Goal: Task Accomplishment & Management: Manage account settings

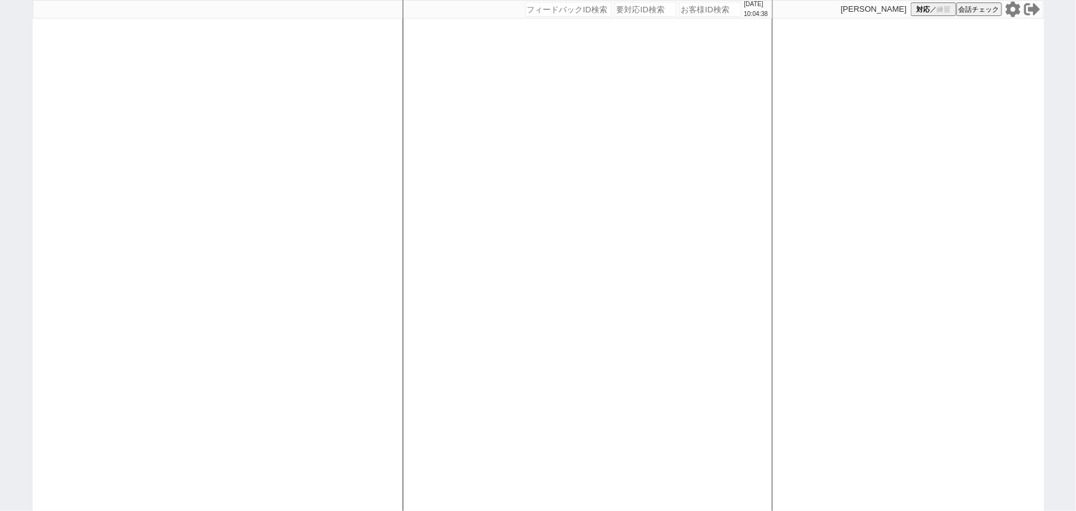
click at [1017, 8] on icon at bounding box center [1012, 8] width 15 height 15
click at [1012, 12] on icon at bounding box center [1012, 8] width 15 height 15
click at [635, 7] on input "number" at bounding box center [646, 9] width 62 height 15
paste input "8946737"
type input "8946737"
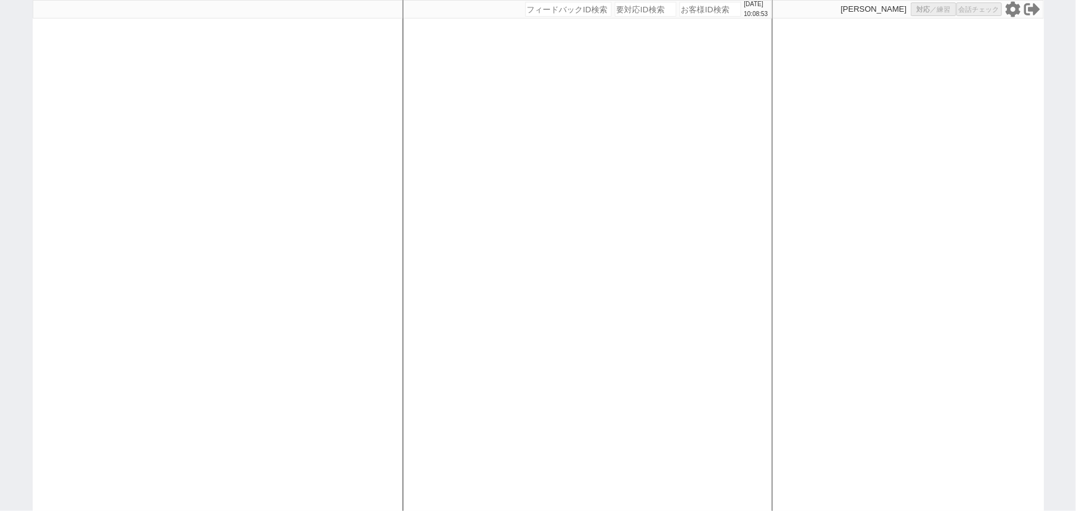
select select "13"
select select "0"
select select "820"
select select "600"
select select "3"
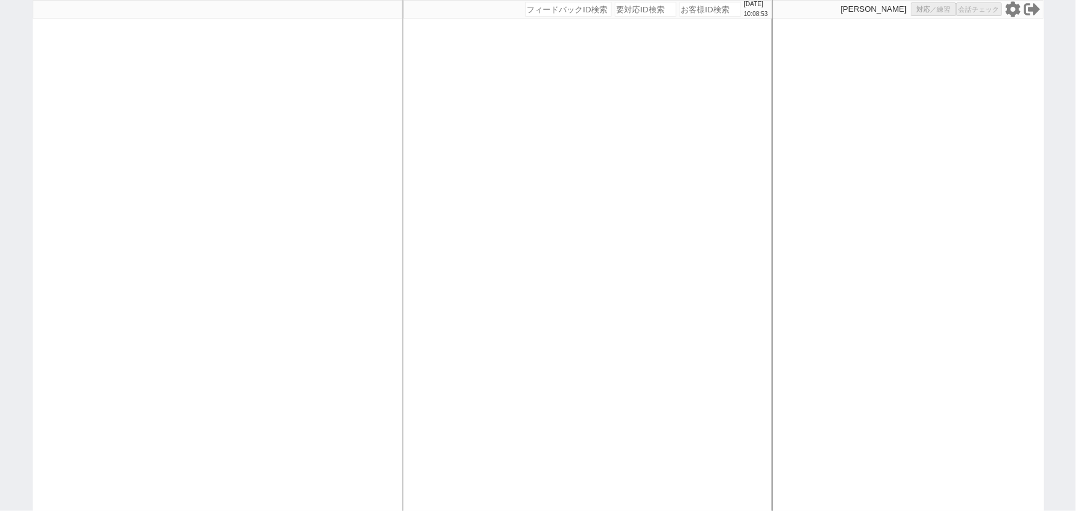
select select "3"
select select "4"
select select "9"
select select "8"
select select
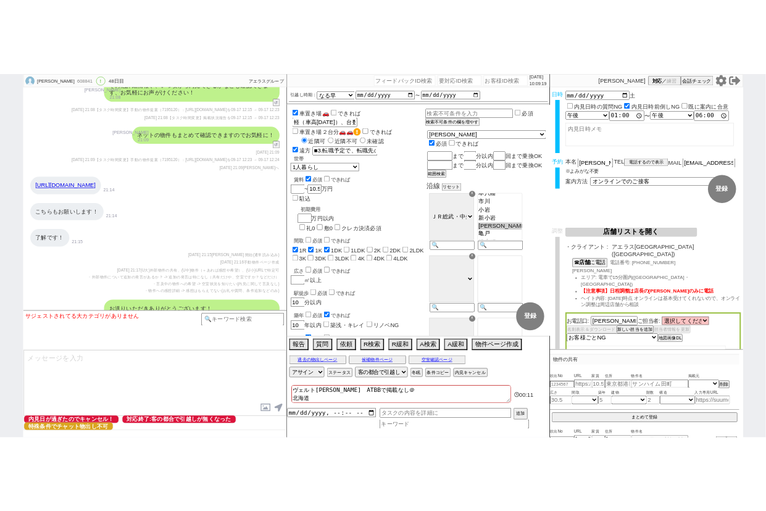
scroll to position [12437, 0]
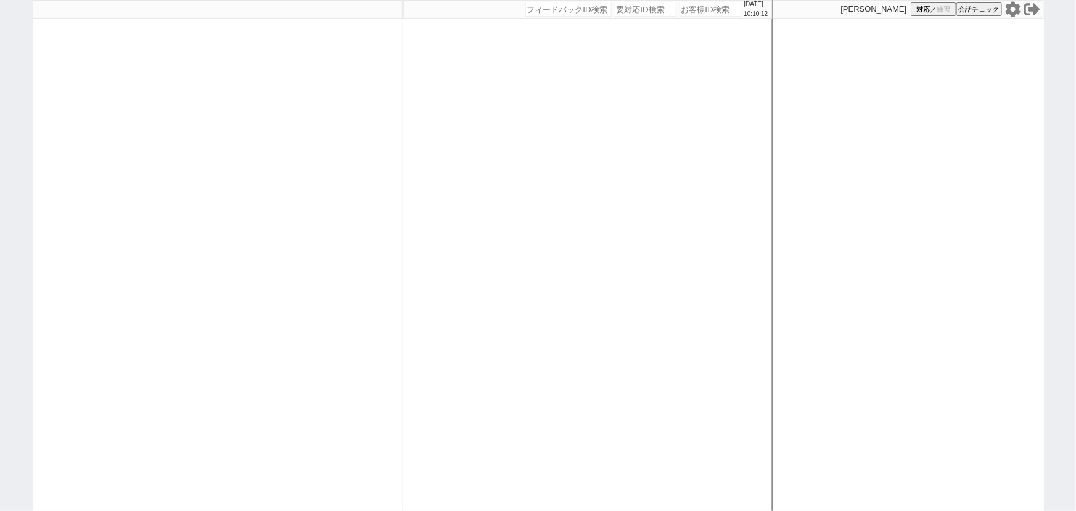
click at [1013, 12] on icon at bounding box center [1012, 8] width 15 height 15
click at [254, 201] on div at bounding box center [218, 255] width 370 height 511
select select
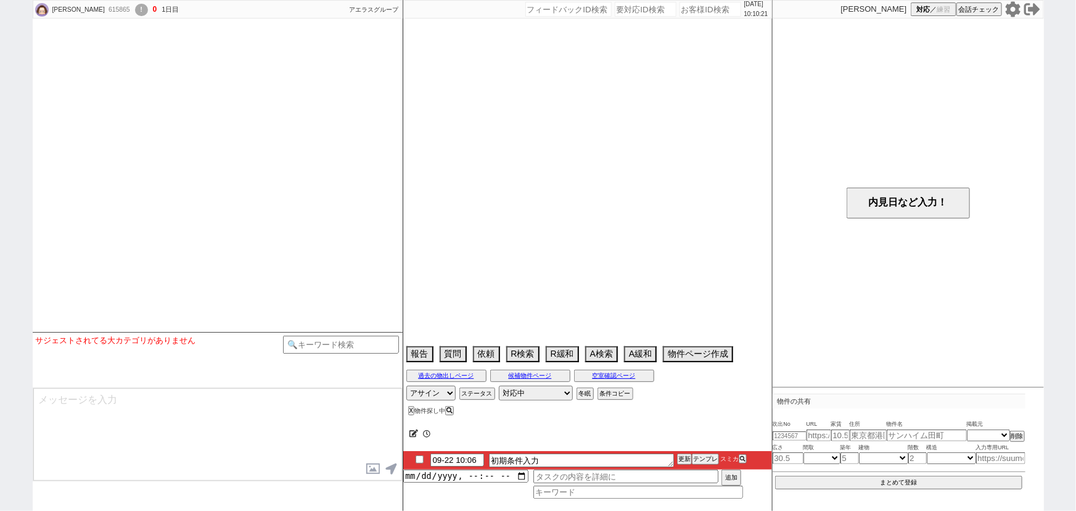
select select
select select "5"
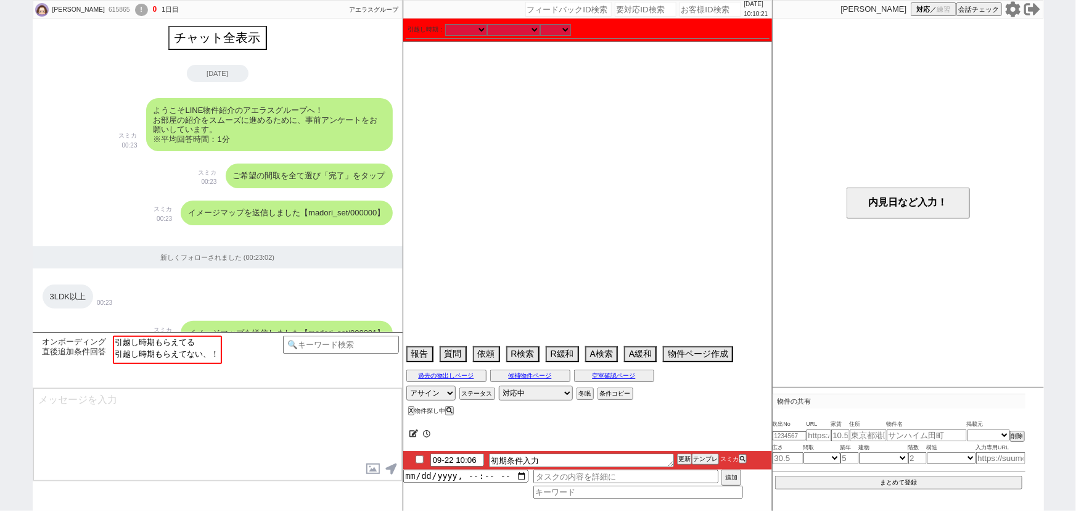
scroll to position [810, 0]
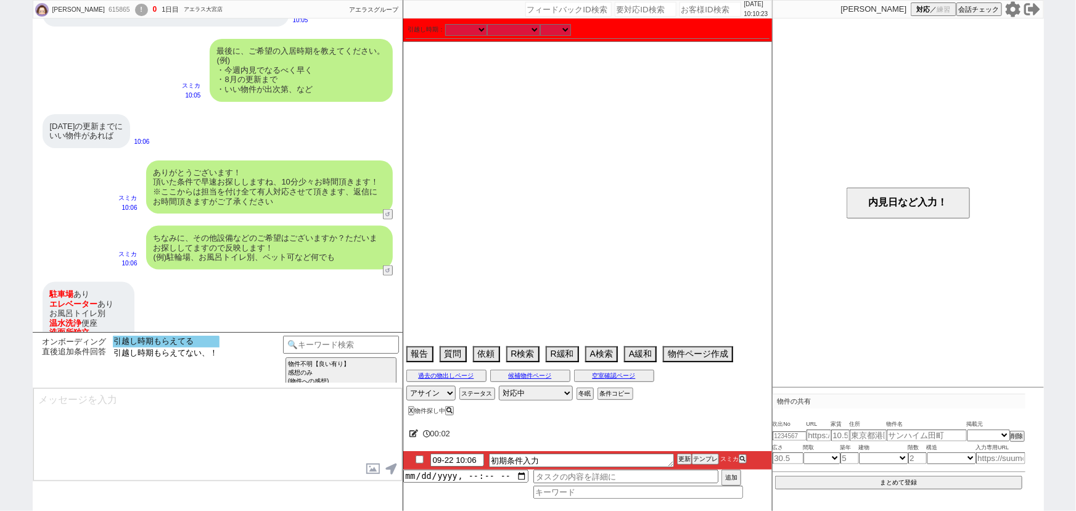
click at [168, 341] on option "引越し時期もらえてる" at bounding box center [166, 342] width 107 height 12
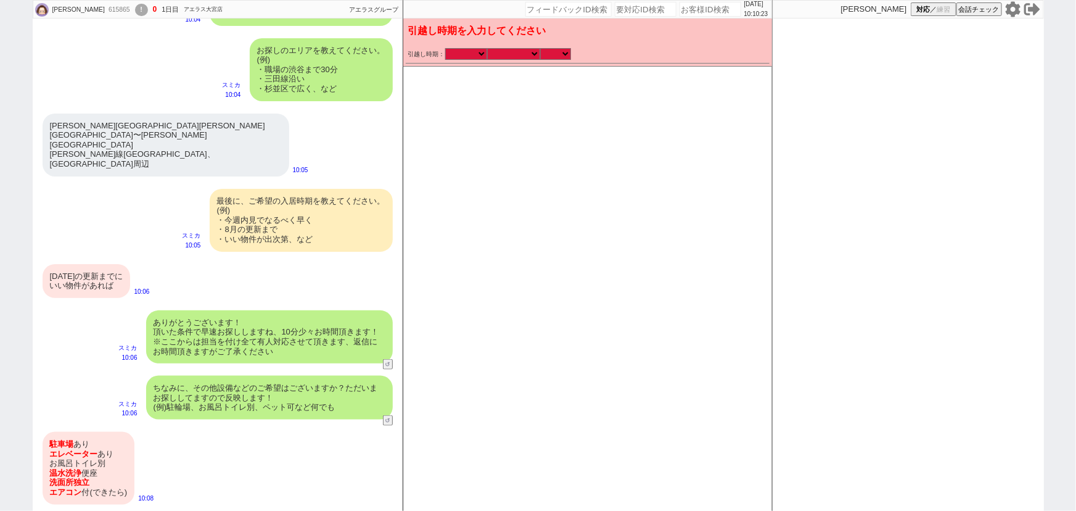
scroll to position [587, 0]
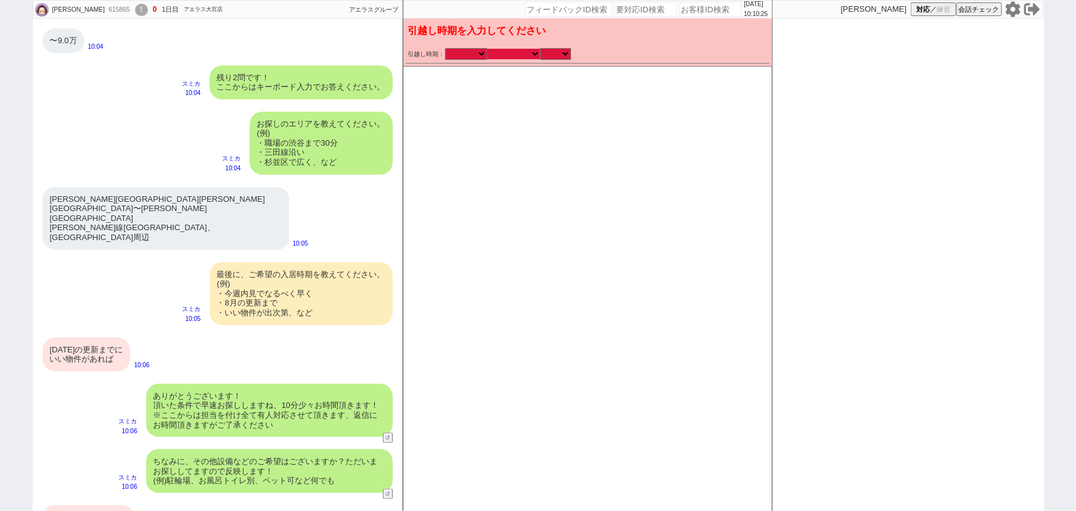
click at [514, 57] on select "なる早 未定 いつでも 物件あれば 年内 来年 1月 2月 3月 4月 5月 6月 7月 8月 9月 10月 11月 12月 春 夏 秋 冬" at bounding box center [513, 54] width 53 height 10
select select "3"
click at [487, 49] on select "なる早 未定 いつでも 物件あれば 年内 来年 1月 2月 3月 4月 5月 6月 7月 8月 9月 10月 11月 12月 春 夏 秋 冬" at bounding box center [513, 54] width 53 height 10
select select "2026"
checkbox input "false"
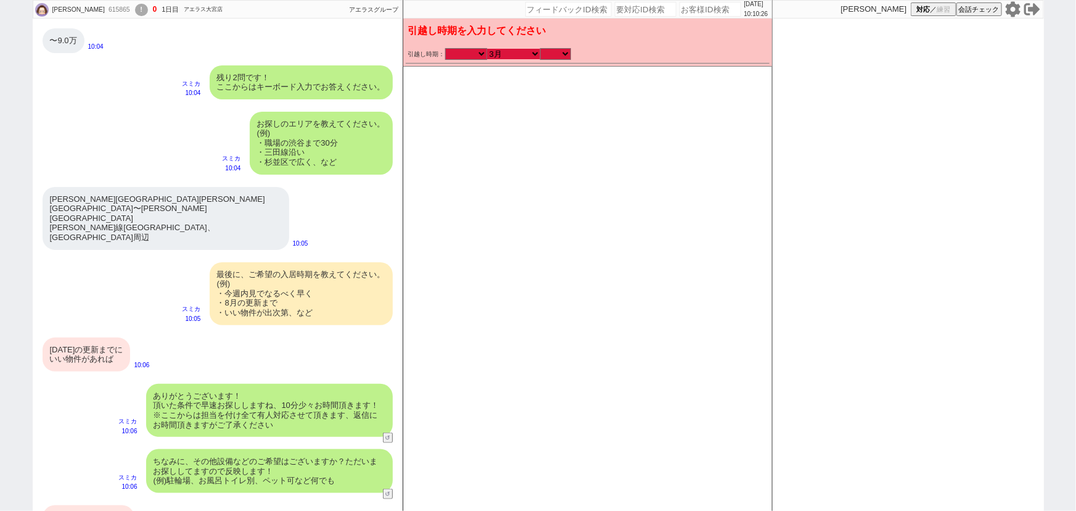
checkbox input "false"
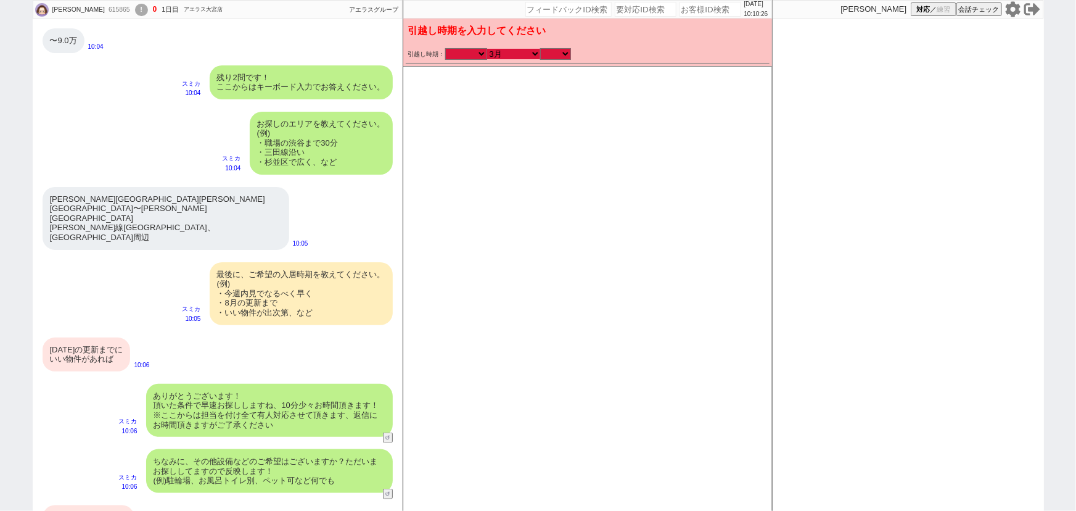
checkbox input "false"
checkbox input "true"
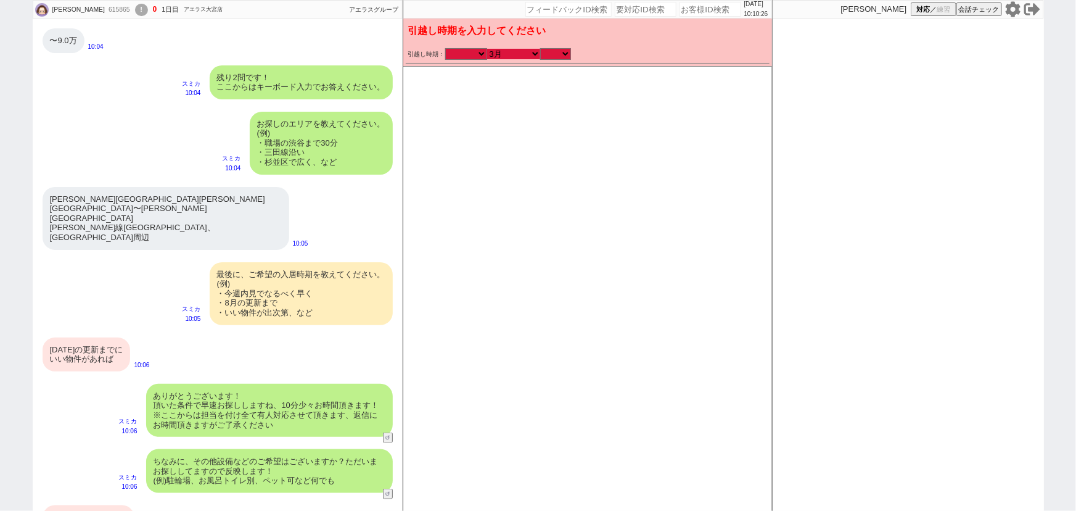
checkbox input "true"
click at [554, 52] on select "のみ 上旬 中旬 下旬 末 まで 1日 2日 3日 4日 5日 6日 7日 8日 9日 10日 11日 12日 13日 14日 15日 16日 17日 18日…" at bounding box center [555, 54] width 31 height 10
select select "37"
click at [540, 49] on select "のみ 上旬 中旬 下旬 末 まで 1日 2日 3日 4日 5日 6日 7日 8日 9日 10日 11日 12日 13日 14日 15日 16日 17日 18日…" at bounding box center [555, 54] width 31 height 10
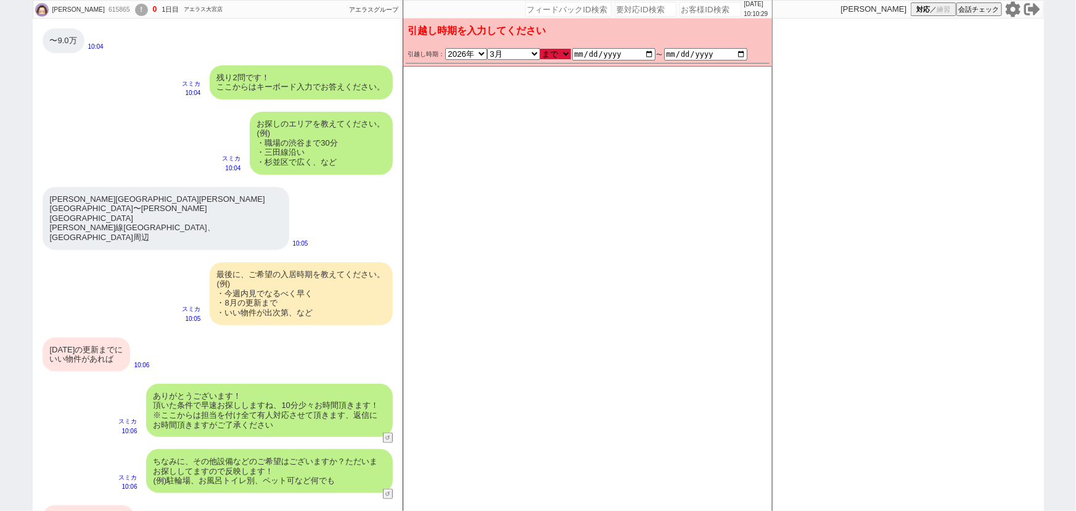
type input "2026-01-01"
type input "2026-03-31"
checkbox input "false"
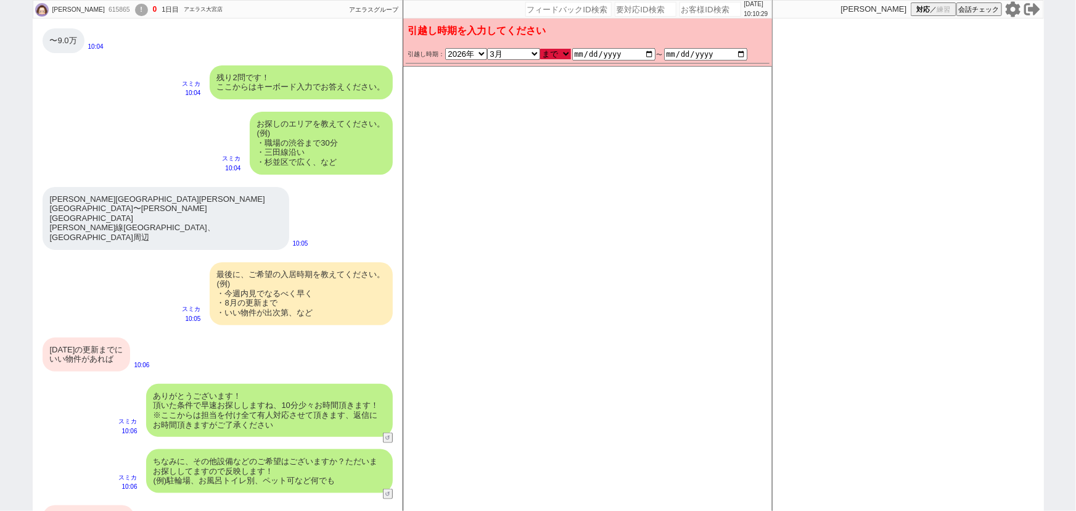
checkbox input "false"
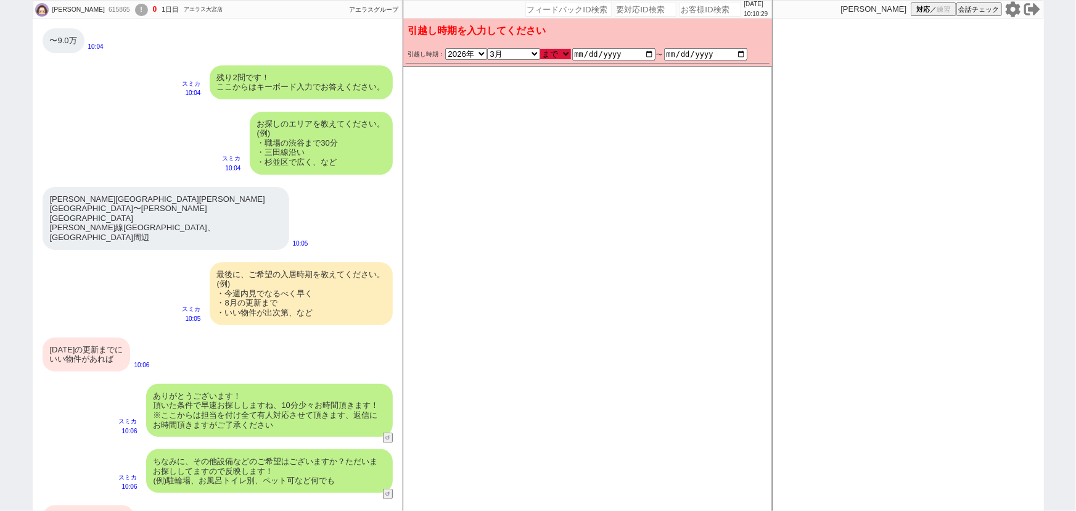
checkbox input "false"
checkbox input "true"
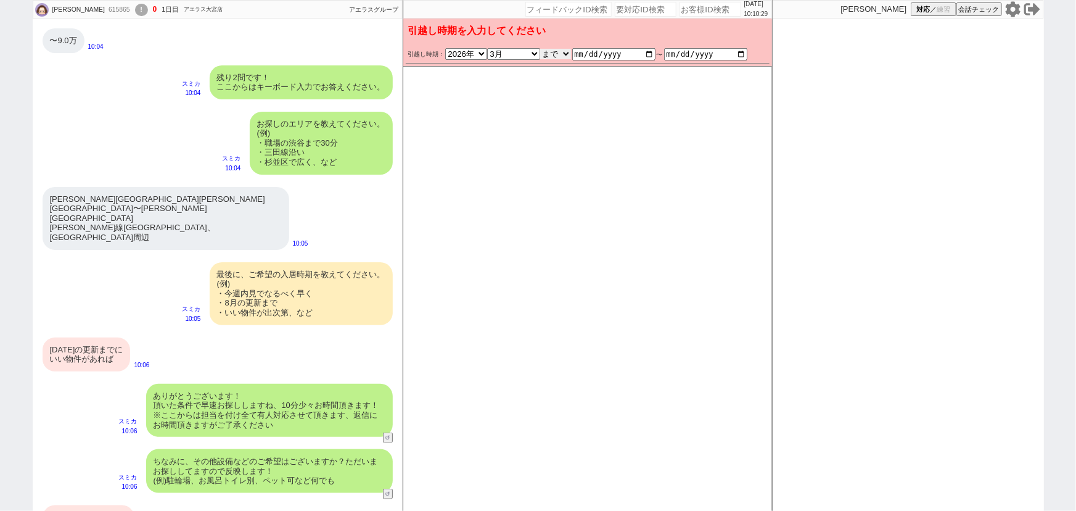
scroll to position [631, 0]
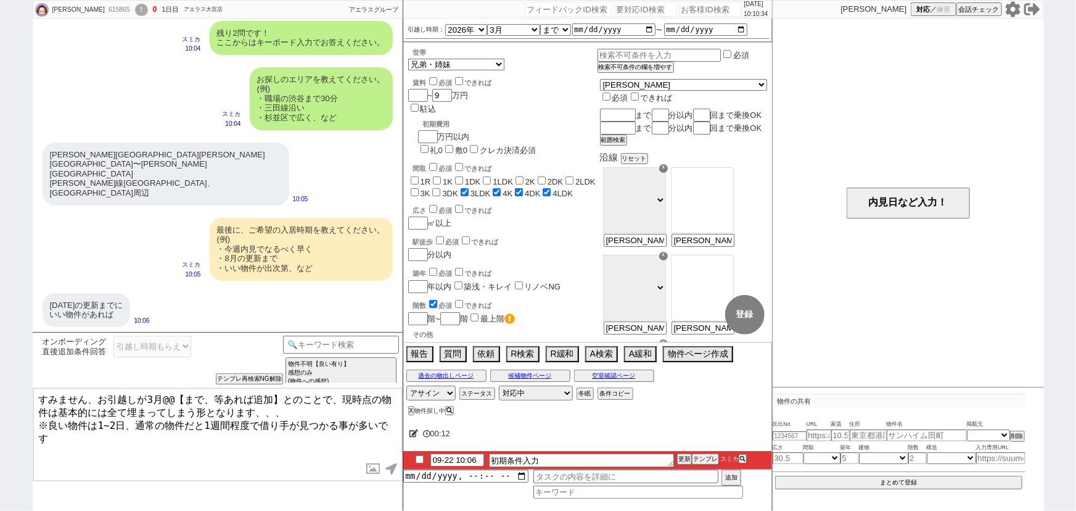
drag, startPoint x: 278, startPoint y: 398, endPoint x: 160, endPoint y: 393, distance: 118.6
click at [160, 393] on textarea "すみません、お引越しが3月@@【まで、等あれば追加】とのことで、現時点の物件は基本的には全て埋まってしまう形となります、、、 ※良い物件は1~2日、通常の物件…" at bounding box center [217, 434] width 369 height 93
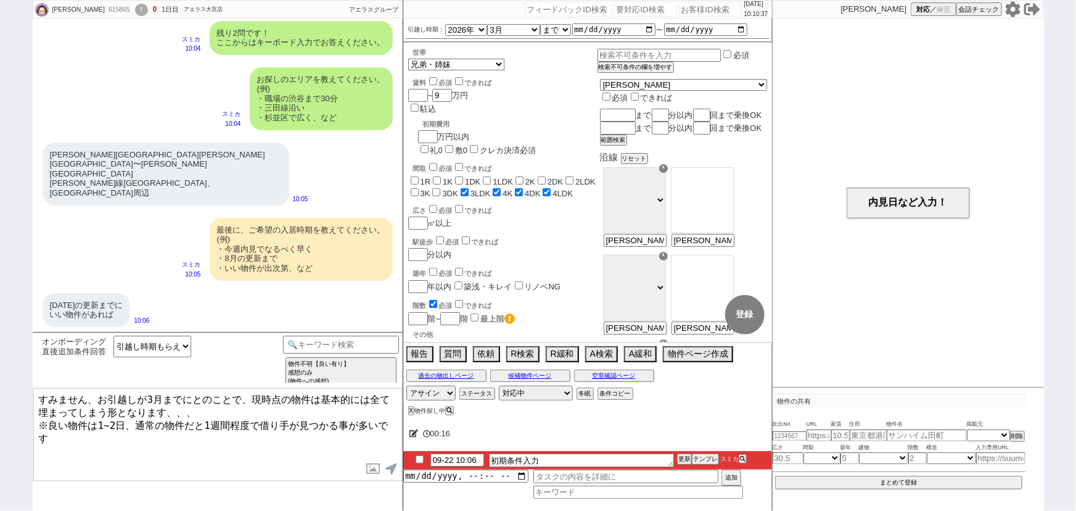
type textarea "すみません、お引越しが3月までにとのことで、現時点の物件は基本的には全て埋まってしまう形となります、、、 ※良い物件は1~2日、通常の物件だと1週間程度で借り…"
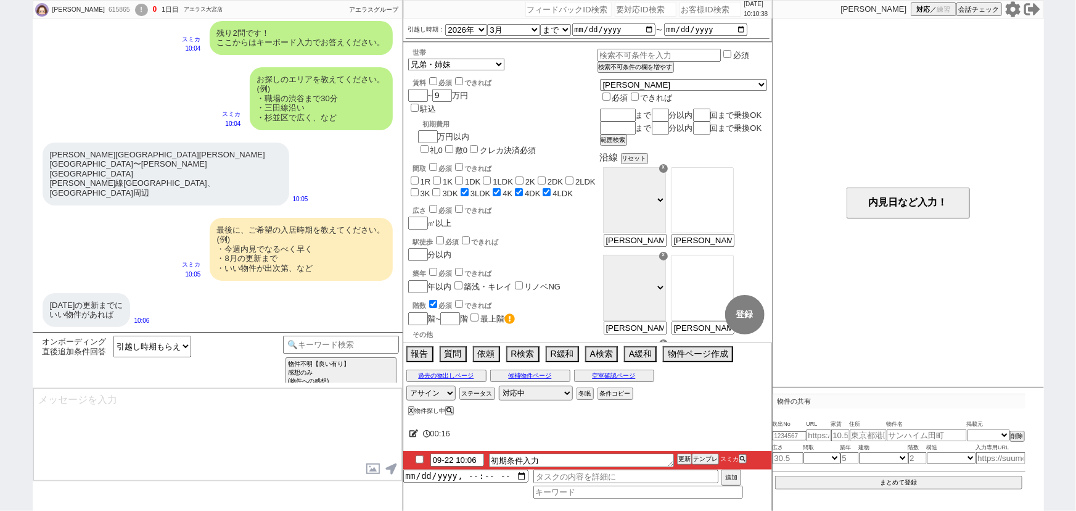
scroll to position [951, 0]
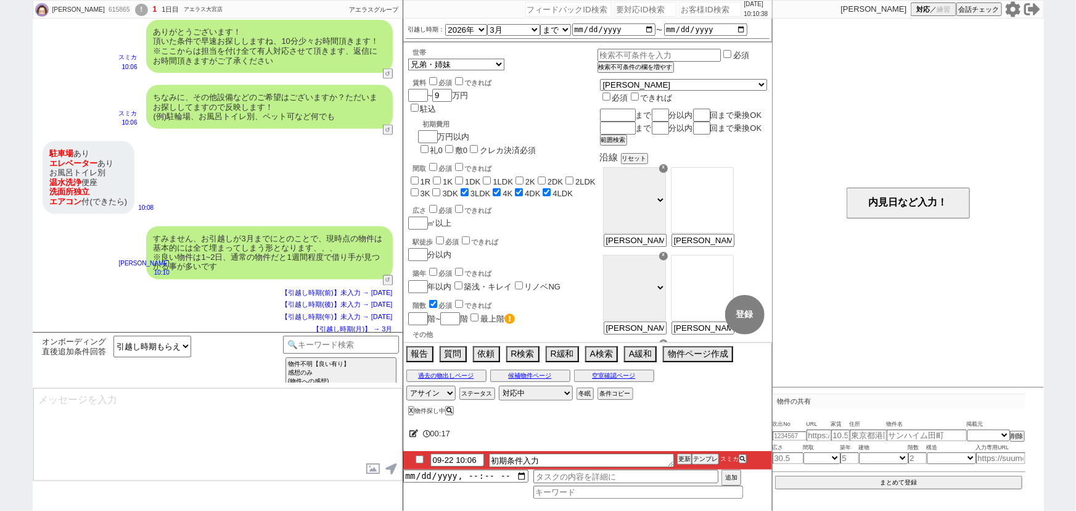
type textarea "ご希望のスケジュールが圏内に入り次第、改めて物件をご紹介させてください！ 一旦お待たせする形にはなりますが、どうぞよろしくお願いいたします。 ※メールの自動配…"
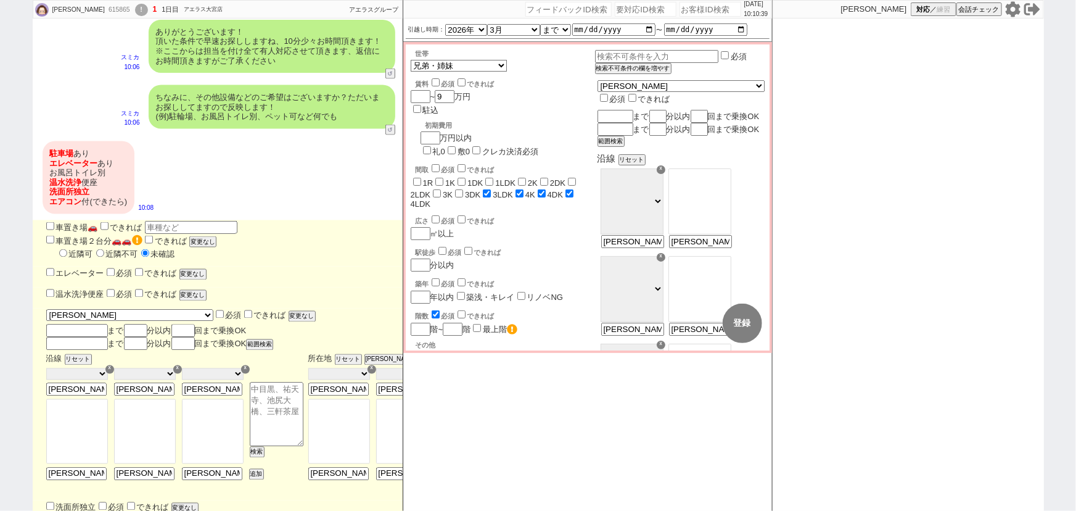
scroll to position [1172, 0]
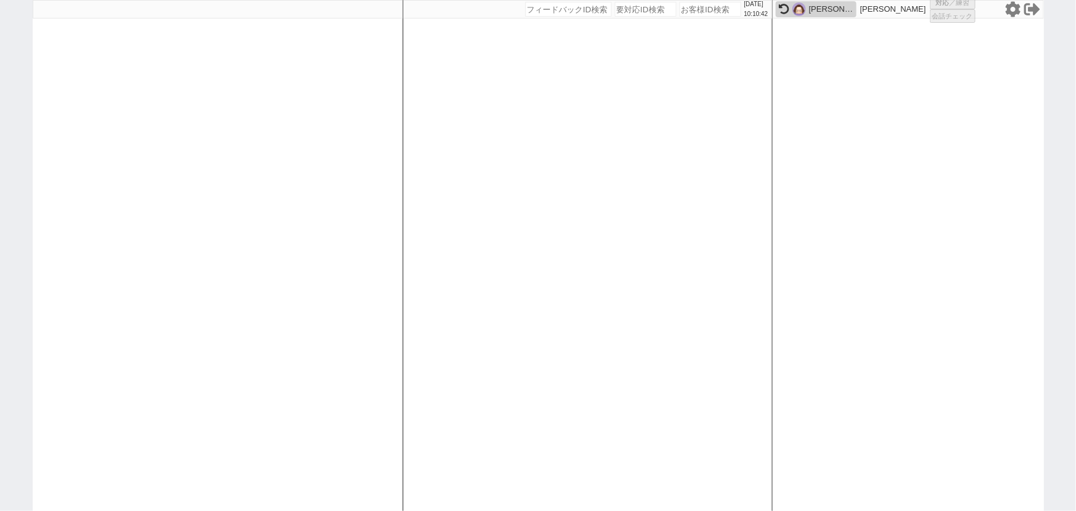
select select "1"
select select "3"
select select
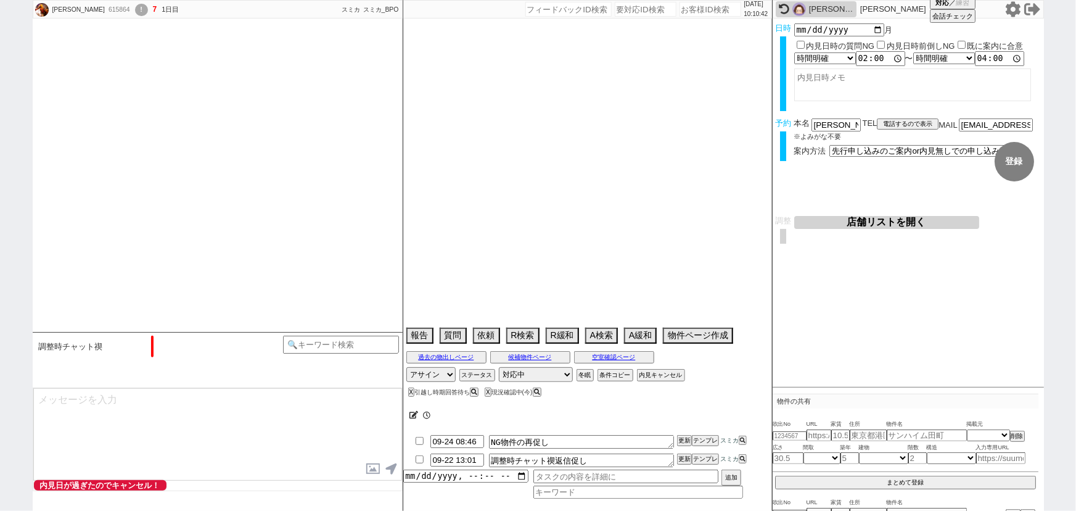
scroll to position [1278, 0]
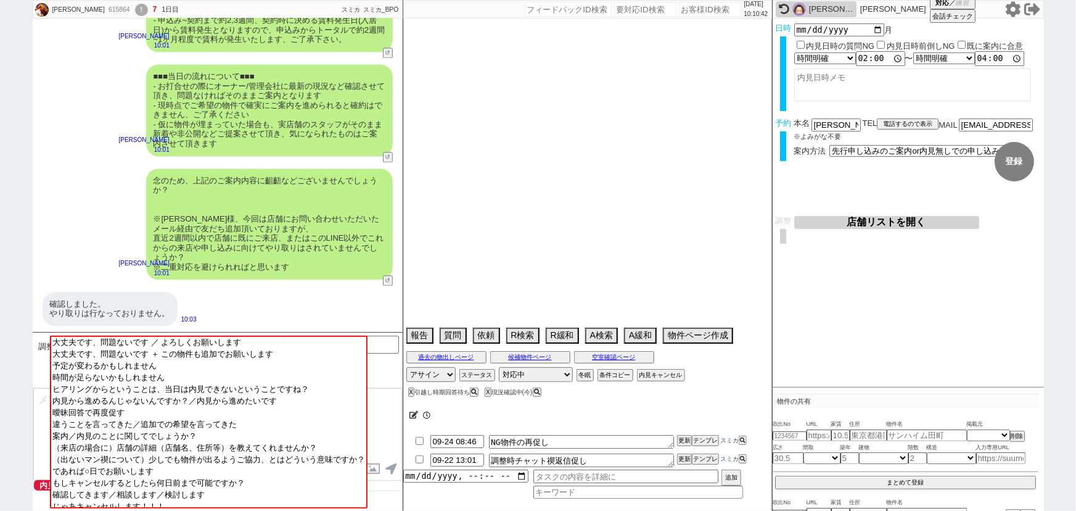
type textarea "＠＠内見なし即申込希望＠＠"
select select "2025"
select select "11"
select select "32"
select select "0"
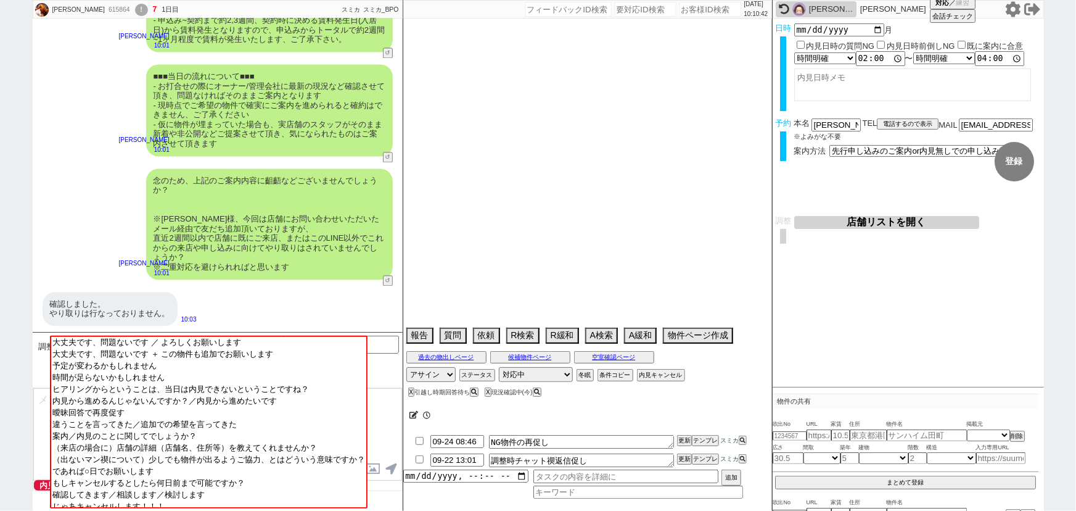
select select "11"
select select "181"
select select "182"
select select "183"
select select "184"
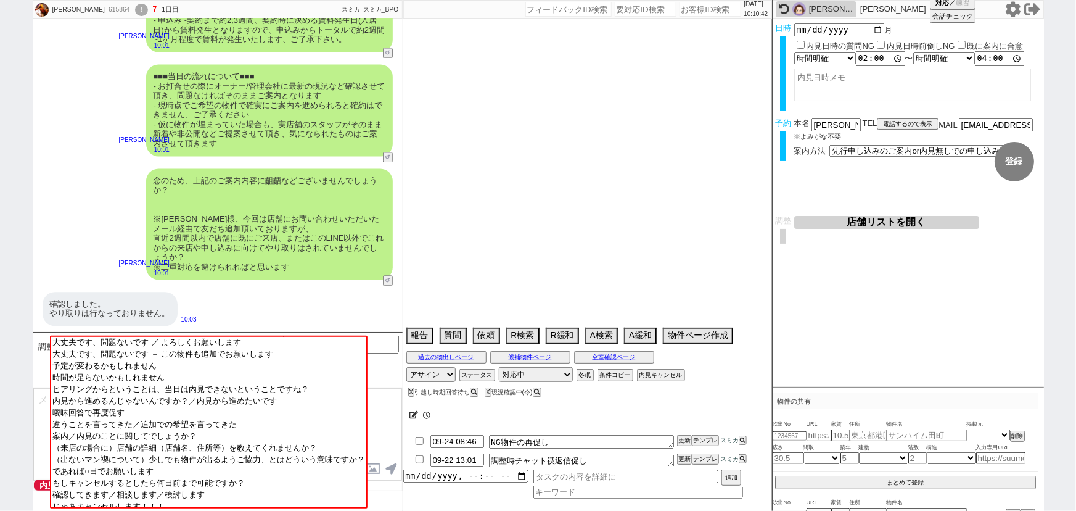
select select "185"
select select "186"
select select "187"
select select "188"
select select "189"
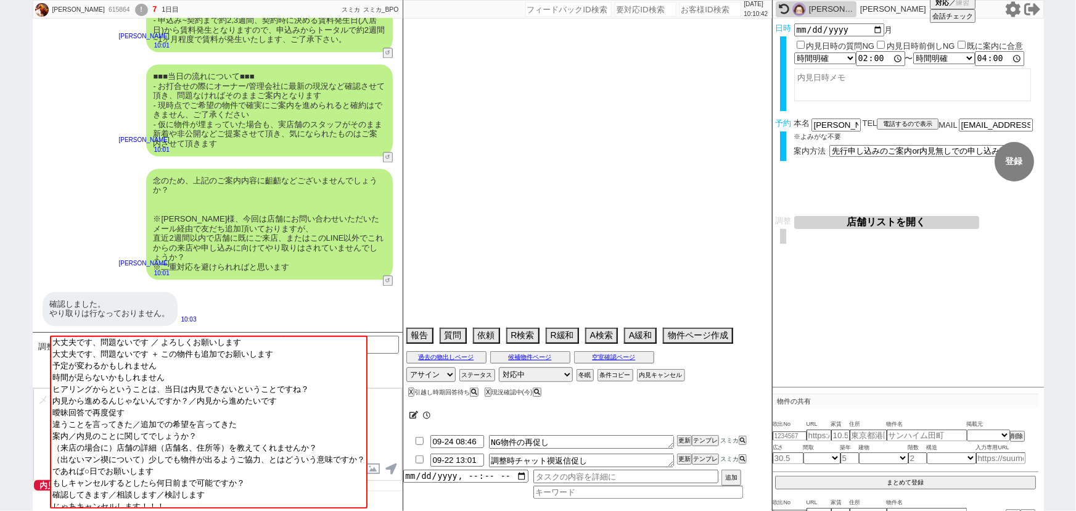
select select "190"
select select "192"
select select "195"
select select "200"
select select "201"
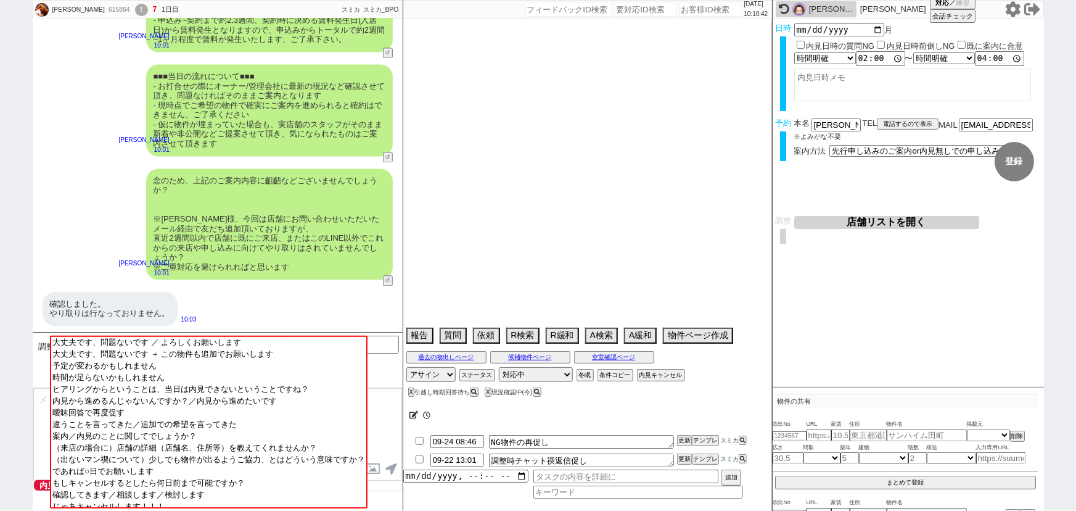
select select "203"
select select "205"
select select "206"
select select "207"
select select "208"
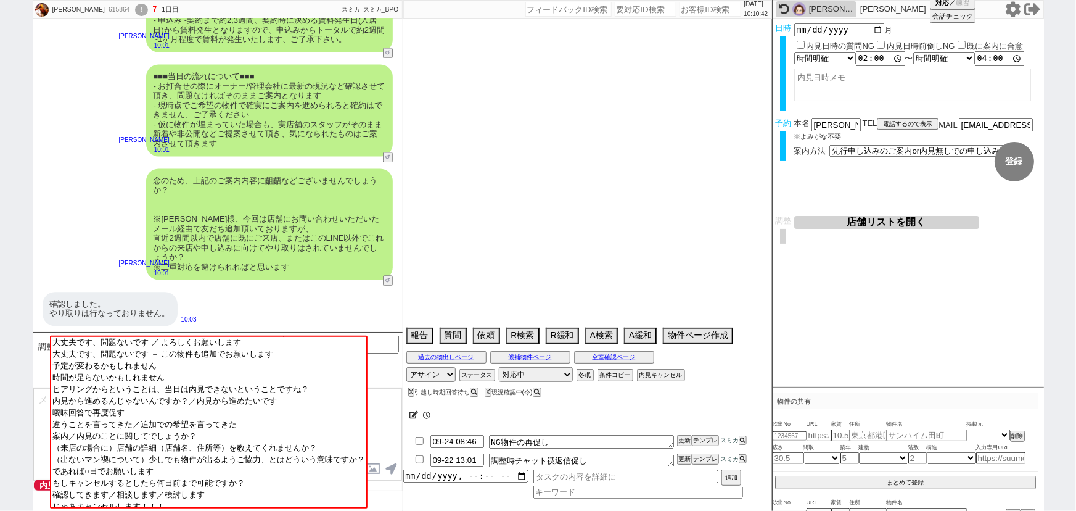
select select "209"
select select "210"
select select "211"
select select "212"
select select "213"
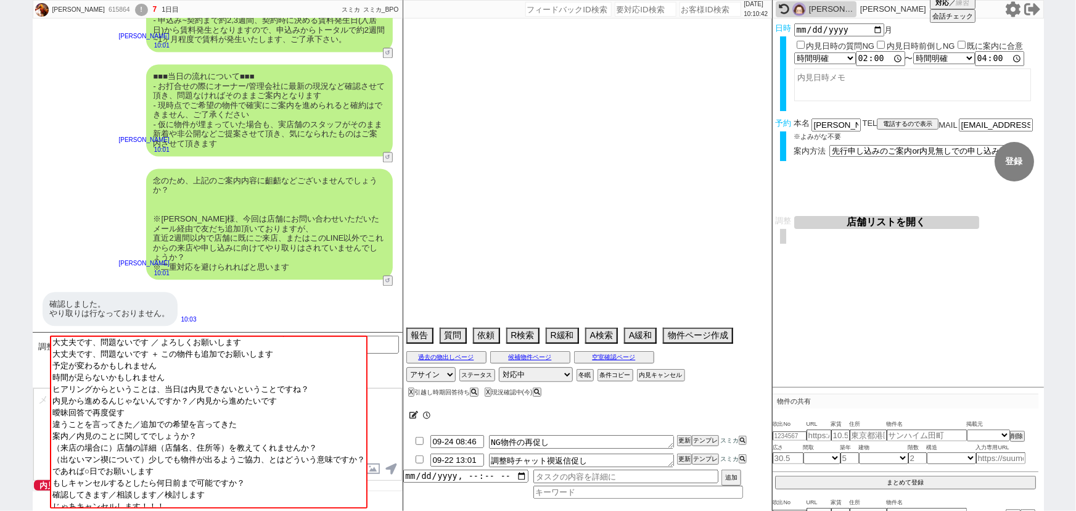
select select "214"
select select "215"
select select "216"
select select "217"
select select "218"
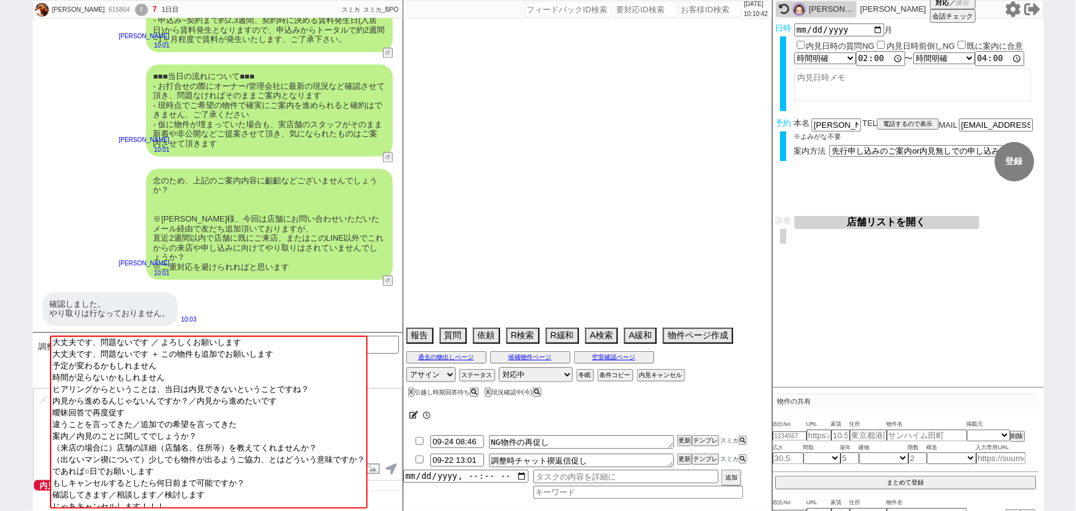
select select "219"
select select "220"
select select "221"
select select "222"
select select "224"
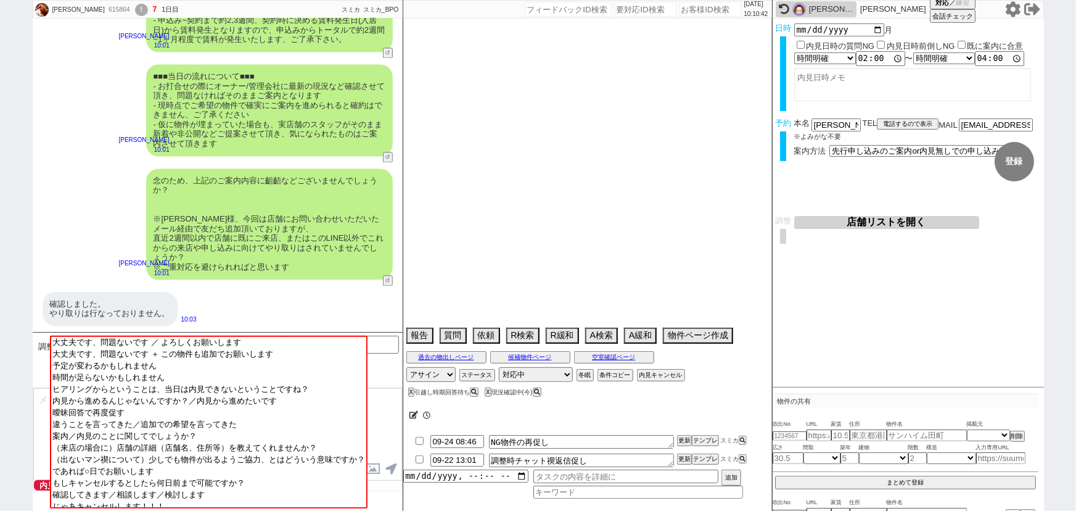
select select "226"
select select "227"
select select "228"
select select "229"
select select "235"
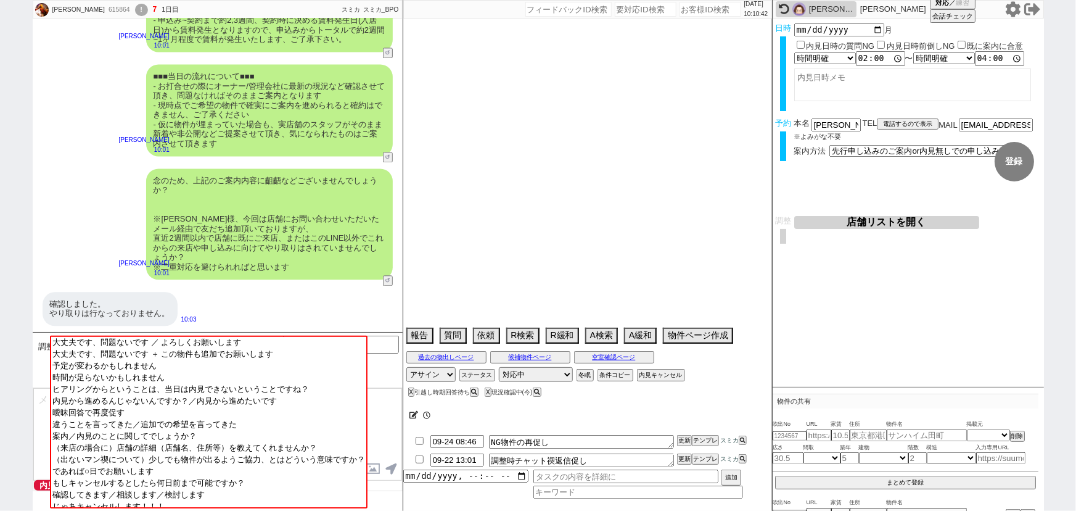
select select "35"
select select "1023"
select select "25"
select select "795"
select select "728"
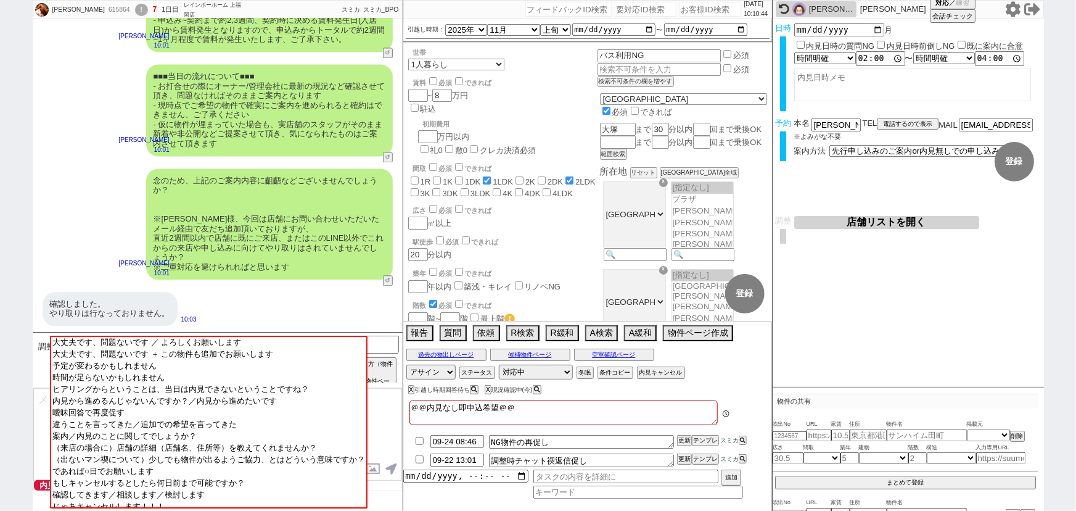
scroll to position [22, 0]
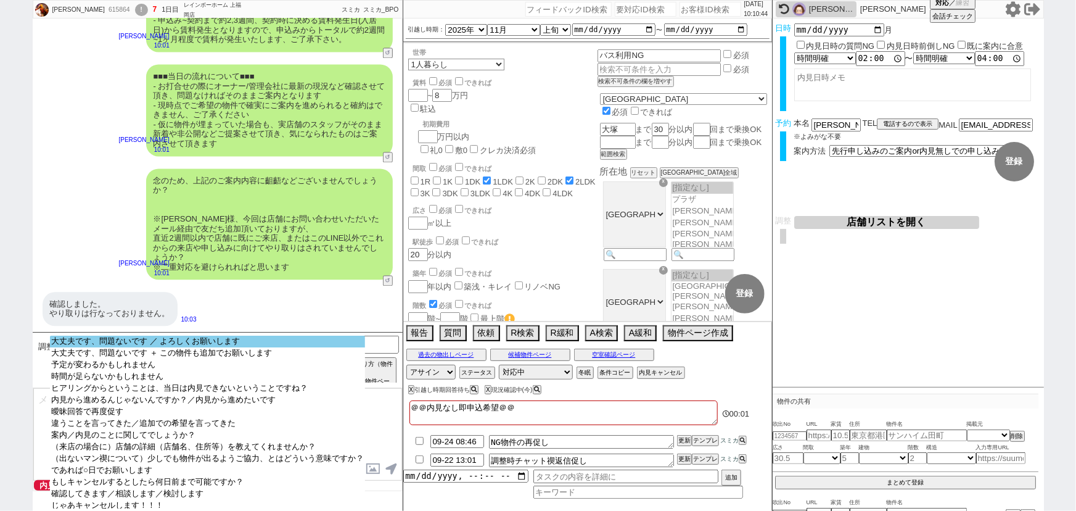
select select "大丈夫です、問題ないです ／ よろしくお願いします"
click at [213, 340] on option "大丈夫です、問題ないです ／ よろしくお願いします" at bounding box center [207, 342] width 315 height 12
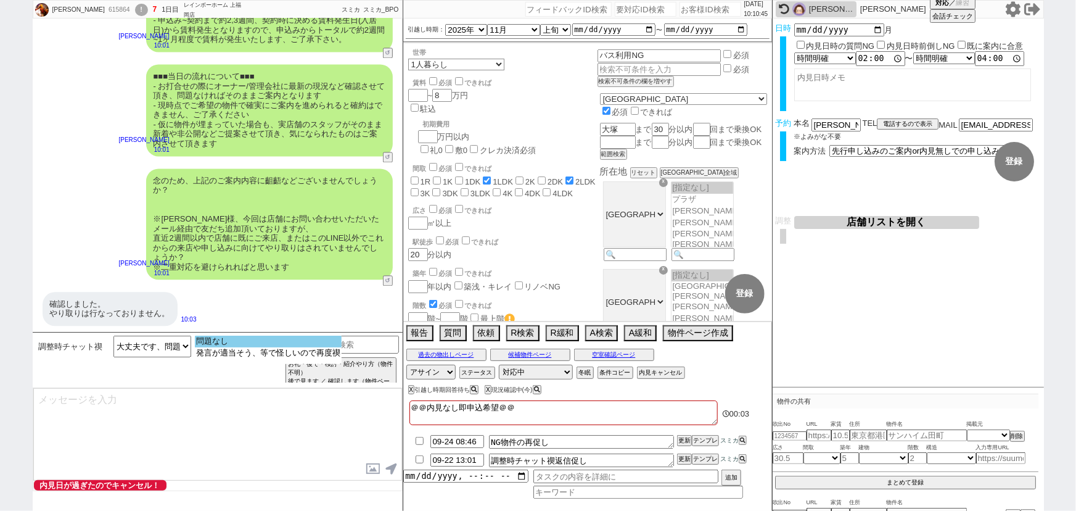
click at [215, 340] on option "問題なし" at bounding box center [268, 342] width 147 height 12
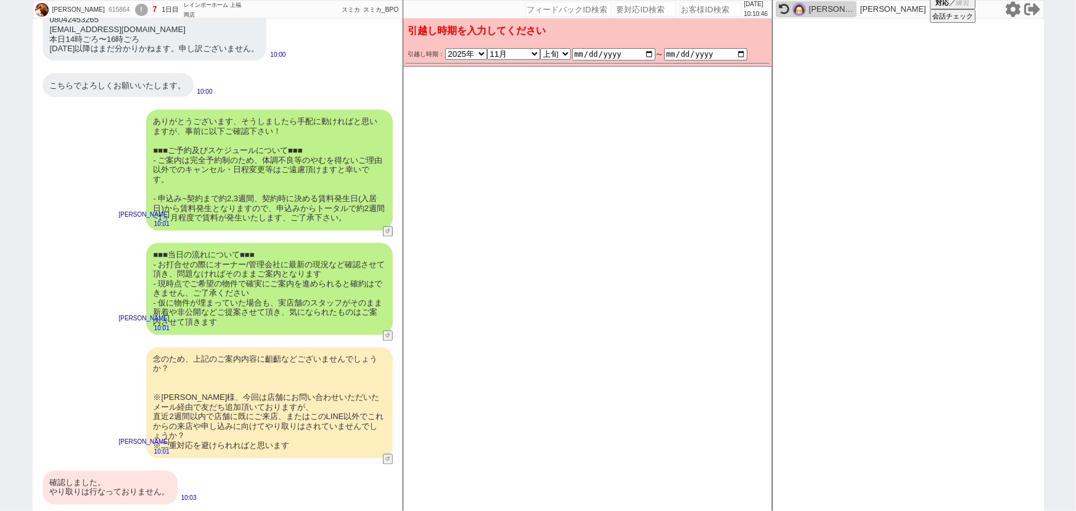
click at [335, 172] on div "ありがとうございます、そうしましたら手配に動ければと思いますが、事前に以下ご確認下さい！ ■■■ご予約及びスケジュールについて■■■ - ご案内は完全予約制の…" at bounding box center [269, 170] width 247 height 121
click at [647, 54] on input "2025-11-01" at bounding box center [613, 54] width 83 height 10
type input "[DATE]"
click at [327, 177] on div "ありがとうございます、そうしましたら手配に動ければと思いますが、事前に以下ご確認下さい！ ■■■ご予約及びスケジュールについて■■■ - ご案内は完全予約制の…" at bounding box center [269, 170] width 247 height 121
checkbox input "false"
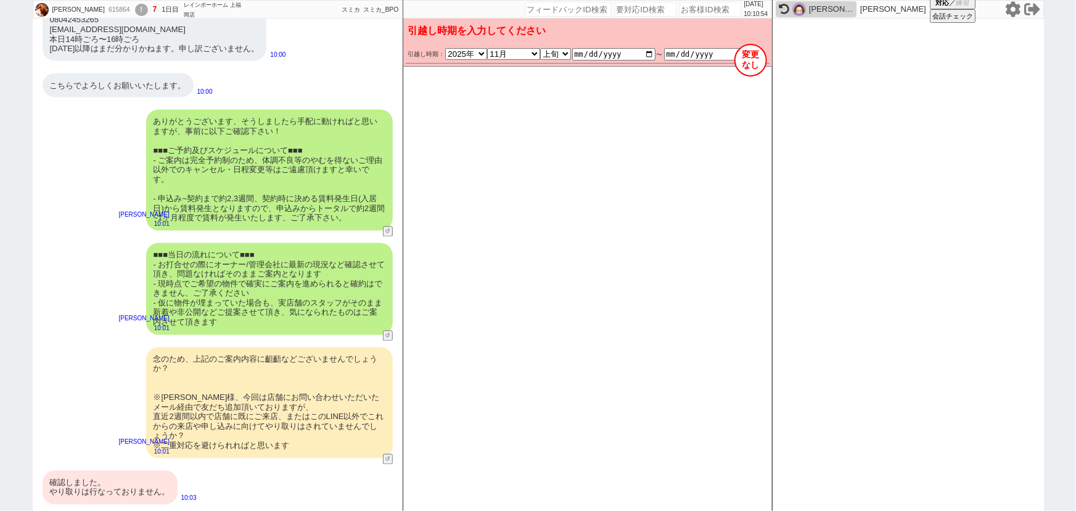
checkbox input "false"
checkbox input "true"
checkbox input "false"
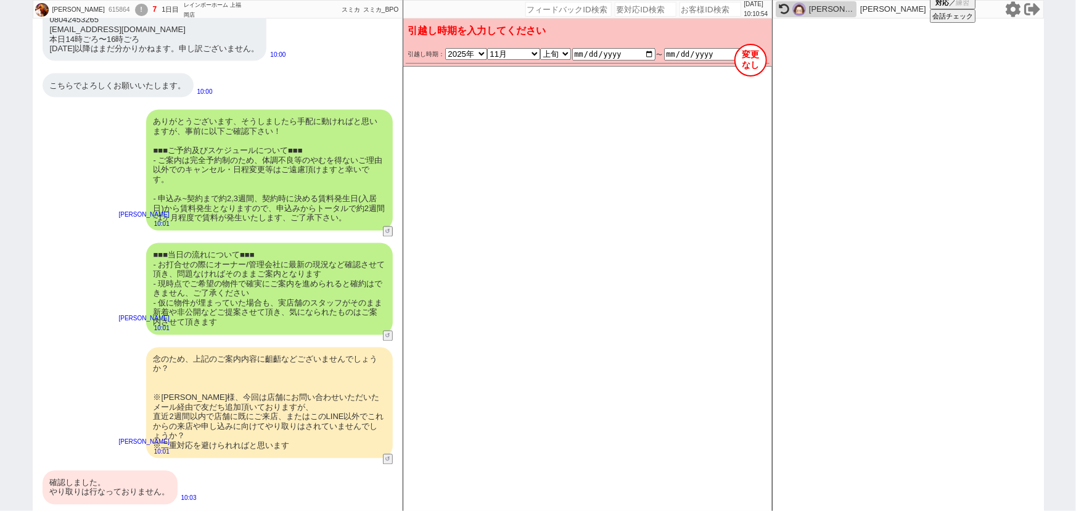
checkbox input "true"
checkbox input "false"
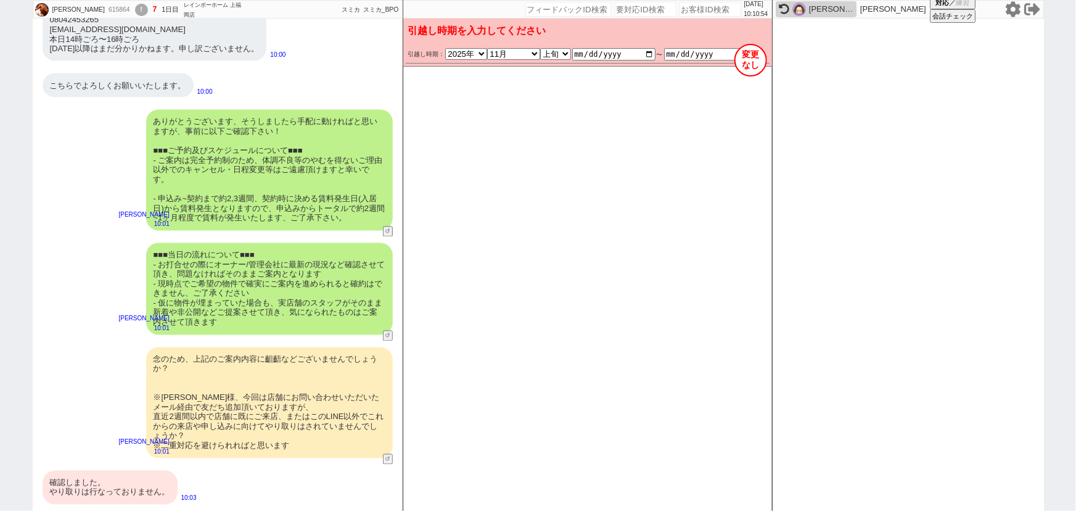
checkbox input "false"
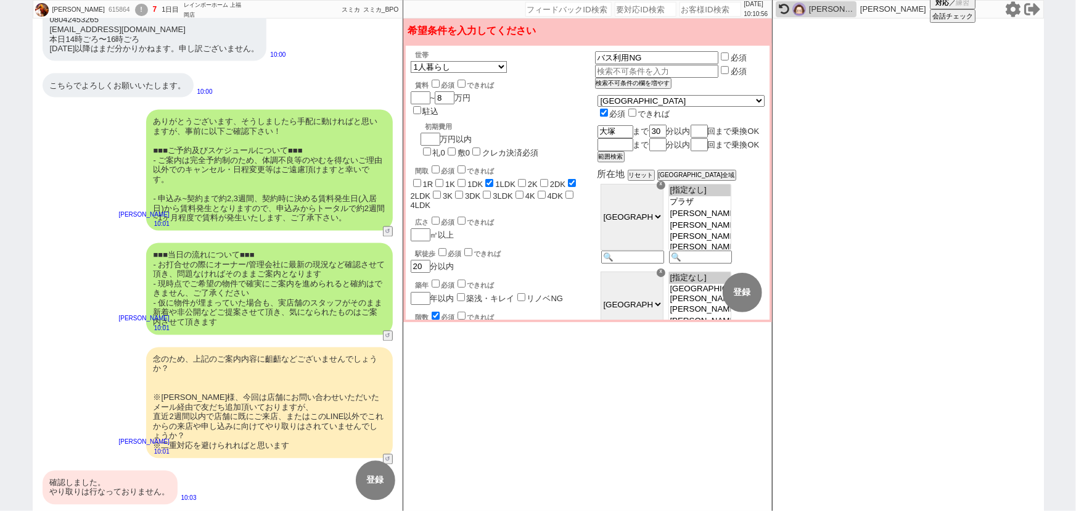
scroll to position [1113, 0]
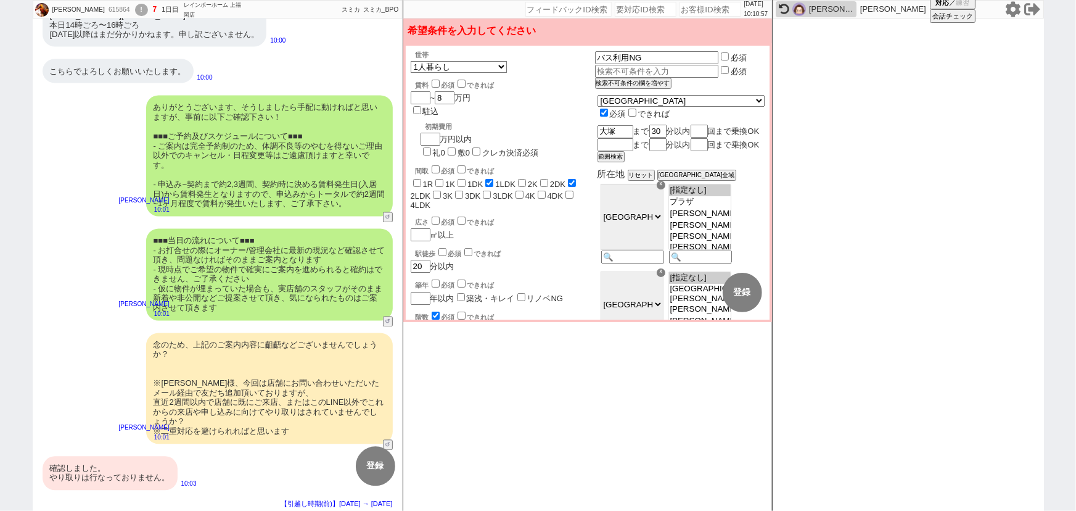
click at [327, 177] on div "ありがとうございます、そうしましたら手配に動ければと思いますが、事前に以下ご確認下さい！ ■■■ご予約及びスケジュールについて■■■ - ご案内は完全予約制の…" at bounding box center [269, 156] width 247 height 121
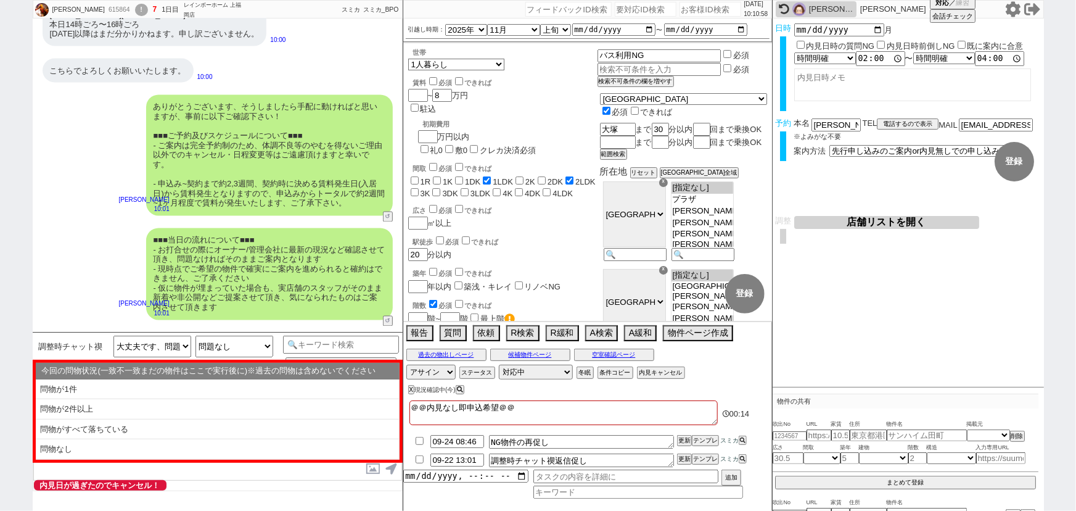
scroll to position [1278, 0]
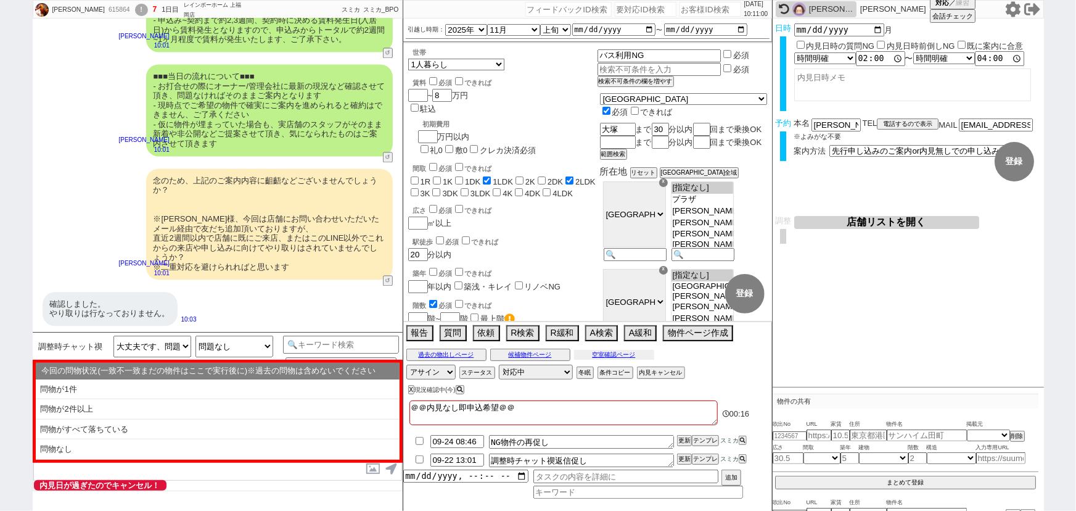
click at [617, 352] on button "空室確認ページ" at bounding box center [614, 355] width 80 height 10
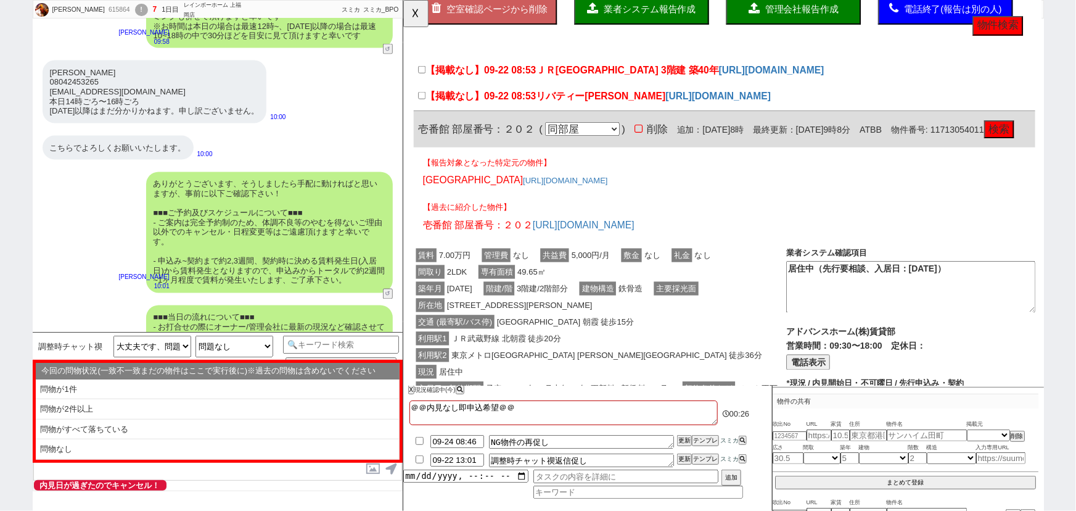
scroll to position [0, 0]
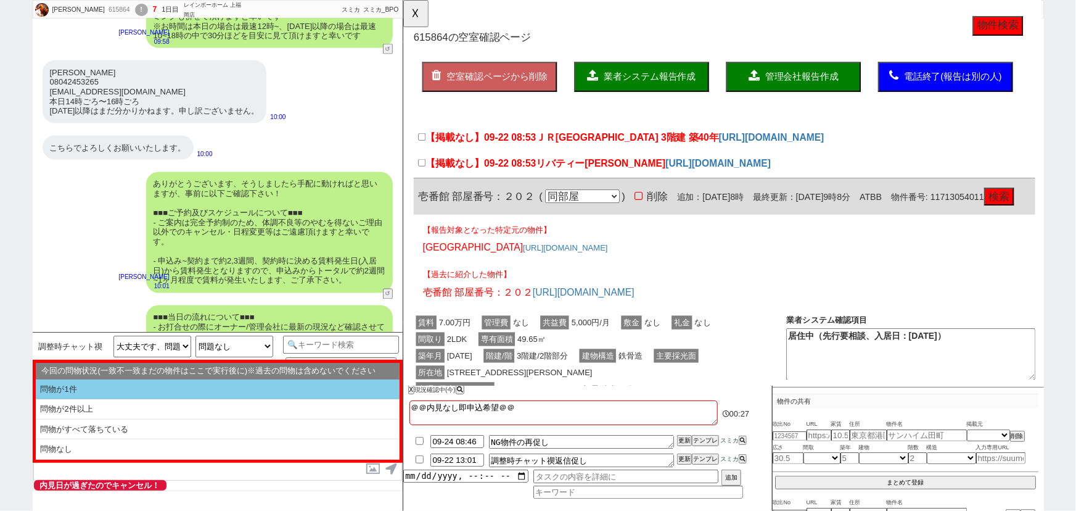
click at [155, 390] on li "問物が1件" at bounding box center [218, 389] width 364 height 20
select select "問物が1件"
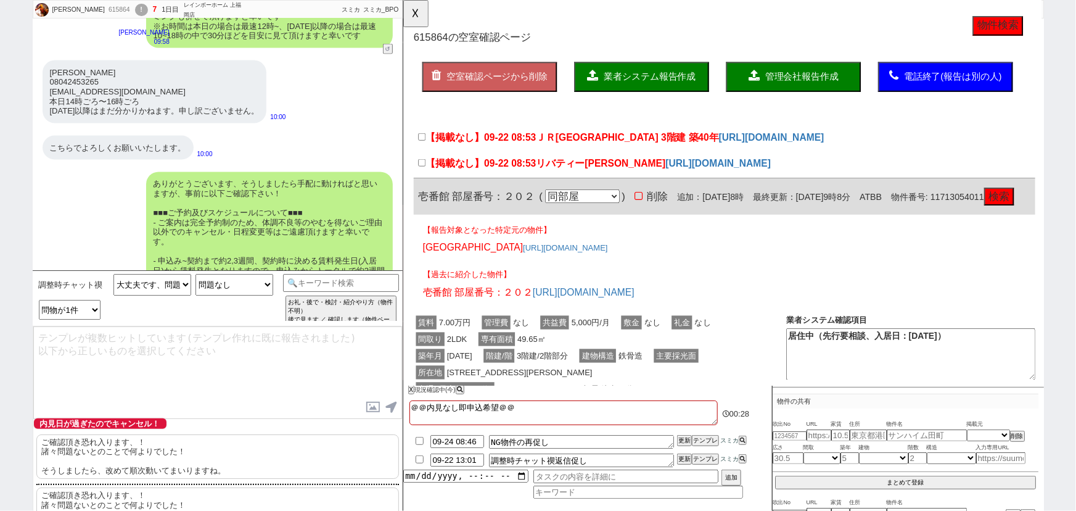
scroll to position [1354, 0]
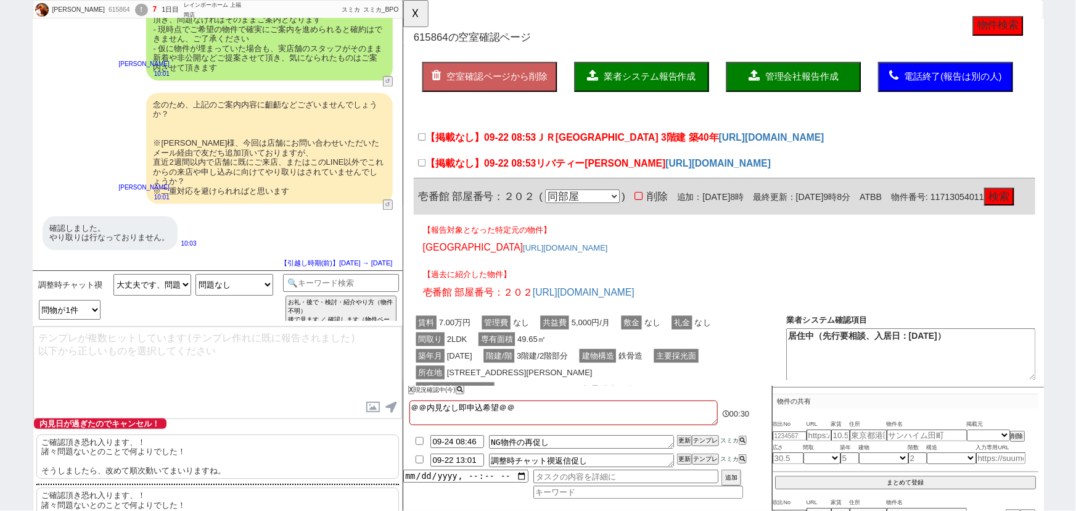
click at [137, 460] on p "ご確認頂き恐れ入ります、！ 諸々問題ないとのことで何よりでした！ そうしましたら、改めて順次動いてまいりますね。" at bounding box center [217, 456] width 363 height 44
type textarea "ご確認頂き恐れ入ります、！ 諸々問題ないとのことで何よりでした！ そうしましたら、改めて順次動いてまいりますね。"
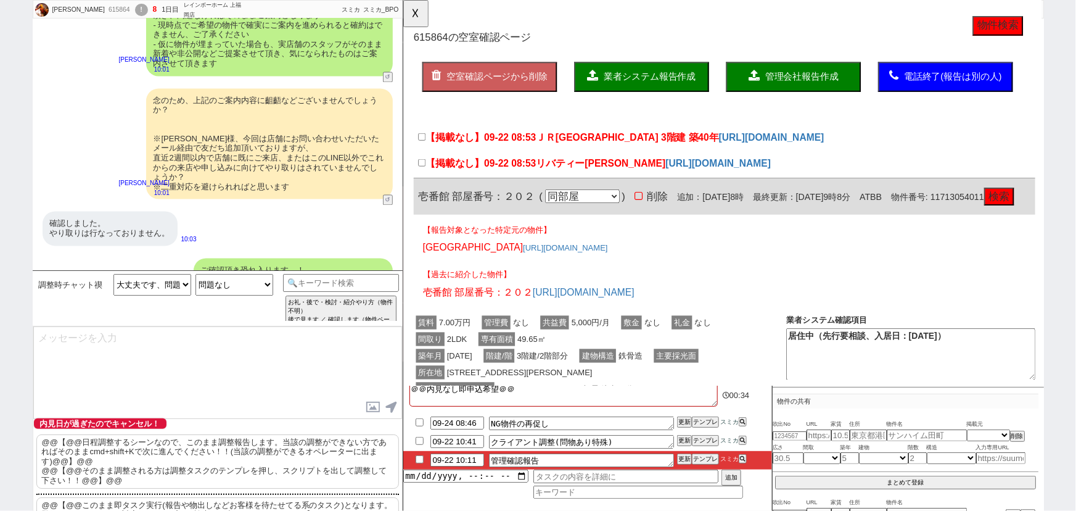
scroll to position [1271, 0]
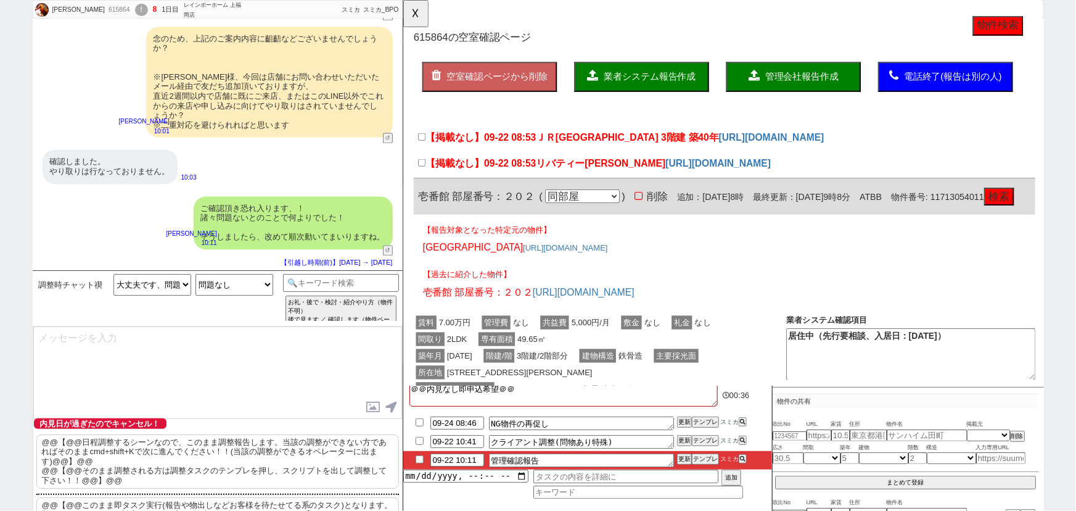
click at [354, 466] on p "@@【@@日程調整するシーンなので、このまま調整報告します。当該の調整ができない方であればそのままcmd+shift+Kで次に進んでください！！(当該の調整が…" at bounding box center [217, 461] width 363 height 54
type textarea "@@【@@日程調整するシーンなので、このまま調整報告します。当該の調整ができない方であればそのままcmd+shift+Kで次に進んでください！！(当該の調整が…"
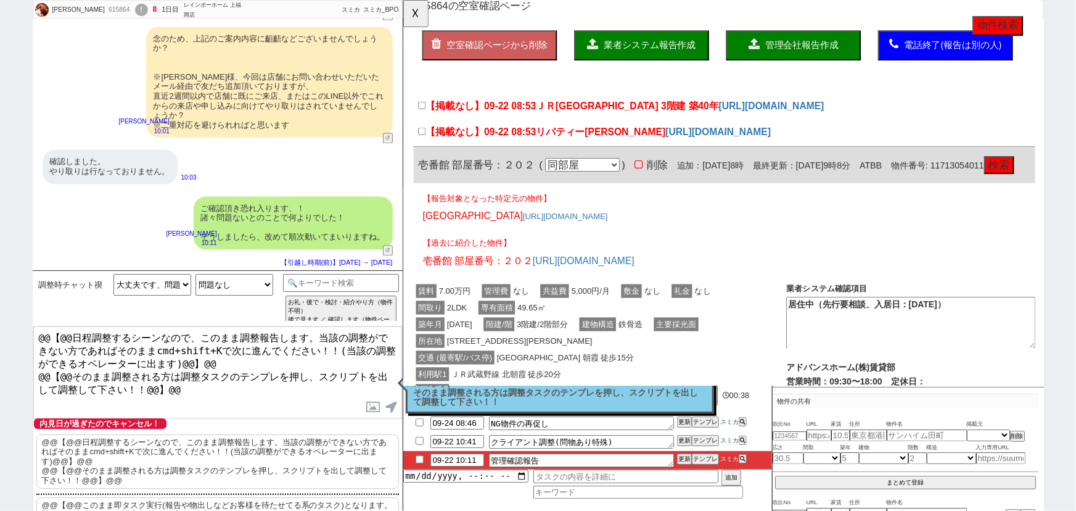
scroll to position [0, 0]
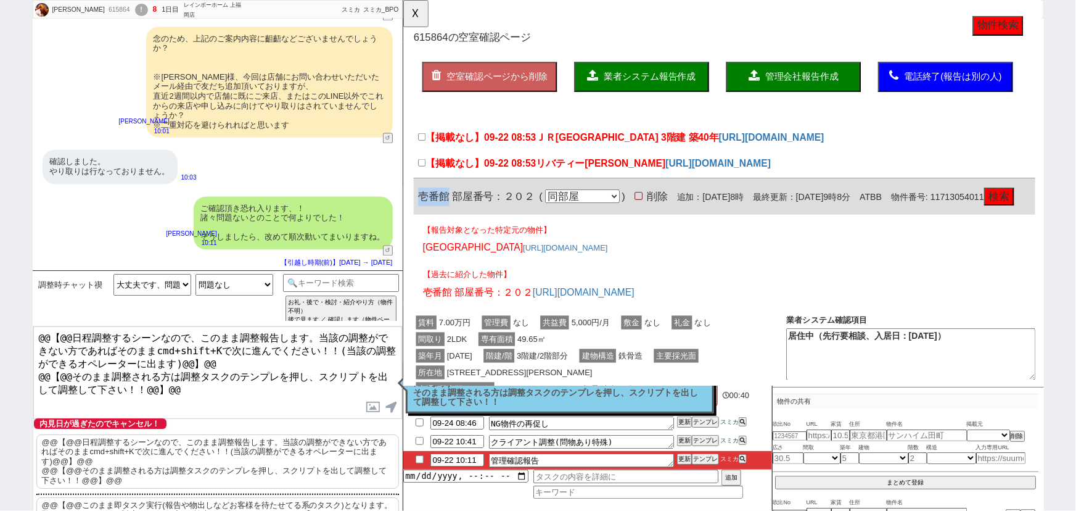
drag, startPoint x: 448, startPoint y: 206, endPoint x: 417, endPoint y: 207, distance: 30.8
click at [417, 207] on div "壱番館 部屋番号：２０２ ( 同部屋 同建物別部屋 別建物別部屋 別建物 ) 削除 追加：2025年9月22日8時 最終更新：2025年9月22日9時8分 A…" at bounding box center [748, 211] width 669 height 39
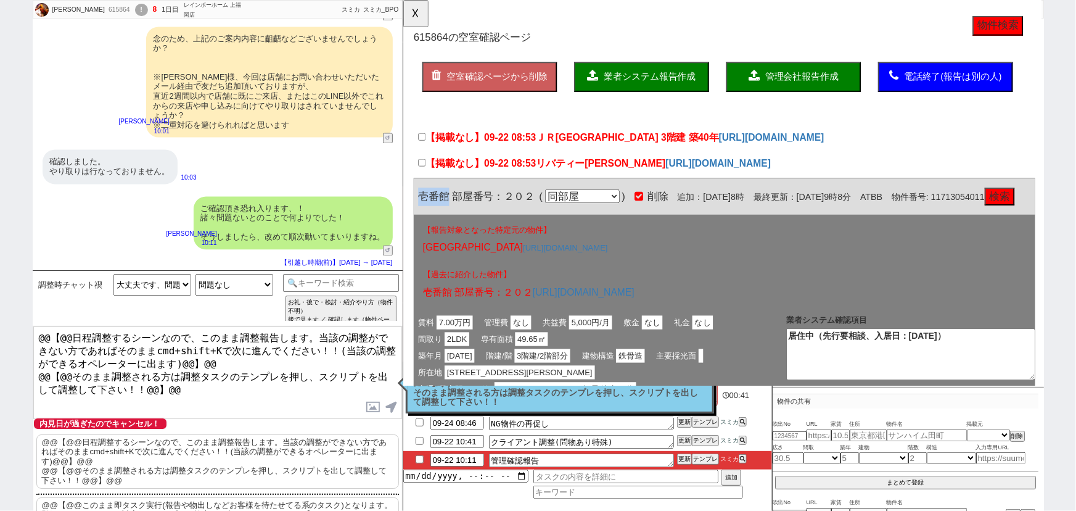
copy span "壱番館"
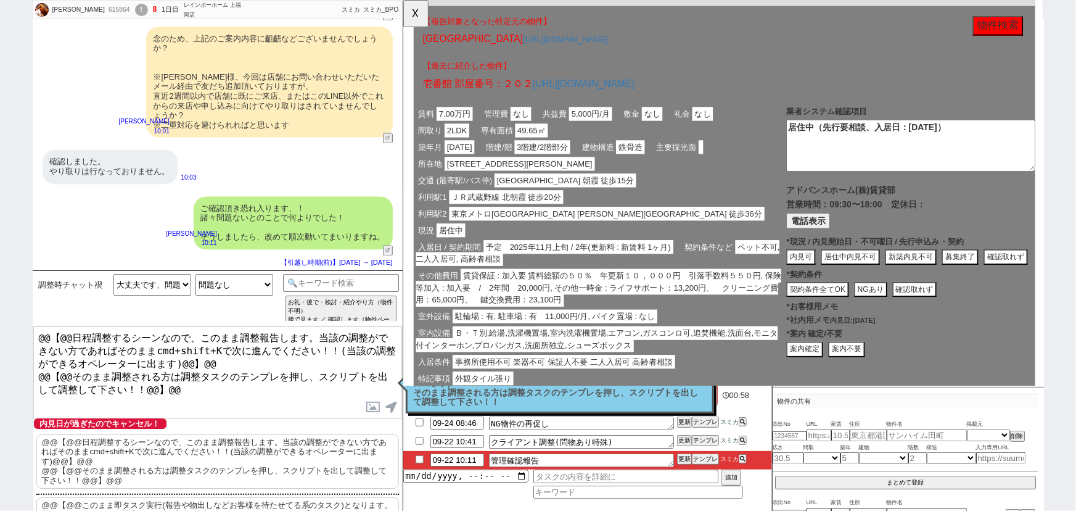
scroll to position [225, 0]
drag, startPoint x: 891, startPoint y: 215, endPoint x: 816, endPoint y: 216, distance: 74.7
click at [816, 209] on span "アドバンスホーム(株)賃貸部" at bounding box center [873, 204] width 117 height 10
copy span "アドバンスホーム("
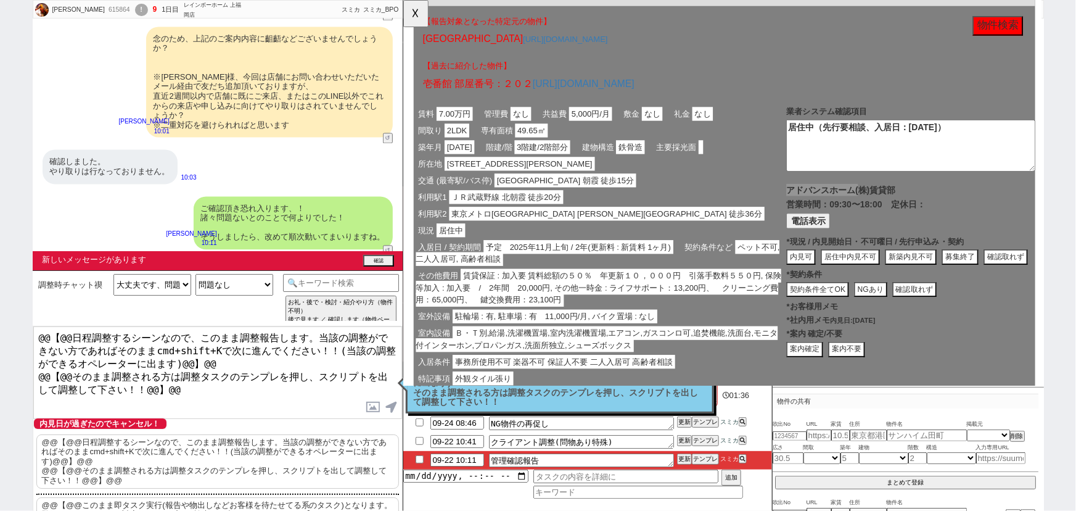
scroll to position [1337, 0]
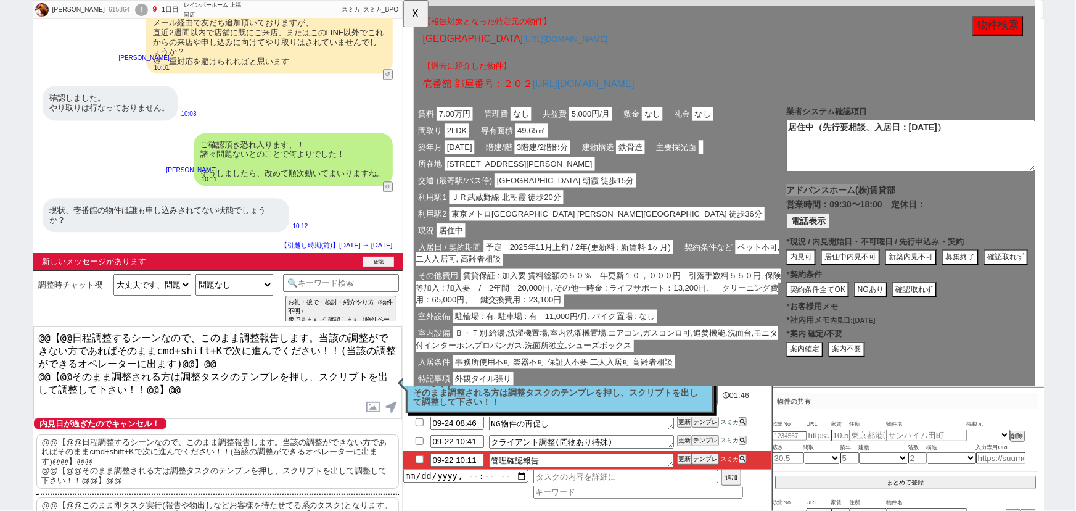
click at [379, 254] on div "新しいメッセージがあります 確認" at bounding box center [218, 261] width 370 height 17
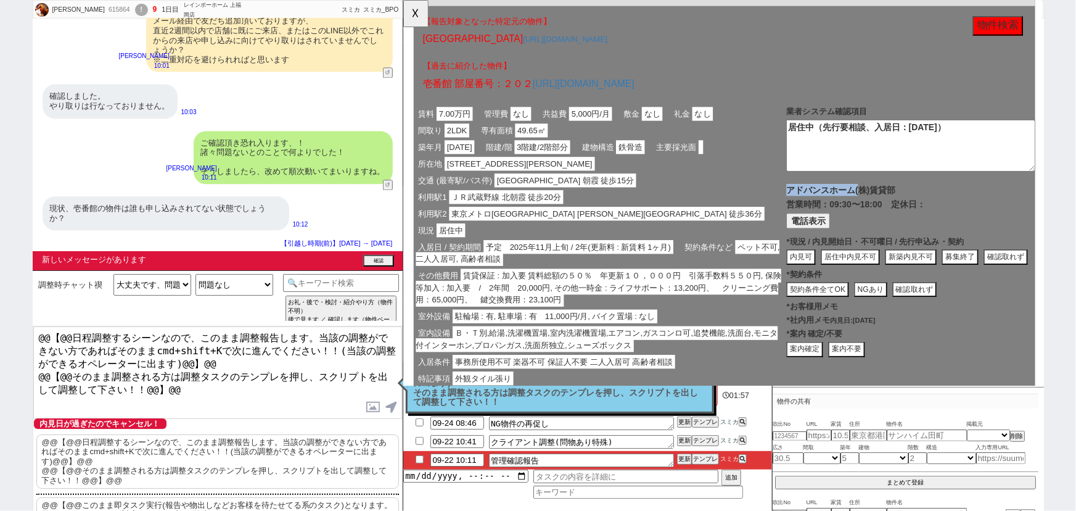
click at [842, 246] on button "電話表示" at bounding box center [838, 237] width 47 height 17
click at [922, 246] on button "📞 電話" at bounding box center [919, 237] width 43 height 17
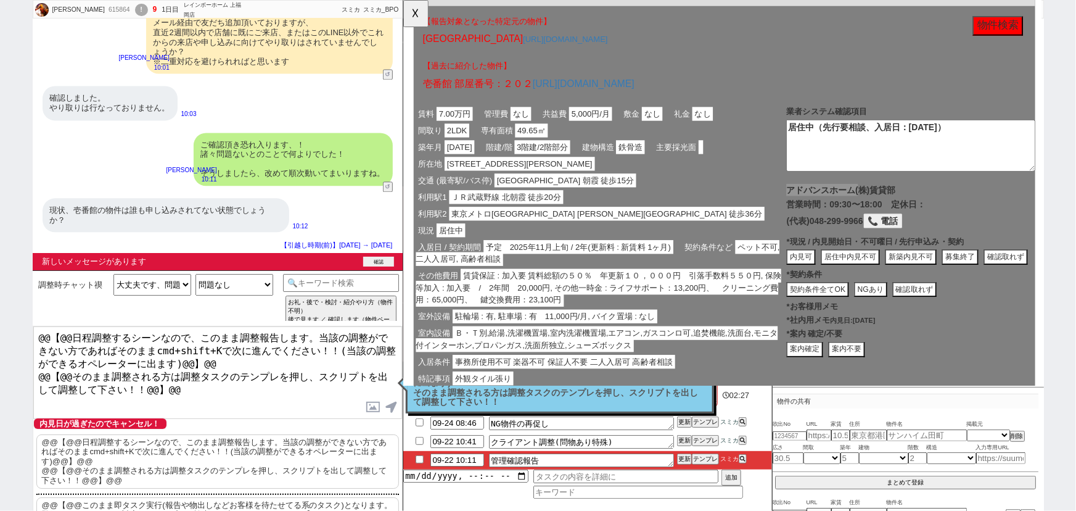
click at [377, 258] on button "確認" at bounding box center [378, 262] width 31 height 10
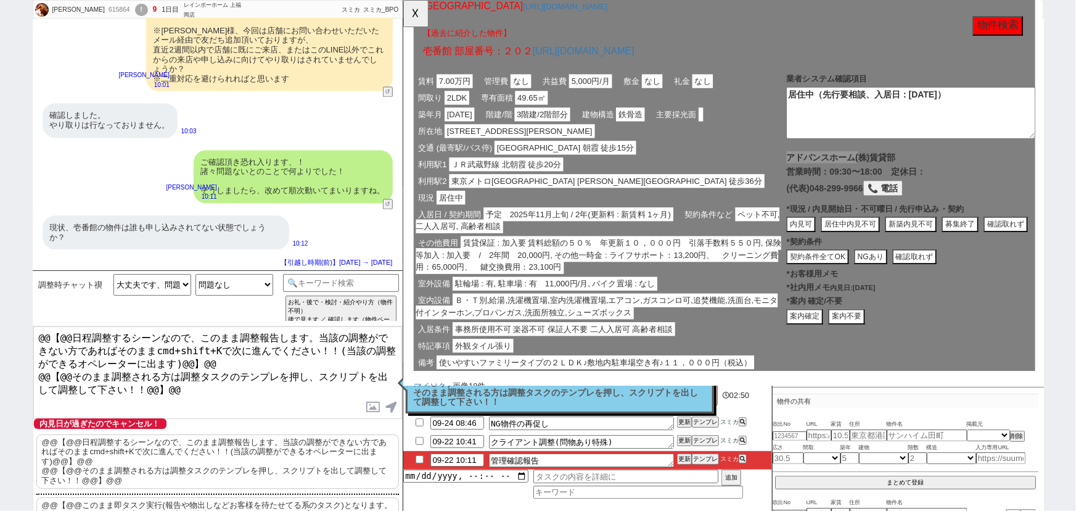
scroll to position [265, 0]
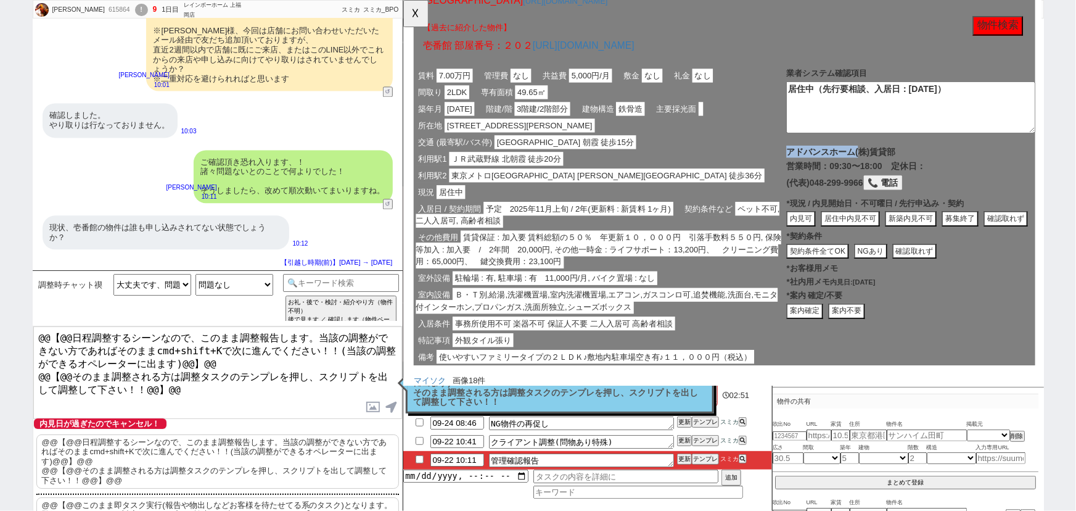
click at [1005, 244] on button "募集終了" at bounding box center [1001, 235] width 39 height 17
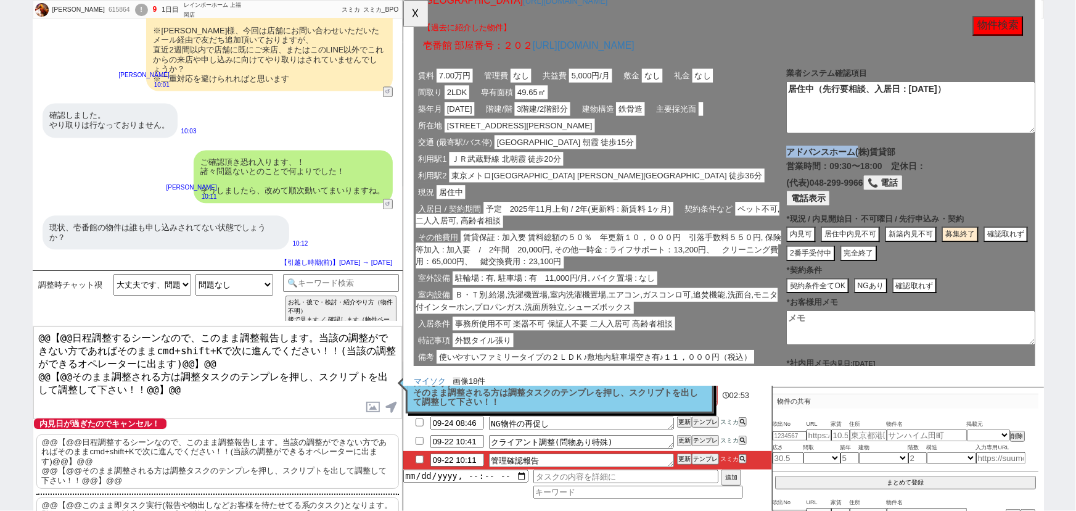
click at [890, 281] on button "完全終了" at bounding box center [892, 272] width 39 height 17
type textarea "申込みがあり募集終了"
type textarea "9/22時点"
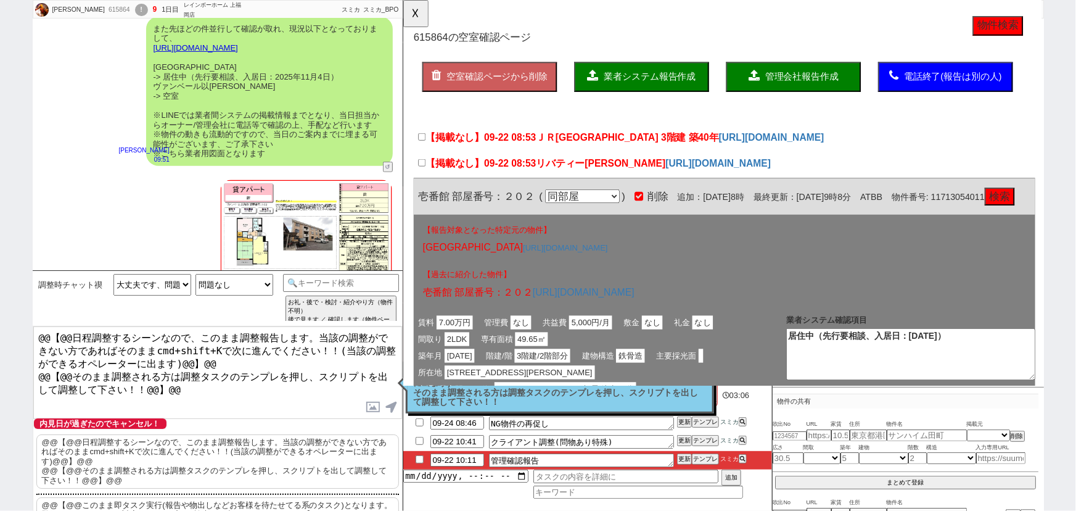
scroll to position [263, 0]
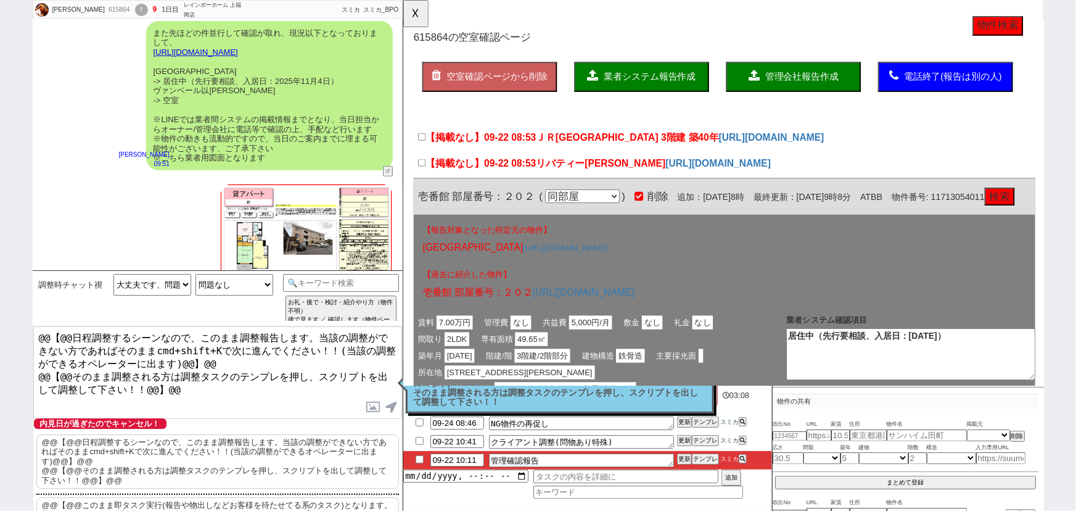
click at [823, 80] on span "管理会社報告作成" at bounding box center [831, 82] width 79 height 10
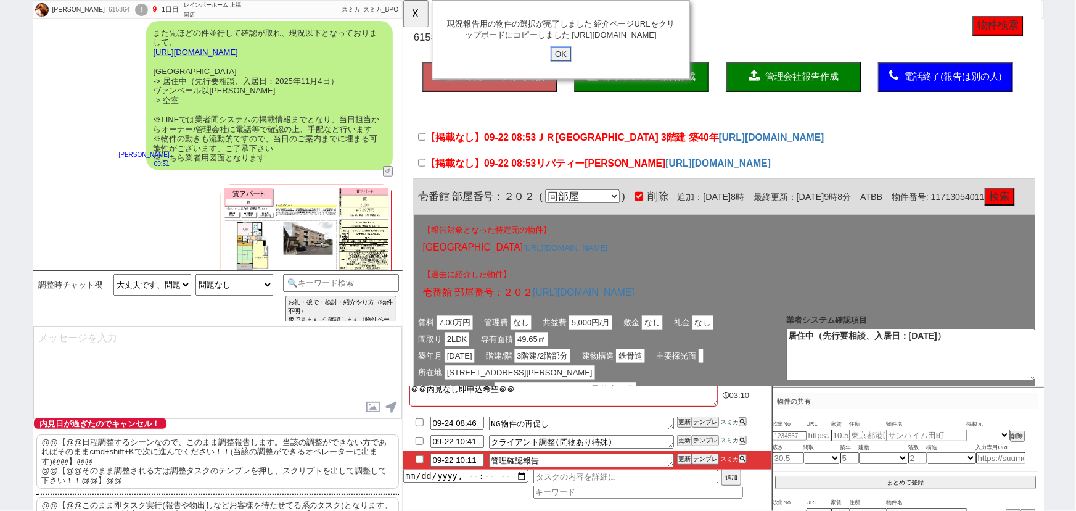
click at [574, 66] on input "OK" at bounding box center [572, 58] width 22 height 16
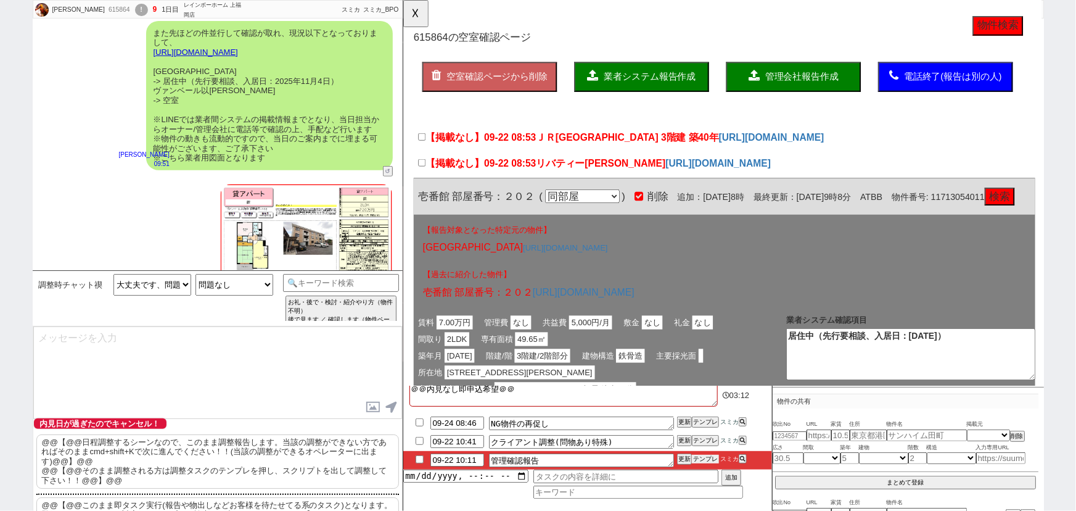
click at [716, 461] on button "テンプレ" at bounding box center [705, 459] width 27 height 9
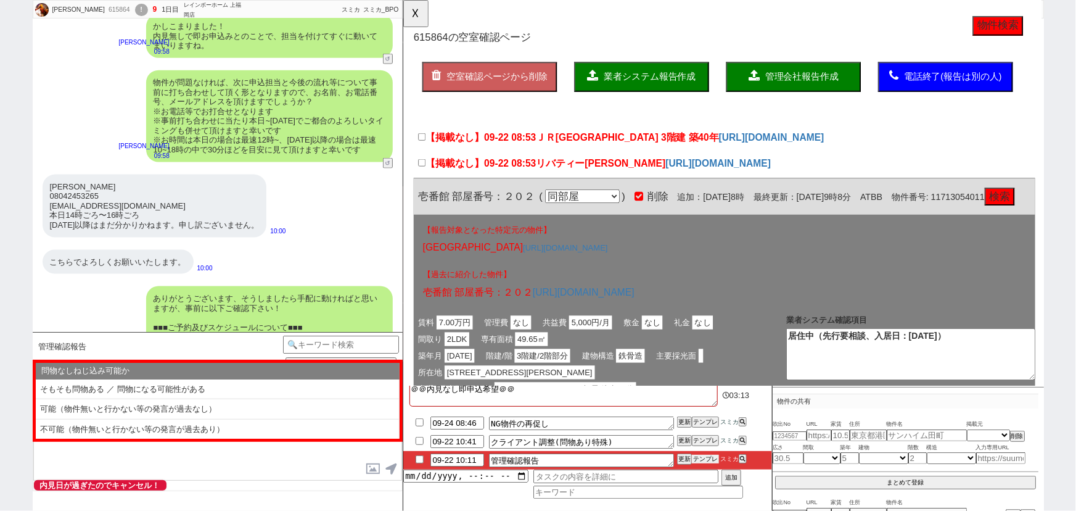
scroll to position [1256, 0]
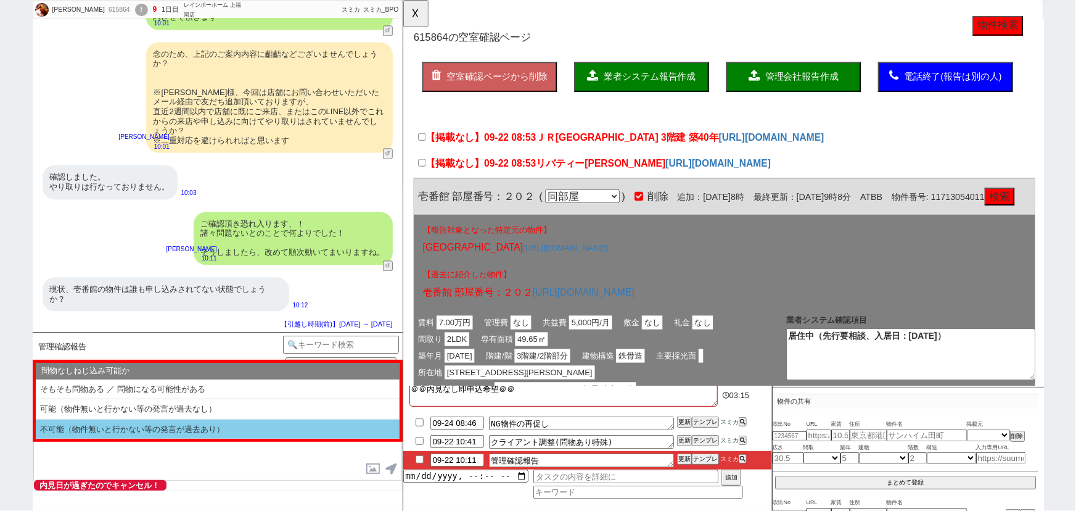
click at [160, 423] on li "不可能（物件無いと行かない等の発言が過去あり）" at bounding box center [218, 429] width 364 height 20
select select "不可能（物件無いと行かない等の発言が過去あり）"
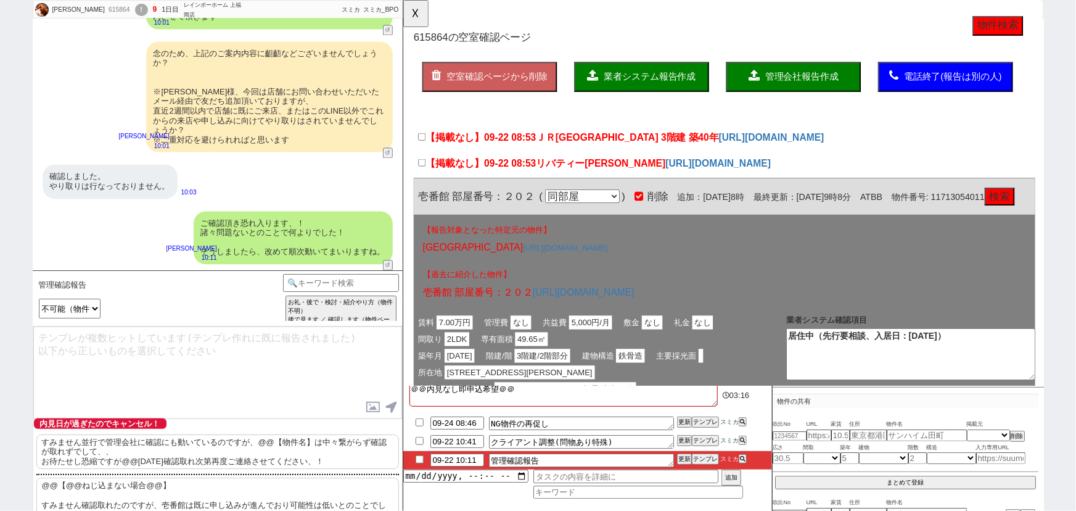
click at [130, 448] on p "すみません並行で管理会社に確認にも動いているのですが、@@【物件名】は中々繋がらず確認が取れずでして、、 お待たせし恐縮ですが@@明日確認取れ次第再度ご連絡さ…" at bounding box center [217, 451] width 363 height 35
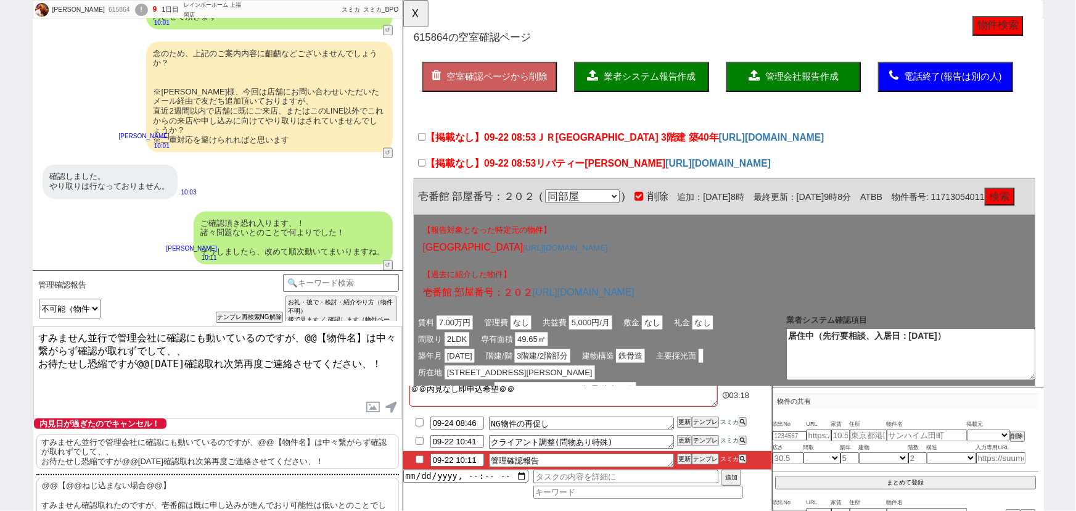
click at [128, 486] on p "@@【@@ねじ込まない場合@@】 すみません確認取れたのですが、壱番館は既に申し込みが進んでおり可能性は低いとのことでした。 万一のキャンセルのために募集自体…" at bounding box center [217, 509] width 363 height 64
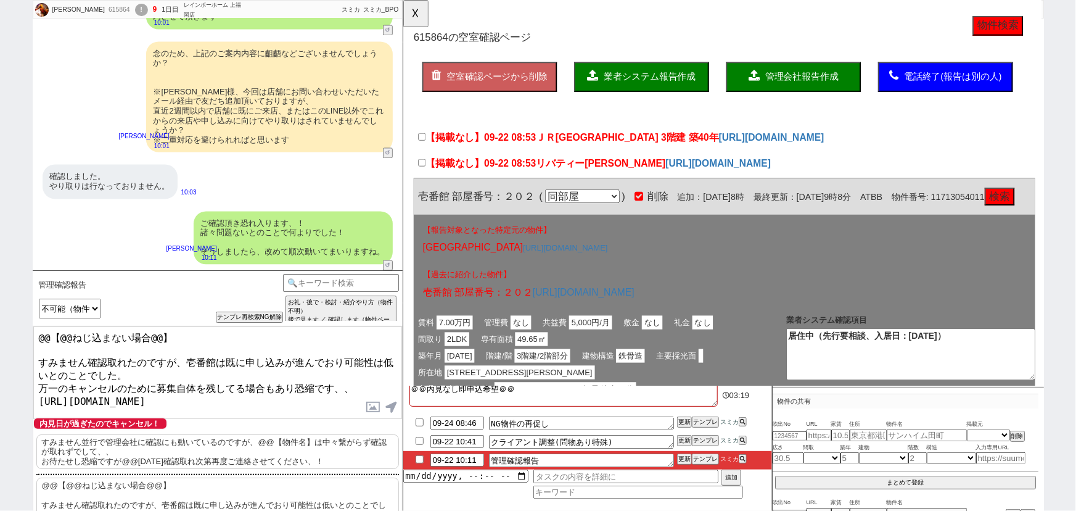
drag, startPoint x: 36, startPoint y: 355, endPoint x: 16, endPoint y: 295, distance: 63.0
click at [16, 295] on div "匠 615864 ! 9 1日目 レインボーホーム 上福岡店 冬眠中 自社客 スミカ スミカ_BPO チャット全表示 2025-09-22 承知いたしました。…" at bounding box center [538, 255] width 1076 height 511
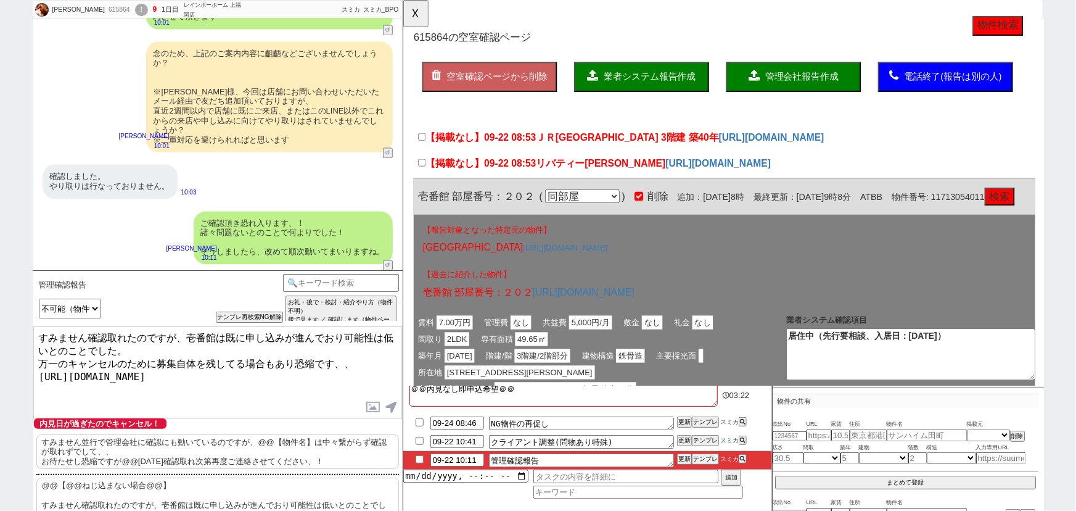
type textarea "すみません確認取れたのですが、壱番館は既に申し込みが進んでおり可能性は低いとのことでした。 万一のキャンセルのために募集自体を残してる場合もあり恐縮です、、 …"
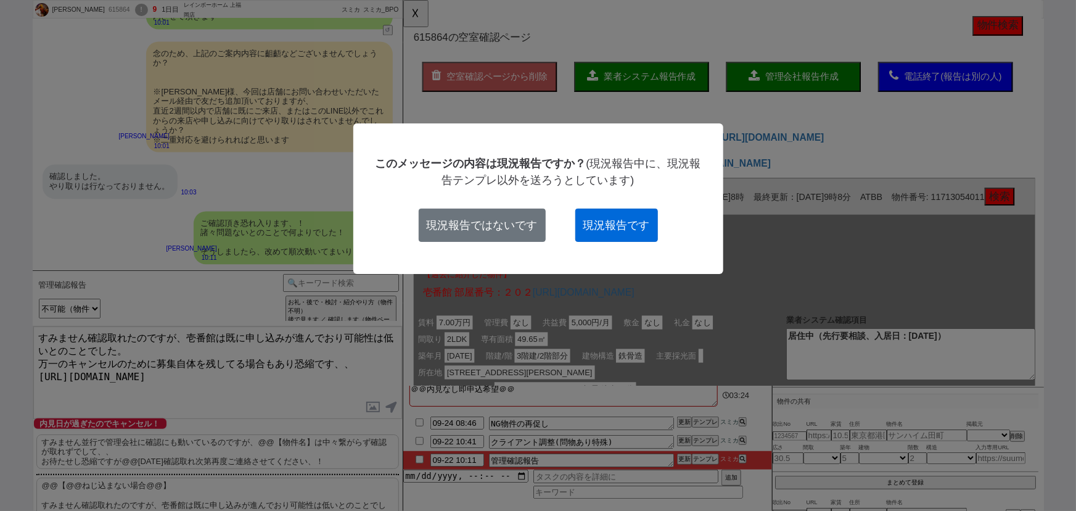
drag, startPoint x: 607, startPoint y: 233, endPoint x: 167, endPoint y: 253, distance: 440.3
click at [607, 233] on button "現況報告です" at bounding box center [617, 224] width 83 height 33
checkbox input "true"
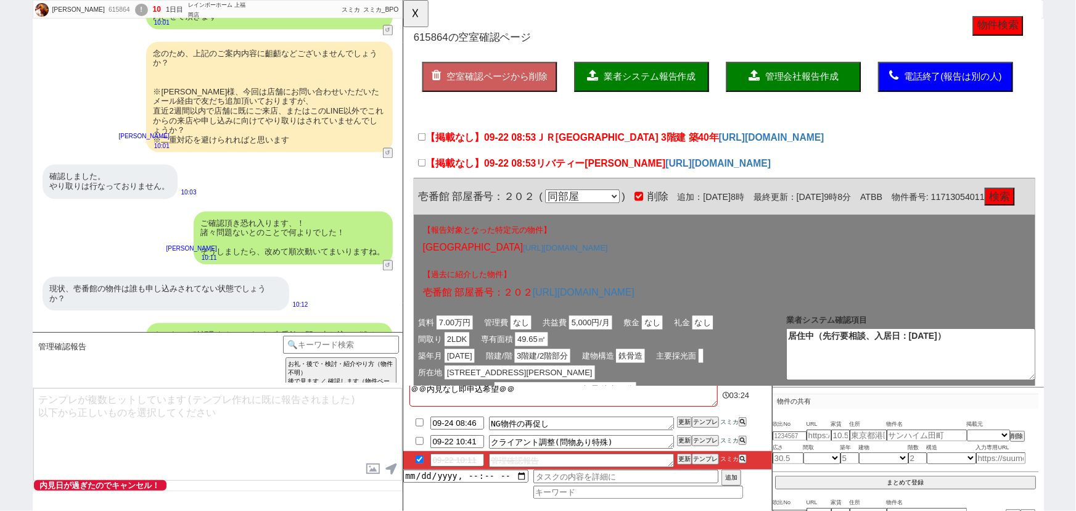
scroll to position [1331, 0]
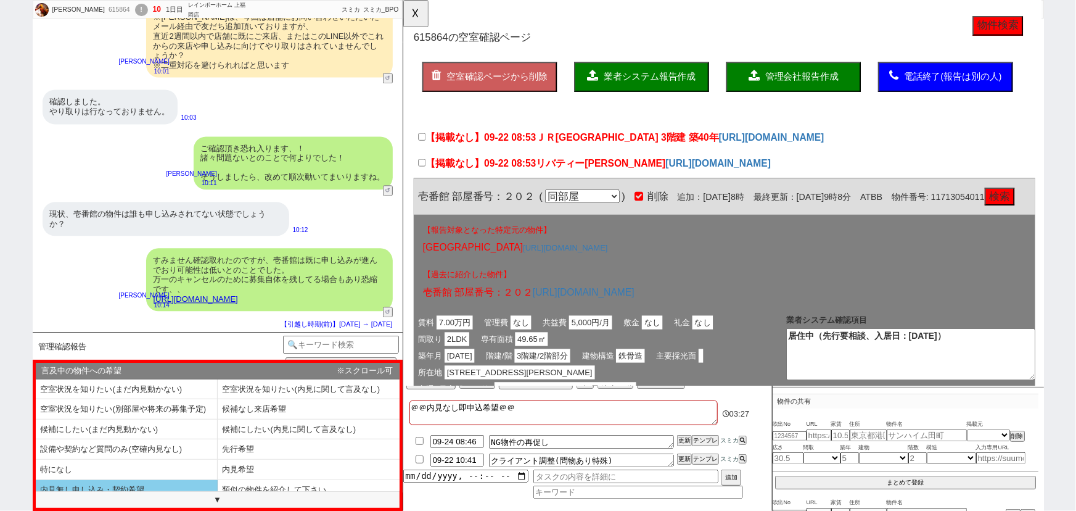
click at [138, 490] on li "内見無し申し込み・契約希望" at bounding box center [127, 490] width 182 height 20
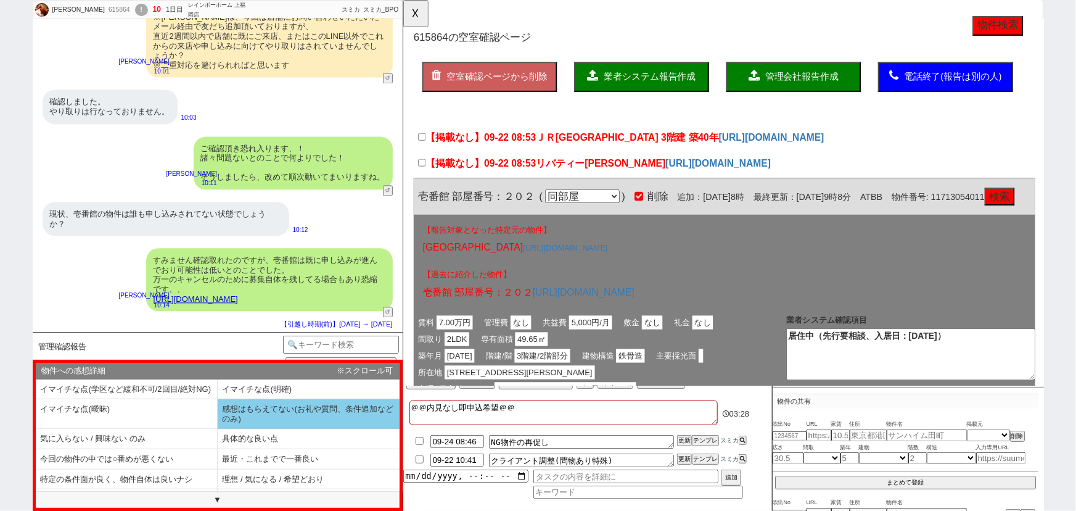
click at [240, 429] on li "感想はもらえてない(お礼や質問、条件追加などのみ)" at bounding box center [309, 414] width 182 height 30
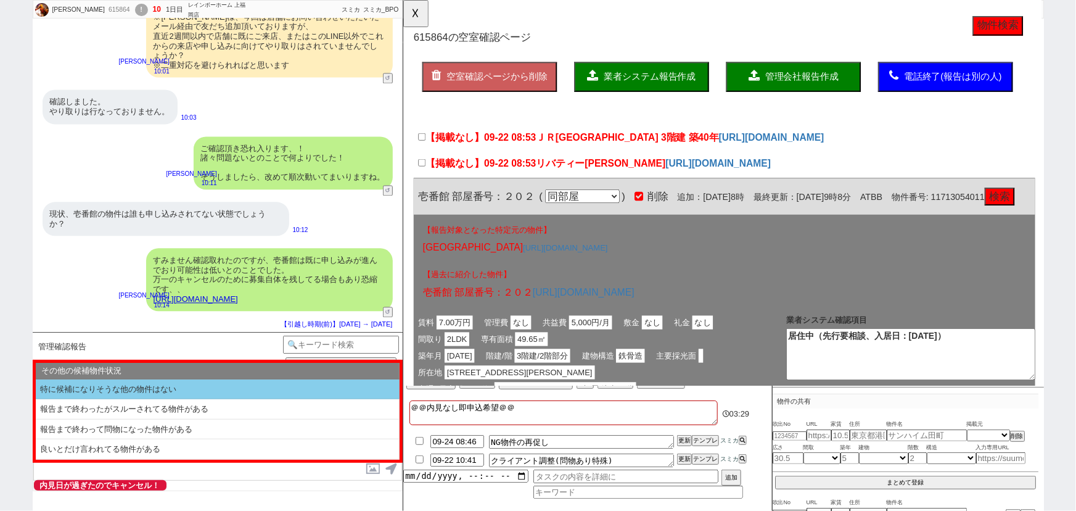
click at [138, 390] on li "特に候補になりそうな他の物件はない" at bounding box center [218, 389] width 364 height 20
select select "内見無し申し込み・契約希望"
select select "感想はもらえてない(お礼や質問、条件追加などのみ)"
select select "特に候補になりそうな他の物件はない"
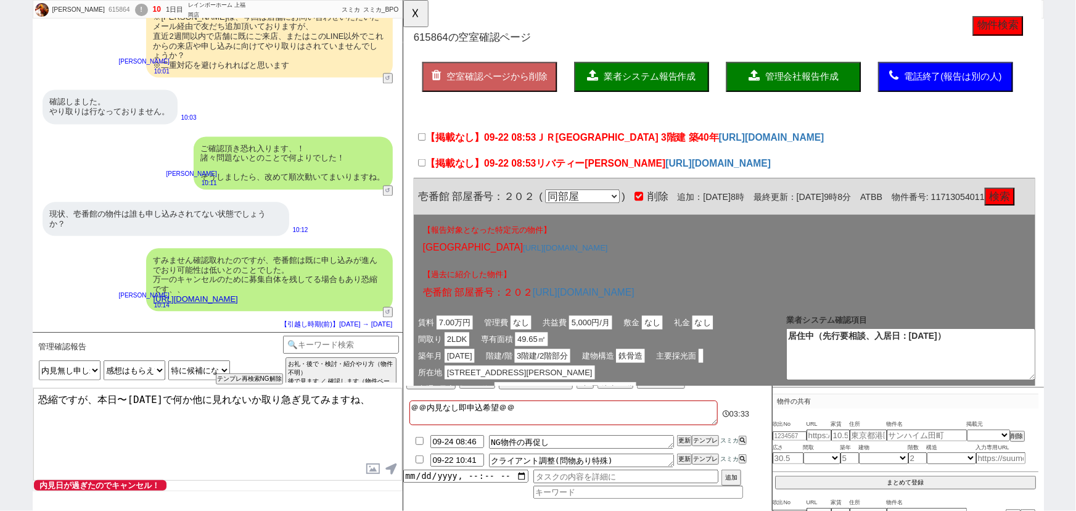
click at [175, 396] on textarea "恐縮ですが、本日〜明日で何か他に見れないか取り急ぎ見てみますね、" at bounding box center [217, 434] width 369 height 93
drag, startPoint x: 156, startPoint y: 396, endPoint x: 99, endPoint y: 394, distance: 57.4
click at [99, 394] on textarea "恐縮ですが、本日〜明日で何か他に見れないか取り急ぎ見てみますね、" at bounding box center [217, 434] width 369 height 93
drag, startPoint x: 135, startPoint y: 395, endPoint x: 188, endPoint y: 394, distance: 52.4
click at [188, 394] on textarea "恐縮ですが、何か他に見れないか取り急ぎ見てみますね、" at bounding box center [217, 434] width 369 height 93
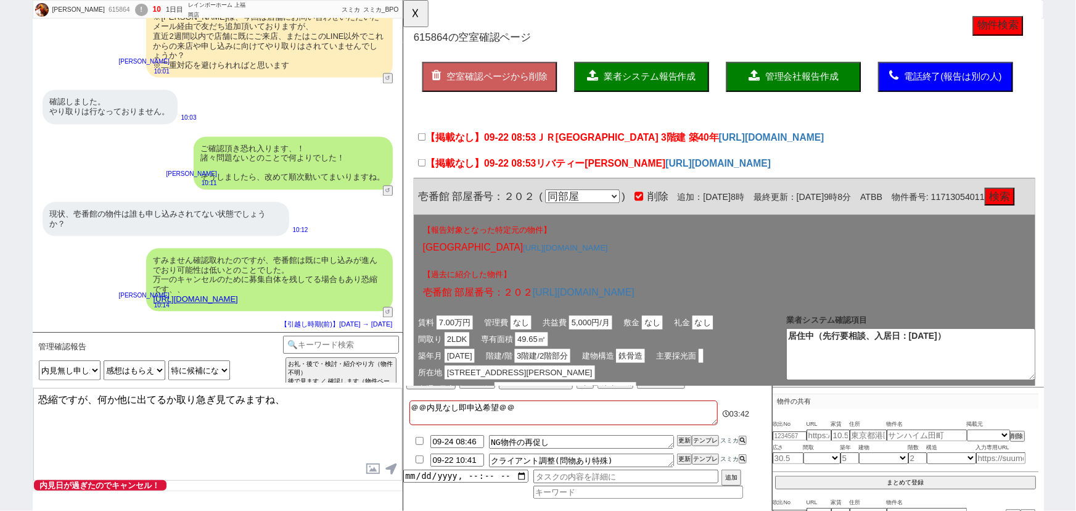
type textarea "恐縮ですが、何か他に出てるか取り急ぎ見てみますね、"
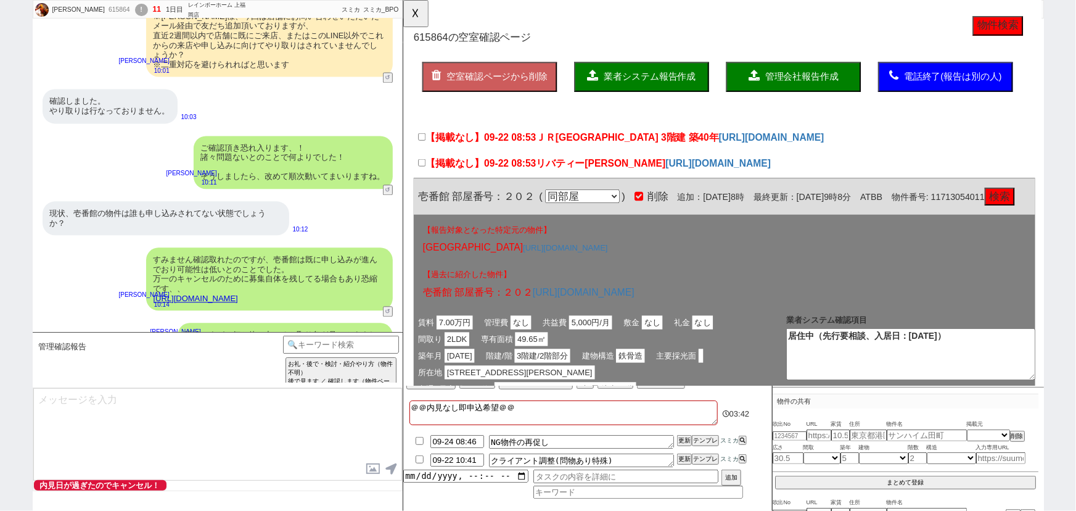
scroll to position [1368, 0]
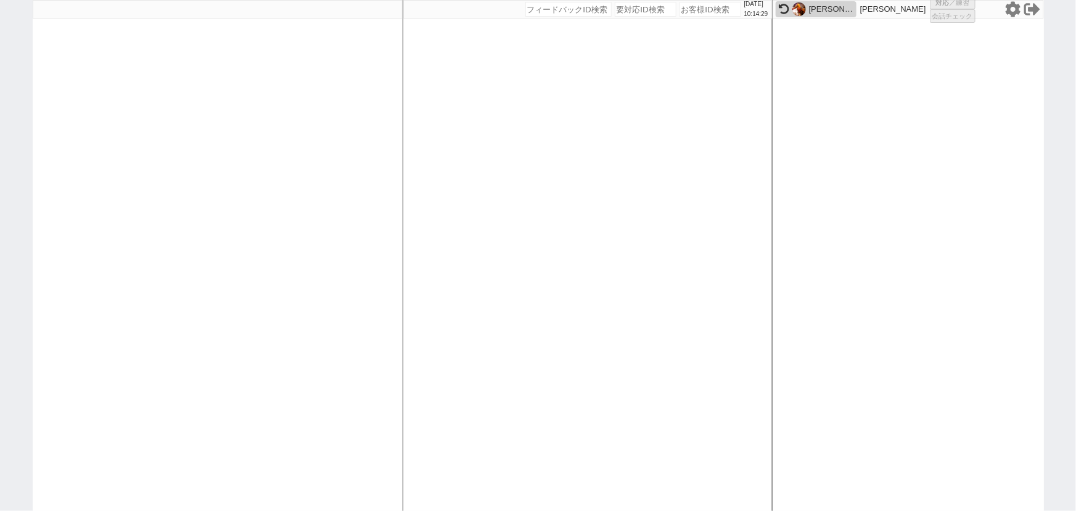
select select "2"
select select "1"
select select
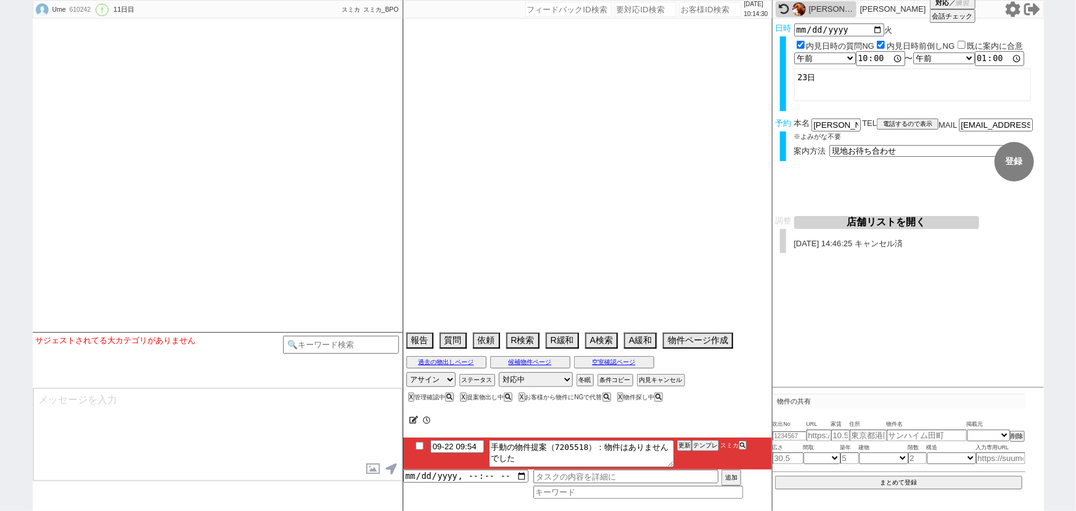
select select "2025"
select select "10"
select select "36"
select select "1"
select select "3"
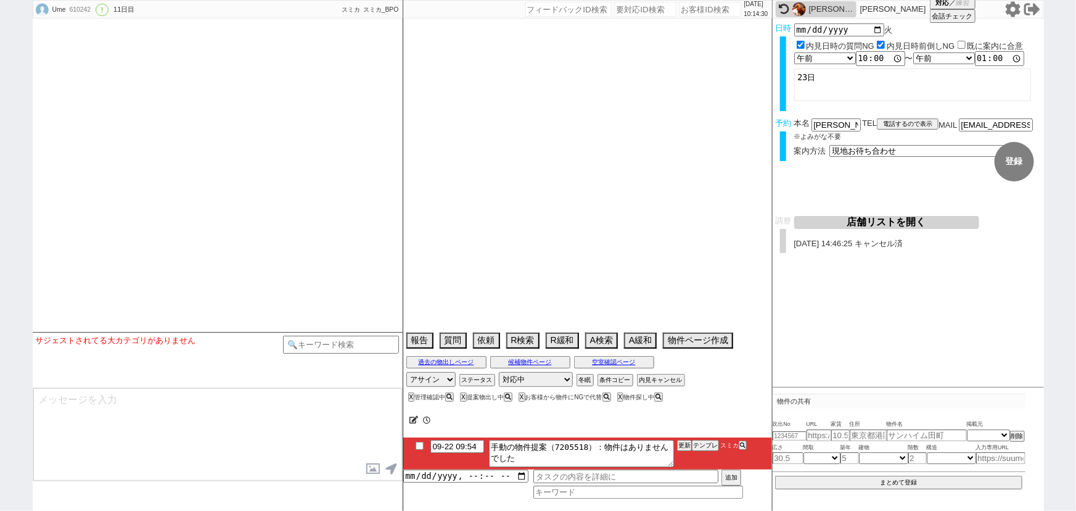
select select "4"
select select "10"
select select "13"
select select "832"
select select "64"
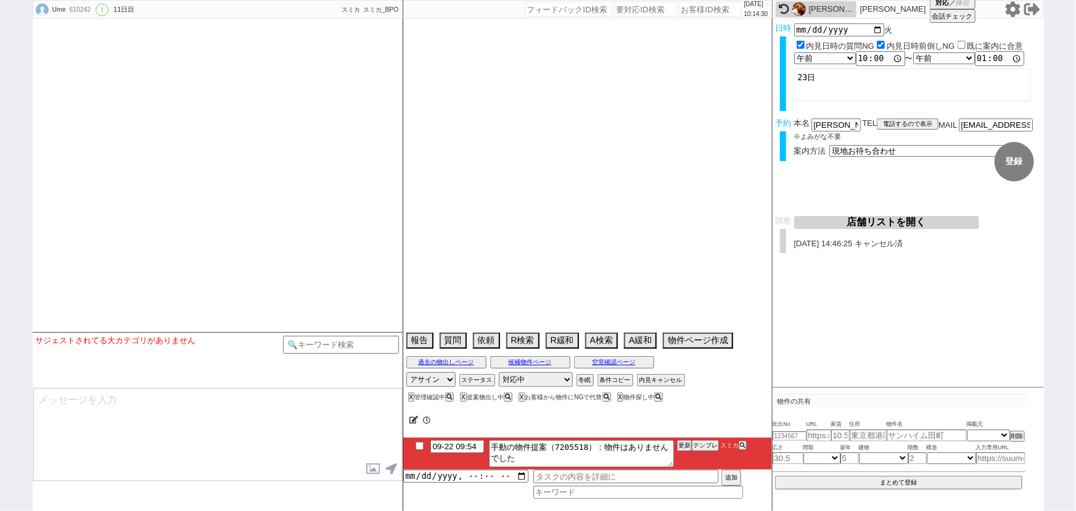
select select "1572"
select select "14"
select select "477"
select select "68"
select select "1649"
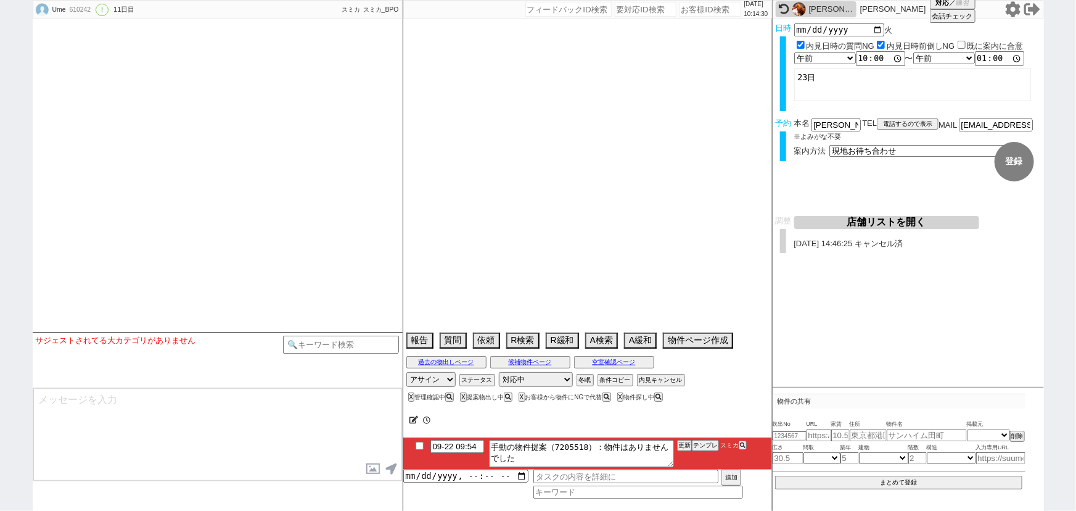
select select "75"
select select "1808"
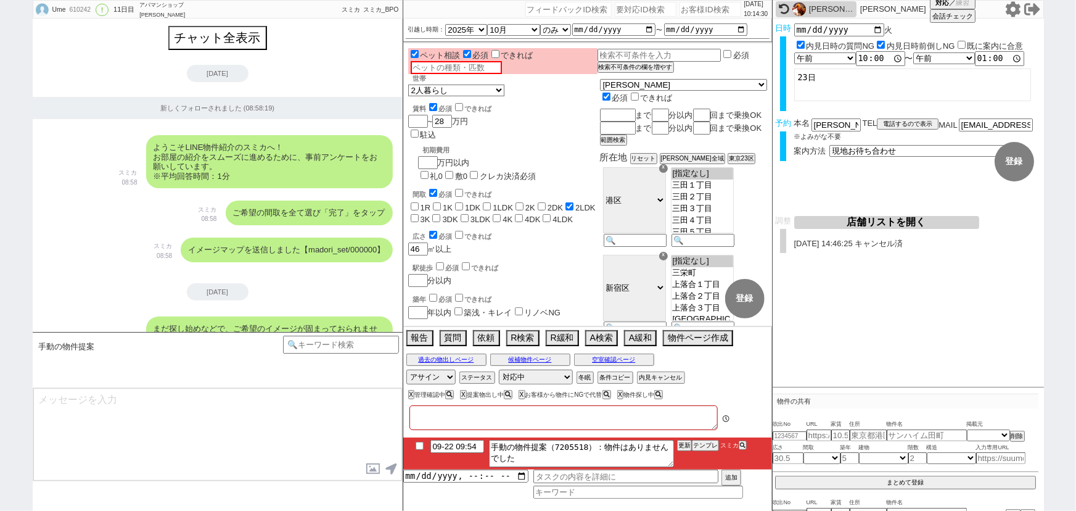
type textarea "他社なし @日程の確定されたら再度管理確認してから調整"
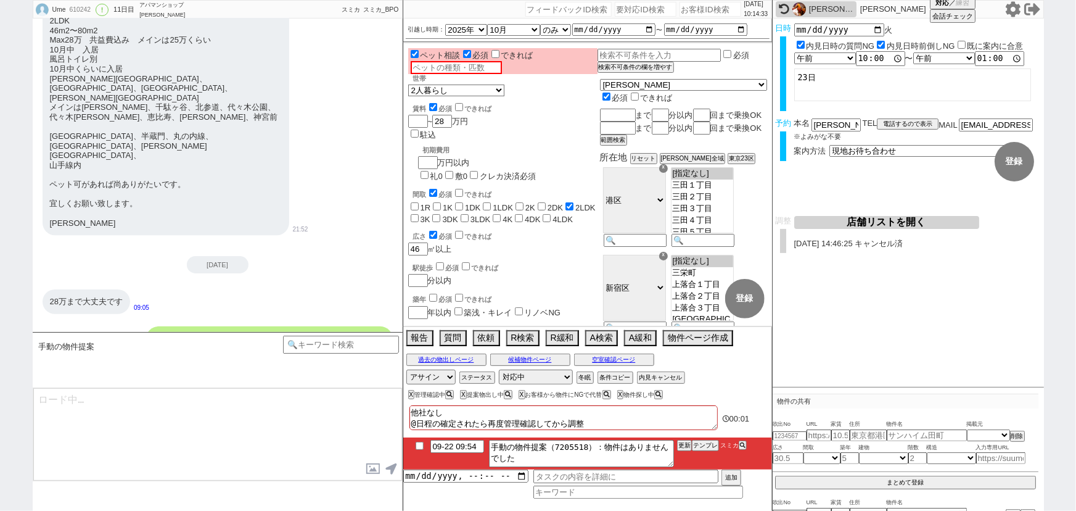
scroll to position [0, 0]
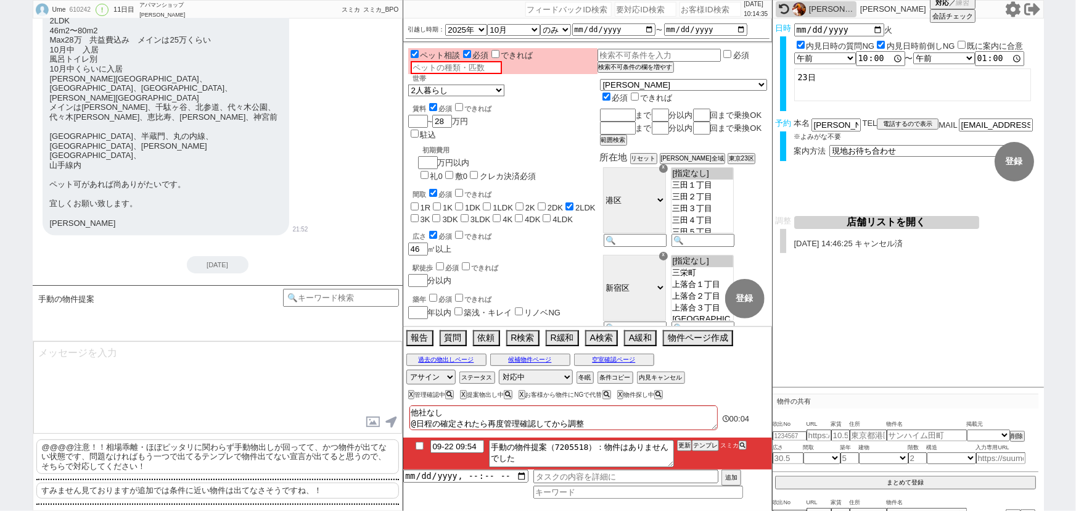
click at [234, 493] on p "すみません見ておりますが追加では条件に近い物件は出てなさそうですね、！" at bounding box center [217, 490] width 363 height 16
type textarea "すみません見ておりますが追加では条件に近い物件は出てなさそうですね、！"
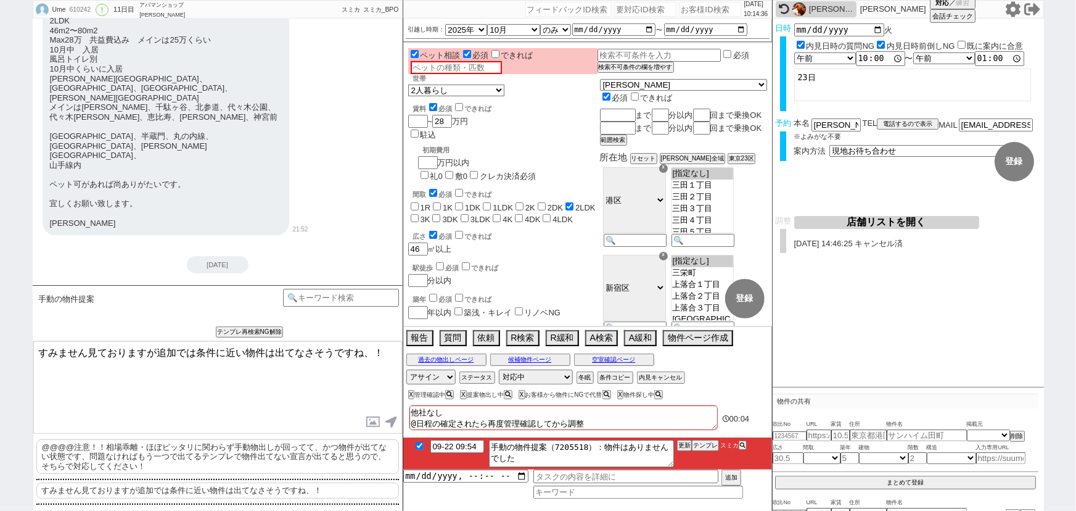
checkbox input "true"
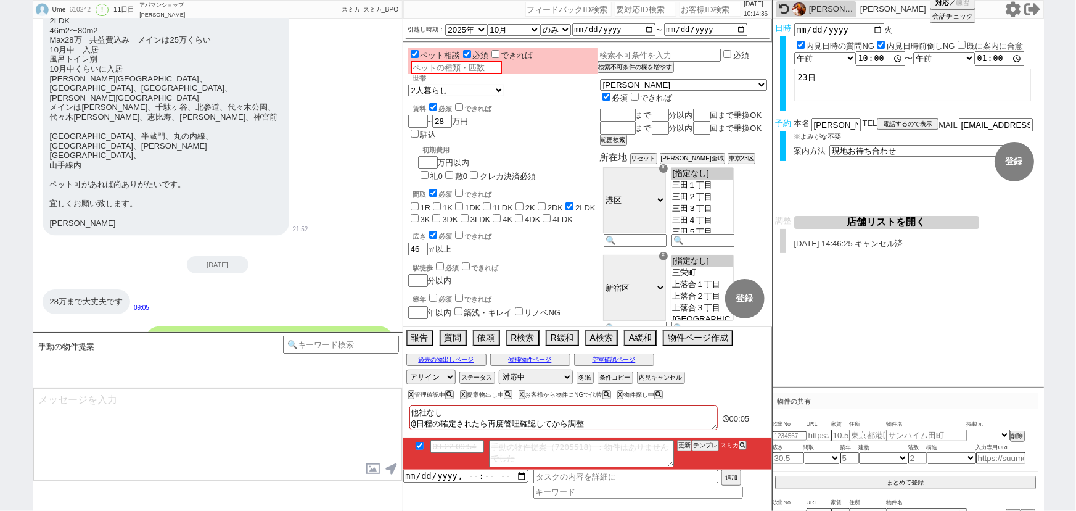
scroll to position [8851, 0]
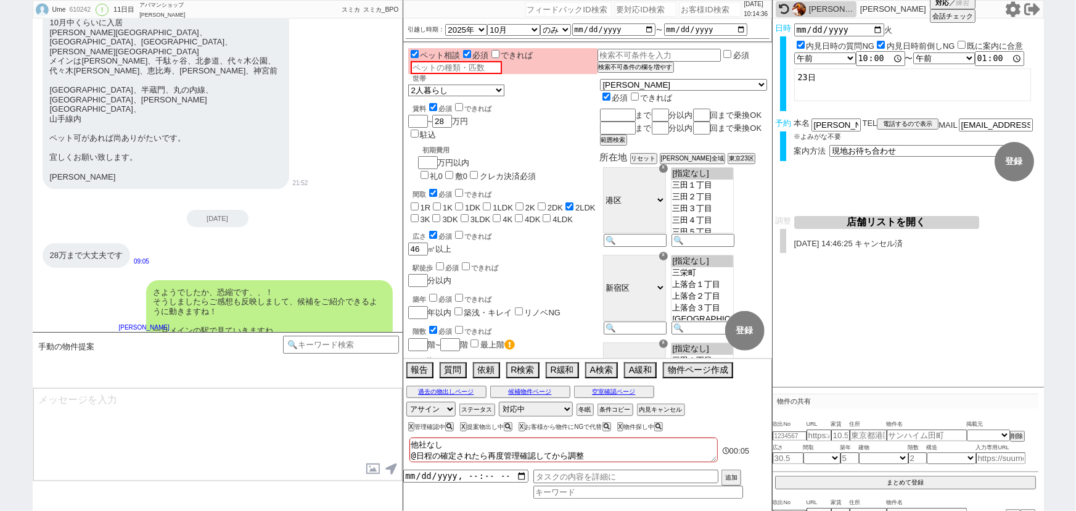
type textarea "またやはりエリアを広げますと同等の賃料でも大幅にクオリティが変わってきますので、 そういった物件も見てみたい等ございましたらお声がけください！"
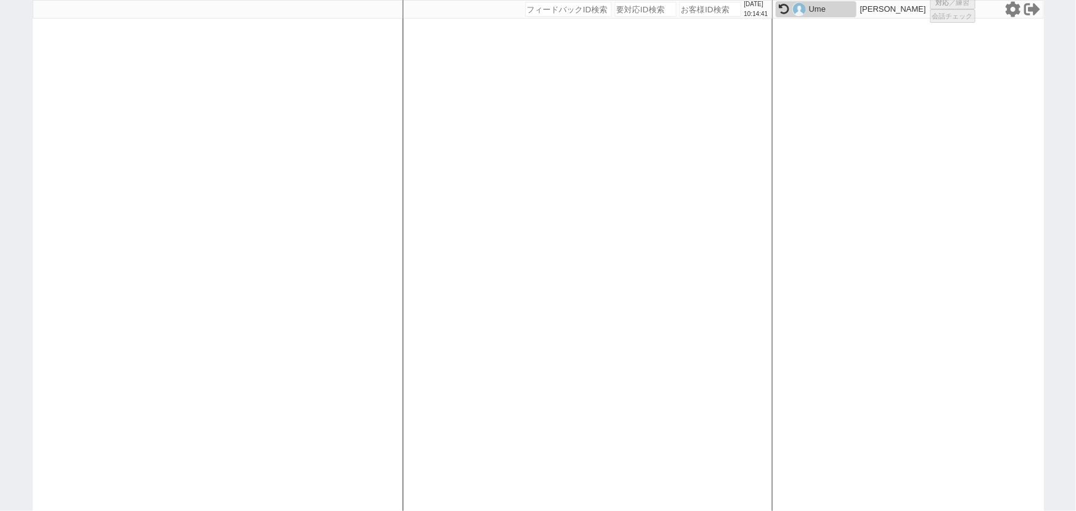
select select "3"
select select "2"
select select "5"
select select "9"
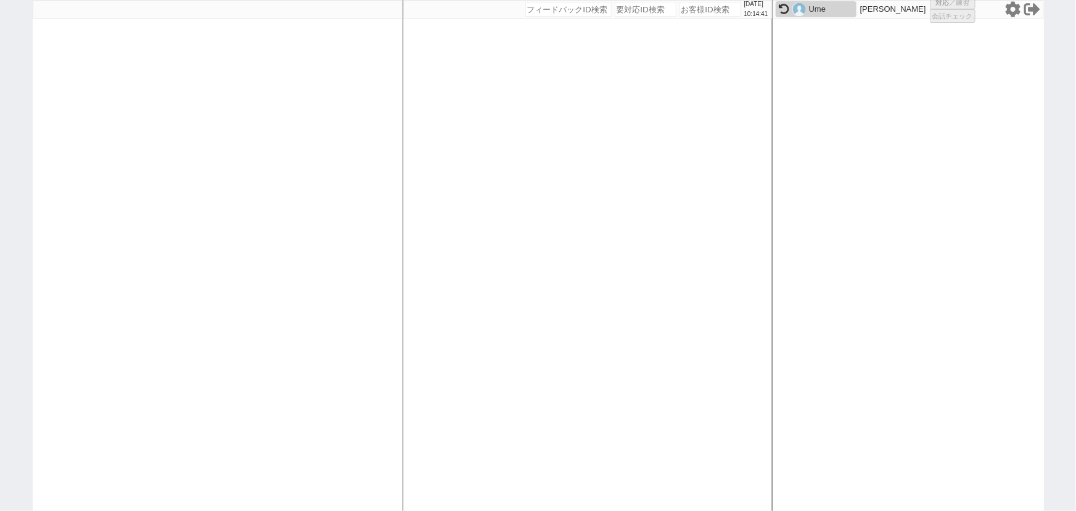
select select
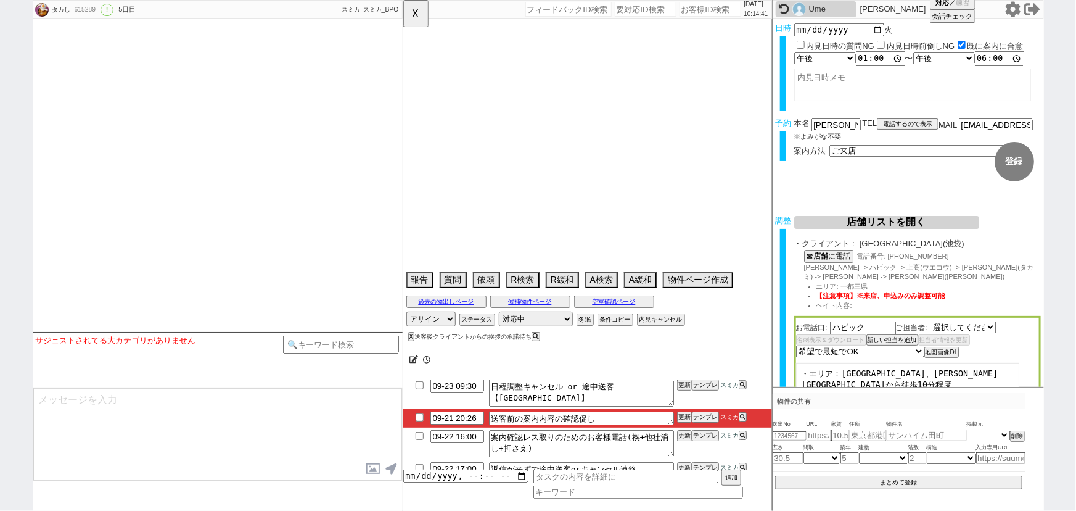
select select "2736"
select select "15"
select select "7"
select select "36"
select select "1061"
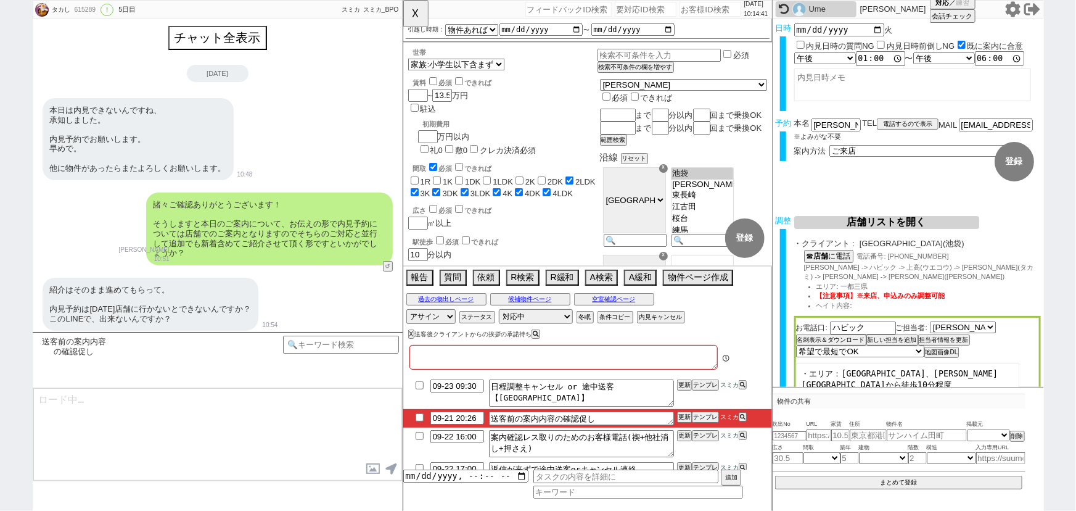
type textarea "指名買い"
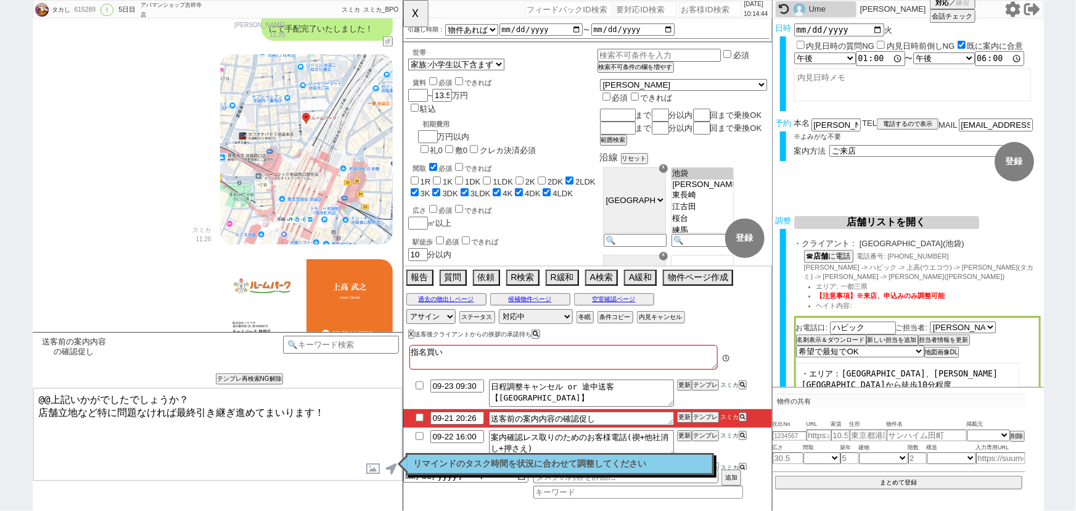
scroll to position [72, 0]
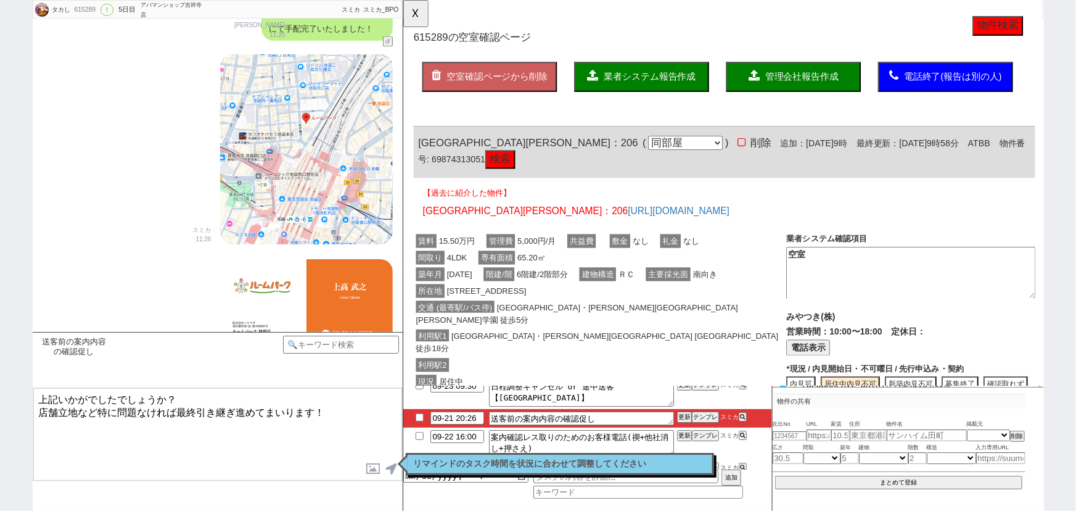
type textarea "上記いかがでしたでしょうか？ 店舗立地など特に問題なければ最終引き継ぎ進めてまいります！"
checkbox input "true"
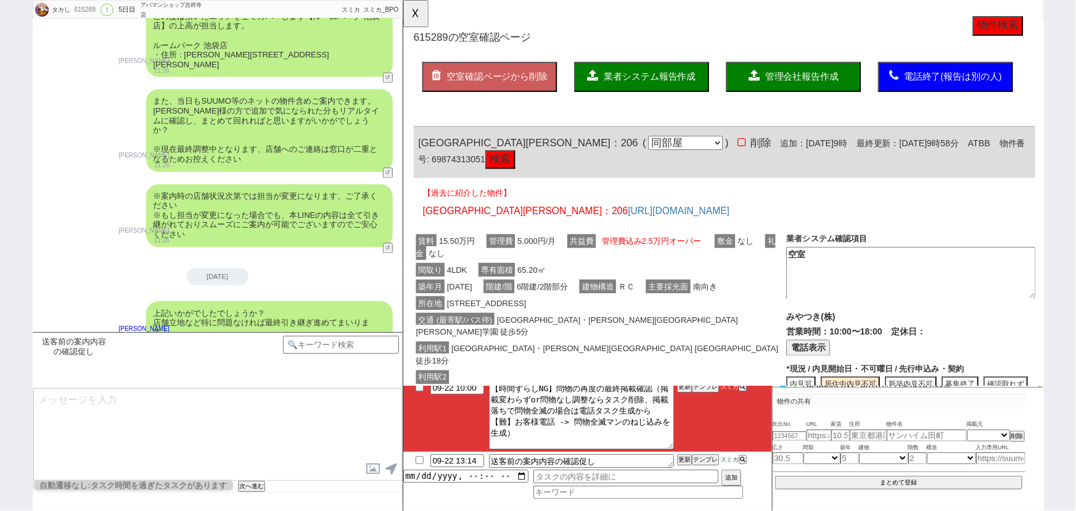
scroll to position [57, 0]
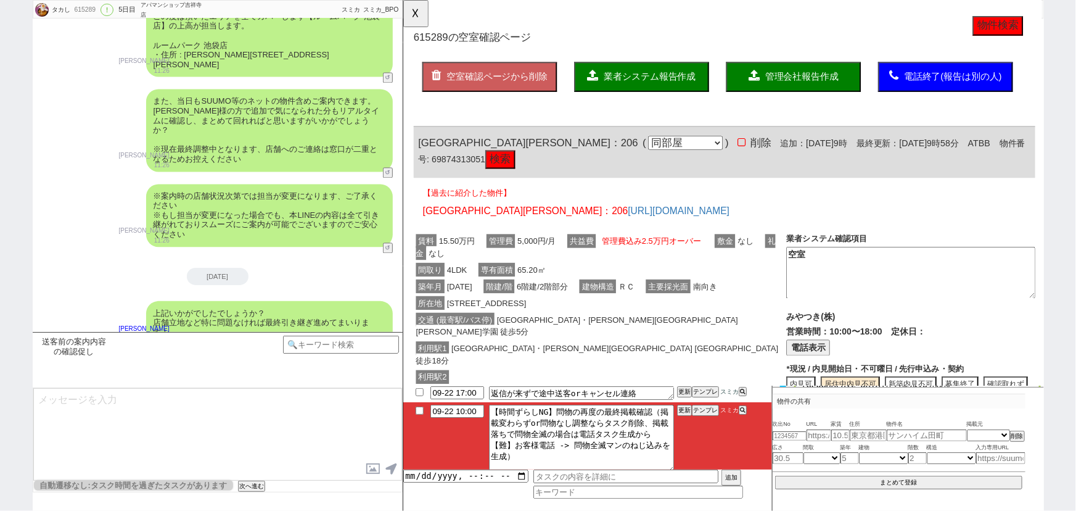
click at [419, 410] on input "checkbox" at bounding box center [420, 411] width 18 height 8
checkbox input "true"
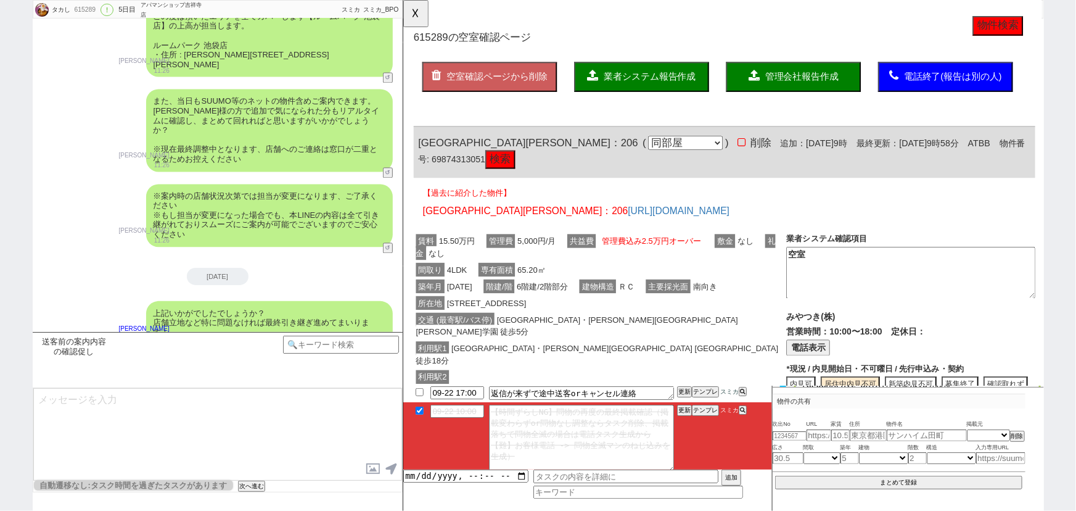
click at [523, 170] on button "検索" at bounding box center [507, 172] width 32 height 20
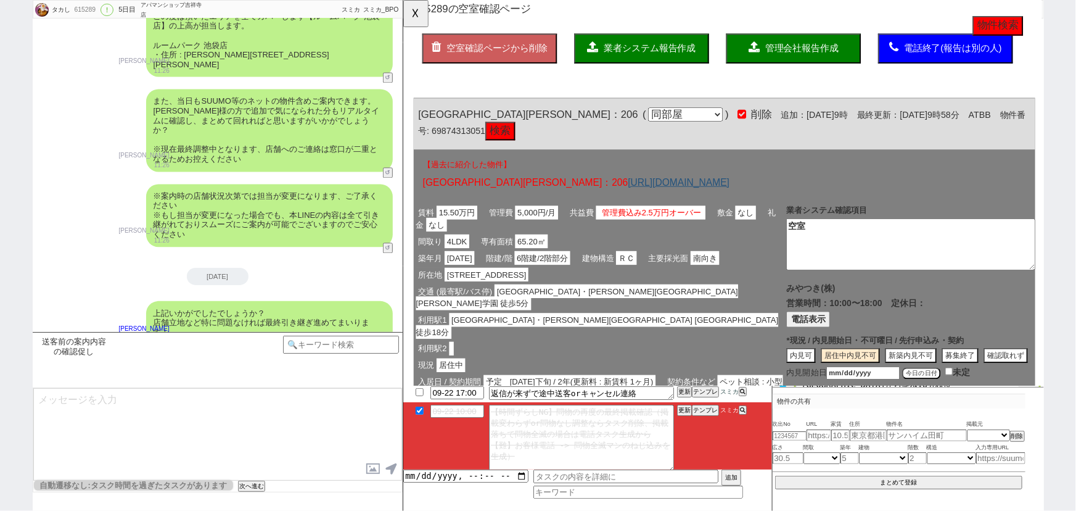
scroll to position [30, 0]
click at [413, 15] on button "☓" at bounding box center [414, 12] width 23 height 25
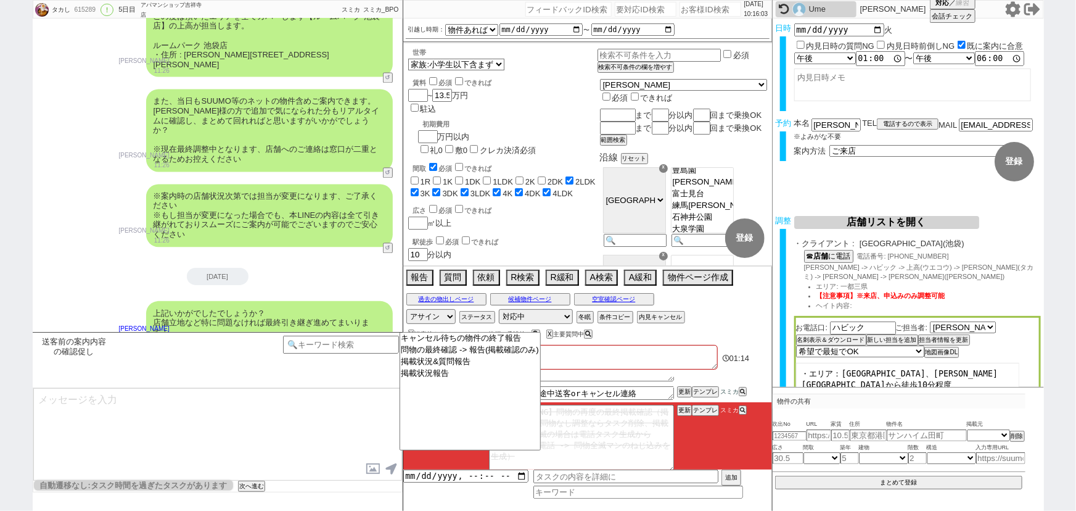
click at [693, 9] on input "number" at bounding box center [711, 9] width 62 height 15
paste input "348709"
type input "348709"
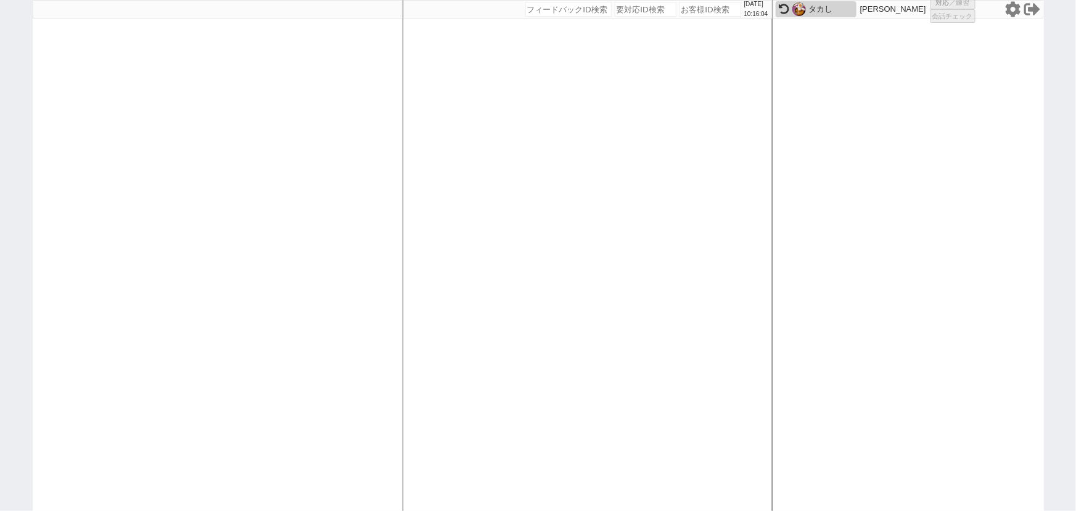
select select
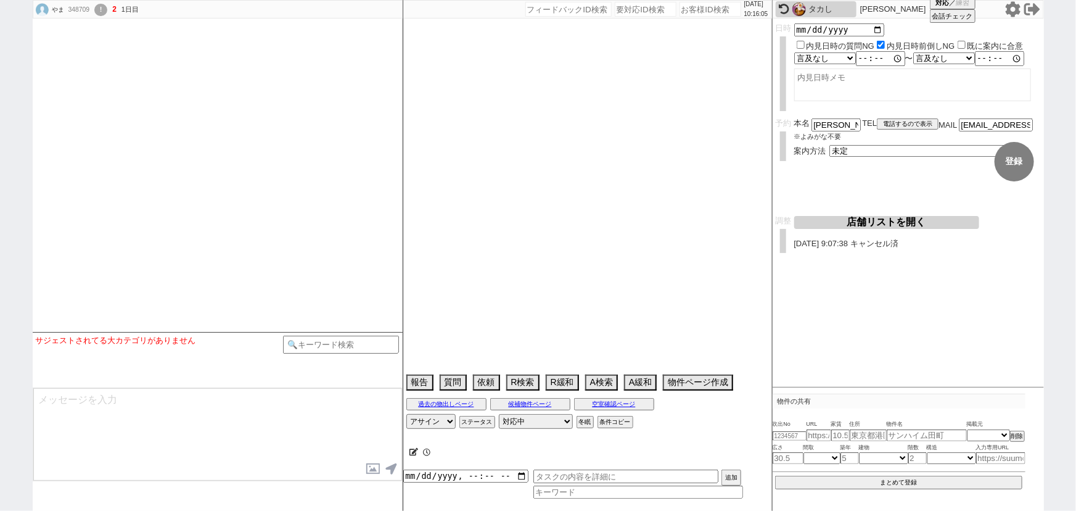
select select "2025"
select select "10"
select select "37"
select select "0"
select select "33"
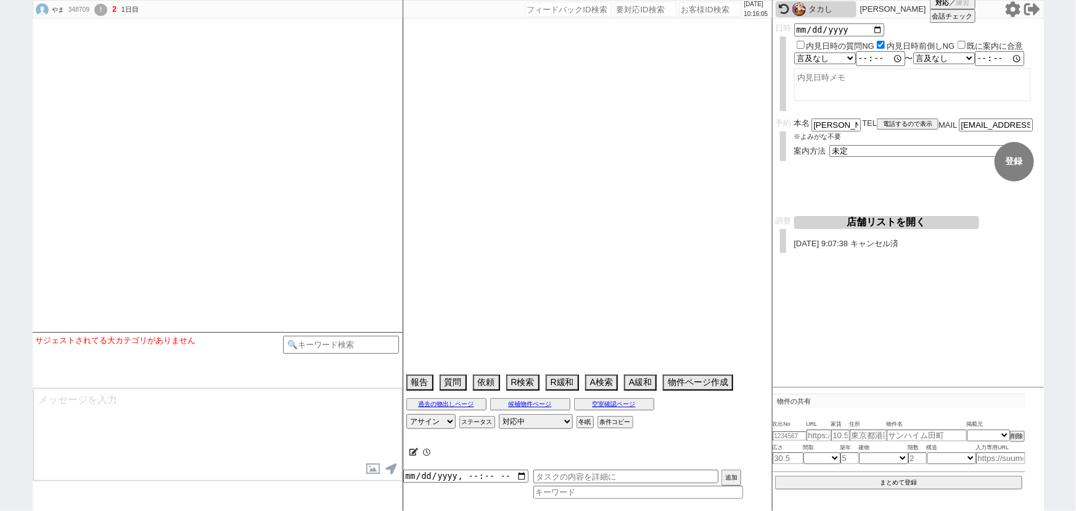
select select "963"
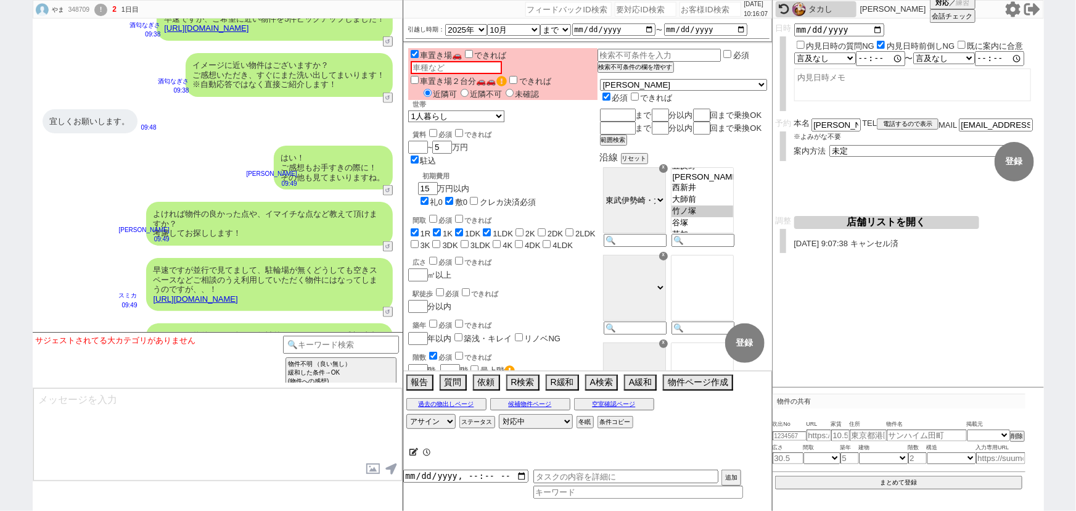
scroll to position [121, 0]
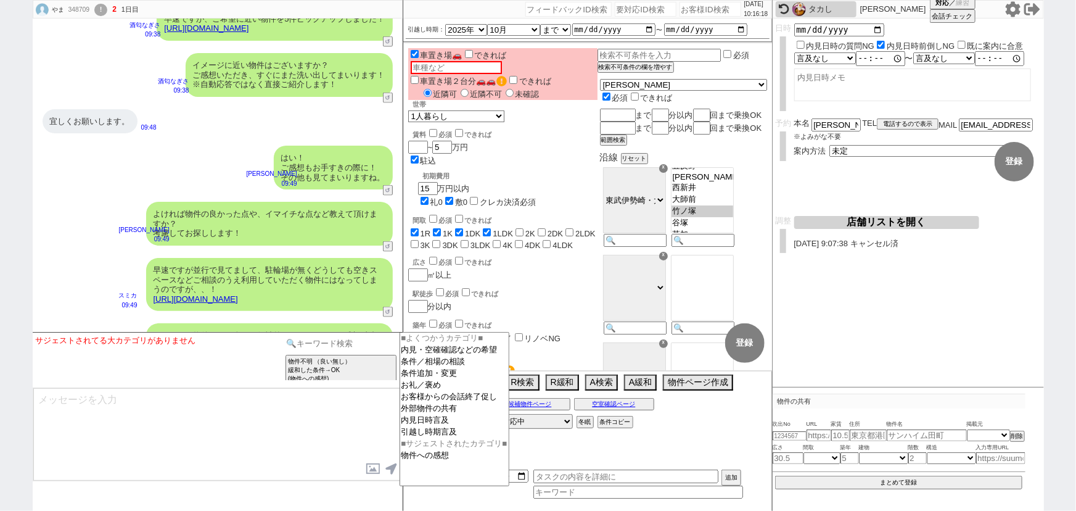
click at [357, 337] on input at bounding box center [341, 343] width 117 height 15
click at [421, 461] on option "物件への感想" at bounding box center [454, 456] width 109 height 12
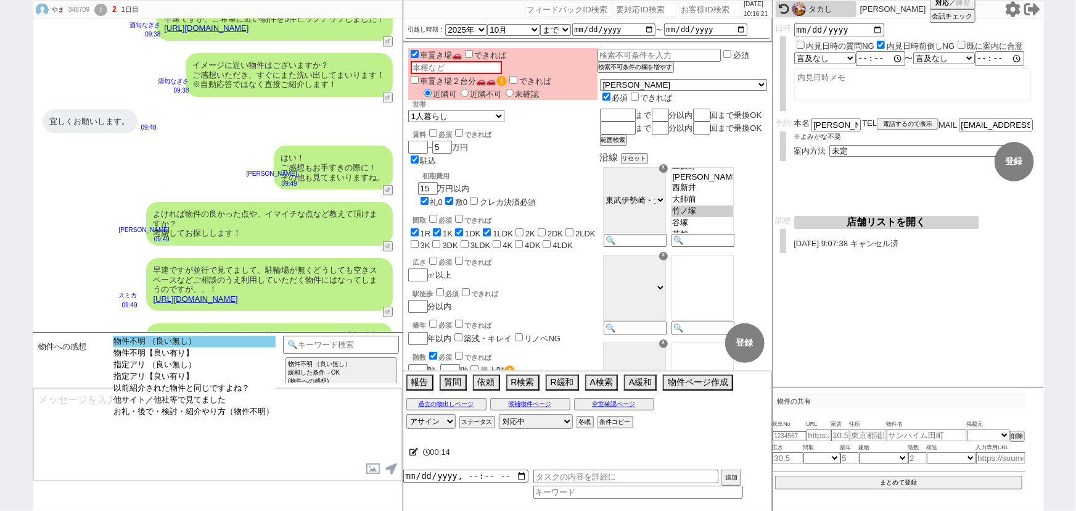
select select "物件不明 （良い無し）"
click at [210, 342] on option "物件不明 （良い無し）" at bounding box center [194, 342] width 163 height 12
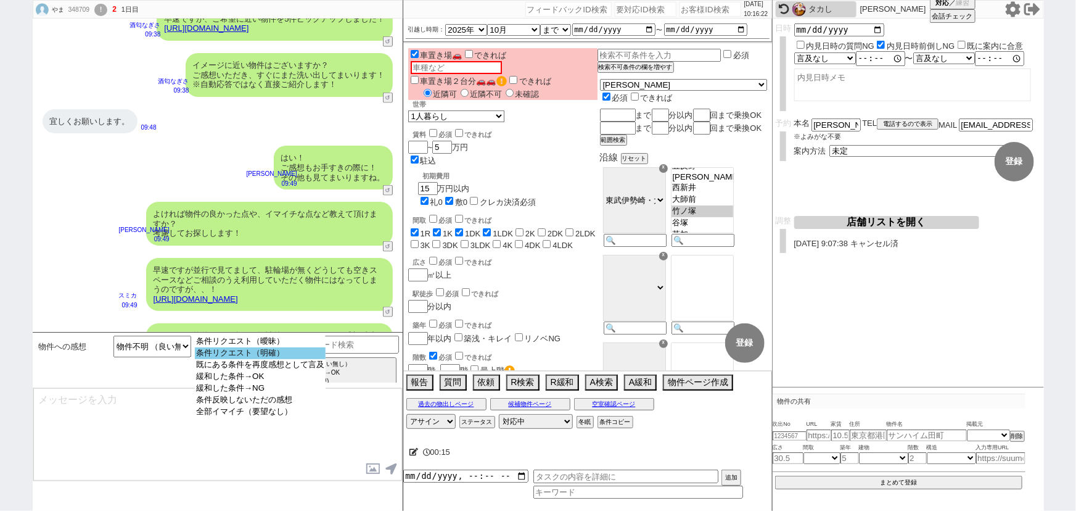
click at [236, 351] on option "条件リクエスト（明確）" at bounding box center [260, 353] width 131 height 12
select select "33"
select select "963"
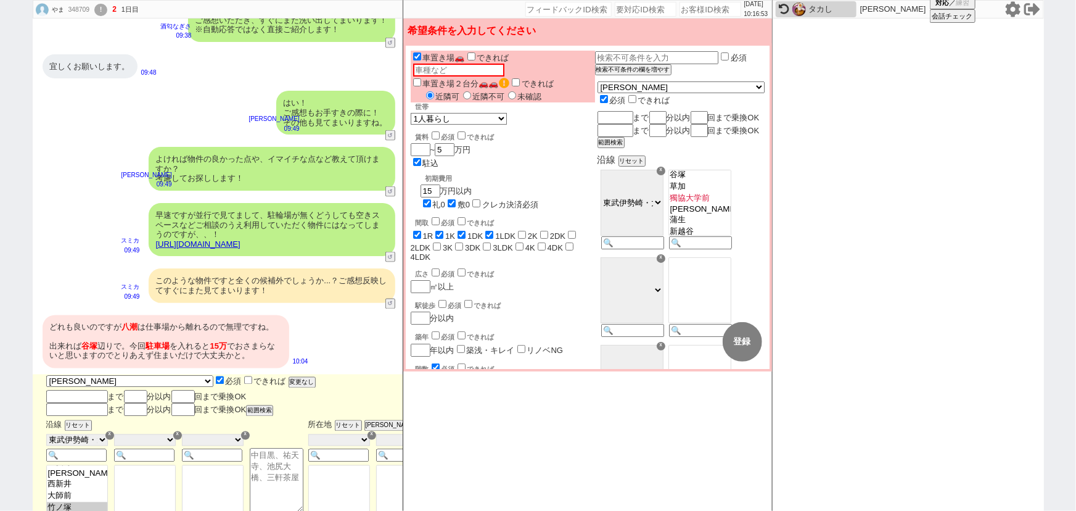
scroll to position [173, 0]
select select "964"
click at [723, 180] on option "谷塚" at bounding box center [700, 174] width 62 height 12
select select "964"
click at [671, 96] on label "できれば" at bounding box center [648, 100] width 44 height 9
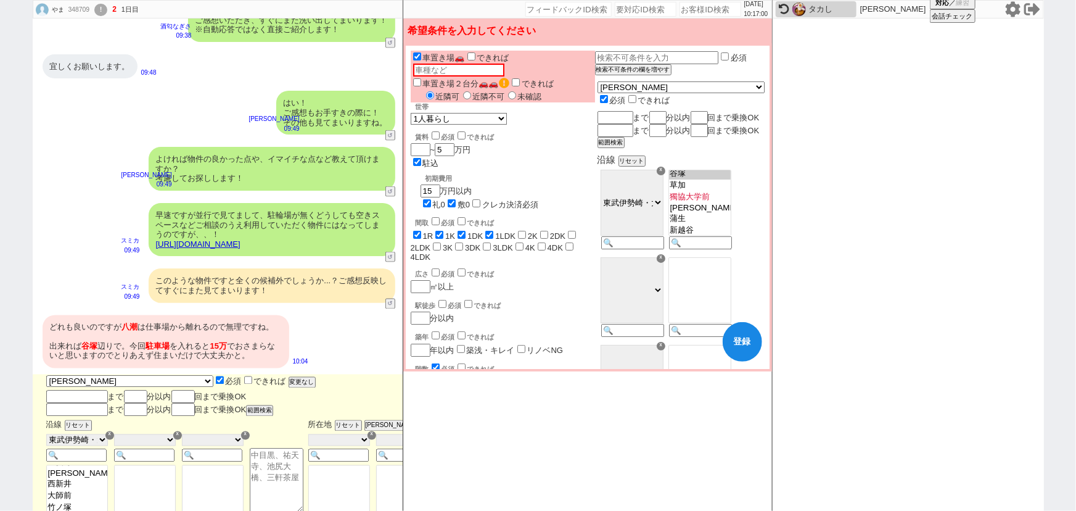
click at [637, 95] on input "できれば" at bounding box center [633, 99] width 8 height 8
checkbox input "true"
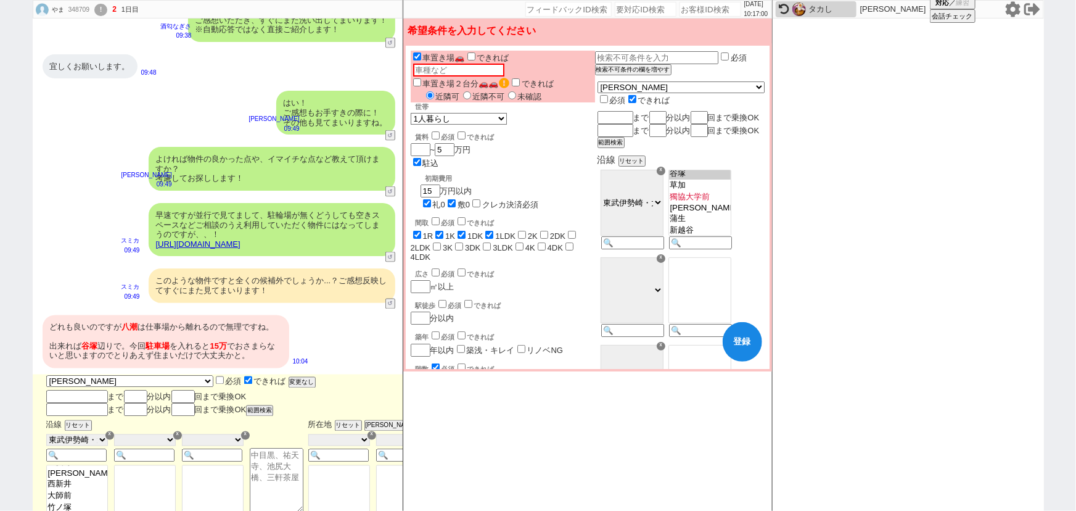
checkbox input "true"
checkbox input "false"
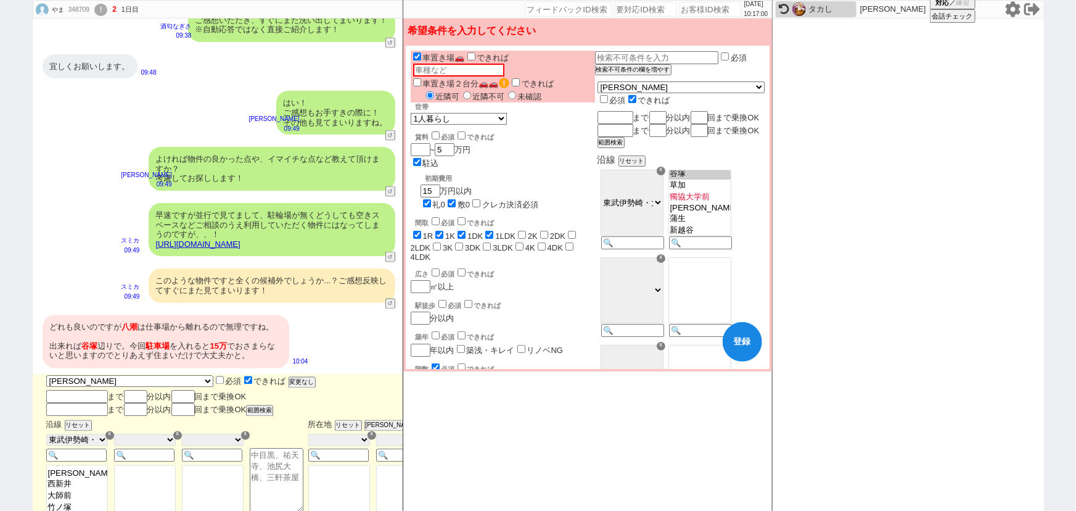
checkbox input "false"
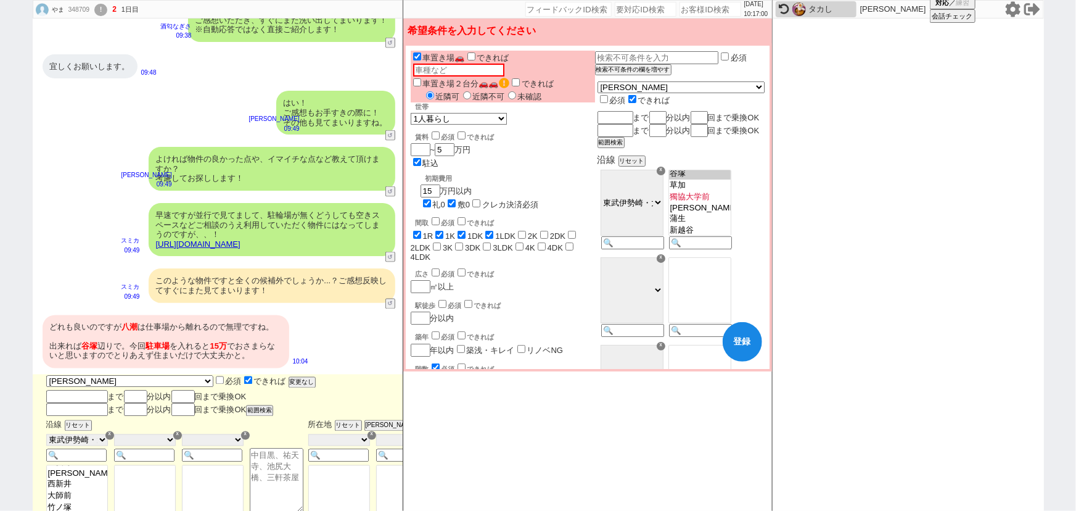
checkbox input "false"
checkbox input "true"
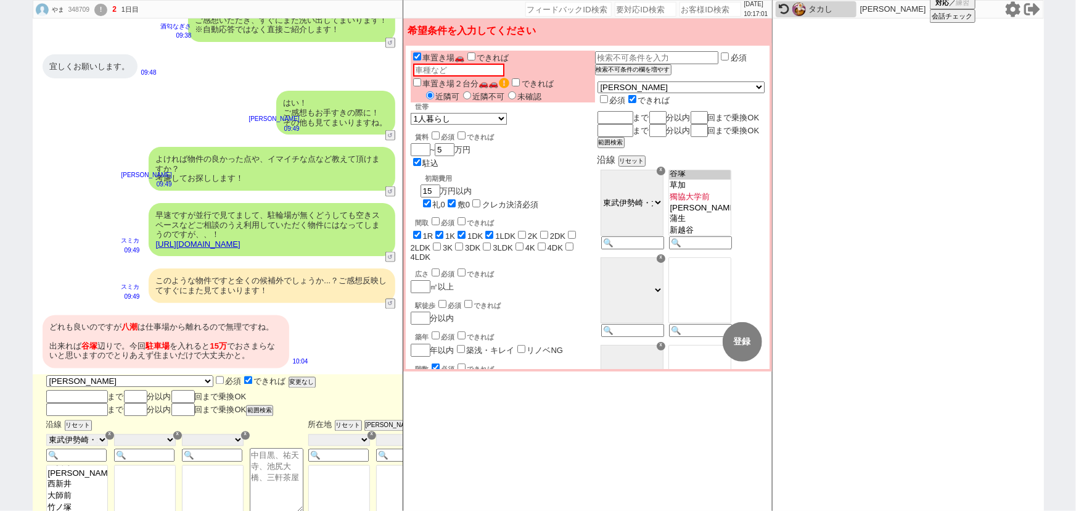
checkbox input "true"
checkbox input "false"
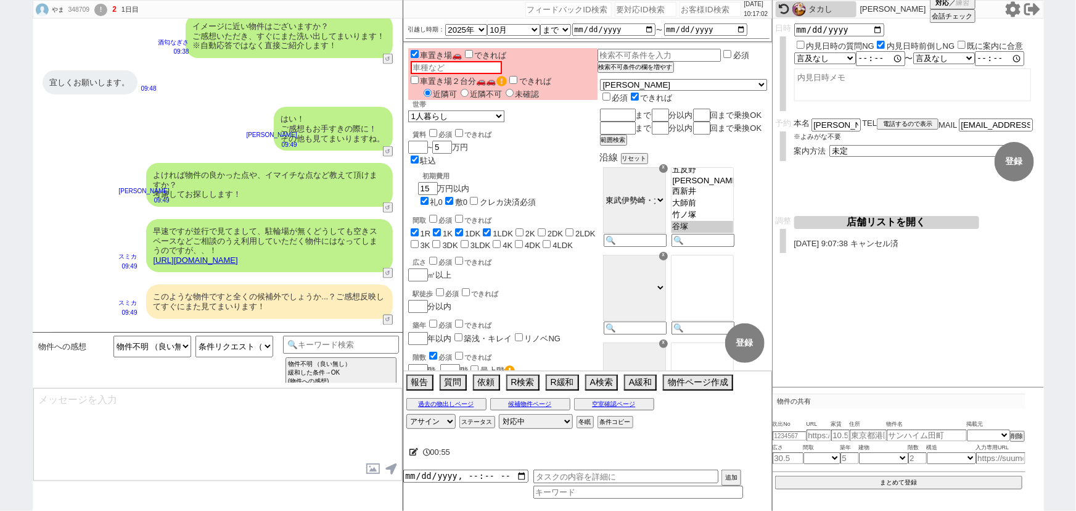
scroll to position [133, 0]
click at [284, 393] on div "【駅】竹ノ塚,谷塚,草加 → 谷塚" at bounding box center [218, 398] width 350 height 10
click at [249, 331] on div "どれも良いのですが 八潮 は仕事場から離れるので無理ですね。 出来れば 谷塚 辺りで。今回 駐車場 を入れると 15万 でおさまらないと思いますのでとりあえず…" at bounding box center [166, 357] width 247 height 53
click at [162, 413] on textarea "そちら踏まえ見てまいりますね！" at bounding box center [217, 434] width 369 height 93
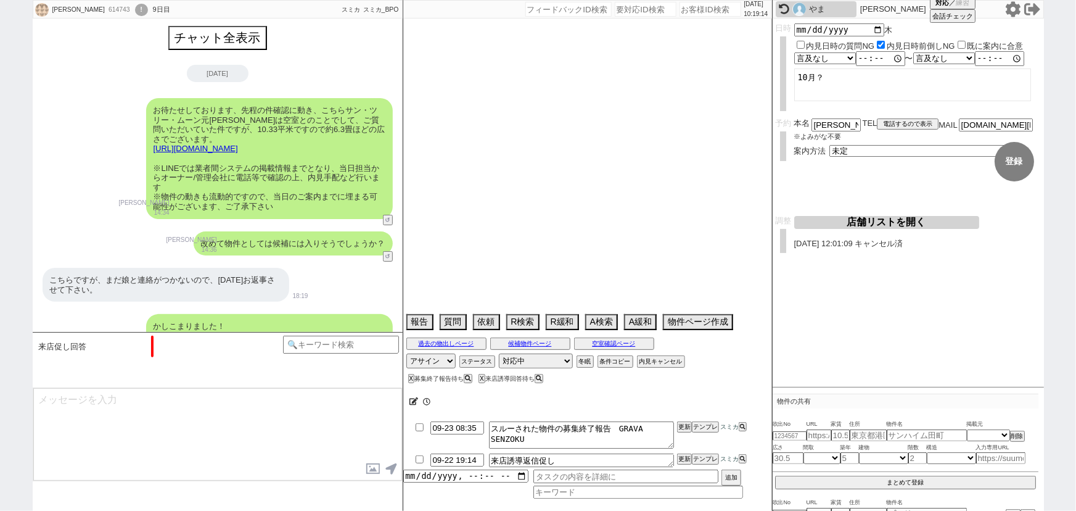
scroll to position [3007, 0]
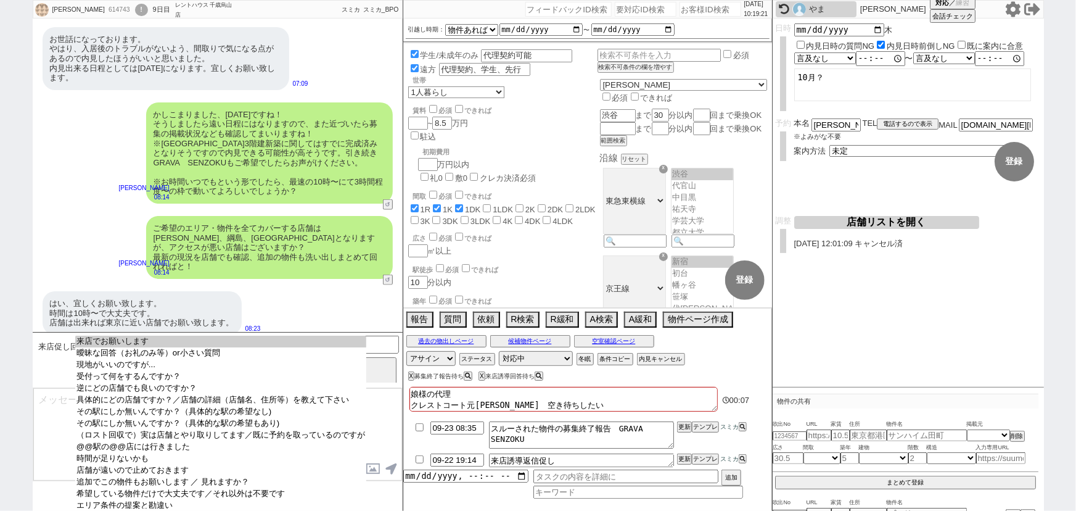
click at [221, 338] on option "来店でお願いします" at bounding box center [220, 342] width 291 height 12
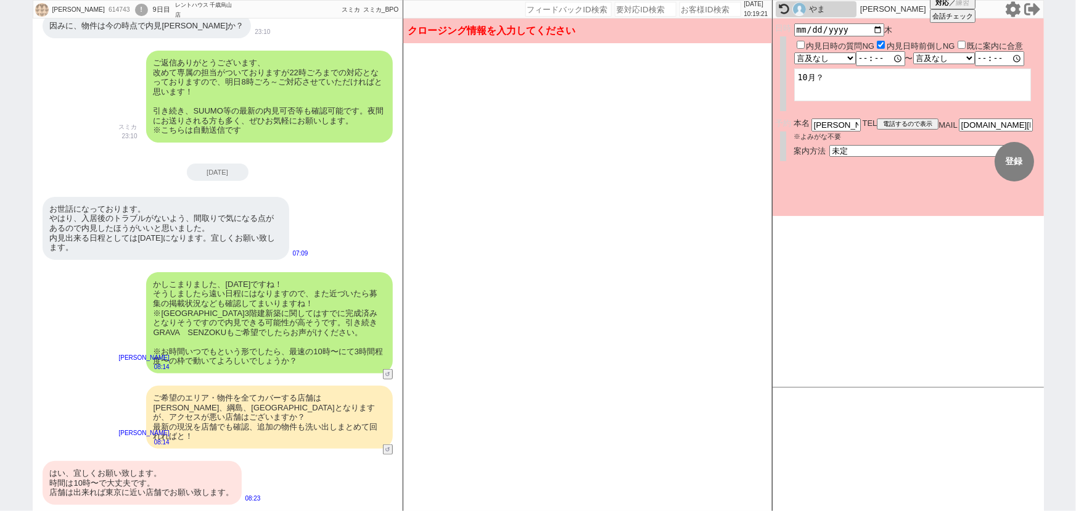
scroll to position [2828, 0]
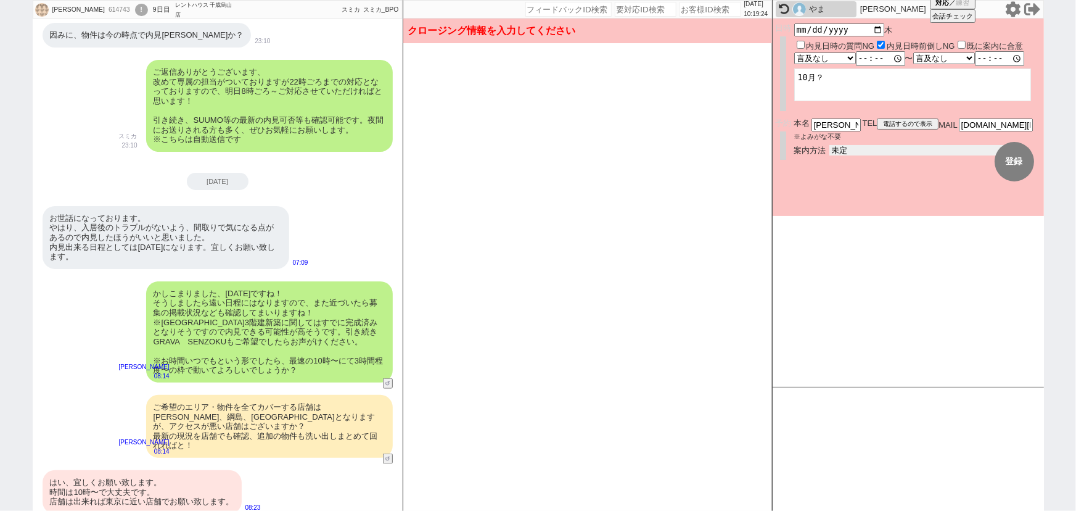
click at [864, 147] on select "未定 現地お待ち合わせ ご来店 先行申し込みのご案内or内見無しでの申し込みのご案内 オンラインでのご接客 オンラインで1件の内見のご案内" at bounding box center [922, 150] width 185 height 10
click at [830, 145] on select "未定 現地お待ち合わせ ご来店 先行申し込みのご案内or内見無しでの申し込みのご案内 オンラインでのご接客 オンラインで1件の内見のご案内" at bounding box center [922, 150] width 185 height 10
click at [833, 57] on select "言及なし 時間明確 午前 午後 お昼 夕方・夜 終日いつでも その他" at bounding box center [825, 58] width 60 height 10
click at [795, 52] on select "言及なし 時間明確 午前 午後 お昼 夕方・夜 終日いつでも その他" at bounding box center [826, 58] width 62 height 12
click at [839, 160] on div "予約 本名 宮本泰子 ※よみがな不要 TEL 電話するので表示 電話の理由 356 初日調整での禊 357 問物漏れ回収 359 内見日が怪しいので前倒し&他…" at bounding box center [908, 143] width 271 height 51
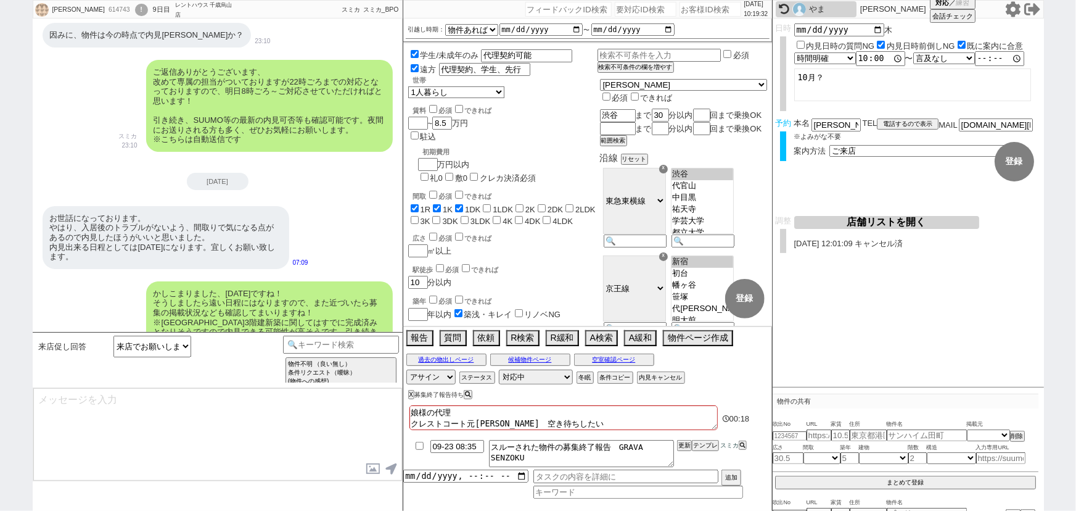
scroll to position [3007, 0]
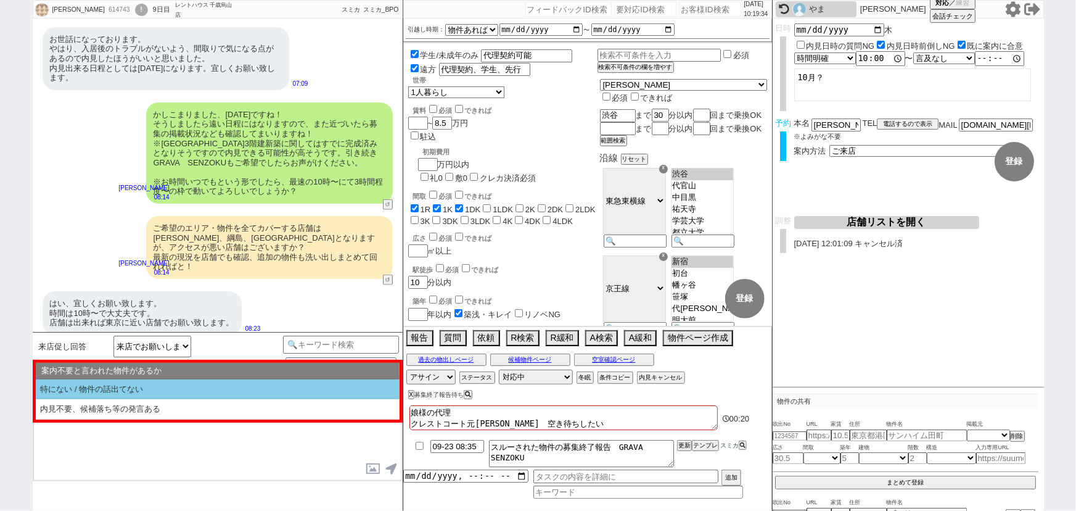
click at [134, 381] on li "特にない / 物件の話出てない" at bounding box center [218, 389] width 364 height 20
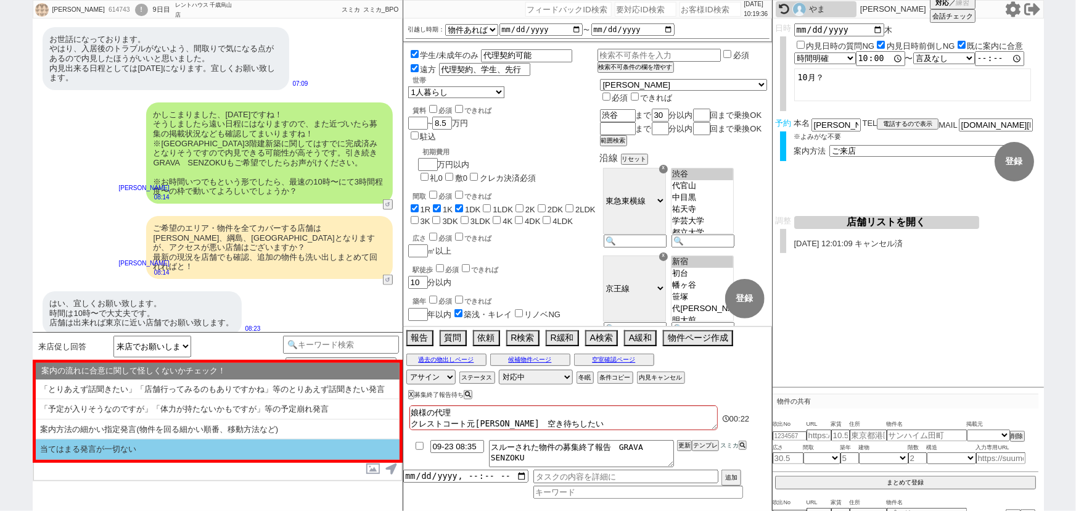
click at [108, 456] on li "当てはまる発言が一切ない" at bounding box center [218, 449] width 364 height 20
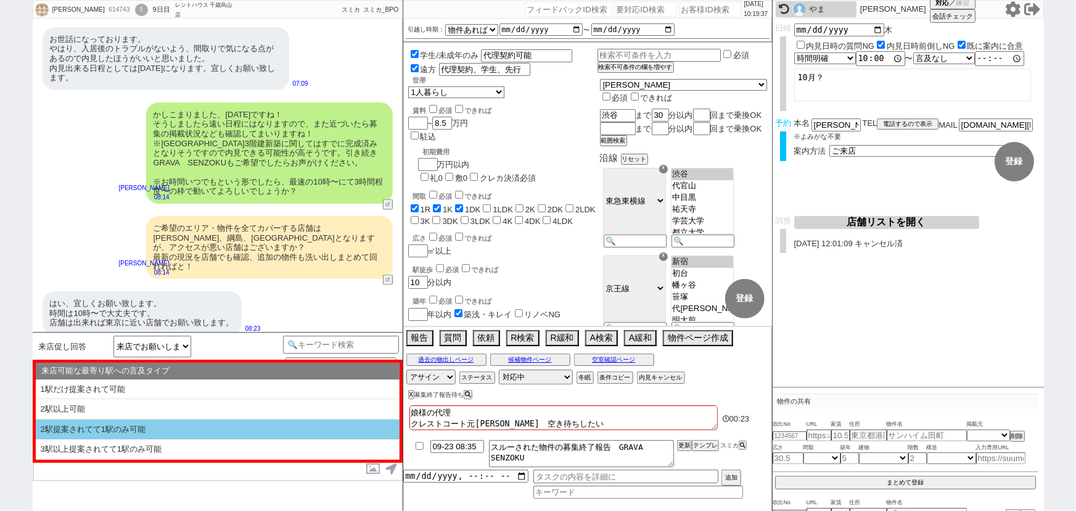
click at [117, 421] on li "2駅提案されてて1駅のみ可能" at bounding box center [218, 429] width 364 height 20
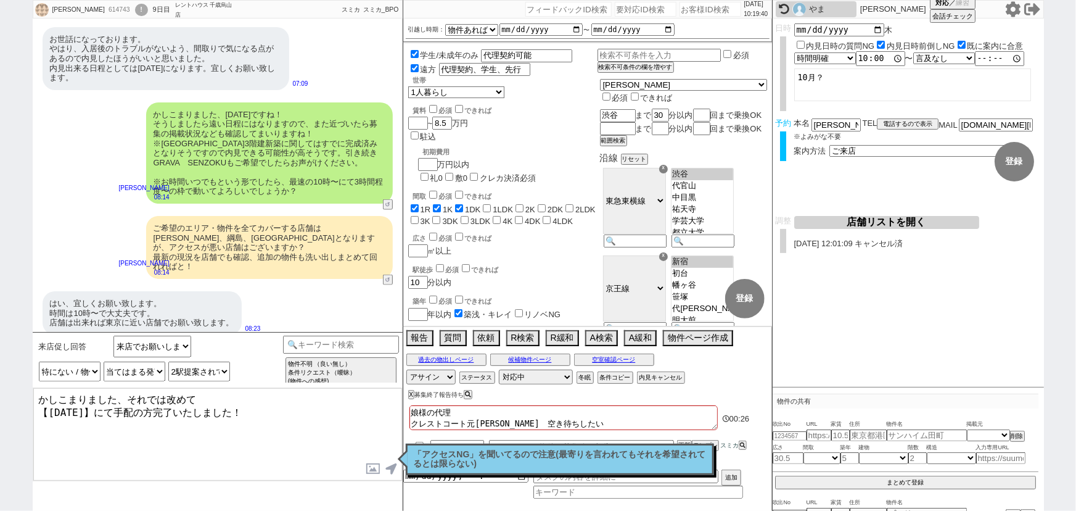
drag, startPoint x: 167, startPoint y: 397, endPoint x: 256, endPoint y: 411, distance: 90.5
click at [256, 411] on textarea "かしこまりました、それでは改めて 【10月16日(木)】にて手配の方完了いたしました！" at bounding box center [217, 434] width 369 height 93
click at [99, 408] on textarea "かしこまりました、東京駅に店舗ございますので、それでは16日10時、東京の店舗を優先しいて動いてまいります！" at bounding box center [217, 434] width 369 height 93
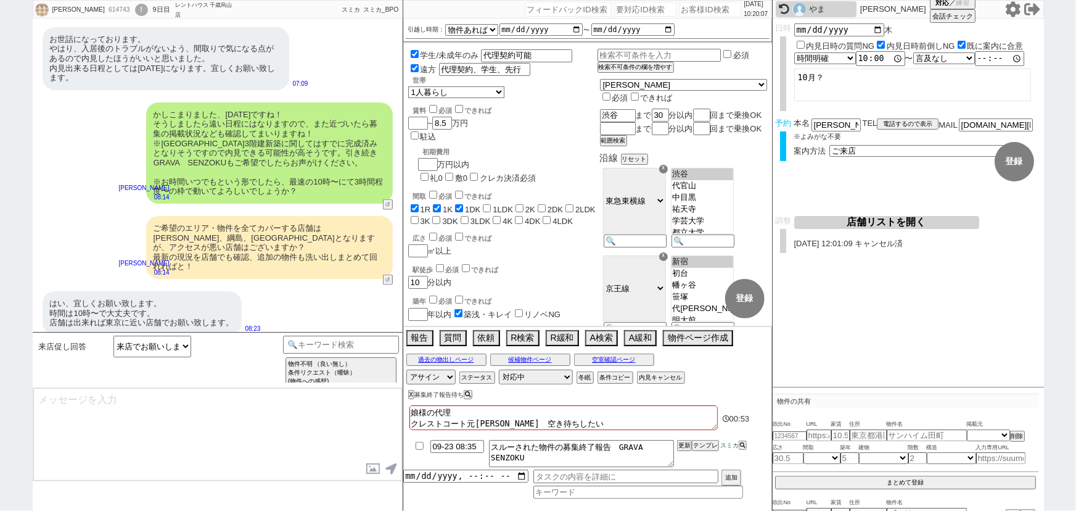
scroll to position [2884, 0]
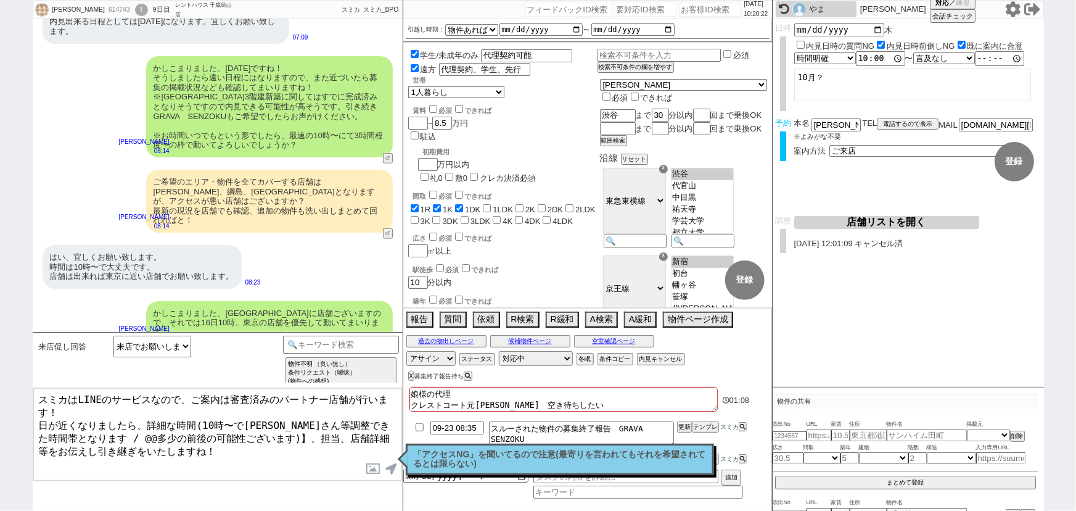
drag, startPoint x: 67, startPoint y: 426, endPoint x: 229, endPoint y: 426, distance: 162.9
click at [229, 426] on textarea "スミカはLINEのサービスなので、ご案内は審査済みのパートナー店舗が行います！ 日が近くなりましたら、詳細な時間(10時〜で大家さん等調整できた時間帯となりま…" at bounding box center [217, 434] width 369 height 93
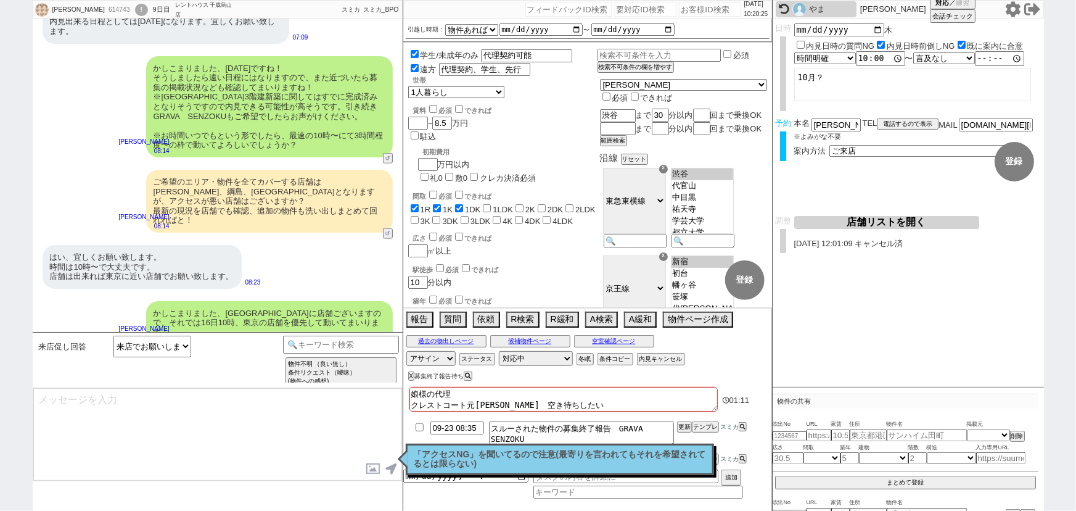
scroll to position [2959, 0]
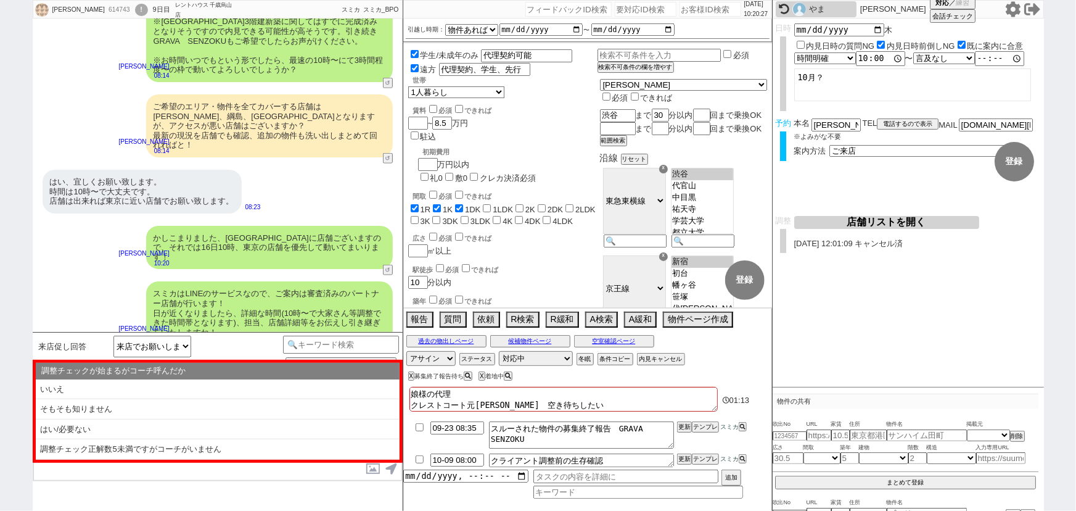
click at [229, 426] on li "はい/必要ない" at bounding box center [218, 429] width 364 height 20
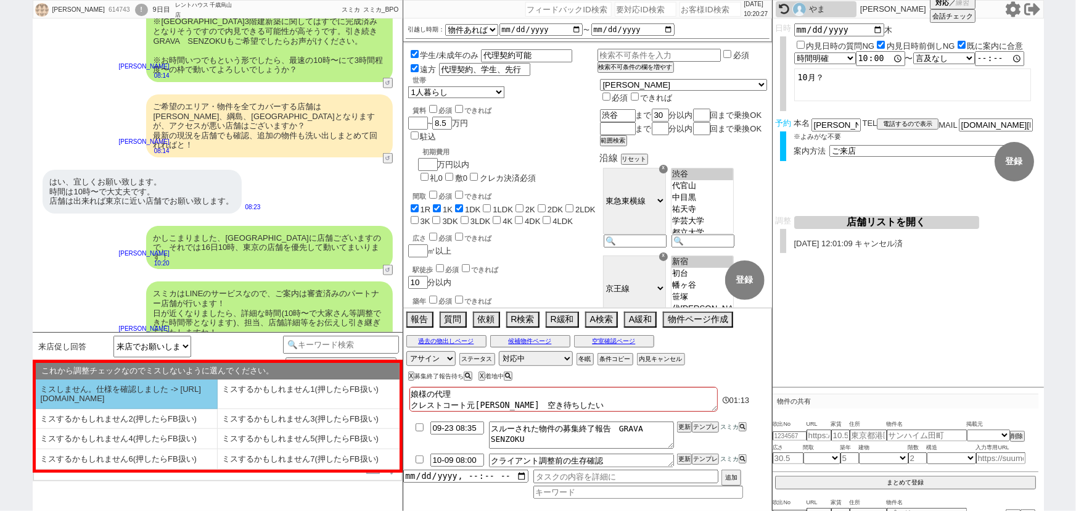
click at [152, 397] on li "ミスしません。仕様を確認しました -> https://jent.notion.site/841a6651aa67425da7d40ddfad41a184" at bounding box center [127, 394] width 182 height 30
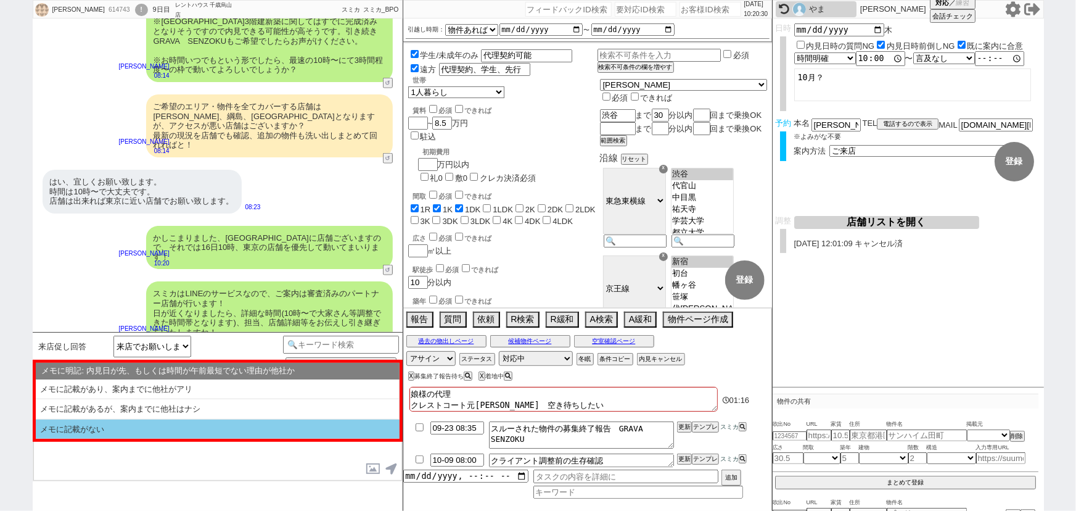
click at [215, 429] on li "メモに記載がない" at bounding box center [218, 429] width 364 height 20
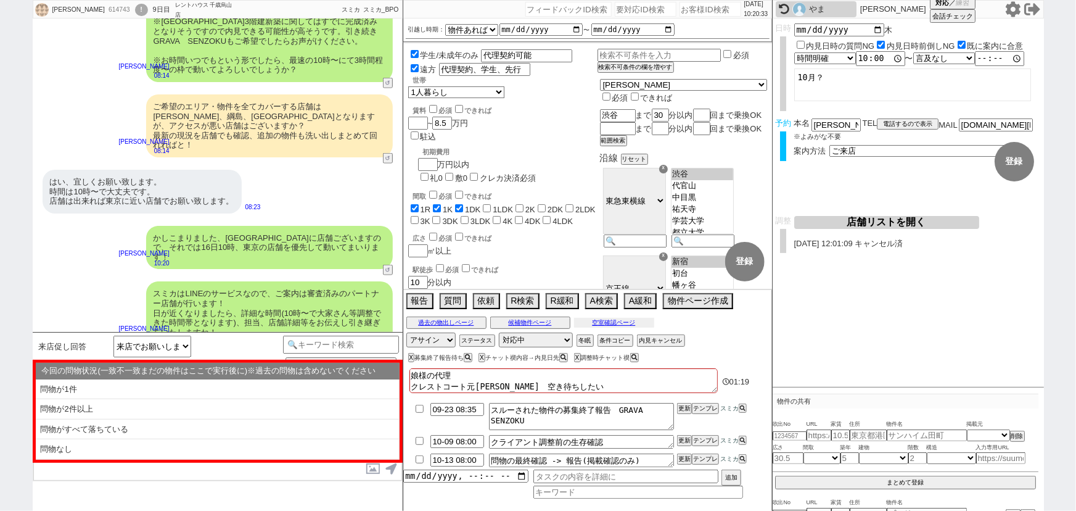
click at [598, 325] on button "空室確認ページ" at bounding box center [614, 323] width 80 height 10
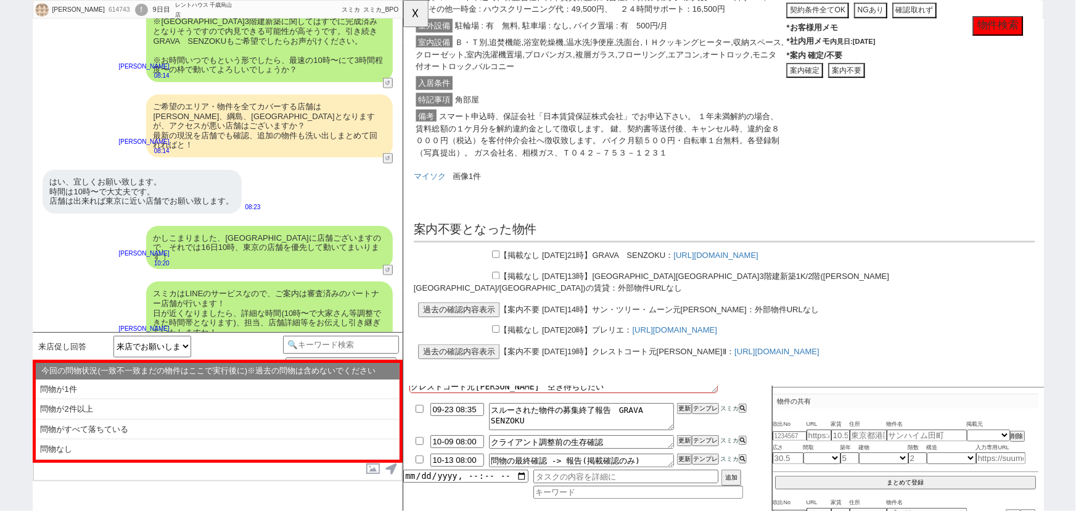
scroll to position [533, 0]
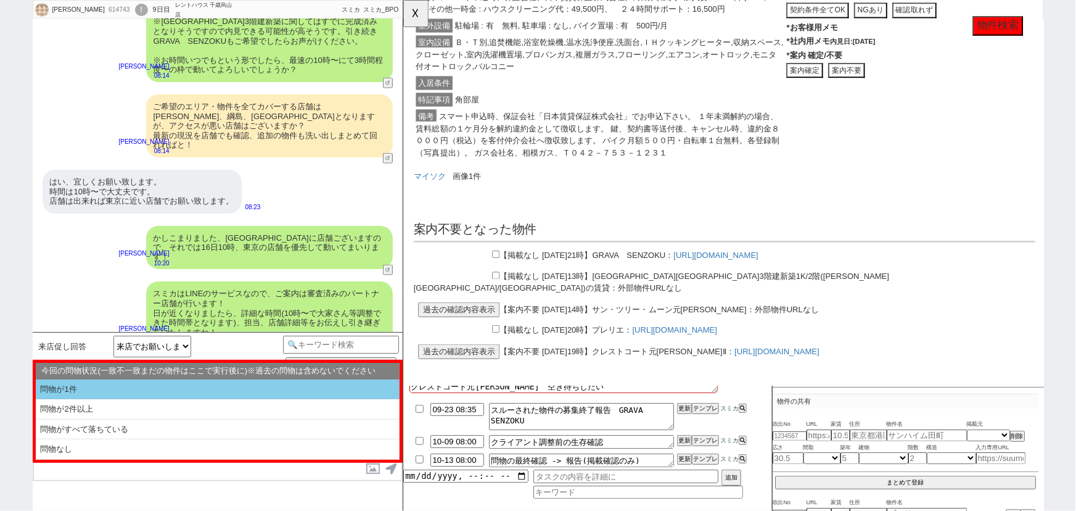
click at [107, 387] on li "問物が1件" at bounding box center [218, 389] width 364 height 20
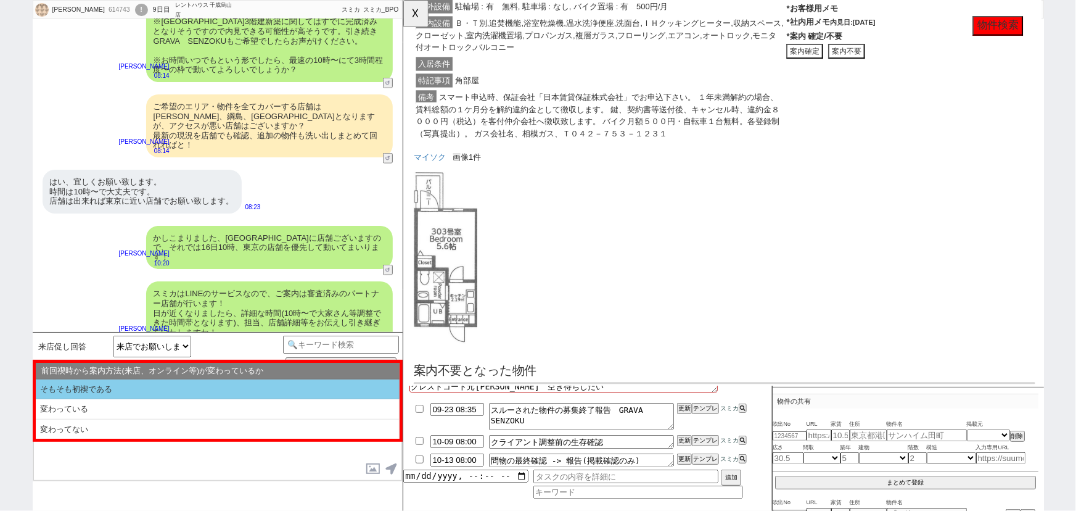
click at [125, 387] on li "そもそも初禊である" at bounding box center [218, 389] width 364 height 20
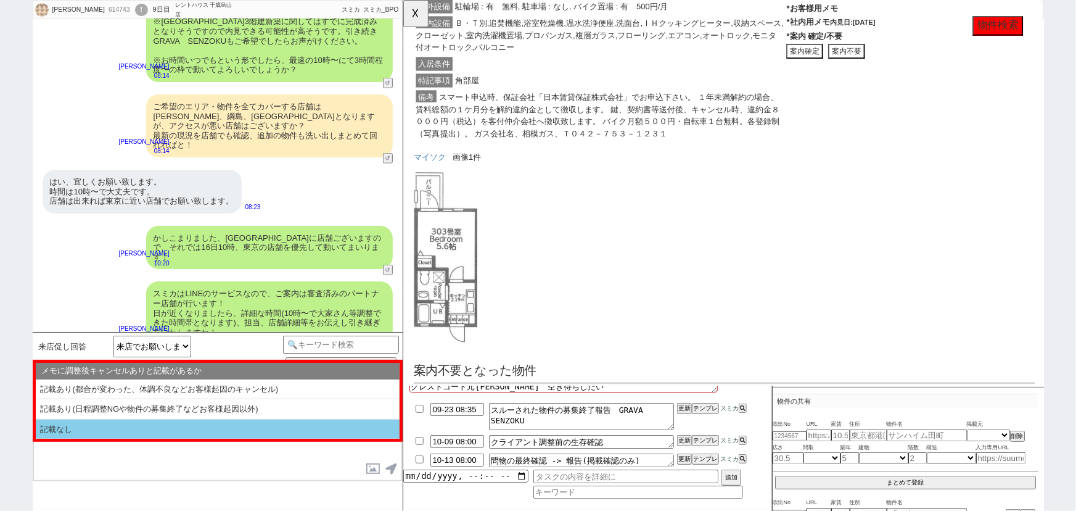
click at [98, 432] on li "記載なし" at bounding box center [218, 429] width 364 height 20
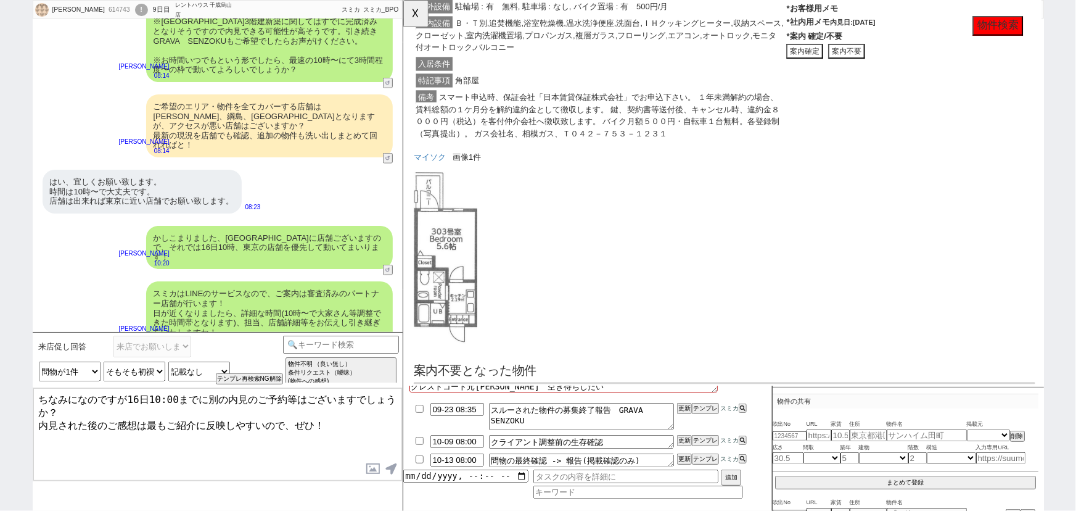
click at [205, 398] on textarea "ちなみになのですが16日10:00までに別の内見のご予約等はございますでしょうか？ 内見された後のご感想は最もご紹介に反映しやすいので、ぜひ！" at bounding box center [217, 434] width 369 height 93
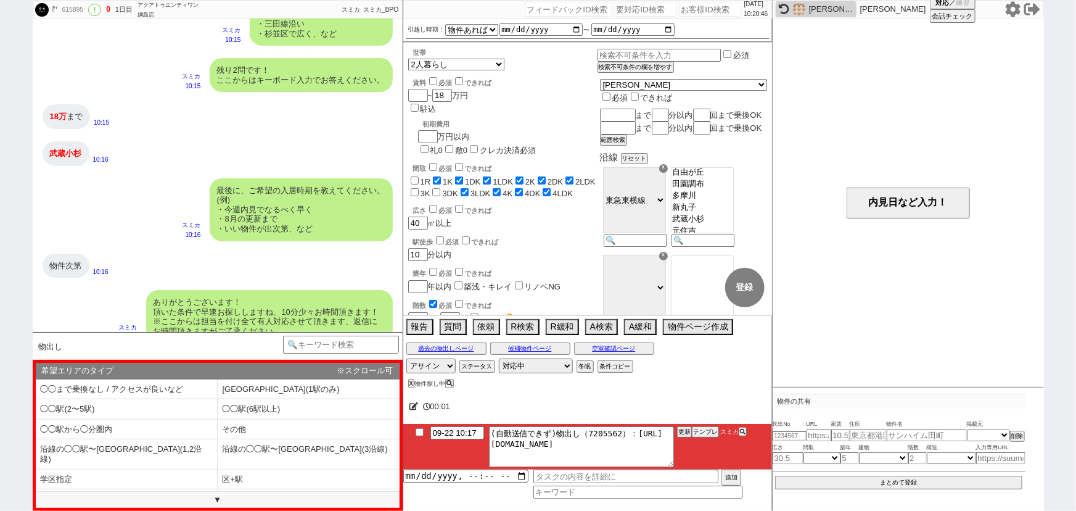
scroll to position [1082, 0]
click at [279, 379] on li "◯◯駅(1駅のみ)" at bounding box center [309, 389] width 182 height 20
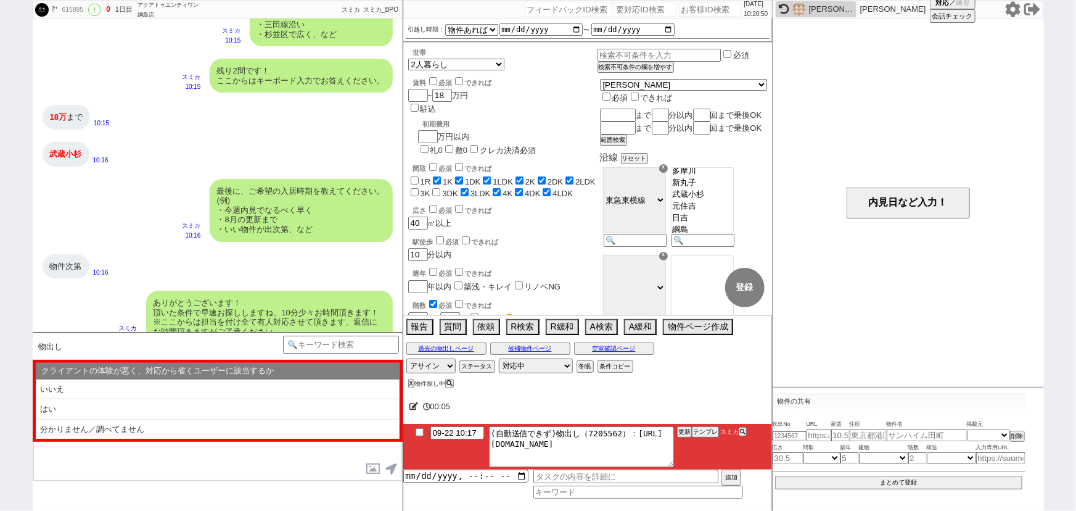
scroll to position [97, 0]
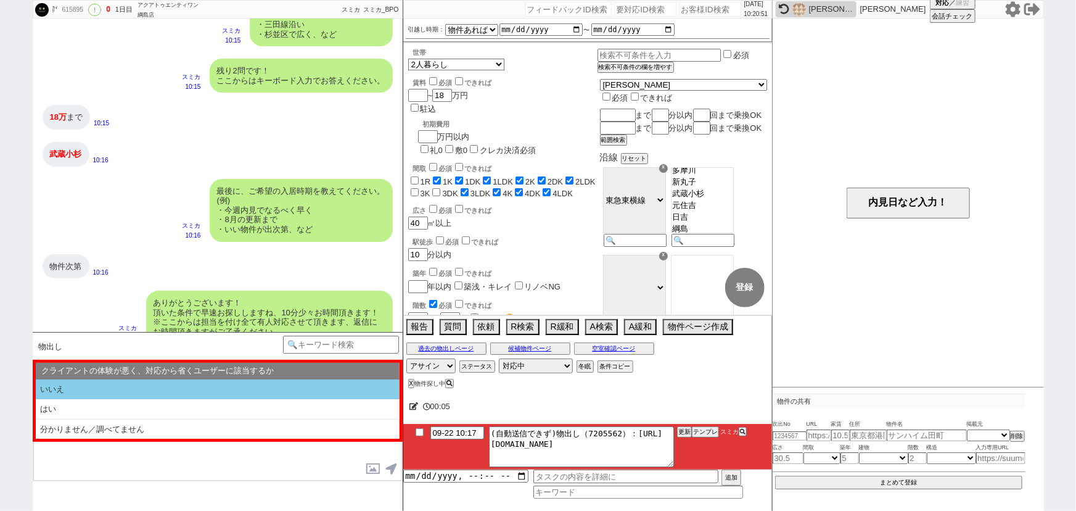
click at [174, 387] on li "いいえ" at bounding box center [218, 389] width 364 height 20
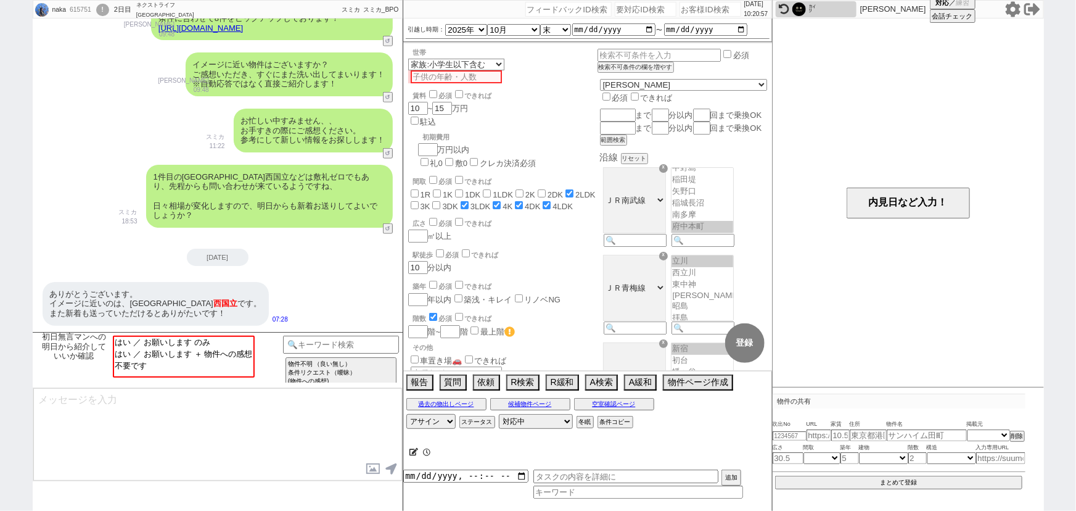
scroll to position [245, 0]
click at [275, 279] on div "ありがとうございます。 イメージに近いのは、グランドハイツ 西国立 です。 また新着も送っていただけるとありがたいです！ 07:28" at bounding box center [218, 304] width 370 height 56
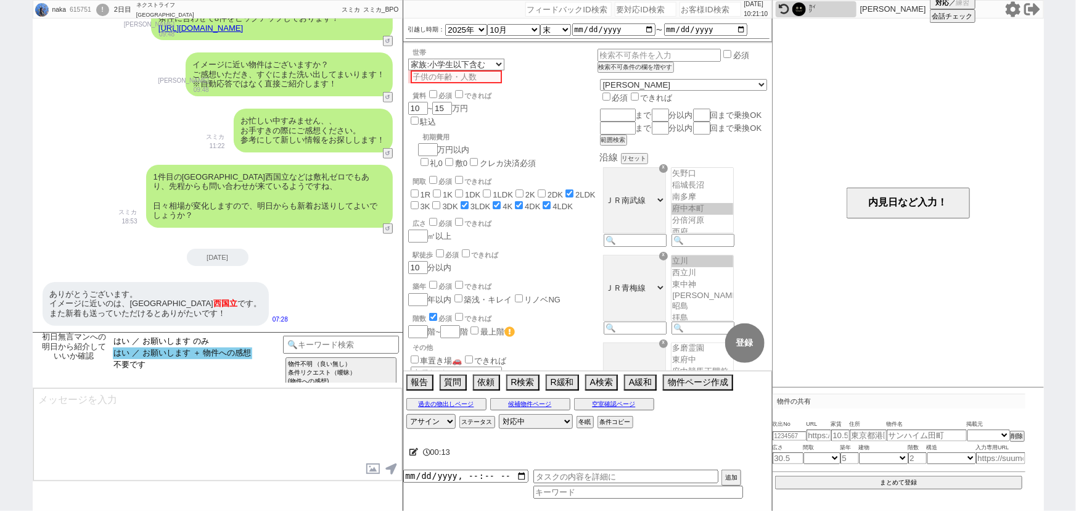
click at [253, 356] on option "はい ／ お願いします ＋ 物件への感想" at bounding box center [183, 353] width 140 height 12
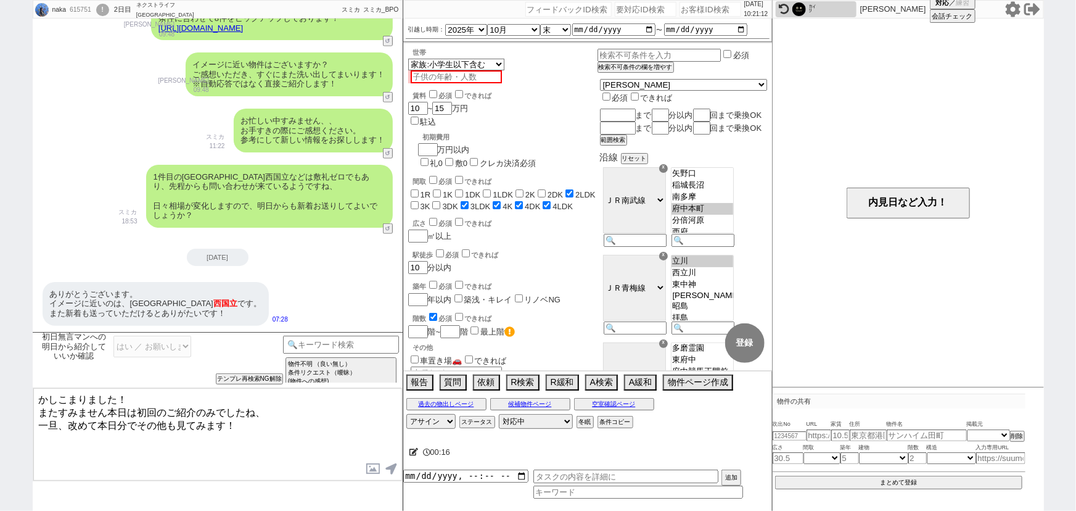
click at [243, 30] on link "https://tools.sumika.live/pages/6kg609a" at bounding box center [201, 27] width 85 height 9
click at [159, 417] on textarea "かしこまりました！ またすみません本日は初回のご紹介のみでしたね、 一旦、改めて本日分でその他も見てみます！" at bounding box center [217, 434] width 369 height 93
click at [126, 406] on textarea "かしこまりました！ またすみません本日は初回のご紹介のみでしたね、 一旦、改めて本日分でその他も見てみます！" at bounding box center [217, 434] width 369 height 93
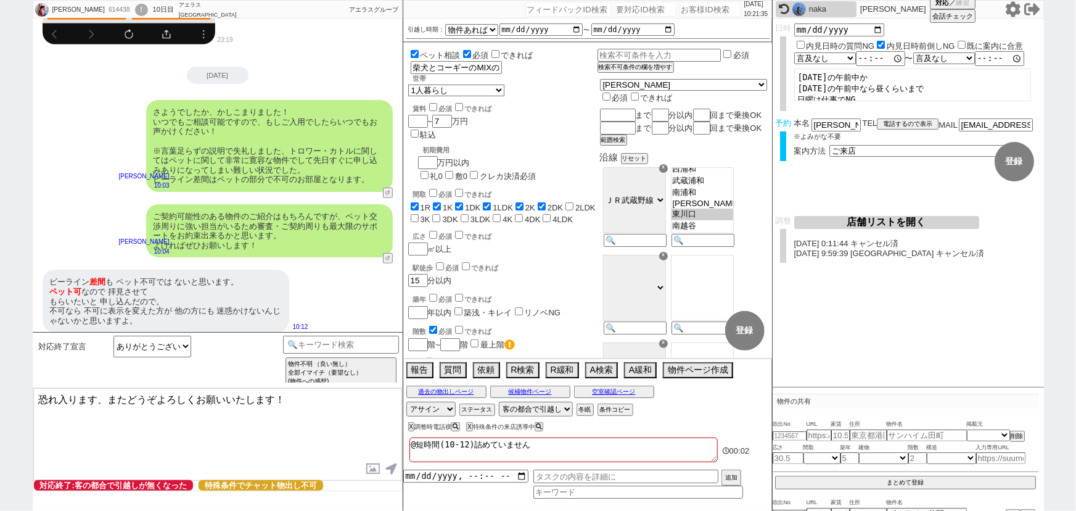
scroll to position [2675, 0]
drag, startPoint x: 249, startPoint y: 167, endPoint x: 262, endPoint y: 162, distance: 14.2
click at [249, 167] on div "さようでしたか、かしこまりました！ いつでもご相談可能ですので、もしご入用でしたらいつでもお声かけください！ ※言葉足らずの説明で失礼しました、トロワー・カト…" at bounding box center [269, 145] width 247 height 92
click at [709, 8] on input "number" at bounding box center [711, 9] width 62 height 15
paste input "348709"
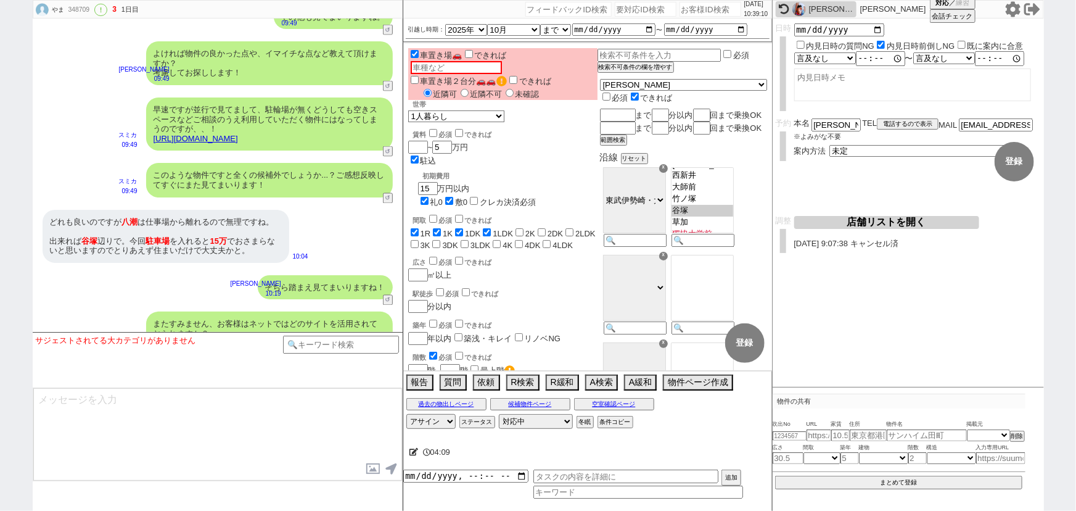
scroll to position [10526, 0]
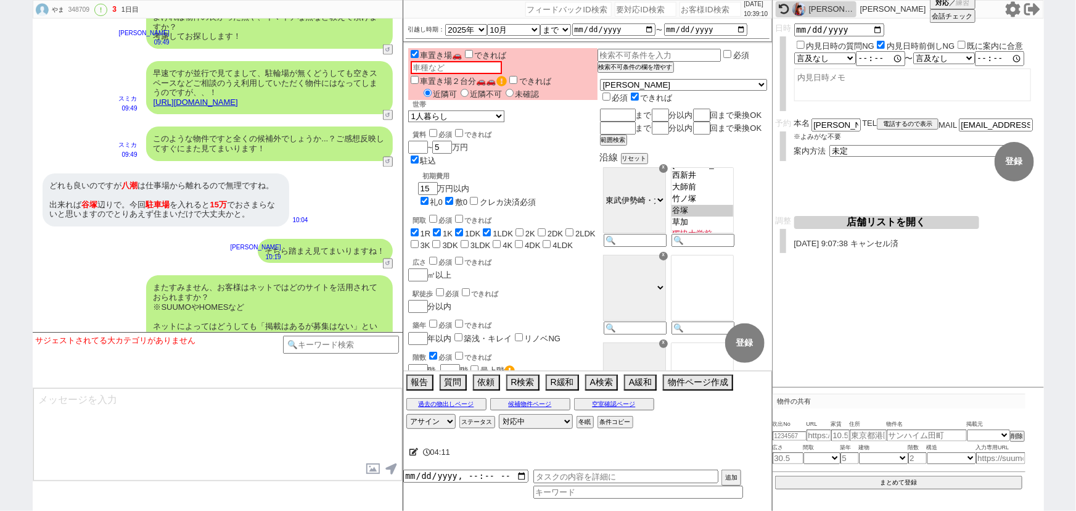
click at [698, 11] on input "number" at bounding box center [711, 9] width 62 height 15
paste input "615885"
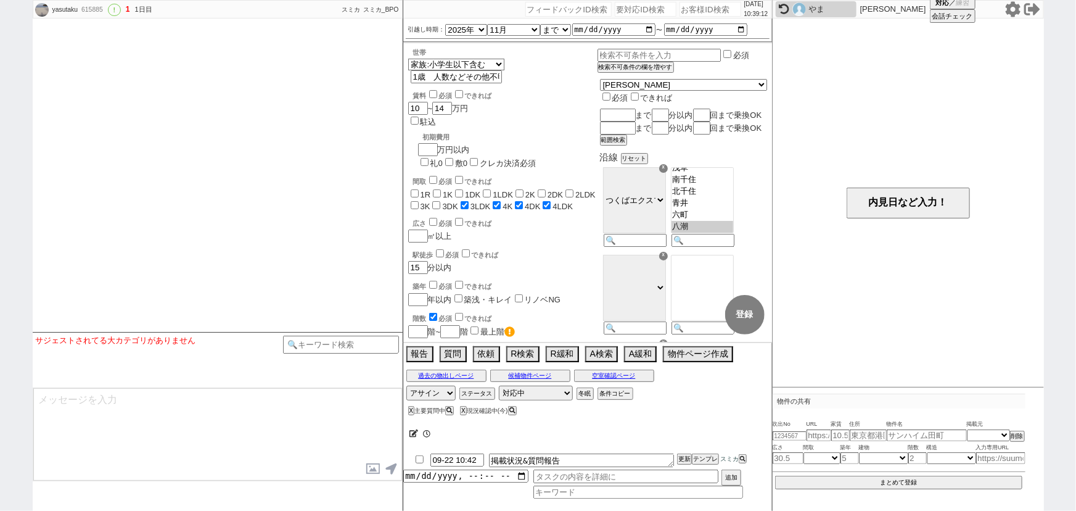
scroll to position [1192, 0]
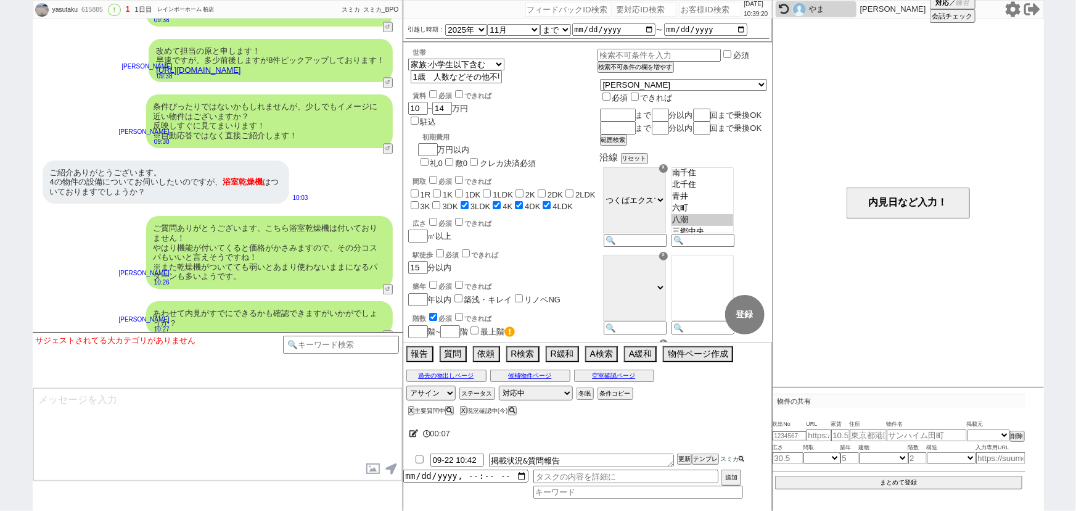
click at [741, 460] on icon at bounding box center [742, 459] width 6 height 6
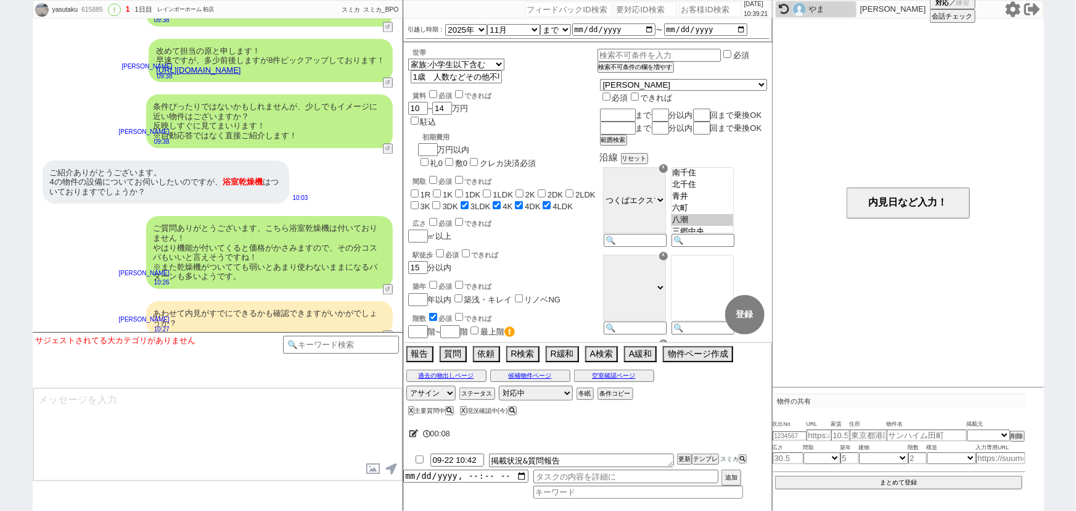
click at [341, 295] on div "あわせて内見がすでにできるかも確認できますがいかがでしょうか？ 翁川菜緒 10:27 34644-A1" at bounding box center [218, 318] width 370 height 46
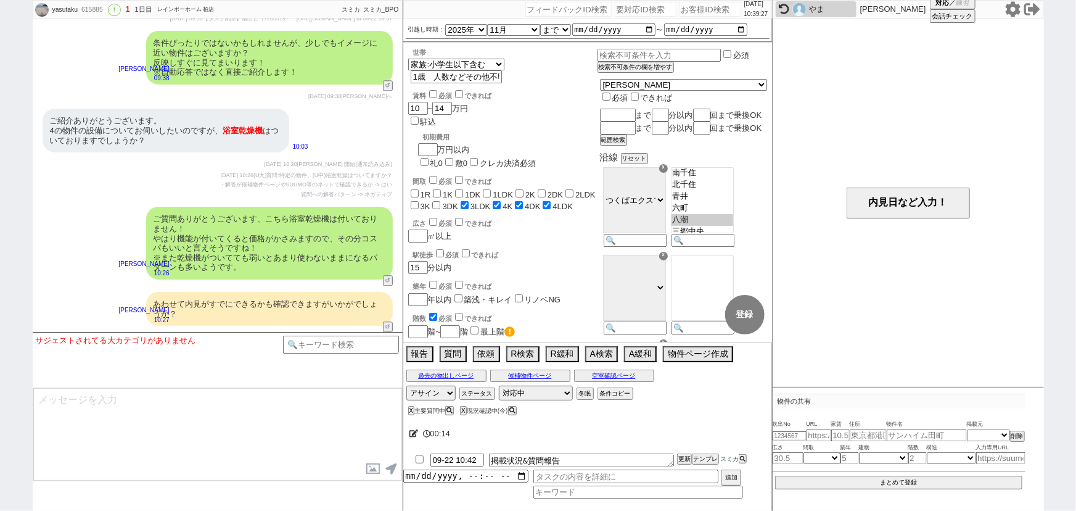
scroll to position [1497, 0]
click at [279, 206] on div "ご質問ありがとうございます、こちら浴室乾燥機は付いておりません！ やはり機能が付いてくると価格がかさみますので、その分コスパもいいと言えそうですね！ ※また乾…" at bounding box center [269, 242] width 247 height 73
click at [420, 461] on input "checkbox" at bounding box center [420, 459] width 18 height 8
click at [464, 409] on button "X" at bounding box center [462, 410] width 4 height 7
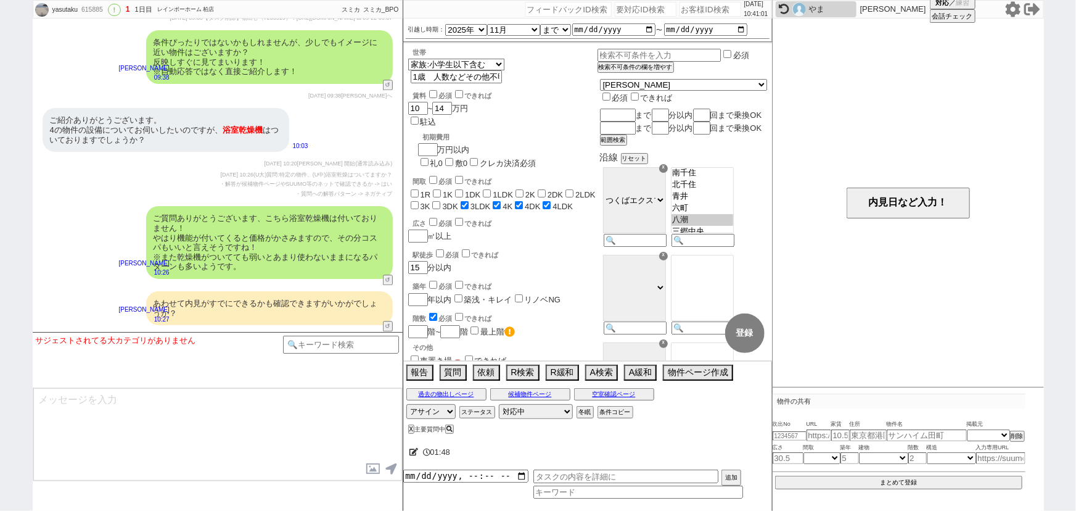
click at [175, 285] on div "あわせて内見がすでにできるかも確認できますがいかがでしょうか？ 翁川菜緒 10:27 34644-A1" at bounding box center [218, 308] width 370 height 46
click at [556, 492] on input at bounding box center [639, 493] width 210 height 10
click at [460, 476] on input "datetime-local" at bounding box center [465, 474] width 125 height 10
click at [735, 477] on button "追加" at bounding box center [730, 479] width 17 height 14
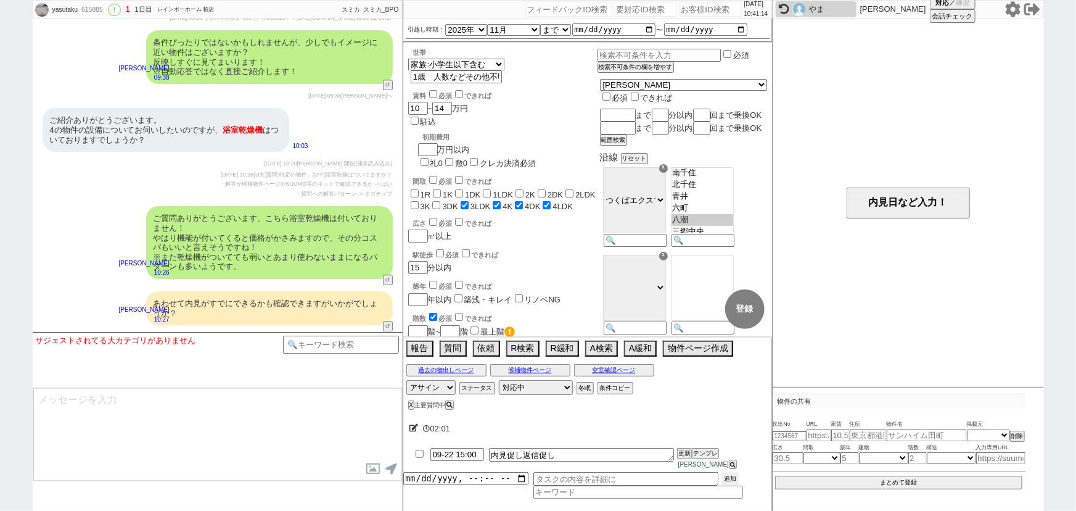
scroll to position [1553, 0]
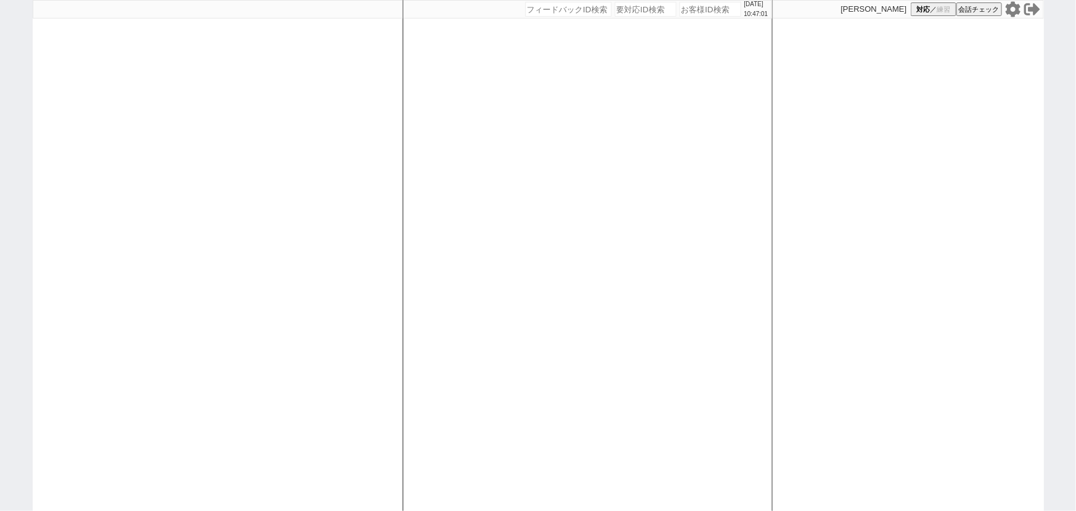
click at [1015, 13] on icon at bounding box center [1012, 8] width 15 height 15
click at [683, 10] on input "number" at bounding box center [711, 9] width 62 height 15
paste input "615581"
type input "615581"
select select "15"
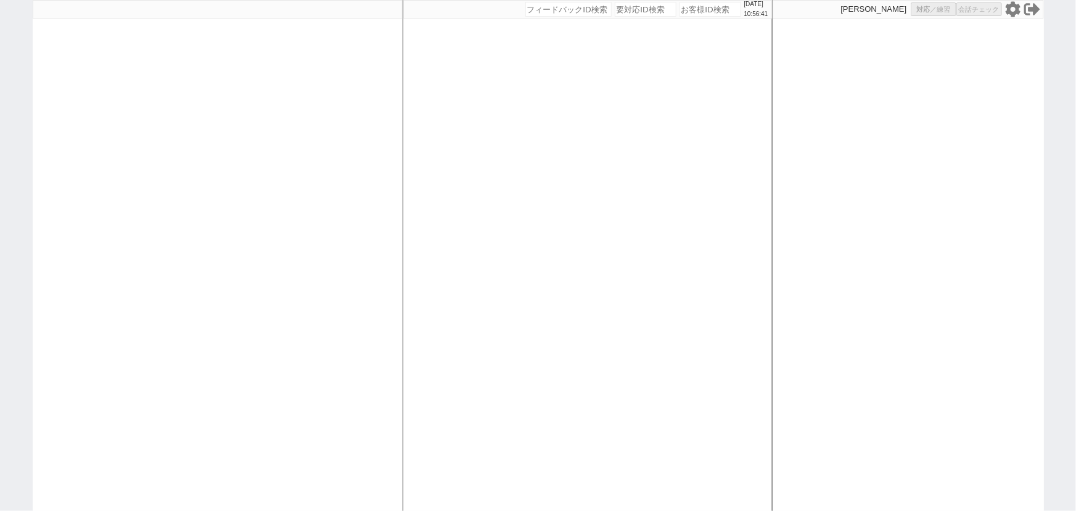
select select "0"
select select "35"
select select "1"
select select "2"
select select
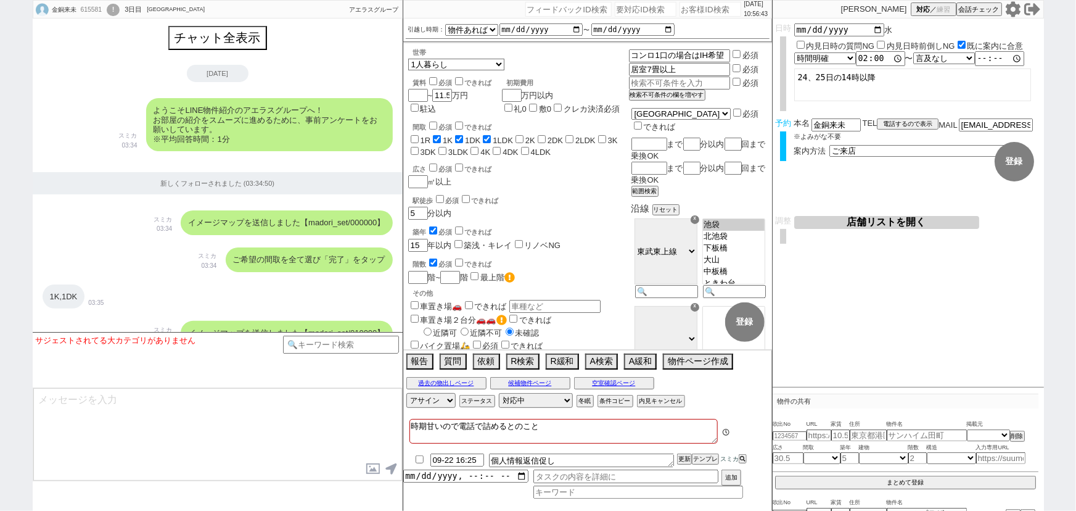
scroll to position [3905, 0]
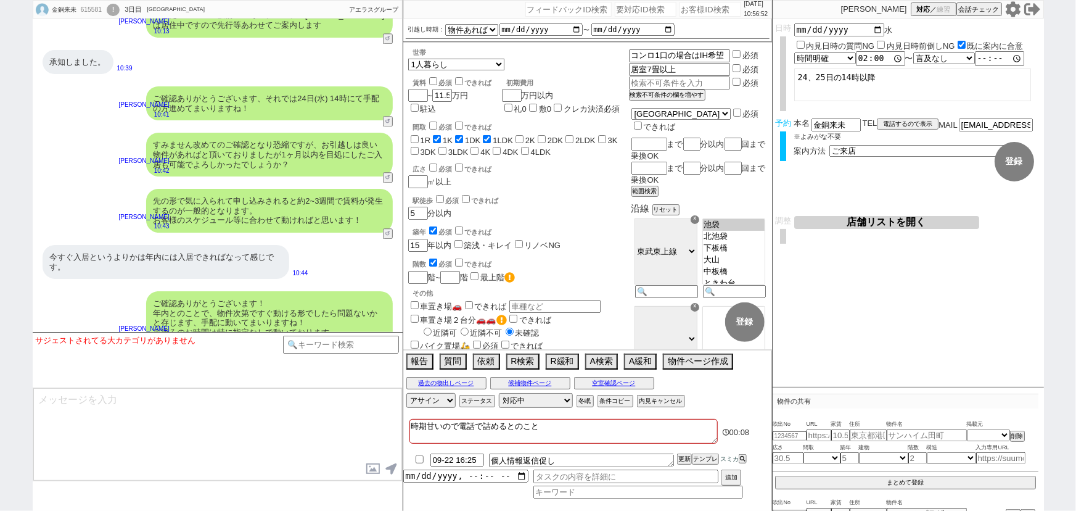
click at [237, 245] on div "今すぐ入居というよりかは年内には入居できればなって感じです。" at bounding box center [166, 262] width 247 height 34
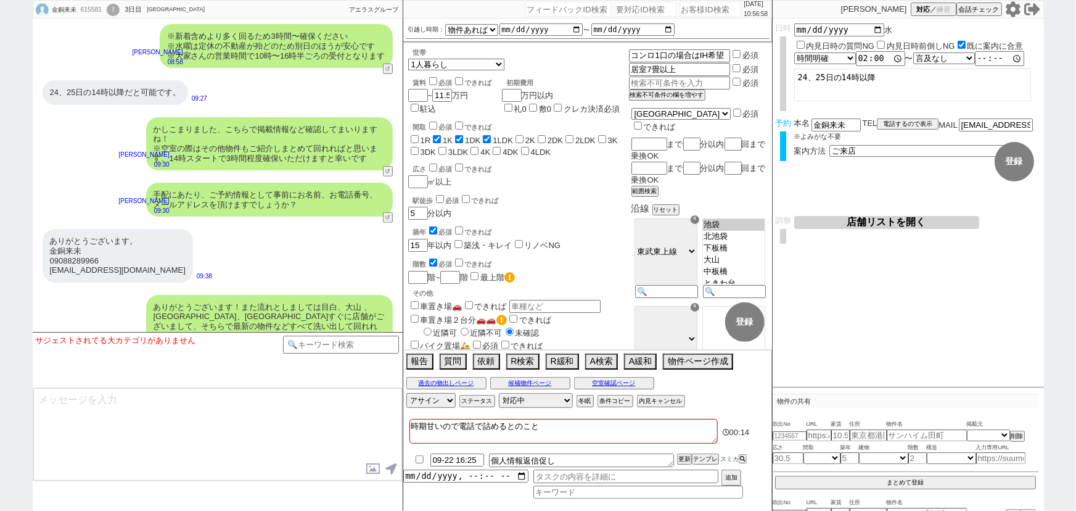
scroll to position [2597, 0]
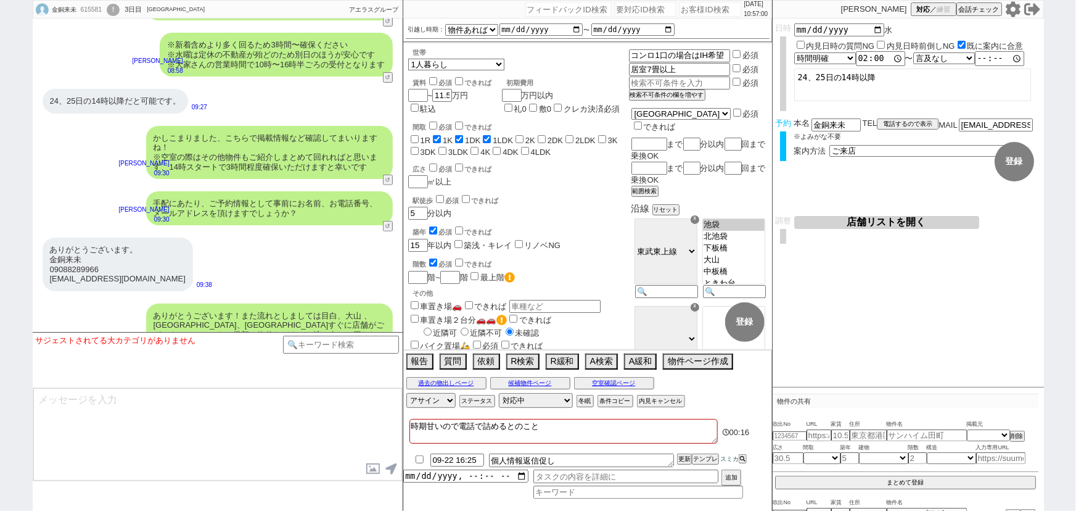
click at [420, 463] on input "checkbox" at bounding box center [420, 459] width 18 height 8
checkbox input "true"
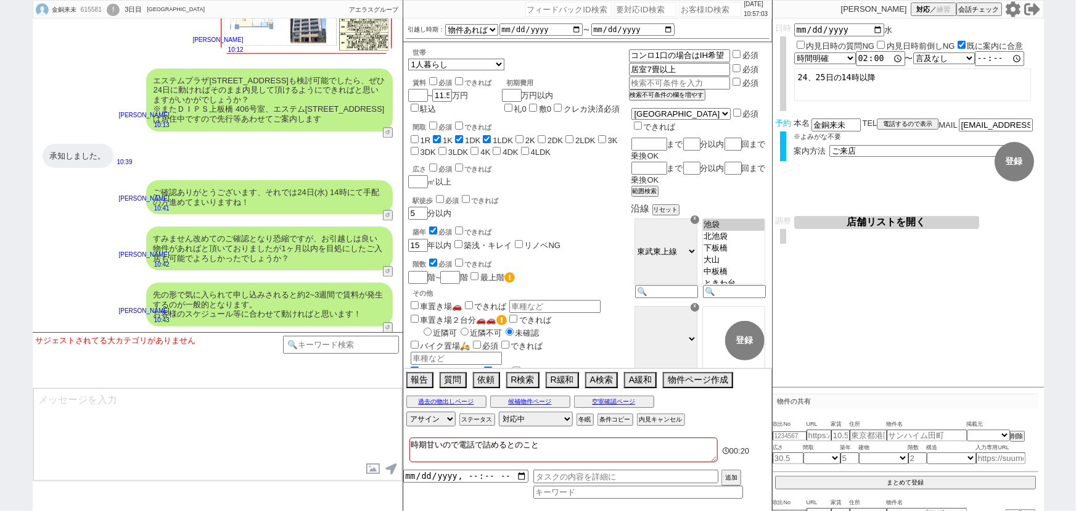
scroll to position [3905, 0]
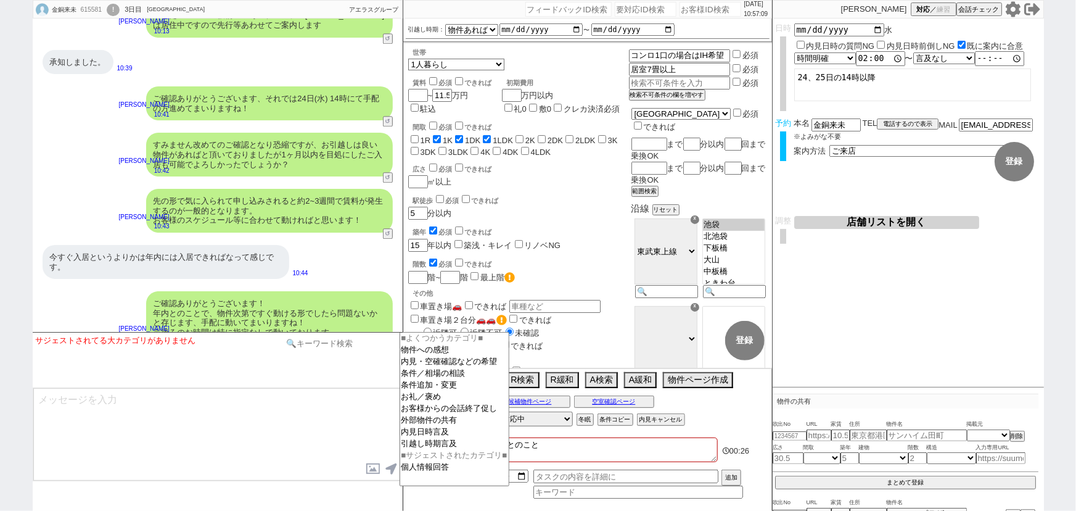
click at [332, 341] on input at bounding box center [341, 343] width 117 height 15
type input "日程"
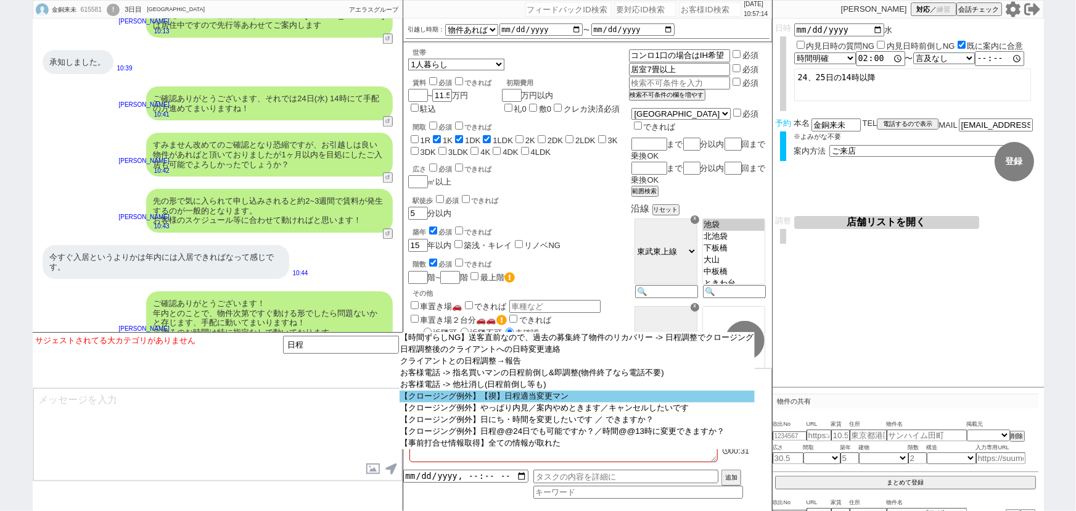
click at [490, 399] on option "【クロージング例外】【禊】日程適当変更マン" at bounding box center [578, 396] width 356 height 12
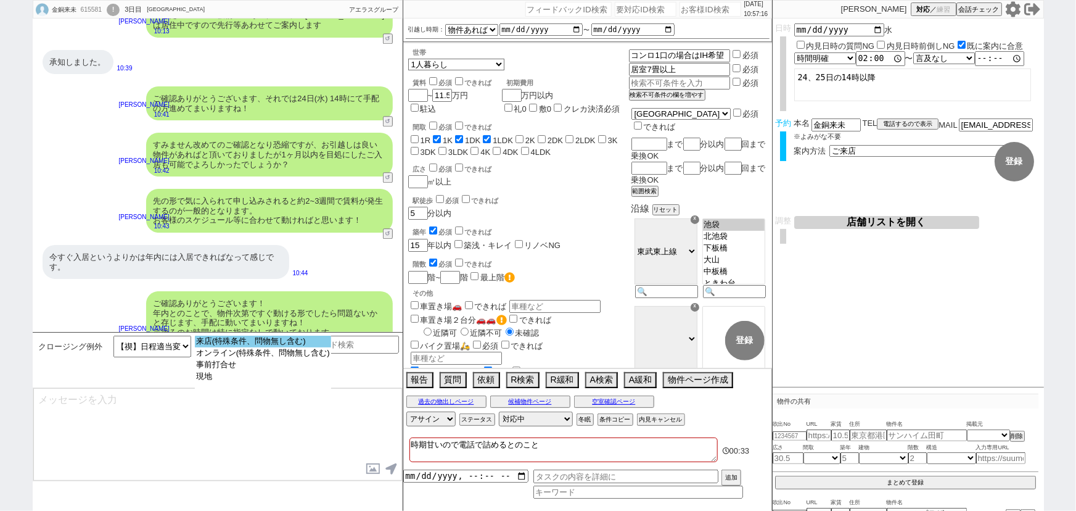
select select "来店(特殊条件、問物無し含む)"
click at [277, 341] on option "来店(特殊条件、問物無し含む)" at bounding box center [263, 342] width 136 height 12
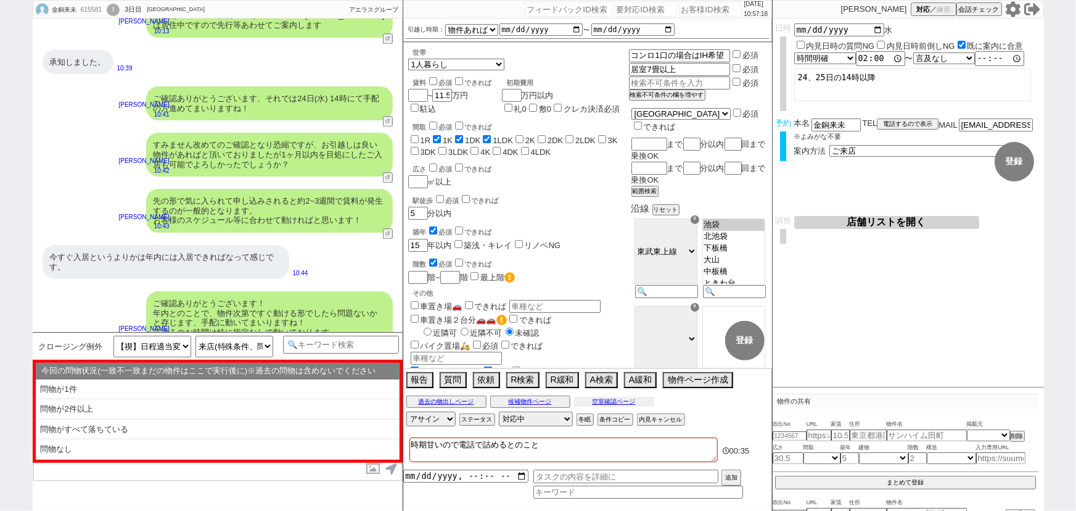
click at [613, 401] on button "空室確認ページ" at bounding box center [614, 402] width 80 height 10
select select "another_room"
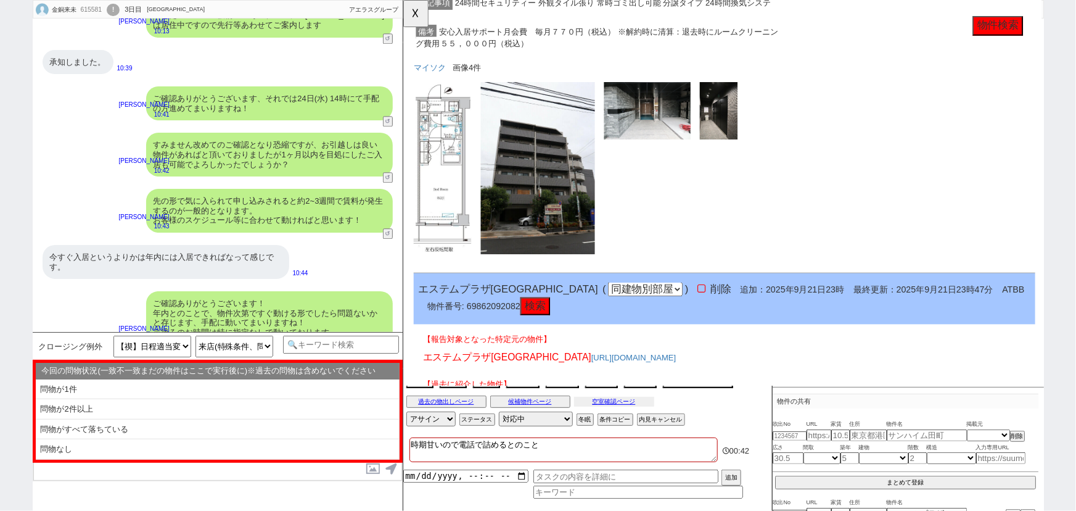
scroll to position [641, 0]
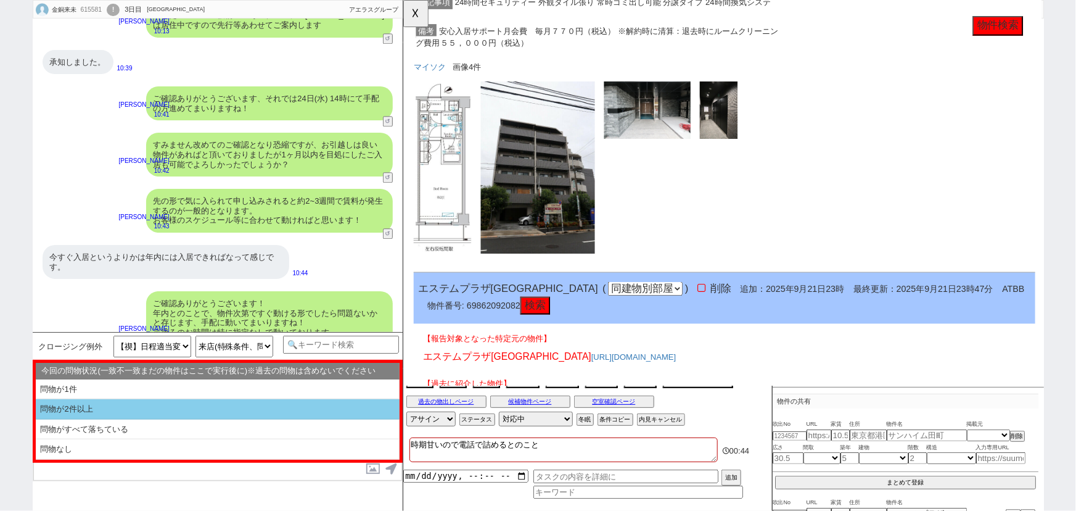
click at [118, 408] on li "問物が2件以上" at bounding box center [218, 409] width 364 height 20
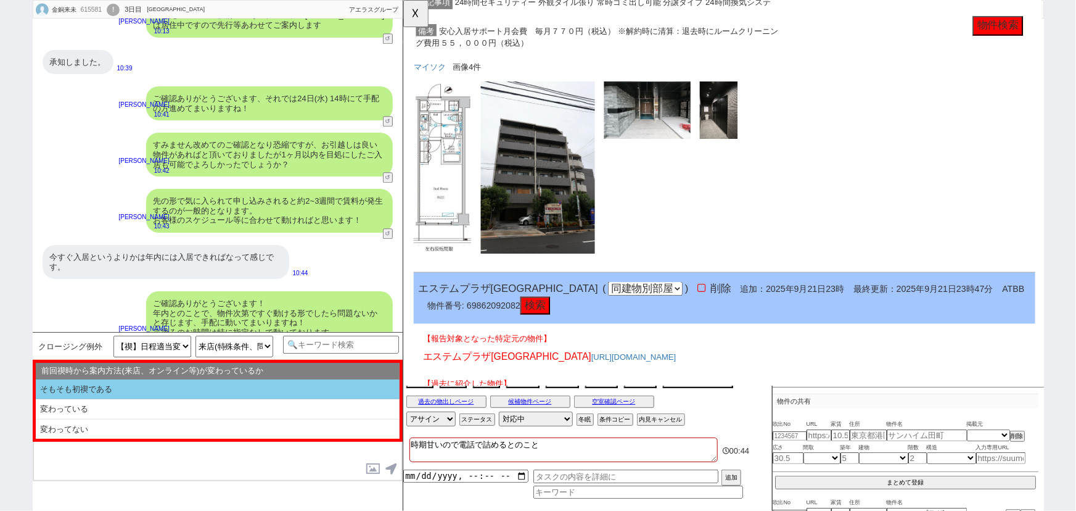
click at [139, 387] on li "そもそも初禊である" at bounding box center [218, 389] width 364 height 20
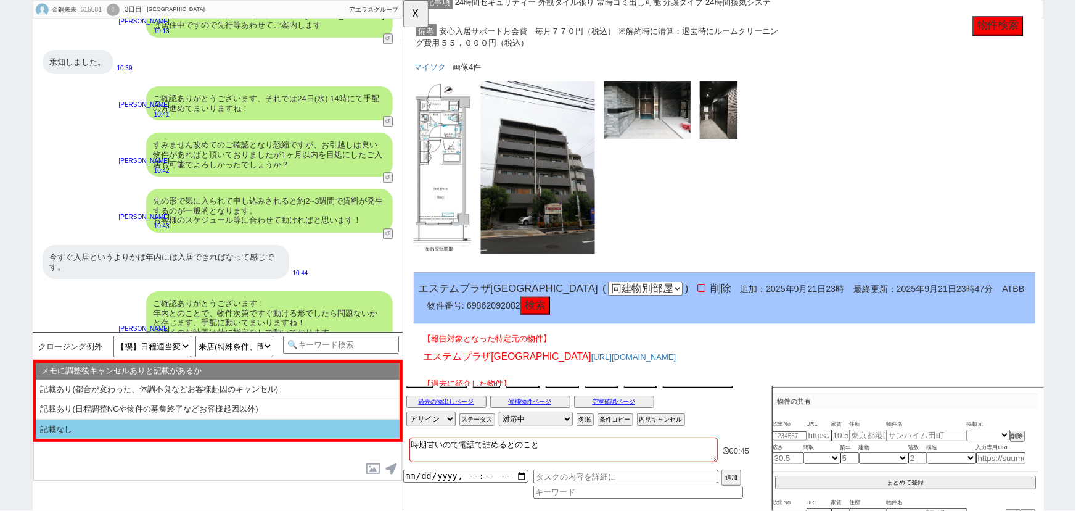
click at [108, 424] on li "記載なし" at bounding box center [218, 429] width 364 height 20
select select "問物が2件以上"
select select "そもそも初禊である"
select select "記載なし"
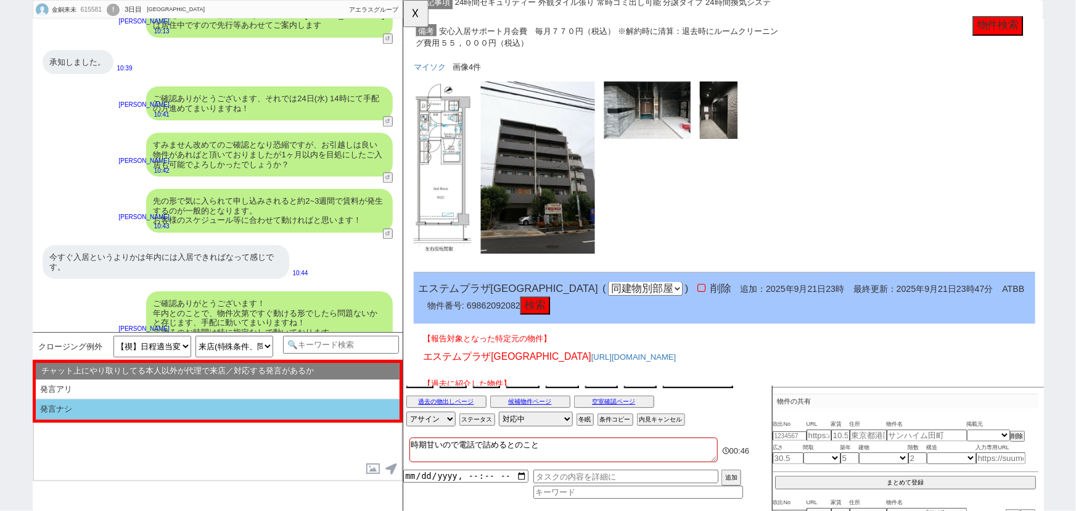
click at [121, 413] on li "発言ナシ" at bounding box center [218, 409] width 364 height 20
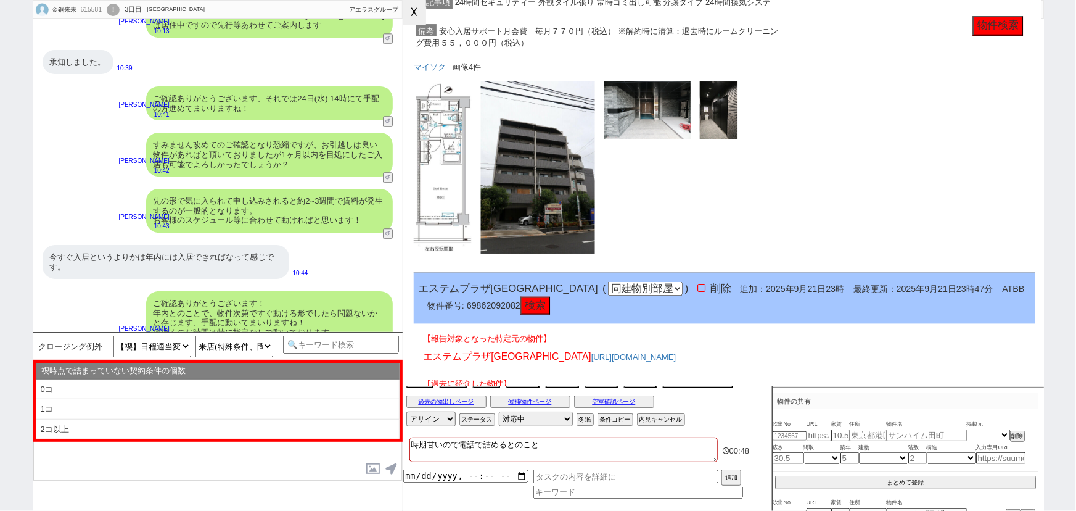
click at [413, 15] on button "☓" at bounding box center [414, 12] width 23 height 25
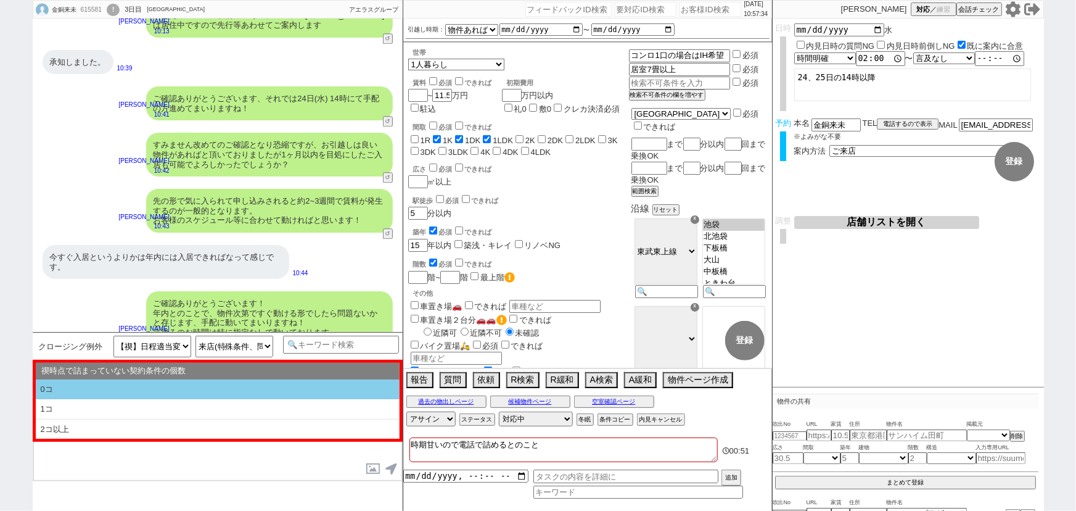
click at [128, 385] on li "0コ" at bounding box center [218, 389] width 364 height 20
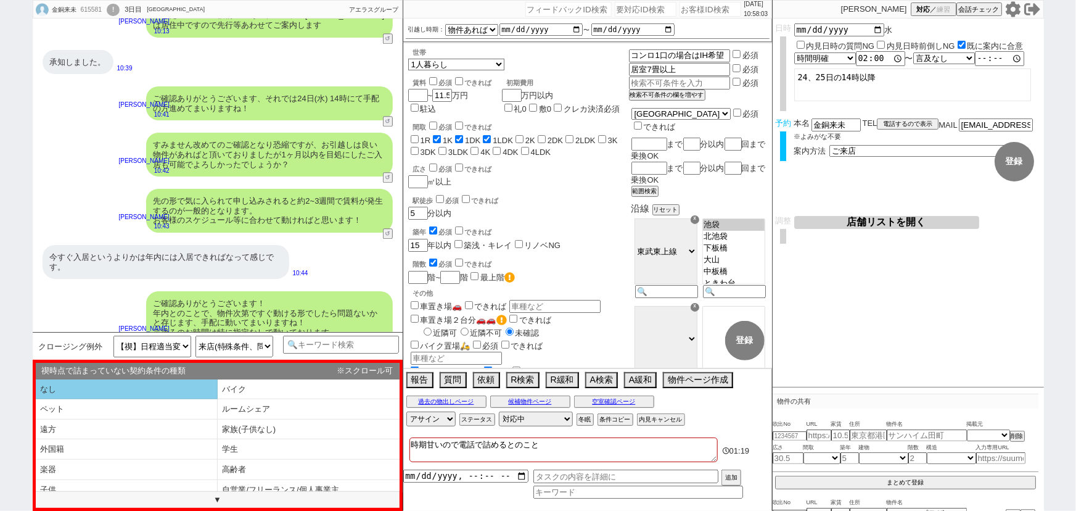
click at [144, 382] on li "なし" at bounding box center [127, 389] width 182 height 20
select select "問物が2件以上"
select select "そもそも初禊である"
select select "記載なし"
select select "発言ナシ"
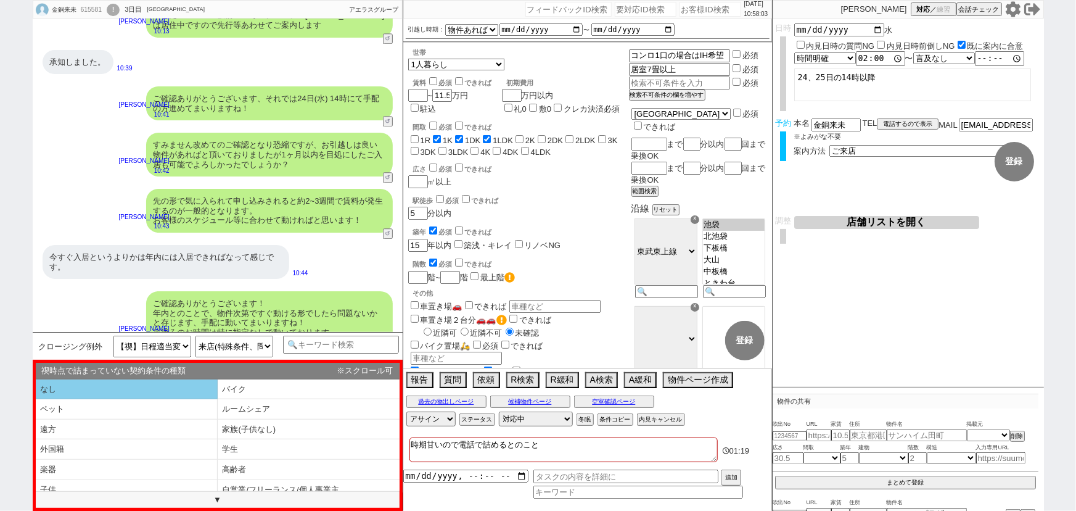
select select "0コ"
select select "なし"
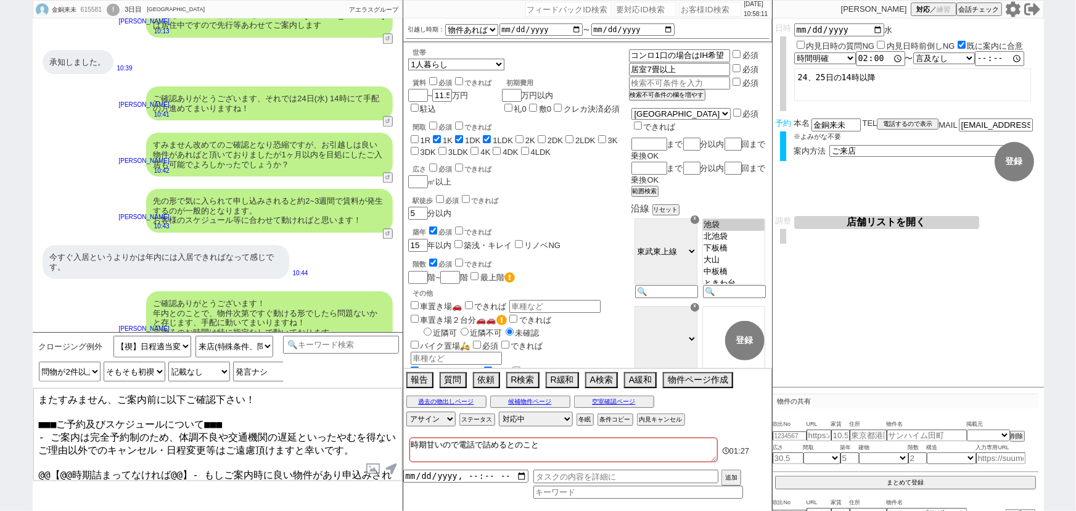
drag, startPoint x: 37, startPoint y: 452, endPoint x: 561, endPoint y: 537, distance: 531.1
click at [561, 510] on html "金銅来未 615581 ! 0 3日目 アエラス大山店 冬眠中 自社客 アエラスグループ スミカ_BPO チャット全表示 2025-09-20 ようこそLIN…" at bounding box center [538, 255] width 1076 height 511
type textarea "またすみません、ご案内前に以下ご確認下さい！ ■■■ご予約及びスケジュールについて■■■ - ご案内は完全予約制のため、体調不良や交通機関の遅延といったやむを…"
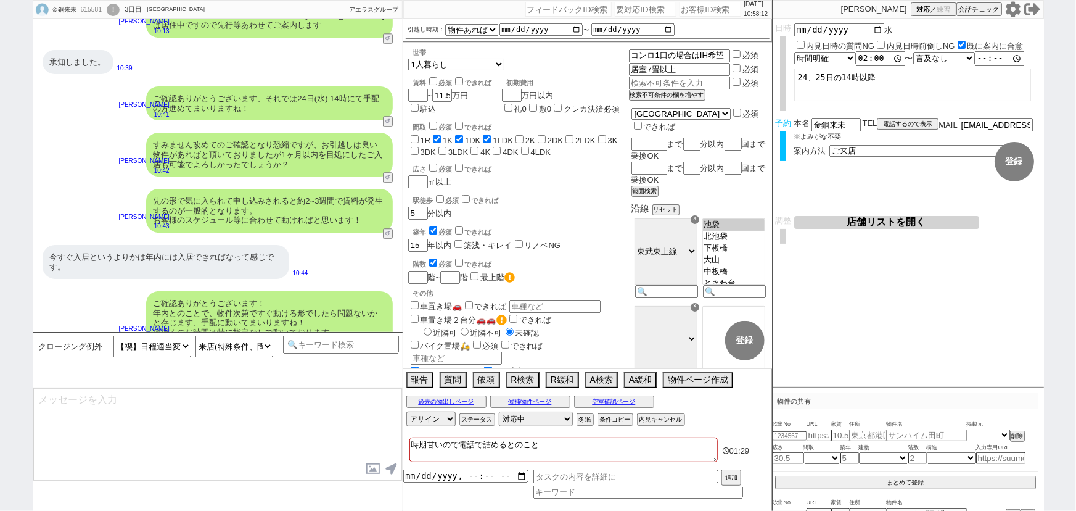
scroll to position [3989, 0]
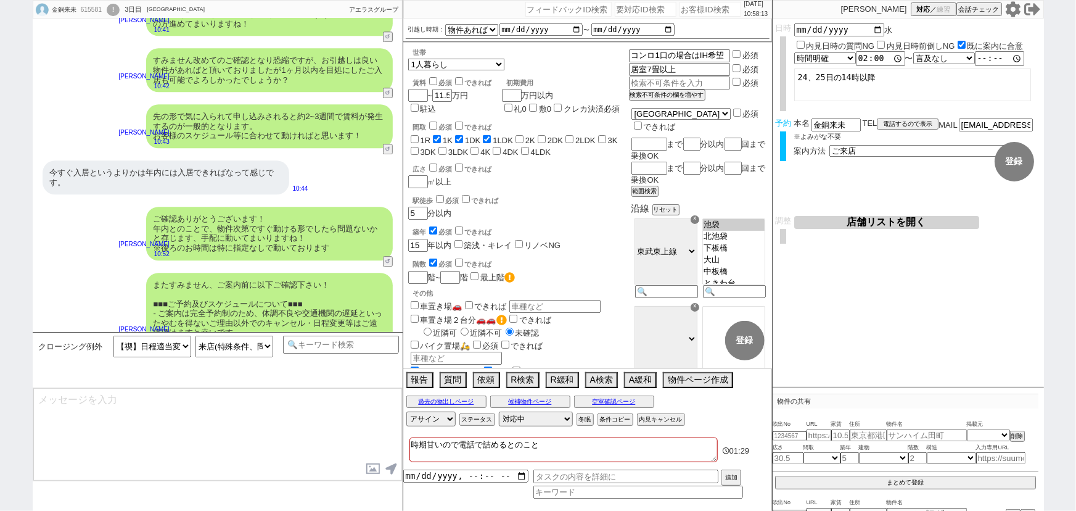
select select
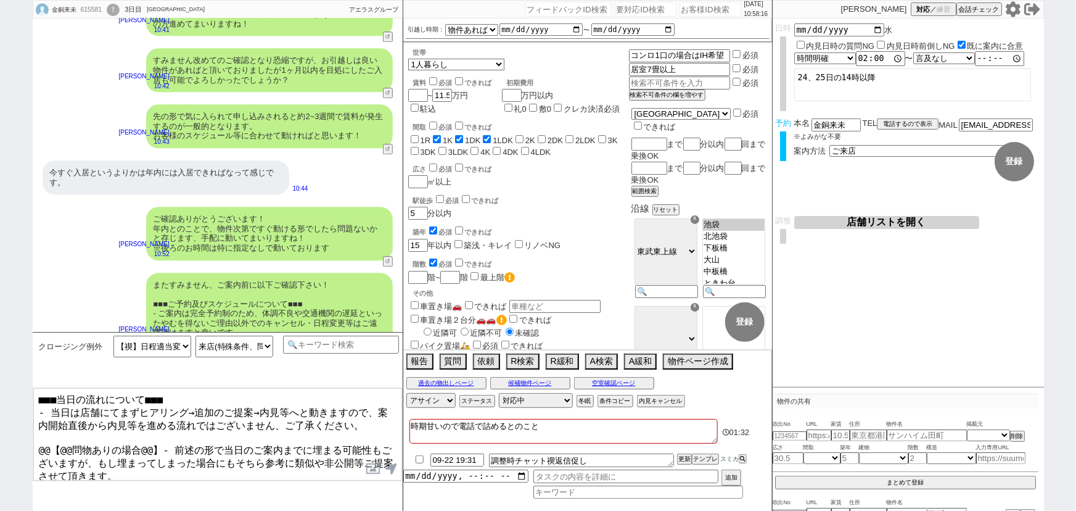
drag, startPoint x: 155, startPoint y: 435, endPoint x: 18, endPoint y: 438, distance: 137.0
click at [18, 438] on div "金銅来未 615581 ! 0 3日目 アエラス大山店 冬眠中 自社客 アエラスグループ スミカ_BPO チャット全表示 2025-09-20 ようこそLIN…" at bounding box center [538, 255] width 1076 height 511
type textarea "■■■当日の流れについて■■■ - 当日は店舗にてまずヒアリング→追加のご提案→内見等へと動きますので、案内開始直後から内見等を進める流れではございません、ご…"
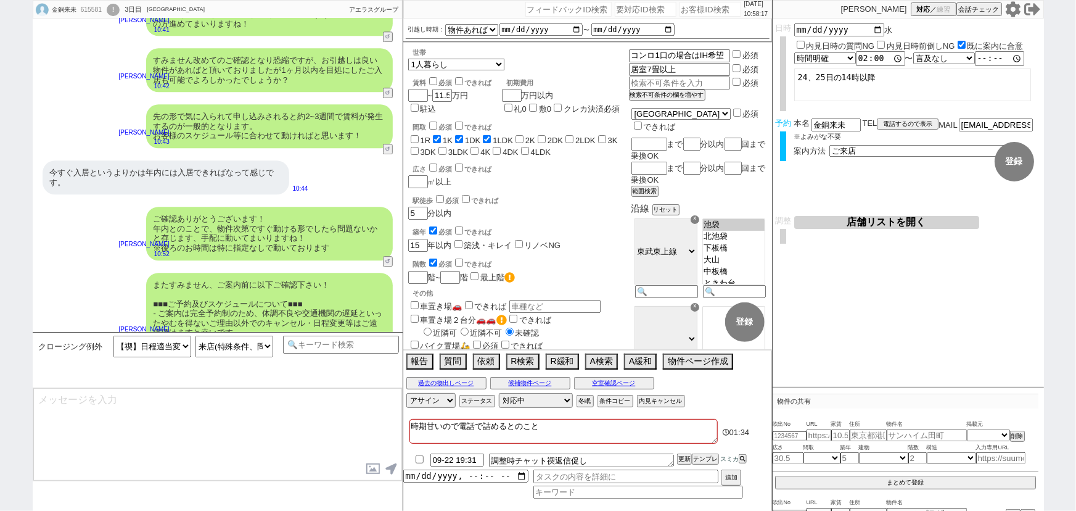
scroll to position [4093, 0]
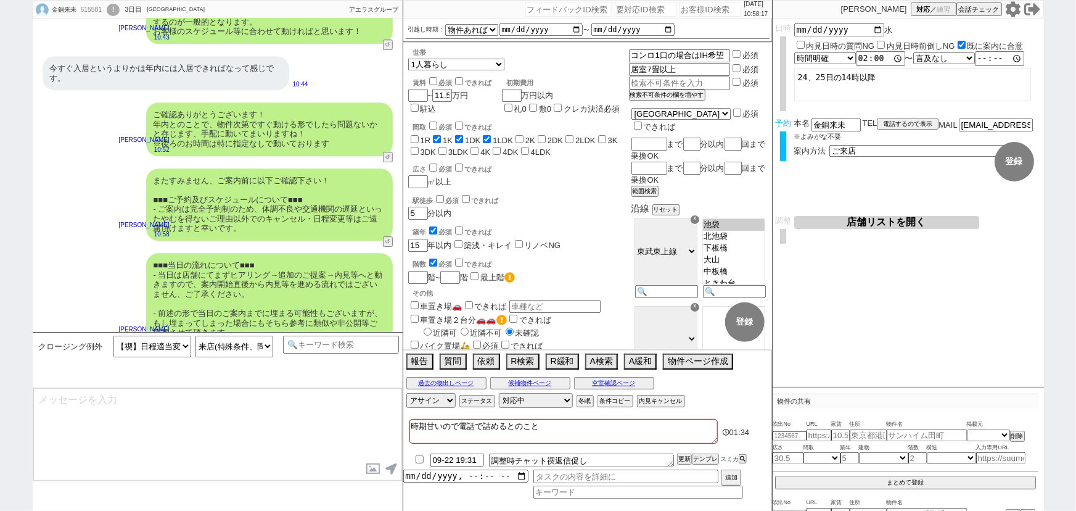
type textarea "念のため、上記のご案内内容に齟齬などございませんでしょうか？ ※水曜で当日ご覧頂けない可能性がございますが、その場合は後日で案内時に予約をお取り頂けるようにい…"
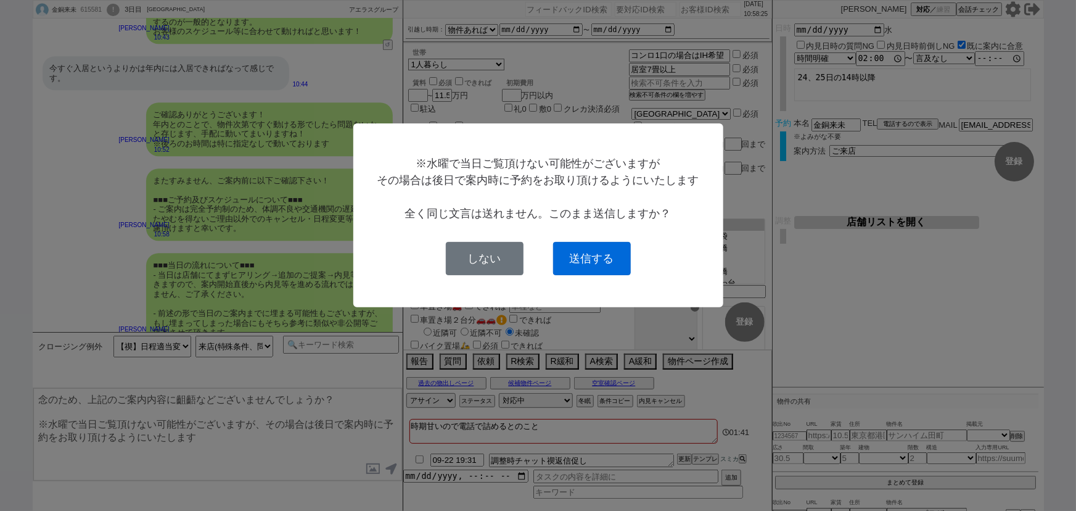
click at [598, 262] on button "送信する" at bounding box center [592, 258] width 78 height 33
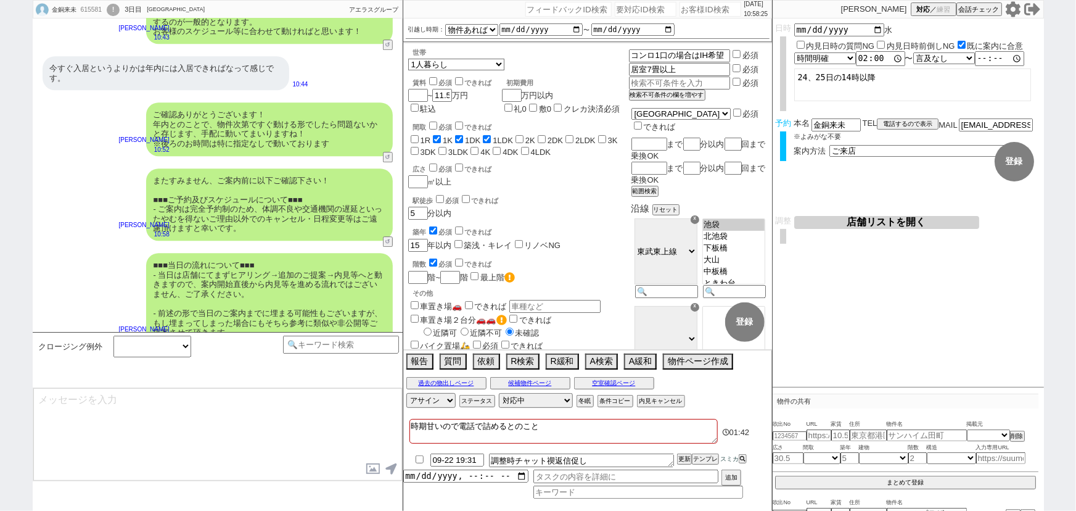
scroll to position [4169, 0]
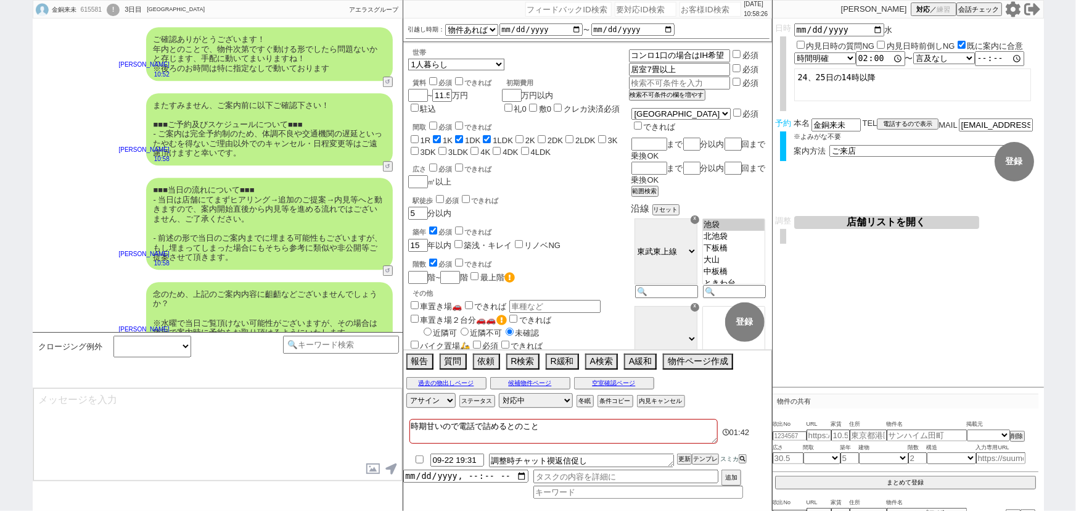
select select
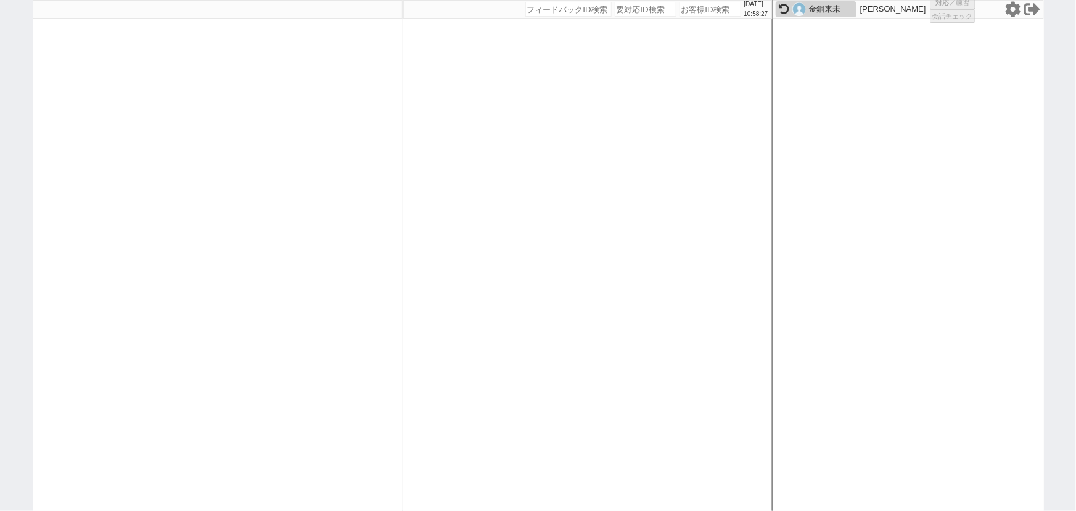
select select "100"
select select "1"
select select "6"
select select "2"
select select "5"
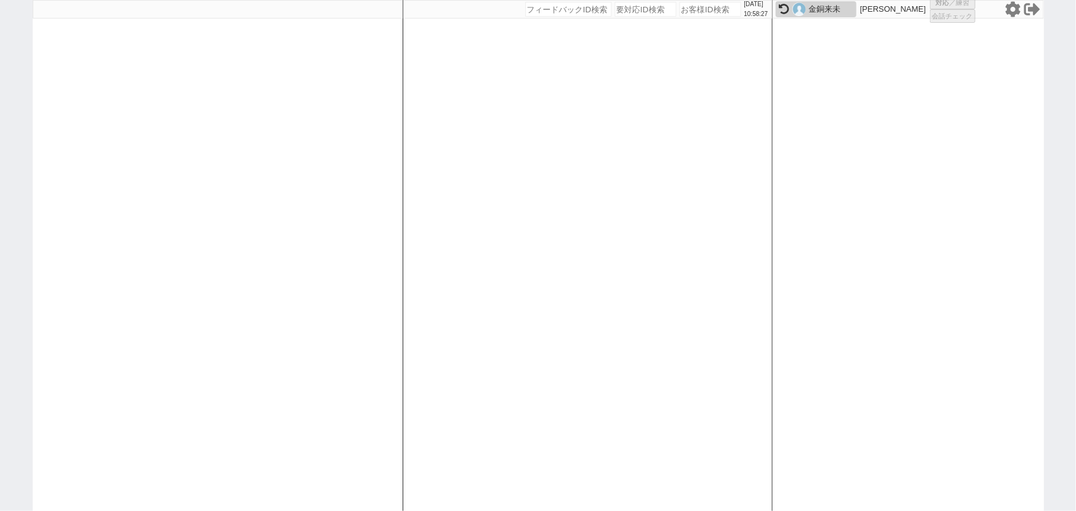
select select
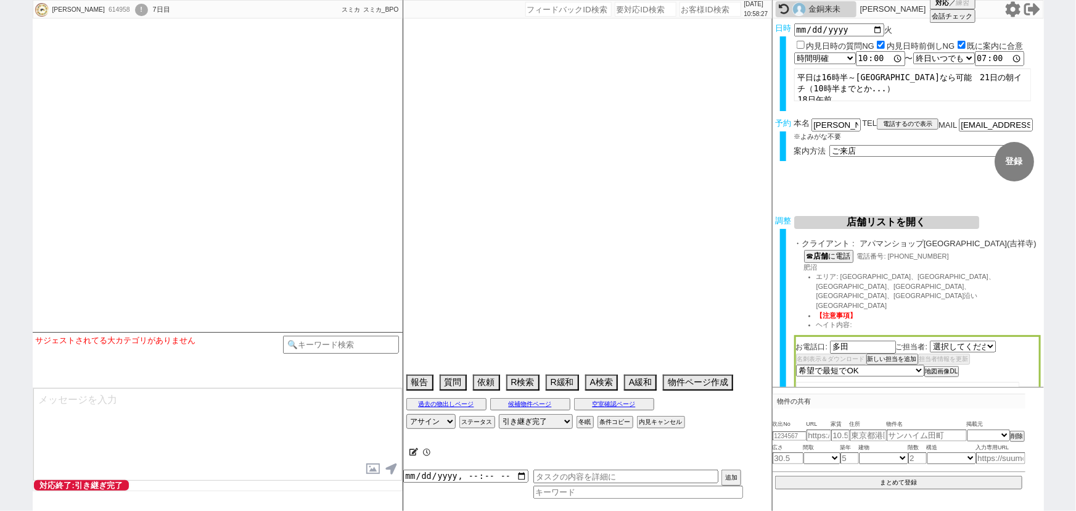
select select "2835"
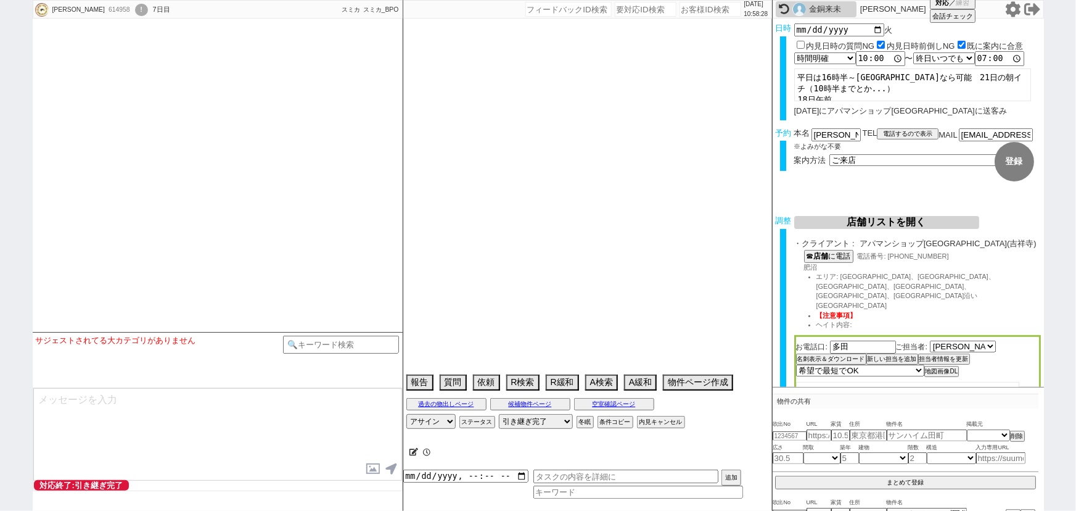
type textarea "他社なし　久我山在住　実際の紹介は催促が来たら1~2件手動で出す"
select select "15"
select select "0"
select select "19"
select select "609"
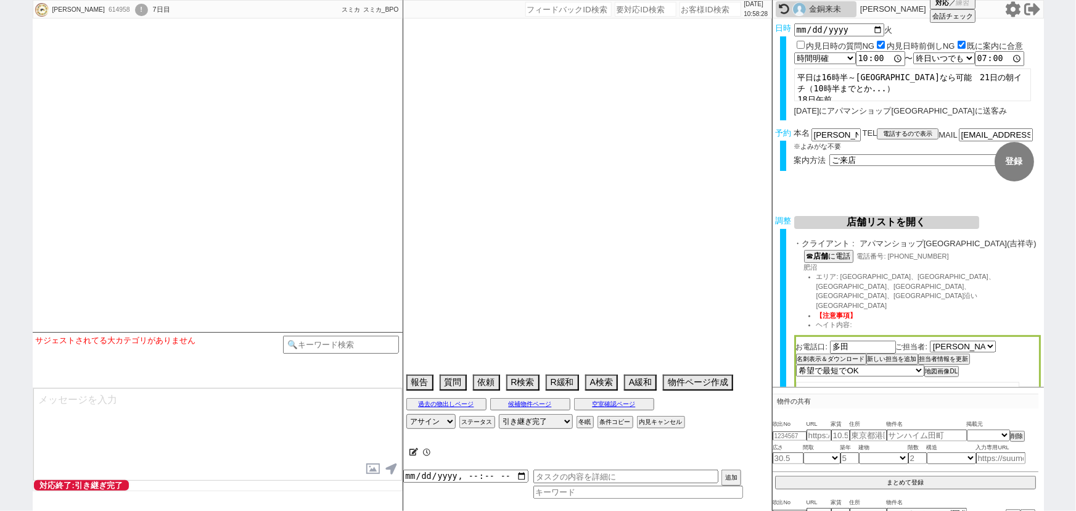
select select "15"
select select "521"
select select "47"
select select "1214"
select select "44"
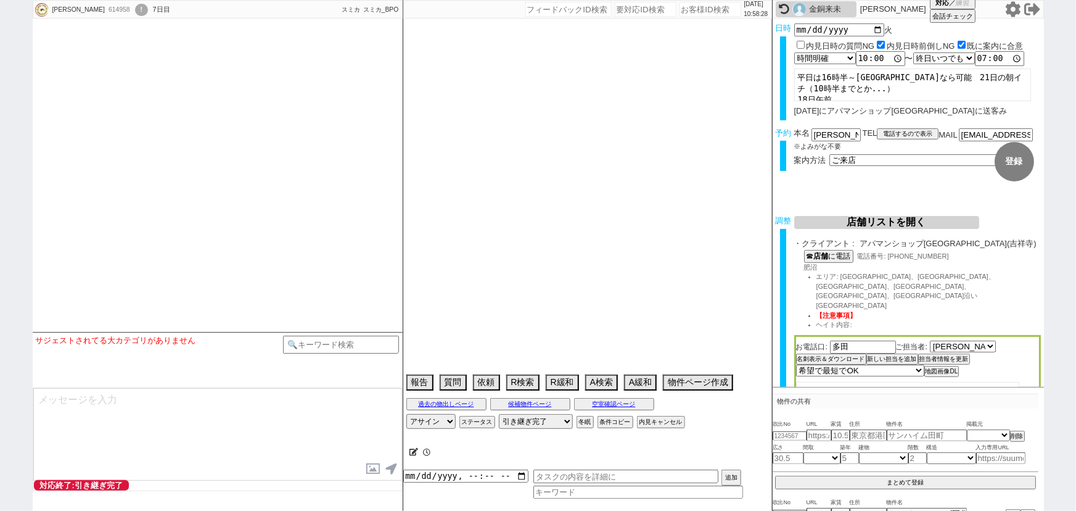
select select "1165"
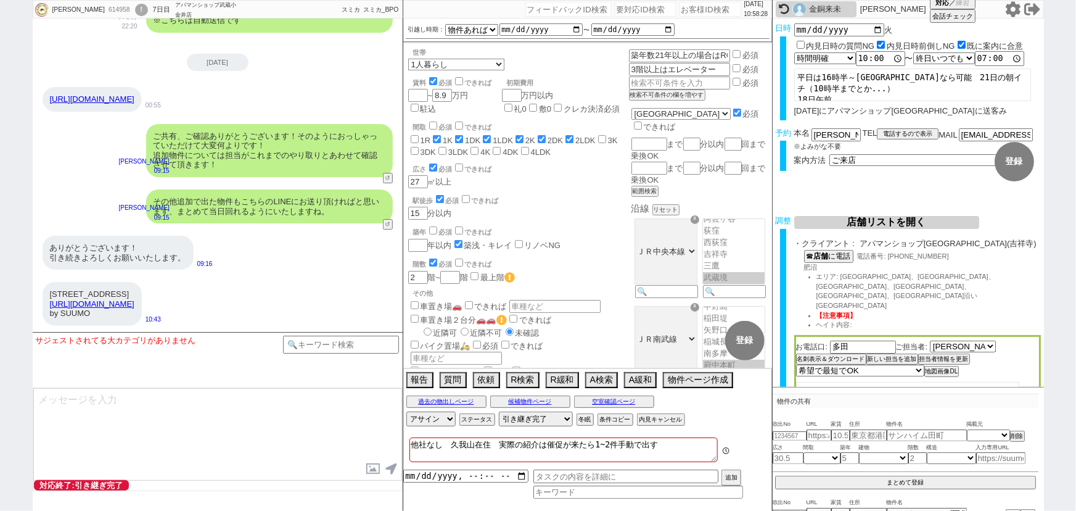
scroll to position [158, 0]
click at [117, 167] on div "ご共有、ご確認ありがとうございます！そのようにおっしゃっていただけて大変何よりです！ 追加物件については担当がこれまでのやり取りとあわせて確認させて頂きます！…" at bounding box center [218, 150] width 370 height 65
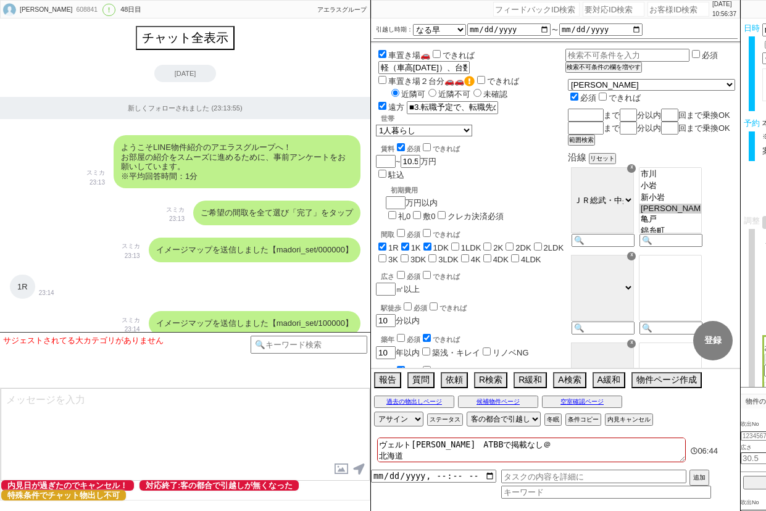
select select "13"
select select "0"
select select "820"
select select "600"
select select "3"
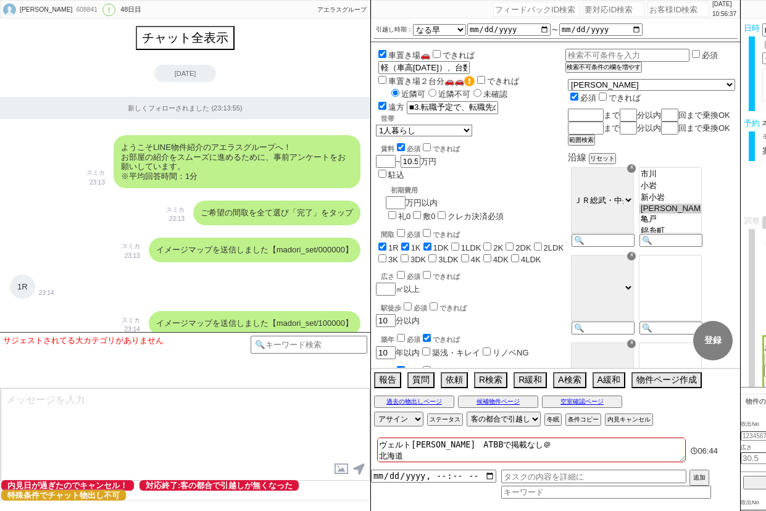
select select "3"
select select "4"
select select "9"
select select "8"
select select
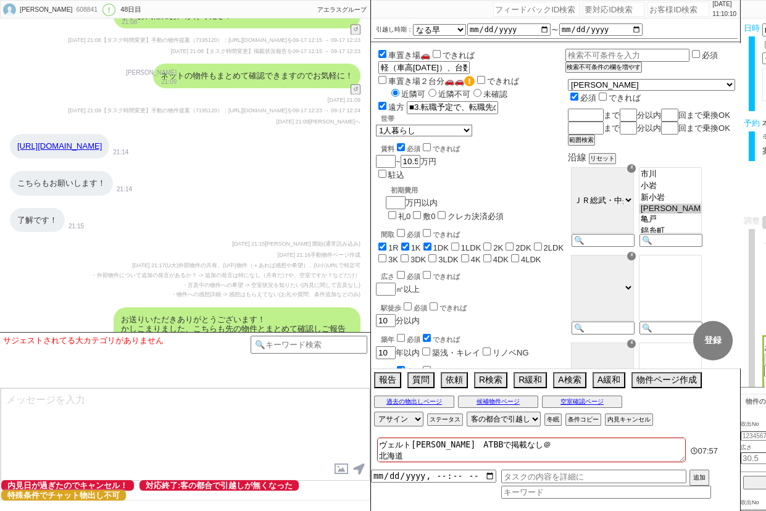
scroll to position [133, 0]
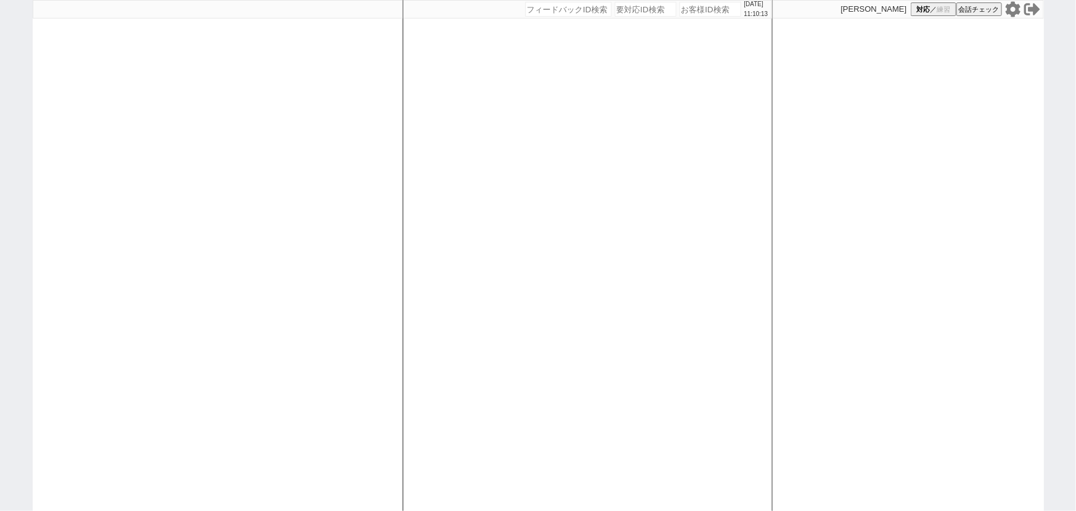
click at [697, 8] on input "number" at bounding box center [711, 9] width 62 height 15
paste input "475631"
type input "475631"
select select
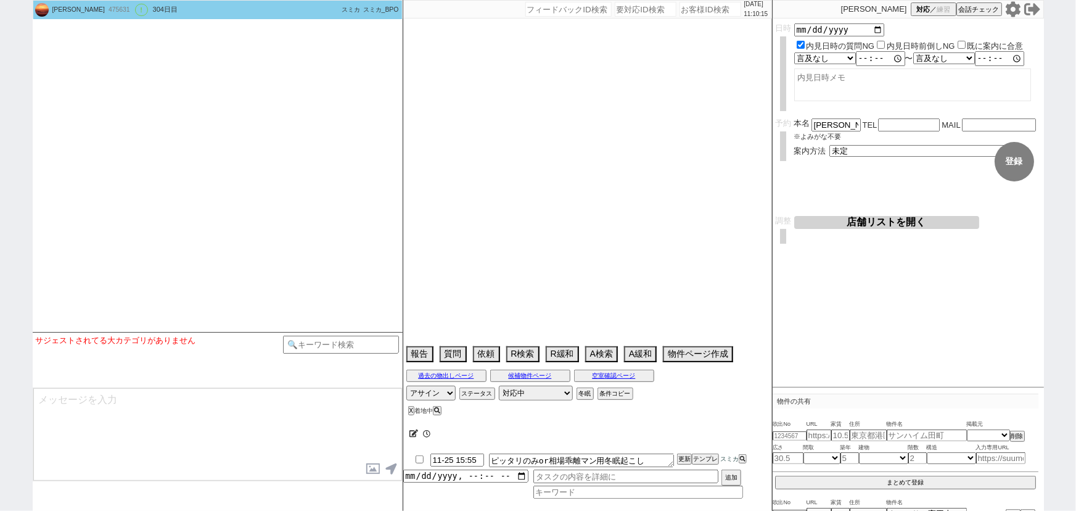
type textarea "足の指骨折中　内見できない→オンライン打診中 @自分で物件問い合わせている@"
select select "15"
select select "0"
select select "53"
select select "1332"
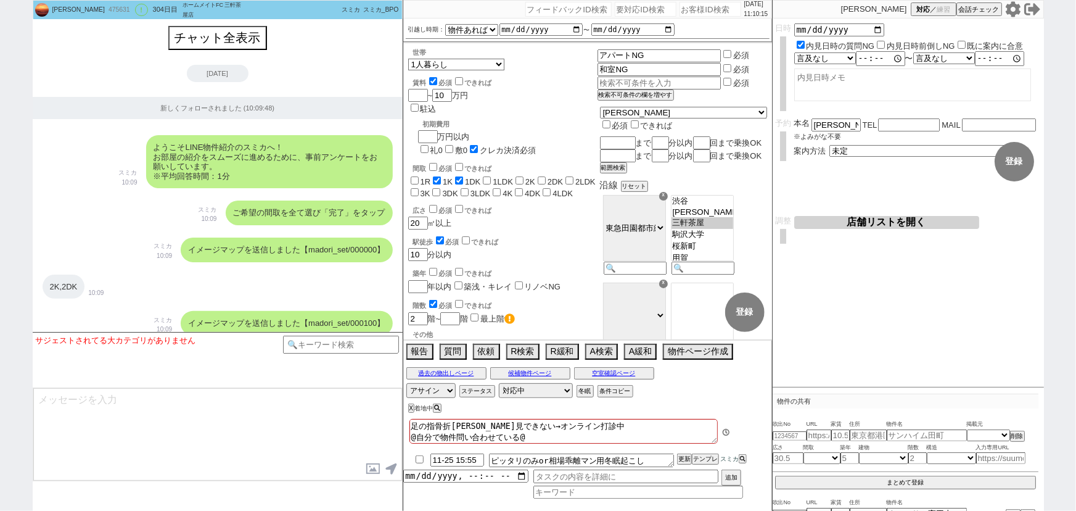
scroll to position [16919, 0]
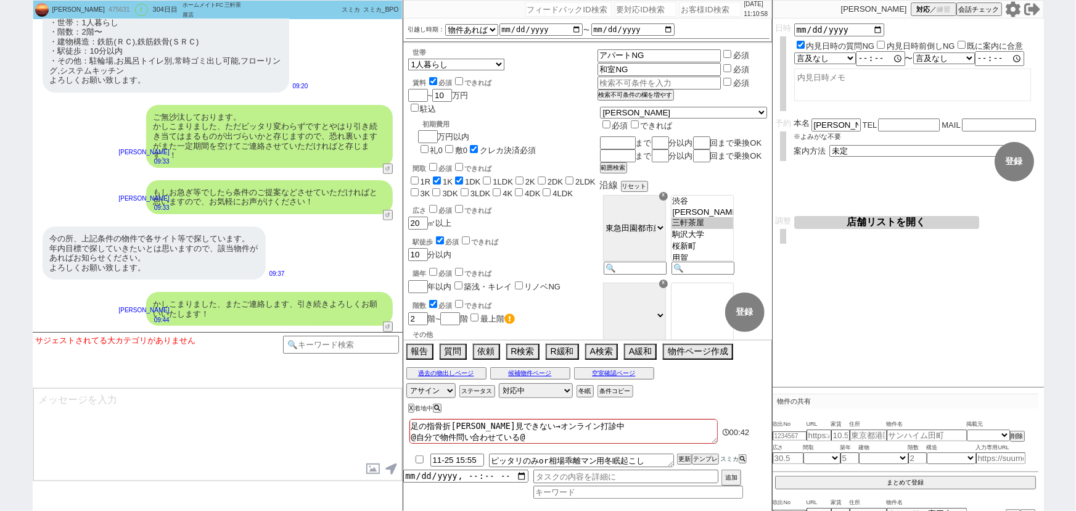
click at [687, 12] on input "number" at bounding box center [711, 9] width 62 height 15
paste input "309917"
type input "309917"
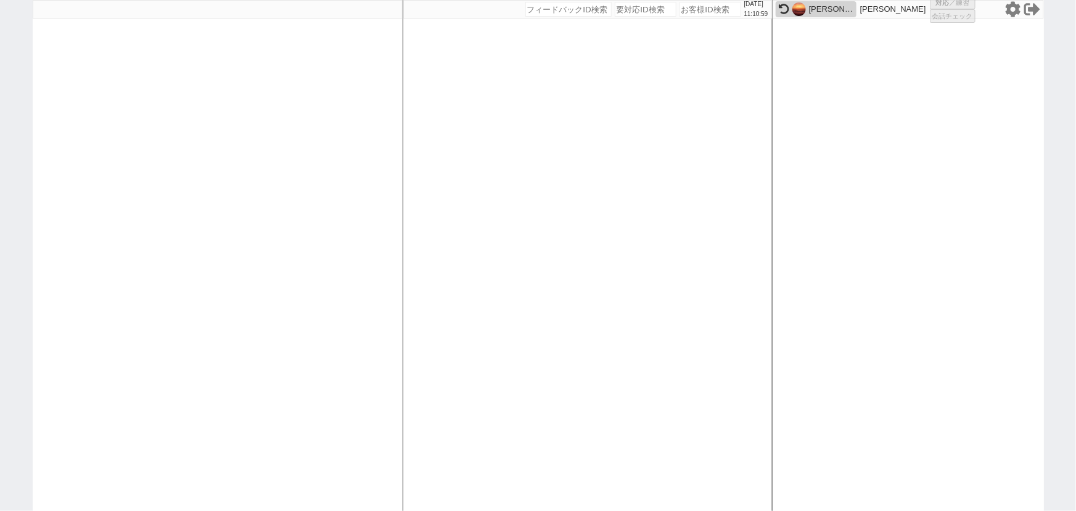
select select
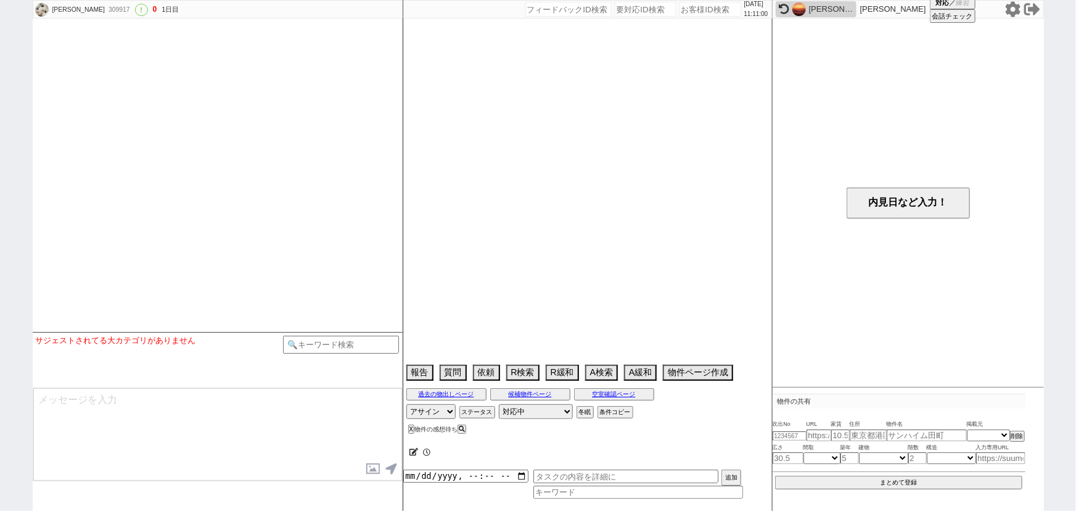
select select "2024"
select select "5"
select select "37"
select select "0"
select select "44"
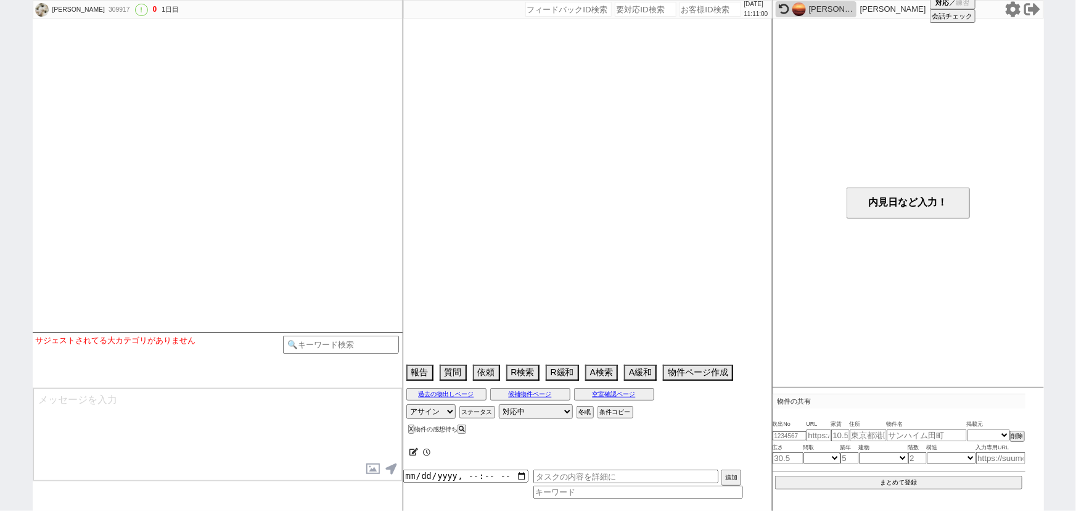
select select "1159"
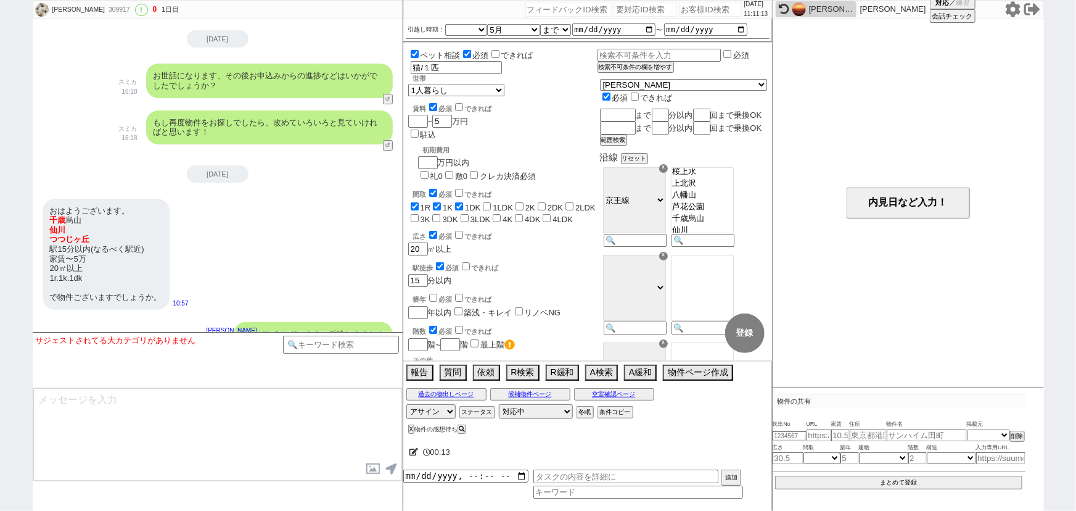
scroll to position [13942, 0]
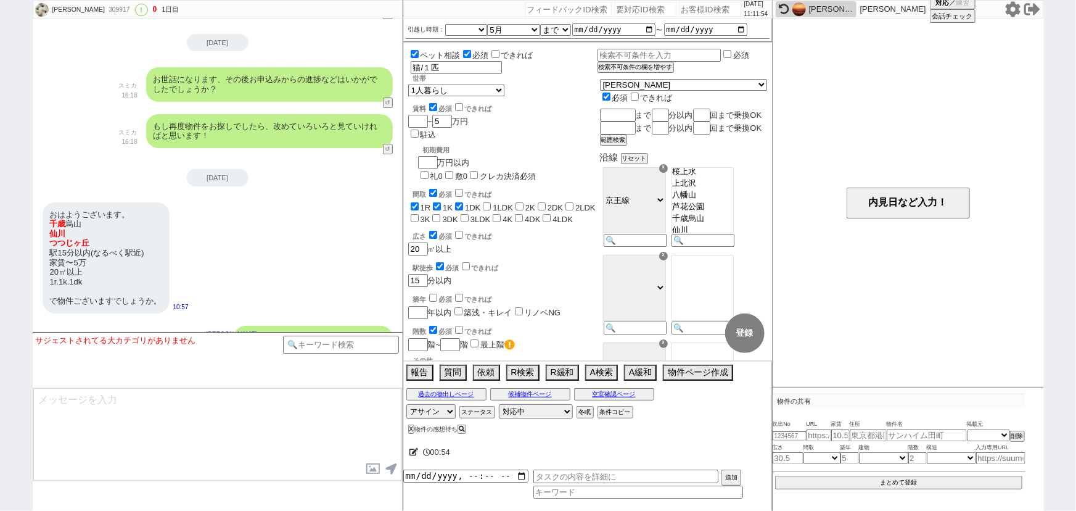
click at [220, 218] on div "おはようございます。 千歳 烏山 仙川 つつじヶ丘 駅15分以内(なるべく駅近) 家賃〜5万 20㎡以上 1r.1k.1dk で物件ございますでしょうか。 1…" at bounding box center [218, 257] width 370 height 123
click at [147, 202] on div "おはようございます。 千歳 烏山 仙川 つつじヶ丘 駅15分以内(なるべく駅近) 家賃〜5万 20㎡以上 1r.1k.1dk で物件ございますでしょうか。" at bounding box center [106, 257] width 127 height 111
click at [685, 10] on input "number" at bounding box center [711, 9] width 62 height 15
paste input "615896"
type input "615896"
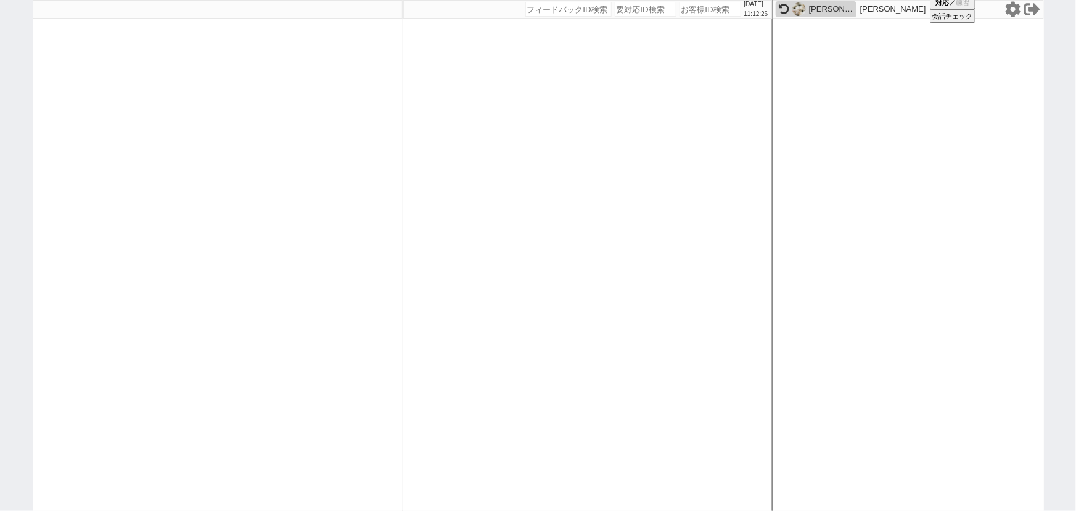
select select
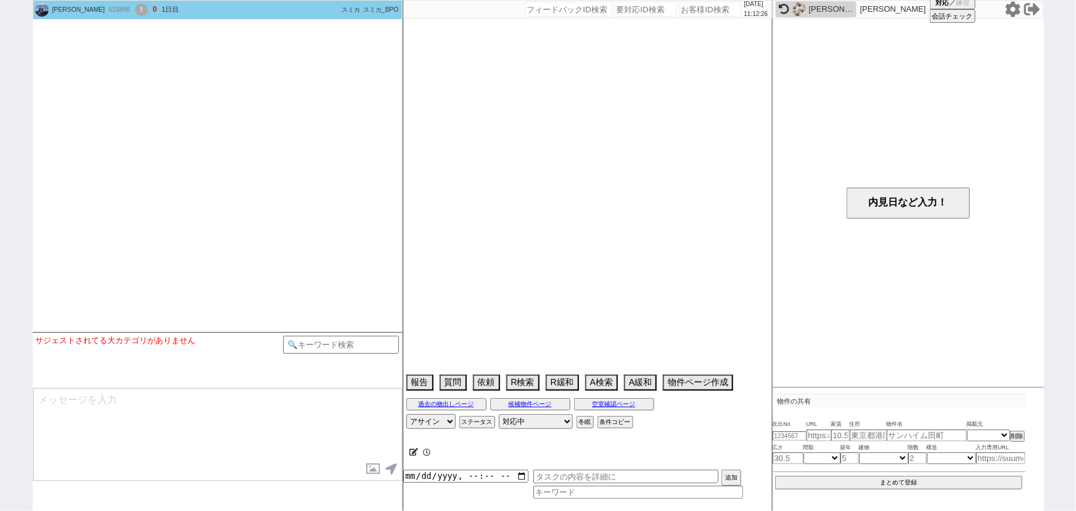
select select "2026"
select select "1"
select select "36"
select select "0"
select select "48"
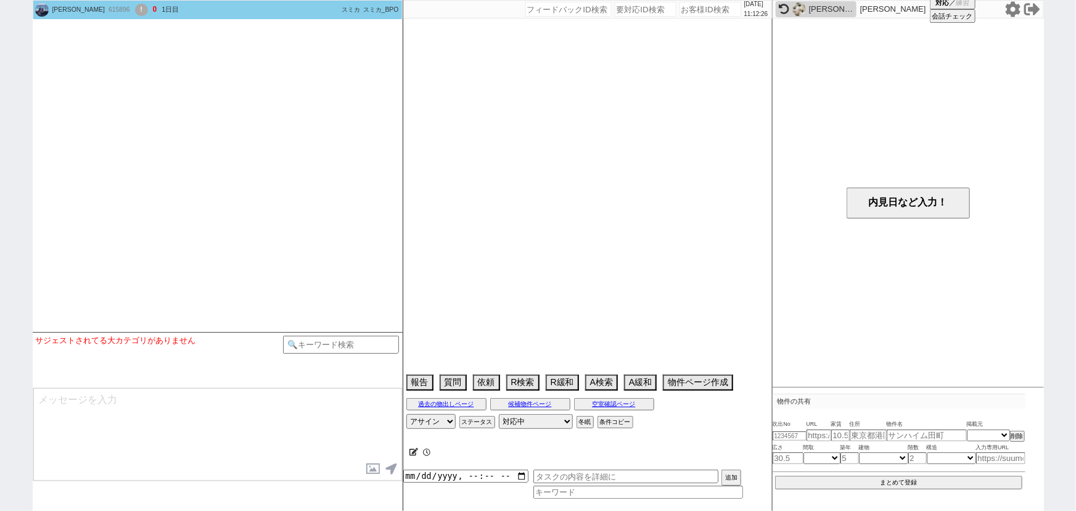
select select "1263"
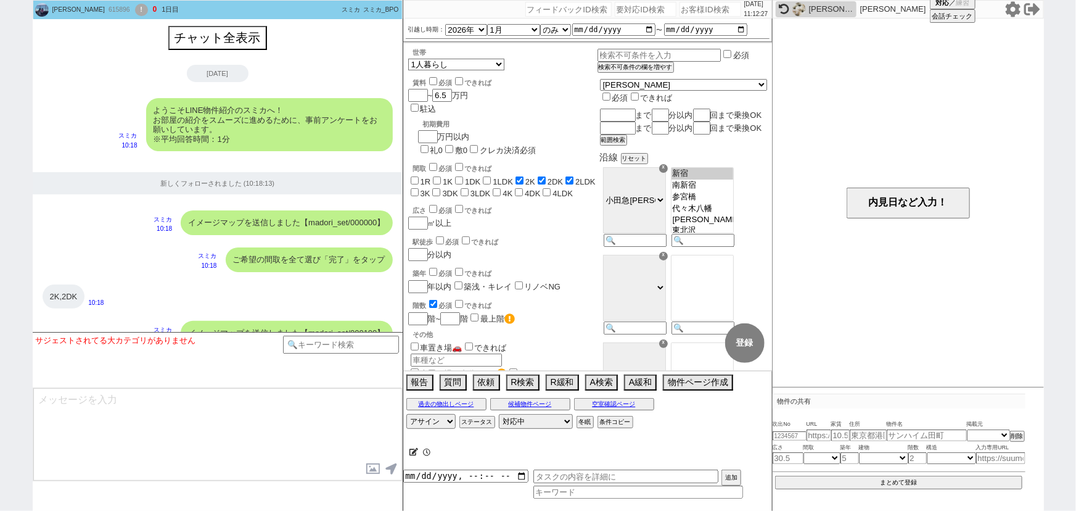
scroll to position [1265, 0]
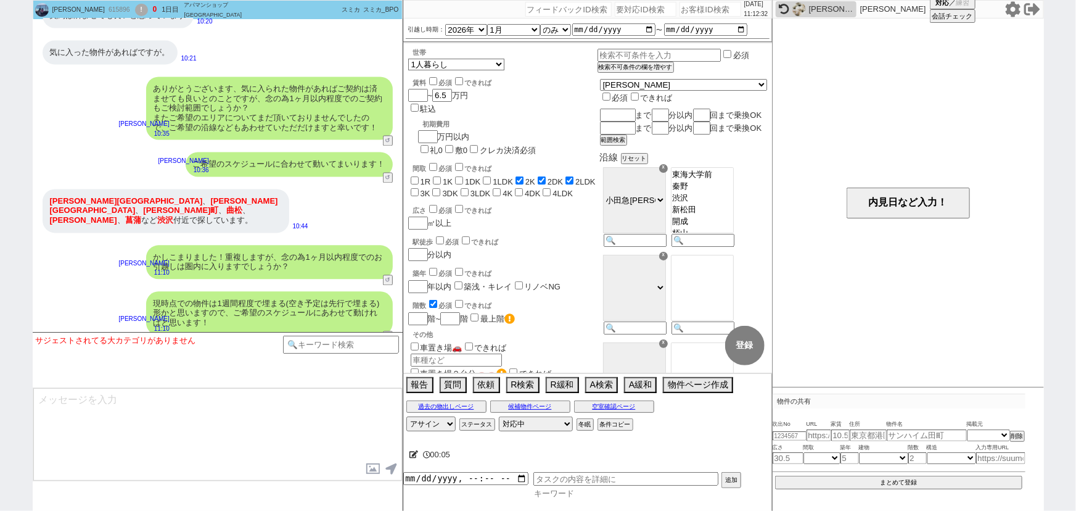
click at [557, 493] on input at bounding box center [639, 493] width 210 height 10
type input "っ"
type input "ｊ"
type input "引越し時期"
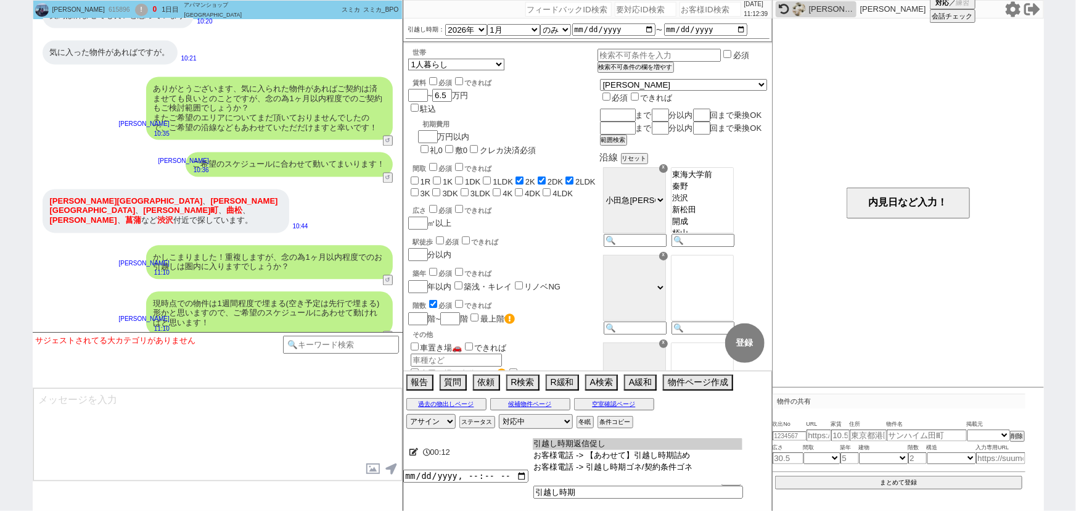
type input "引越し時期返信促し"
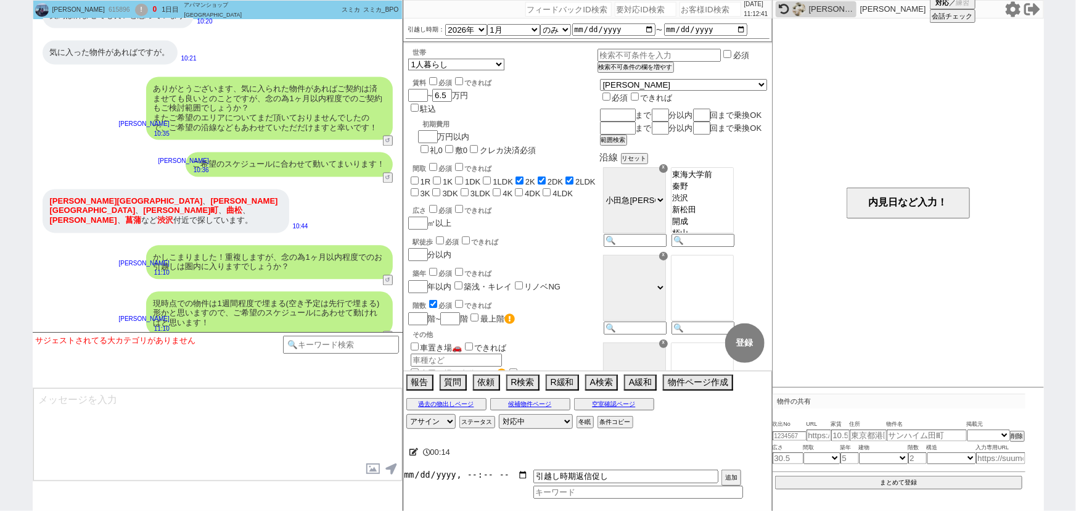
click at [458, 473] on input "datetime-local" at bounding box center [465, 474] width 125 height 10
click at [732, 474] on button "追加" at bounding box center [730, 479] width 17 height 14
type input "[DATE]T11:00"
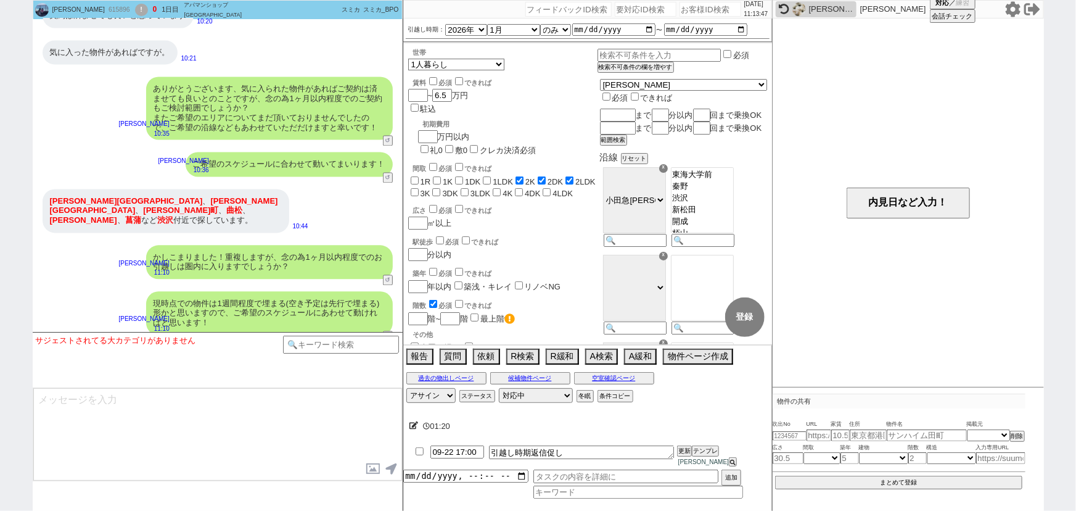
click at [247, 189] on div "清水町 、 鈴張町 、 若松町 、 曲松 、 千村 、 菖蒲 など 渋沢 付近で探しています。" at bounding box center [166, 211] width 247 height 44
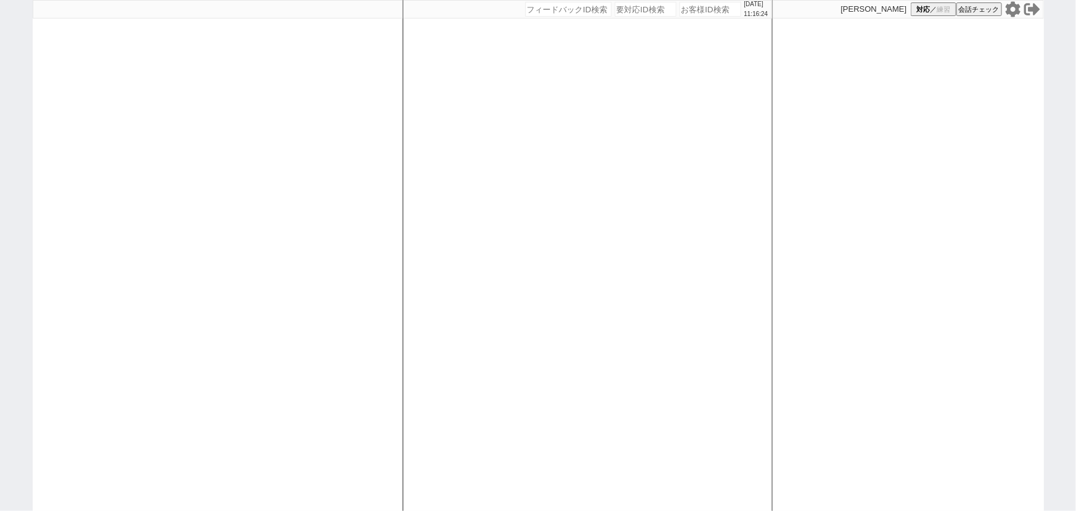
click at [698, 14] on input "number" at bounding box center [711, 9] width 62 height 15
paste input "615903"
type input "615903"
select select
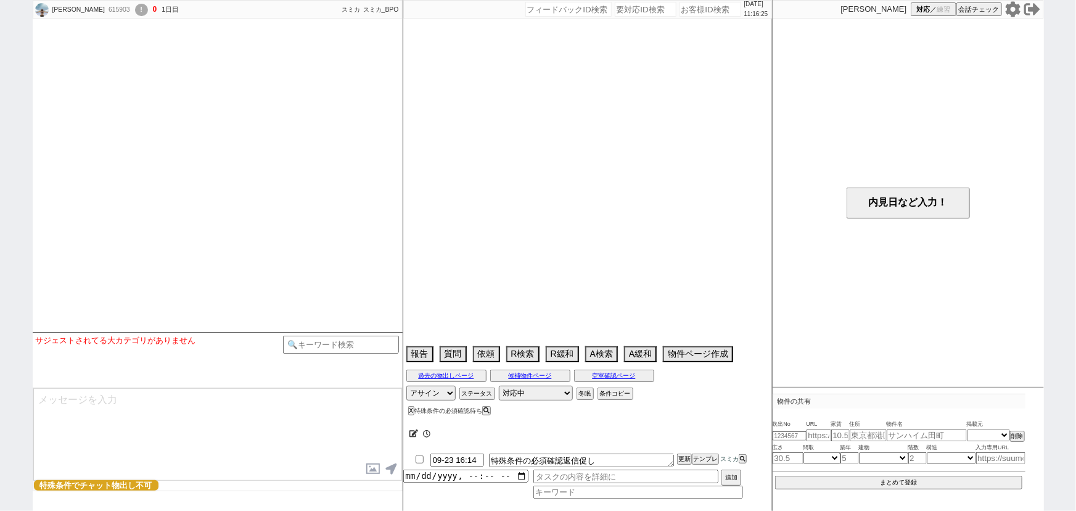
select select "13"
select select "0"
select select "12"
select select "129"
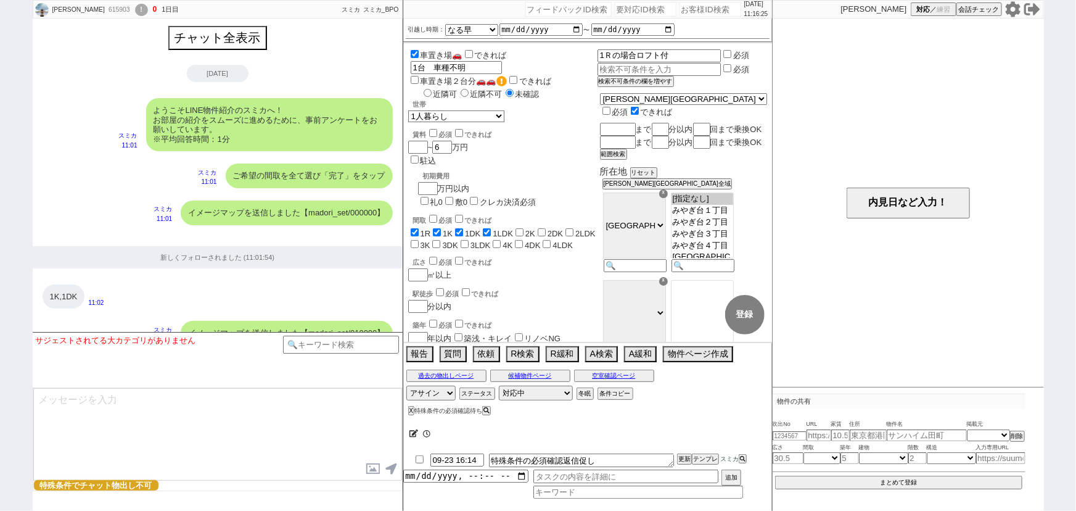
scroll to position [1205, 0]
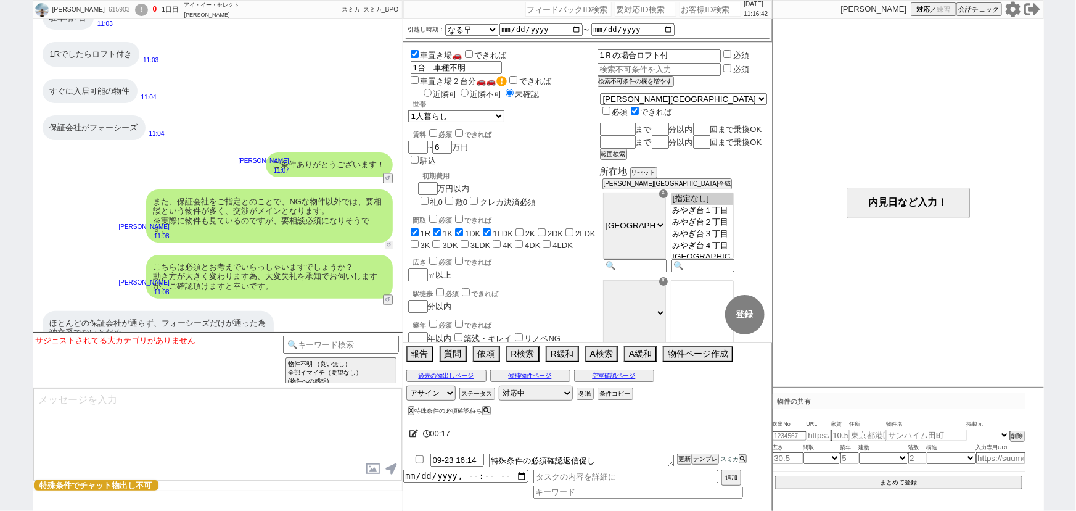
click at [388, 241] on button "↺" at bounding box center [389, 245] width 7 height 8
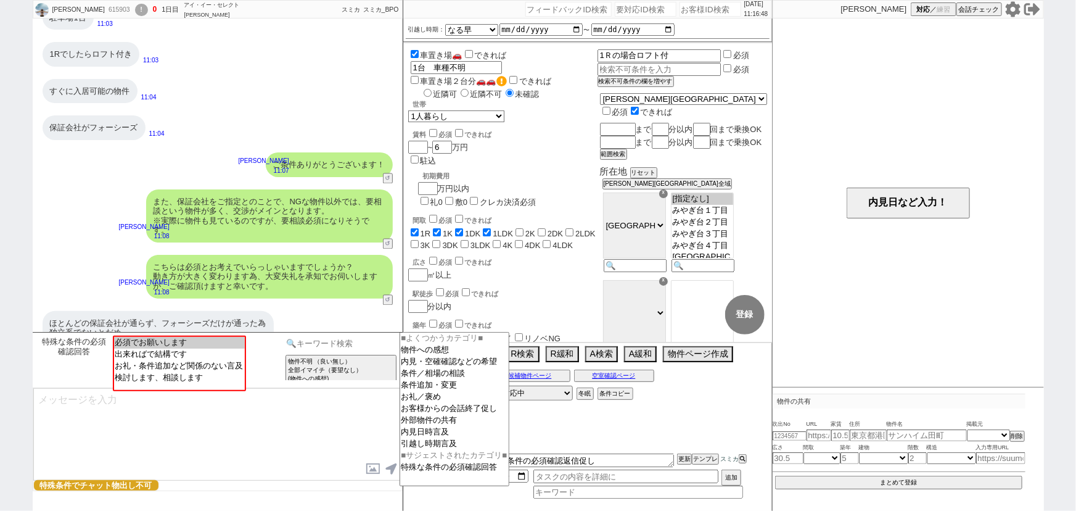
click at [366, 341] on input at bounding box center [341, 343] width 117 height 15
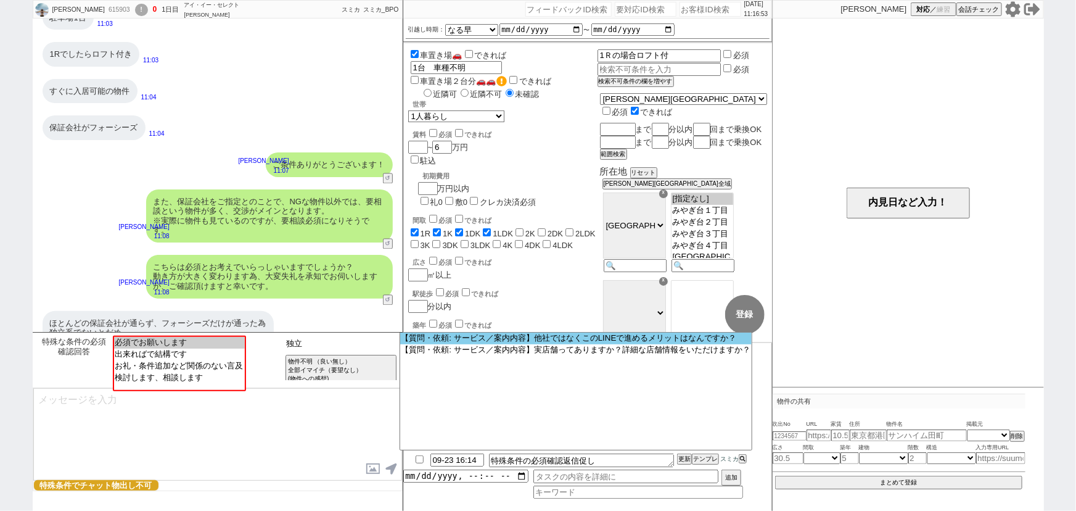
type input "独"
type input "保証会社"
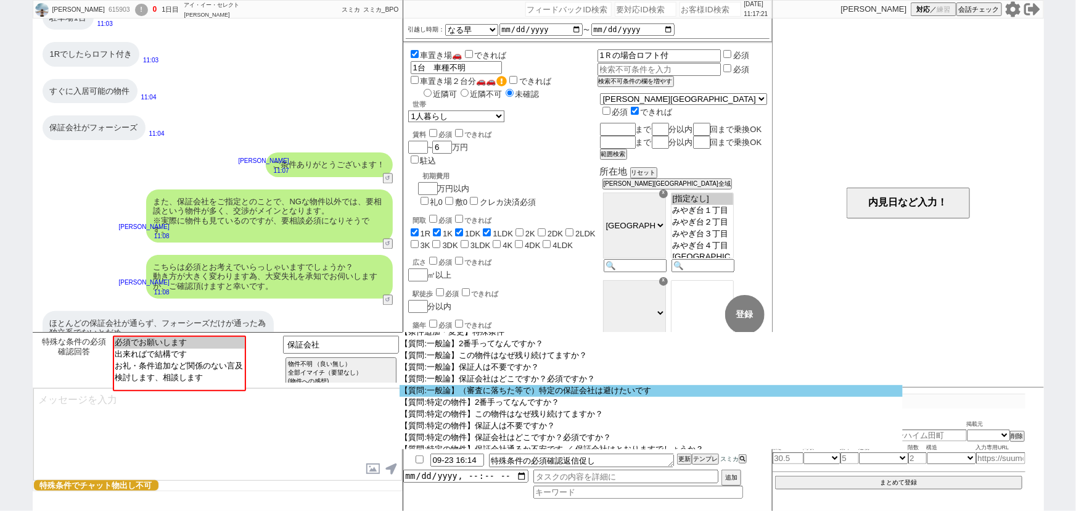
scroll to position [28, 0]
click at [680, 395] on option "【質問:一般論】（審査に落ちた等で）特定の保証会社は避けたいです" at bounding box center [651, 392] width 503 height 12
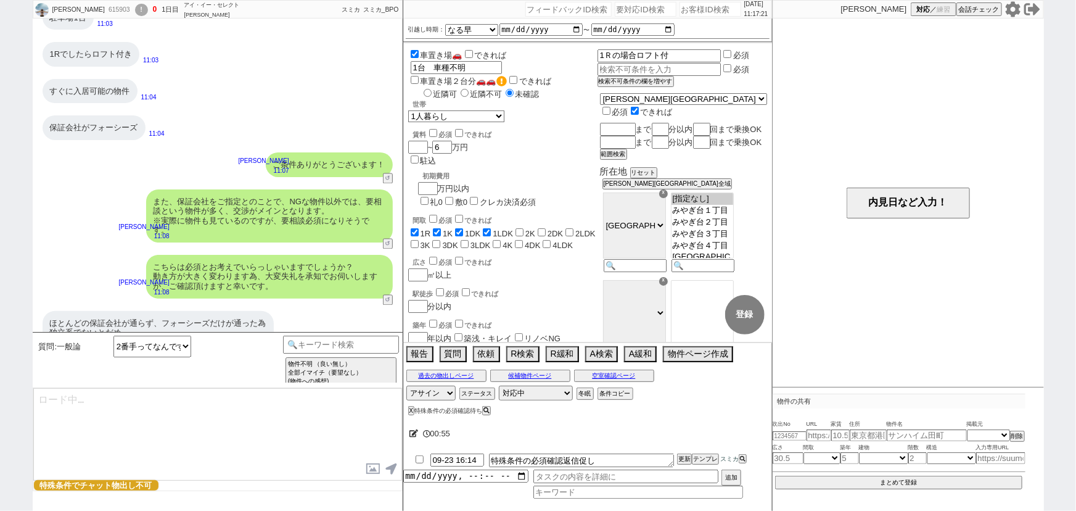
type textarea "ご質問ありがとうございます！ @@【特殊条件なので回答入れてください！】 ご案内時はそのあたりも広くご相談頂きながら、実際に物件に交渉を入れて進められますので…"
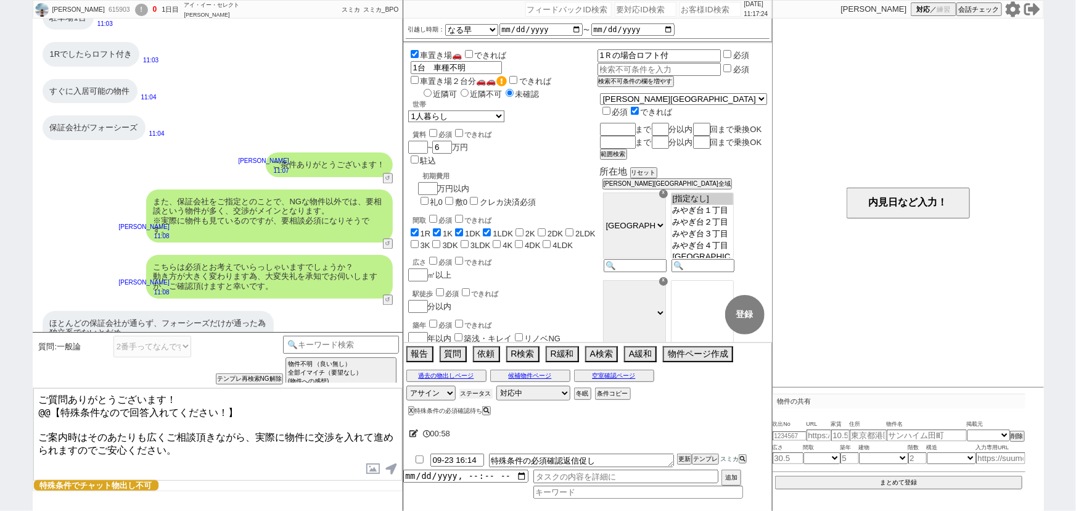
click at [474, 394] on button "ステータス" at bounding box center [476, 394] width 33 height 10
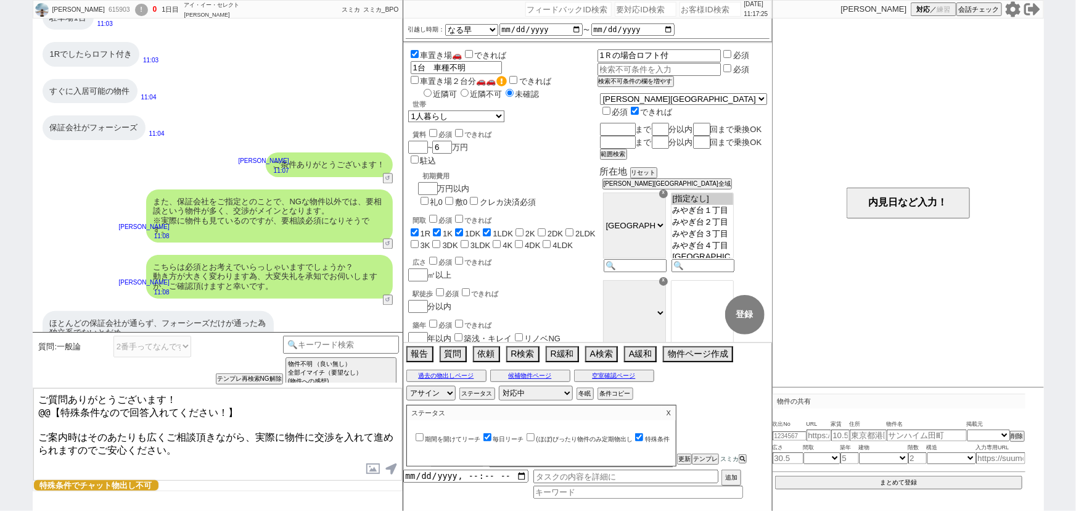
click at [661, 437] on label "特殊条件" at bounding box center [651, 439] width 37 height 7
click at [643, 437] on input "特殊条件" at bounding box center [639, 437] width 8 height 8
checkbox input "false"
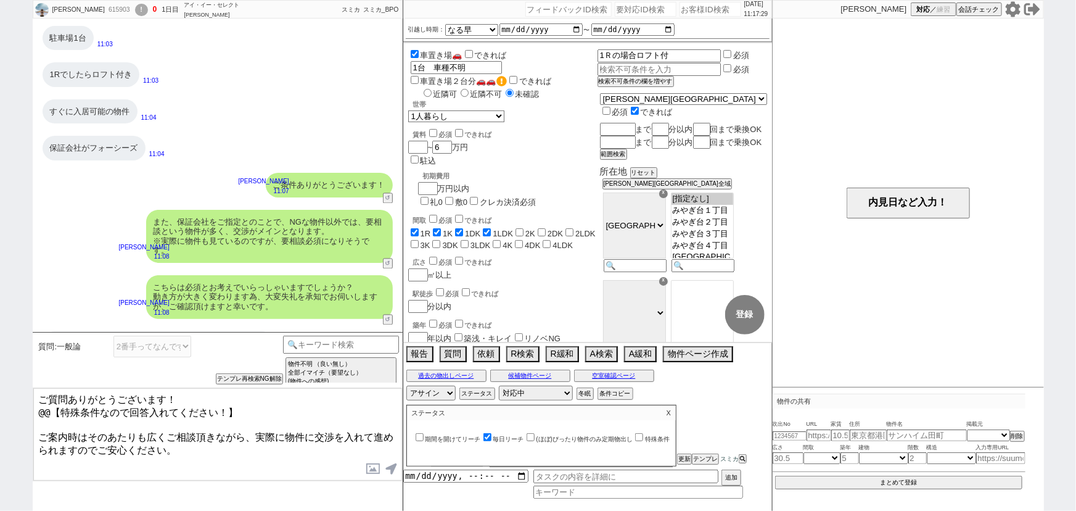
scroll to position [1205, 0]
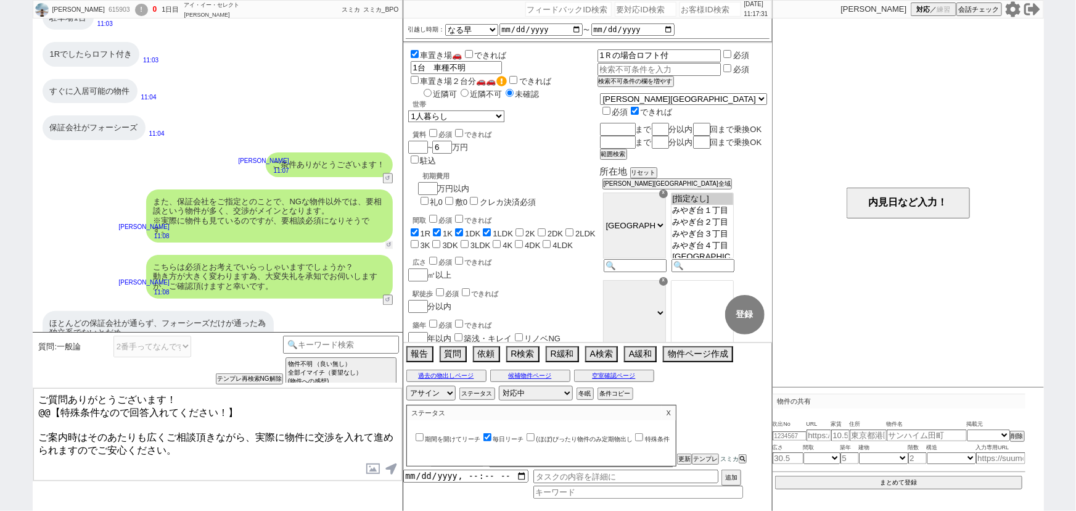
click at [390, 241] on button "↺" at bounding box center [389, 245] width 7 height 8
select select
click at [258, 381] on button "テンプレ再検索NG解除" at bounding box center [250, 380] width 65 height 9
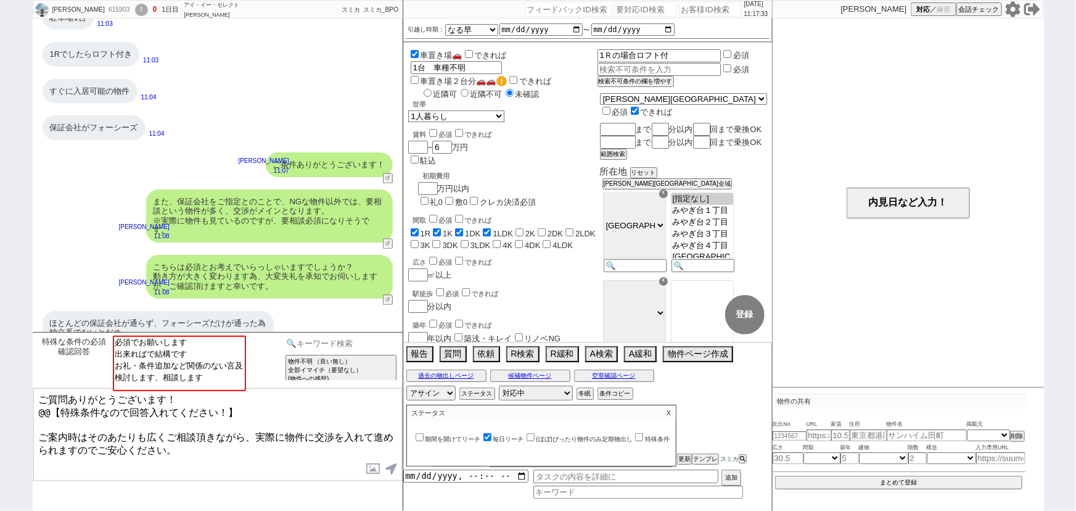
click at [343, 342] on input at bounding box center [341, 343] width 117 height 15
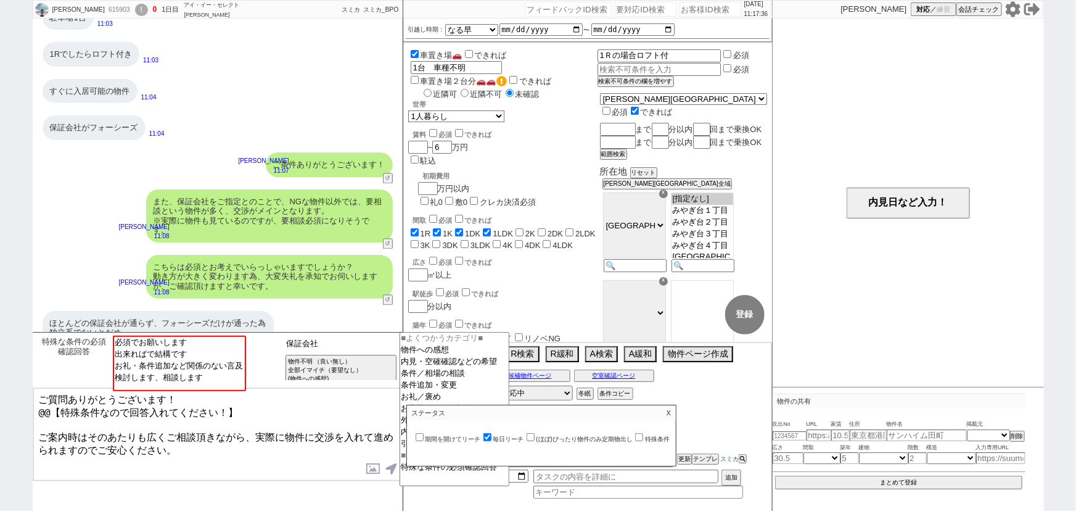
type input "保証会社"
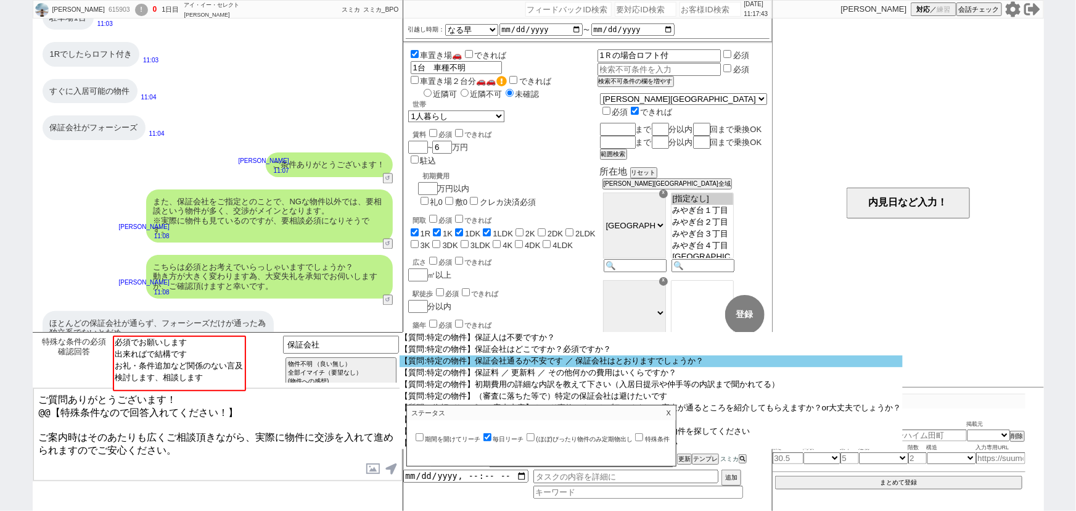
scroll to position [123, 0]
click at [530, 364] on option "【質問:特定の物件】保証会社通るか不安です ／ 保証会社はとおりますでしょうか？" at bounding box center [651, 361] width 503 height 12
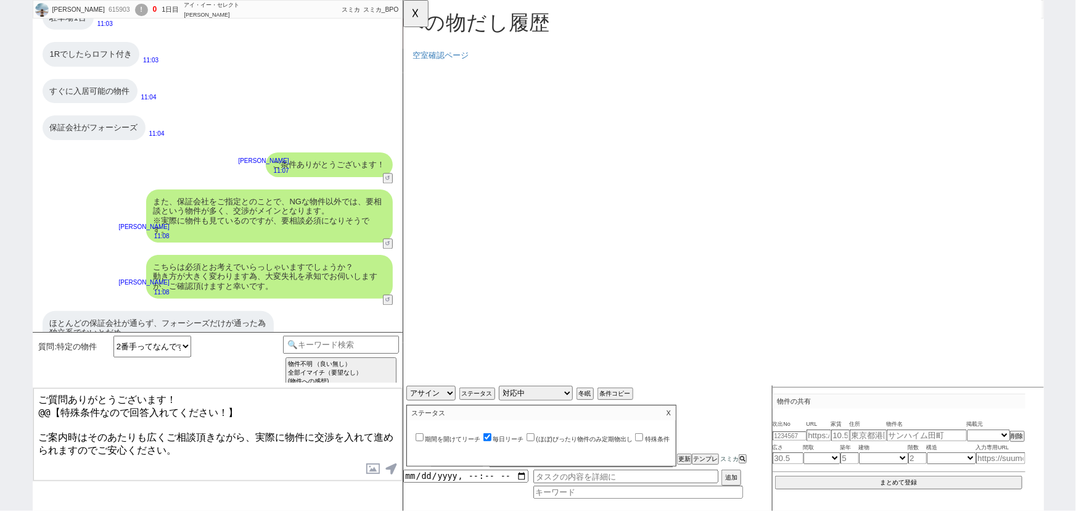
scroll to position [0, 0]
click at [418, 22] on button "☓" at bounding box center [414, 12] width 23 height 25
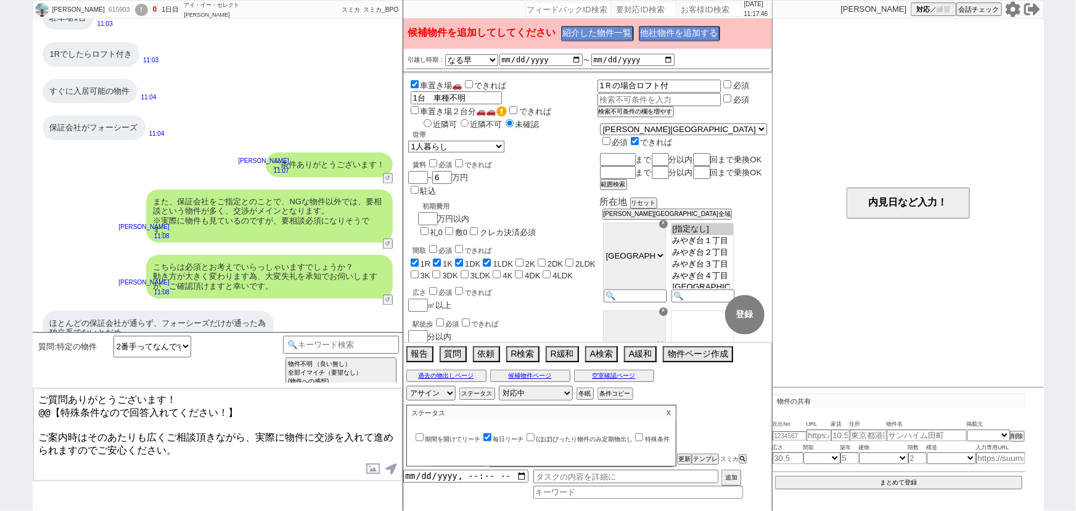
click at [105, 11] on div "615903" at bounding box center [119, 10] width 28 height 10
copy div "615903"
click at [683, 12] on input "number" at bounding box center [711, 9] width 62 height 15
paste input "615903"
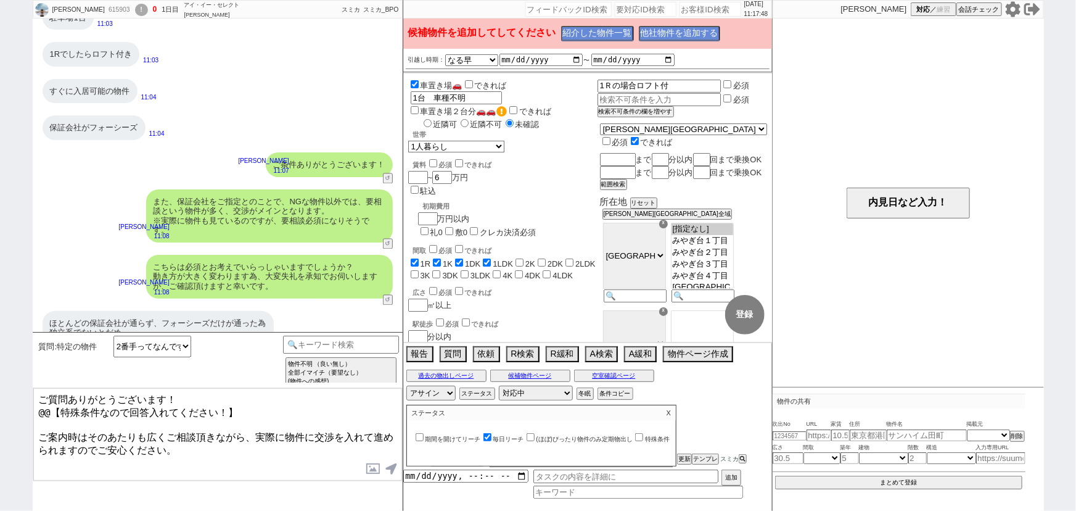
type input "615903"
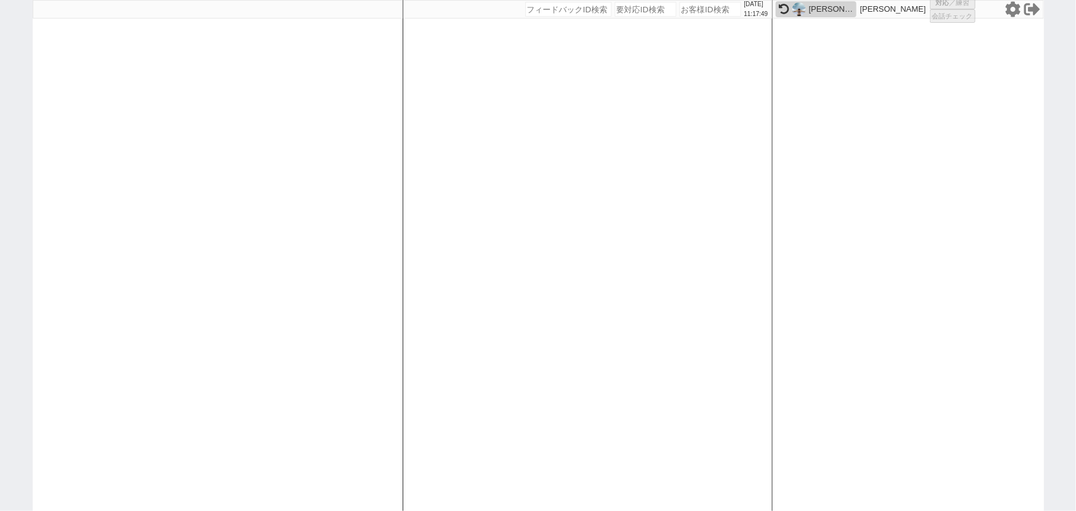
select select
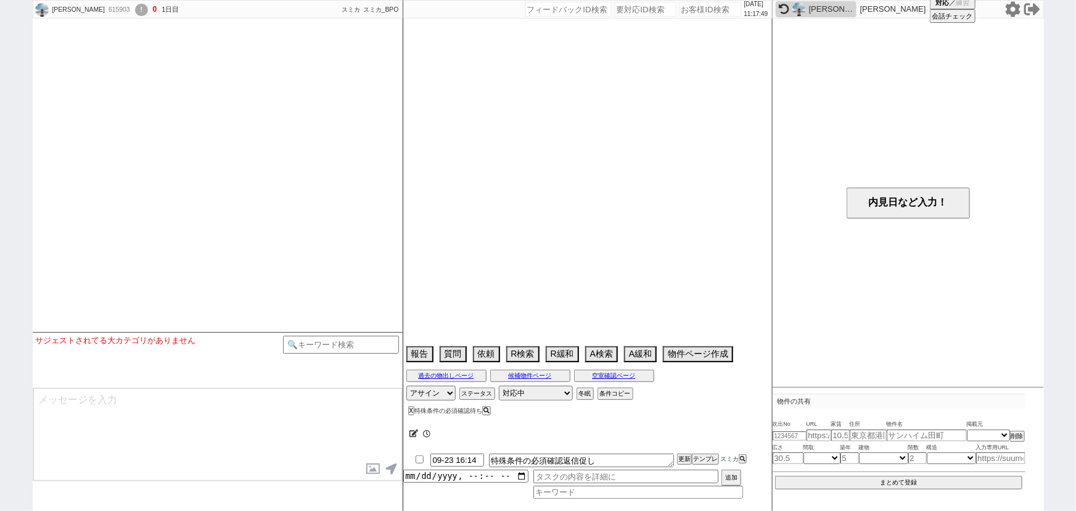
scroll to position [1205, 0]
select select "13"
select select "0"
select select "12"
select select "129"
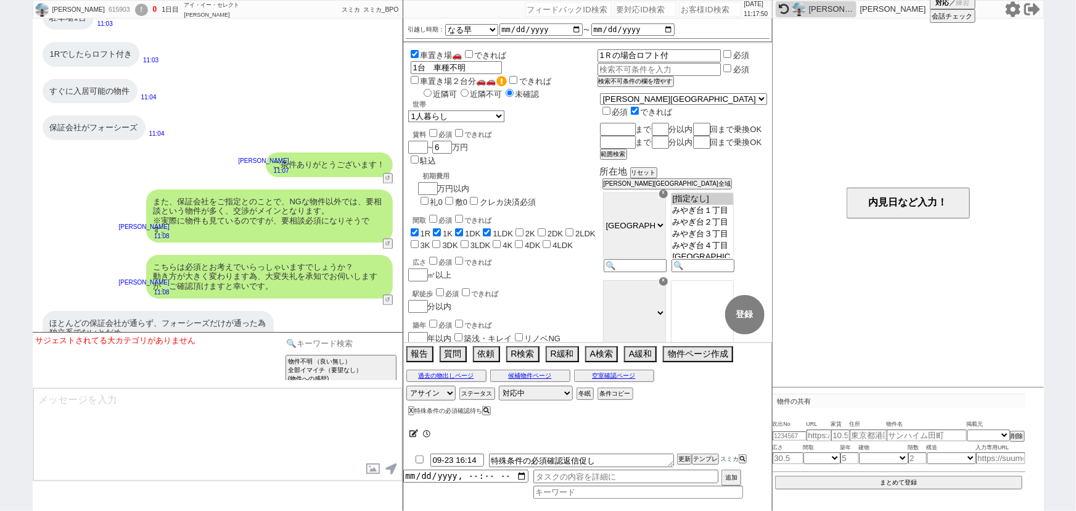
click at [321, 344] on input at bounding box center [341, 343] width 117 height 15
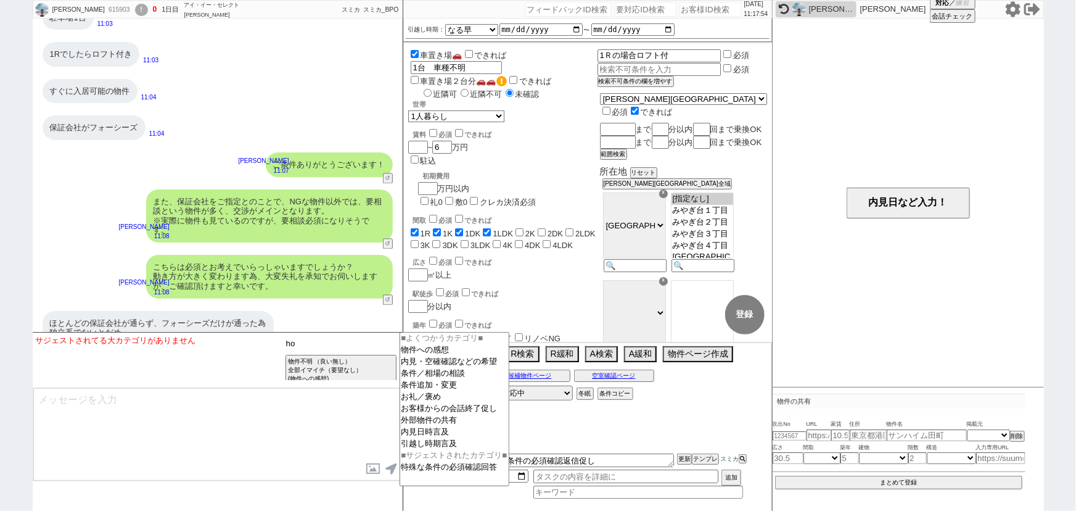
type input "h"
type input "保証会社"
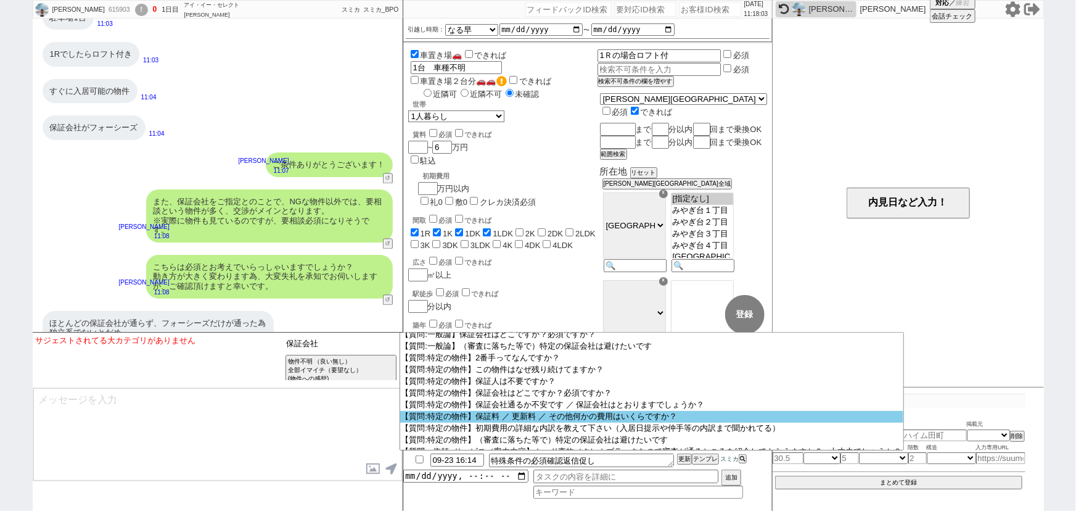
scroll to position [78, 0]
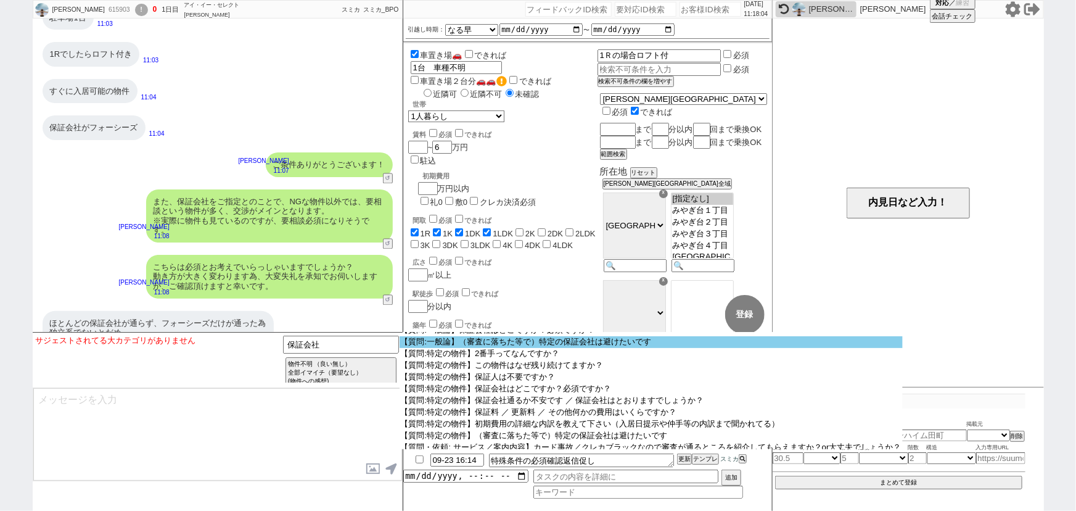
click at [678, 348] on option "【質問:一般論】（審査に落ちた等で）特定の保証会社は避けたいです" at bounding box center [651, 342] width 503 height 12
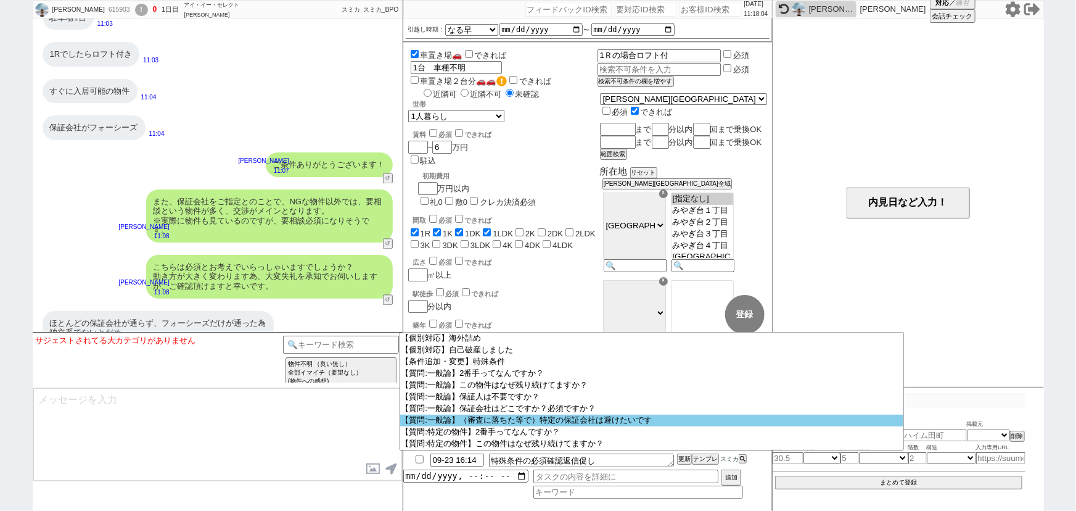
select select "（審査に落ちた等で）特定の保証会社は避けたいです"
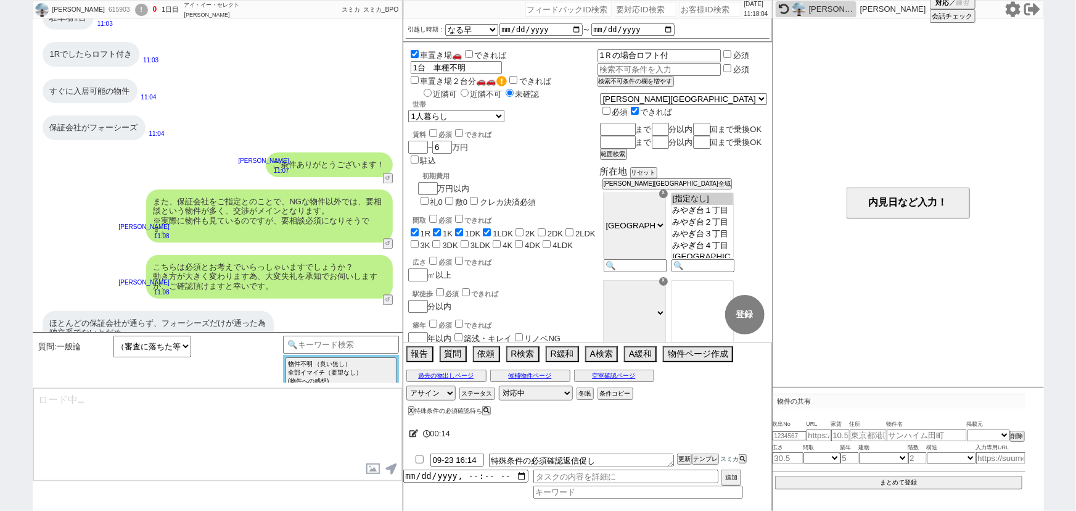
type textarea "さようでしたか、保証会社は1社だけではなく複数社使えるオーナー様/管理会社様が多い傾向にありますので、そちらで審査を通せればと思います！ ただ、交渉も前提とな…"
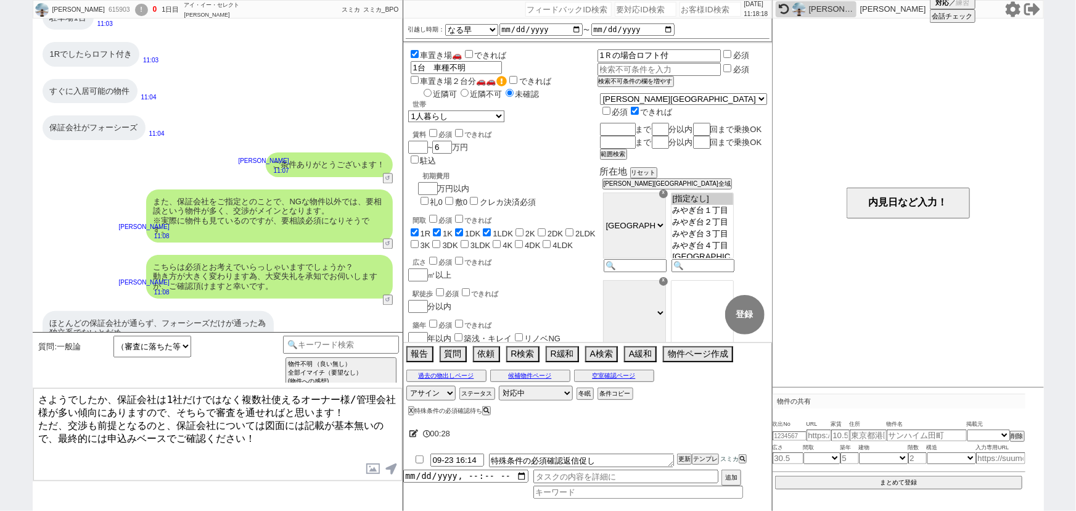
click at [218, 431] on textarea "さようでしたか、保証会社は1社だけではなく複数社使えるオーナー様/管理会社様が多い傾向にありますので、そちらで審査を通せればと思います！ ただ、交渉も前提とな…" at bounding box center [217, 434] width 369 height 93
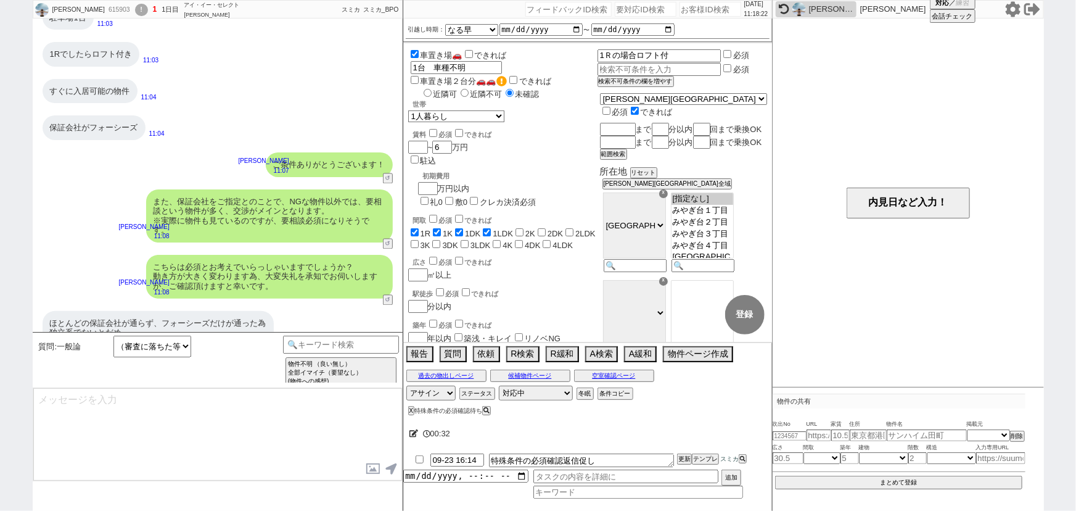
scroll to position [1289, 0]
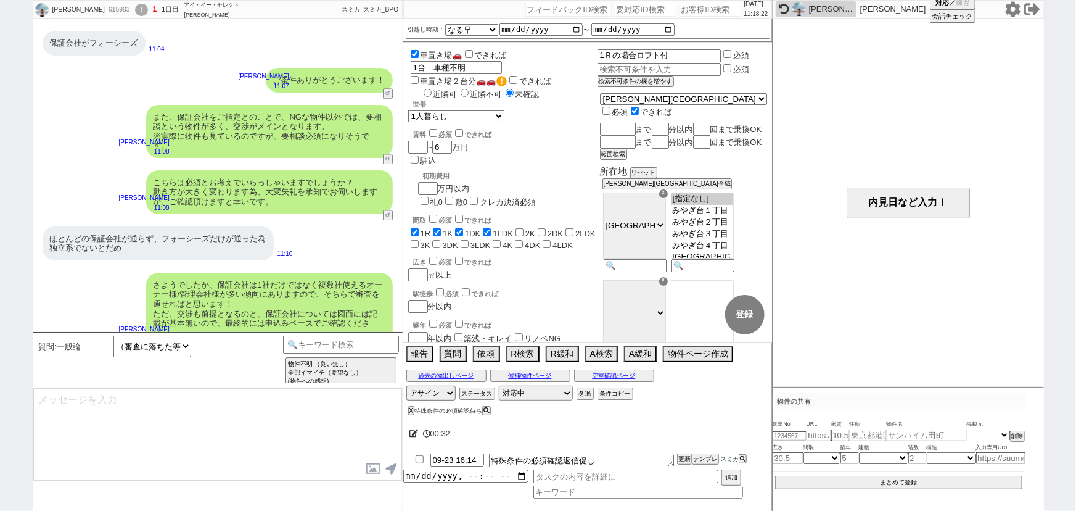
type textarea "現時点では何か気になる物件ございますでしょうか？ ※もちろんSUUMO等の物件も全て確認できます"
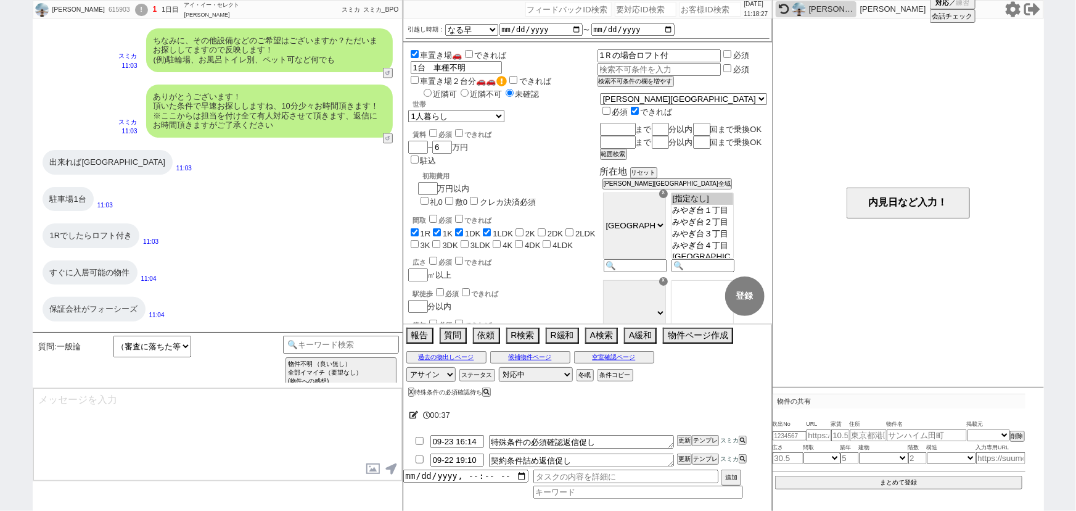
scroll to position [1336, 0]
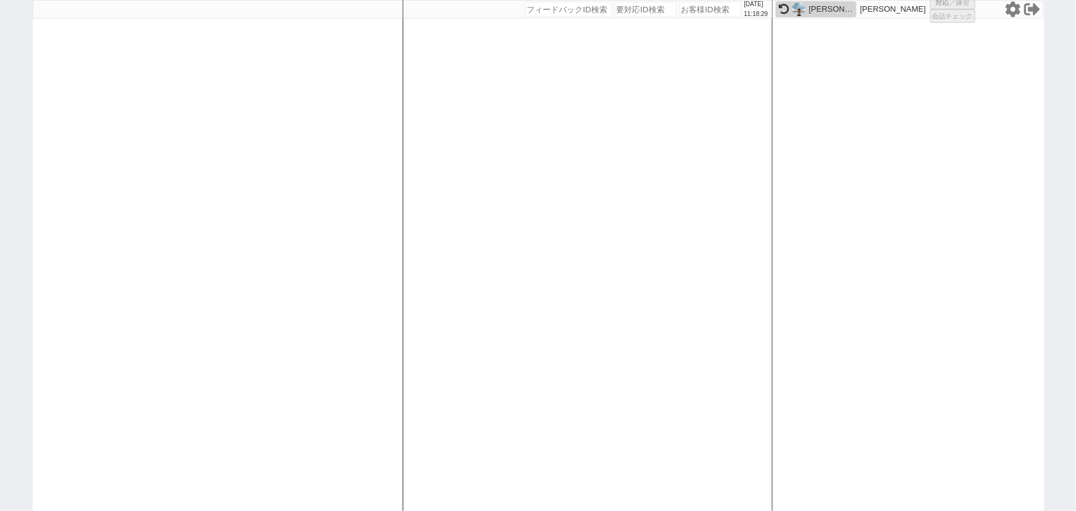
select select "100"
select select "1"
select select "6"
select select "2"
select select "5"
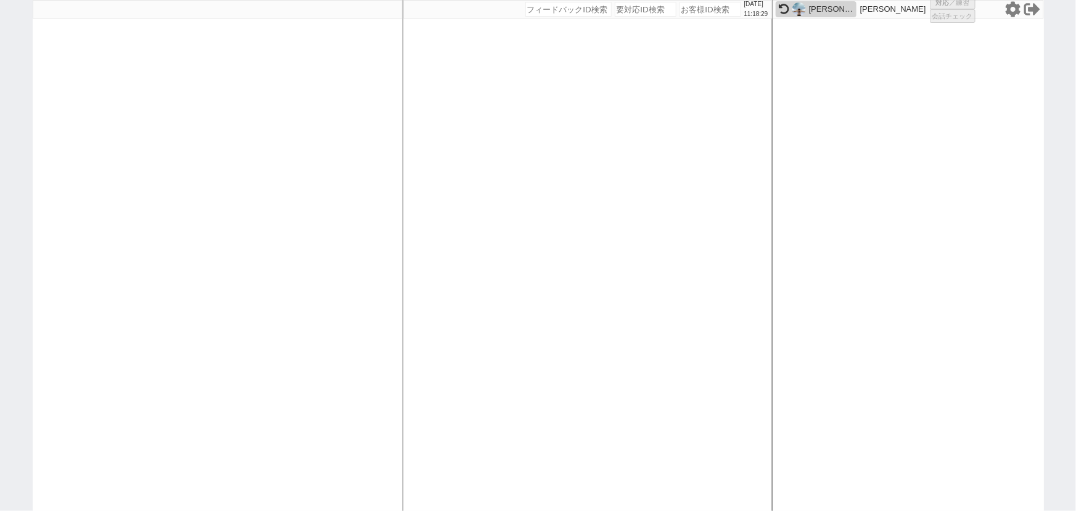
select select
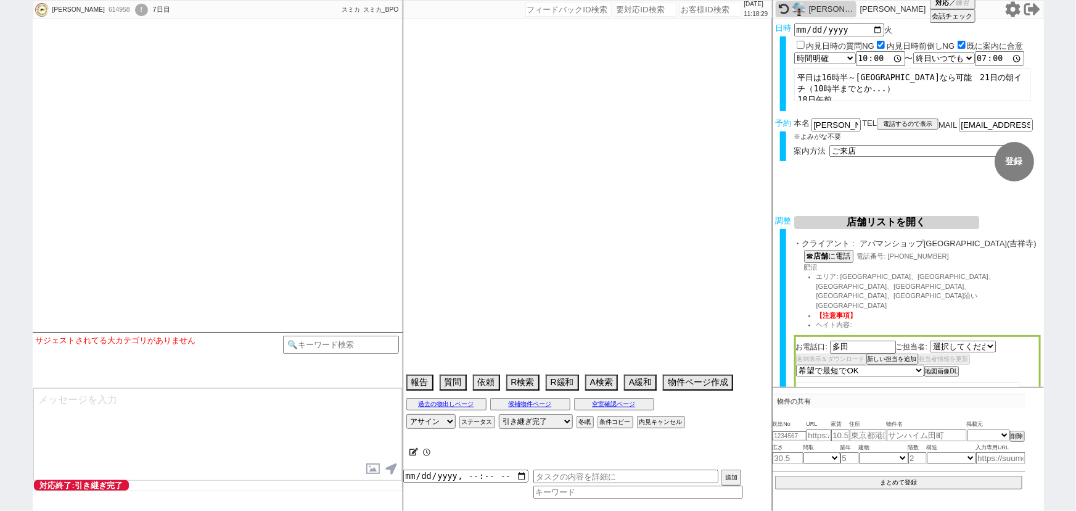
select select "2835"
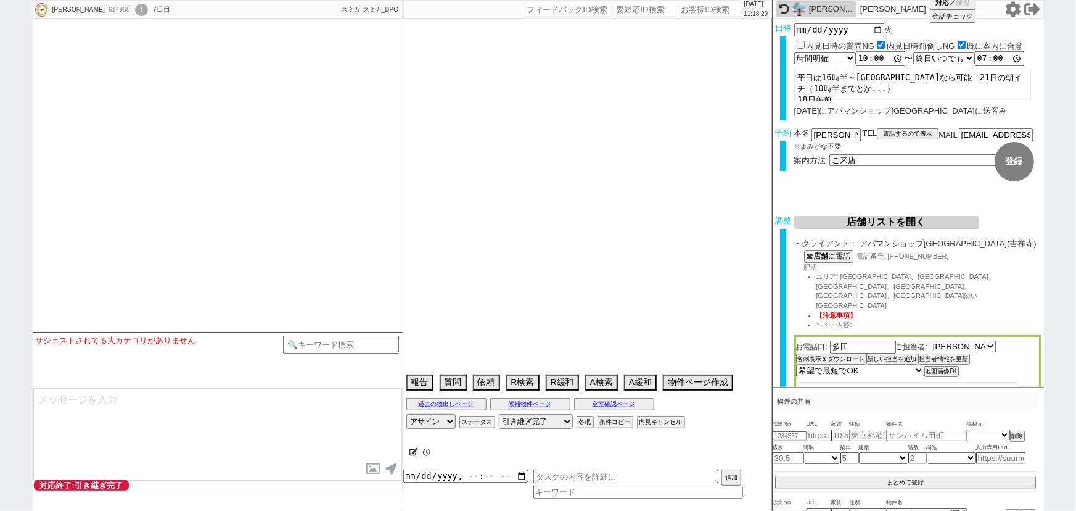
type textarea "他社なし　久我山在住　実際の紹介は催促が来たら1~2件手動で出す"
select select "15"
select select "0"
select select "19"
select select "609"
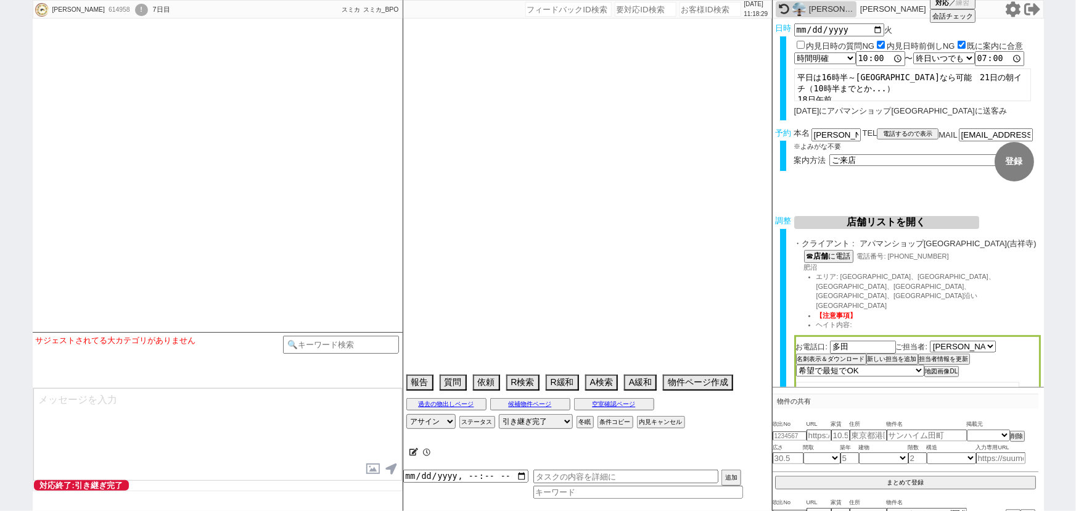
select select "15"
select select "521"
select select "47"
select select "1214"
select select "44"
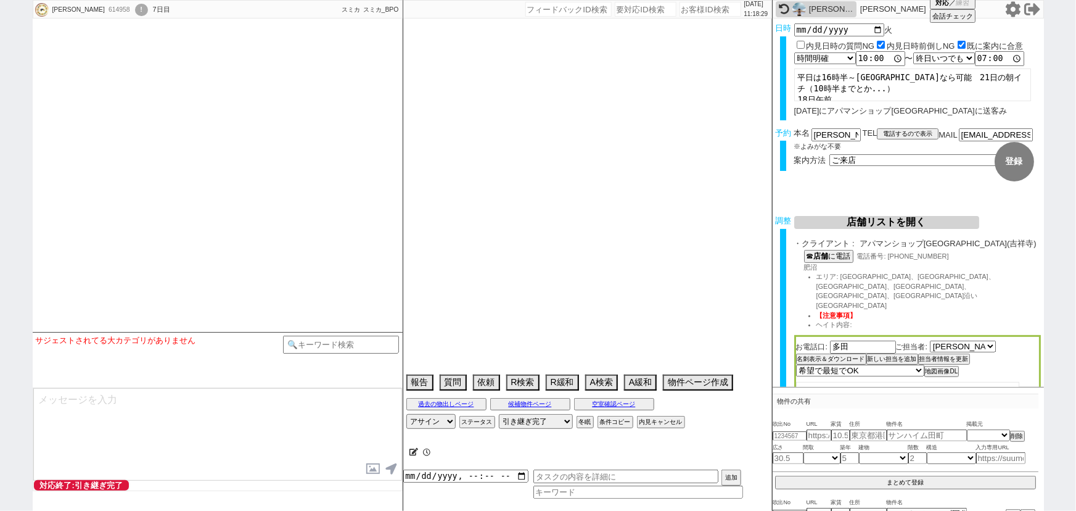
select select "1165"
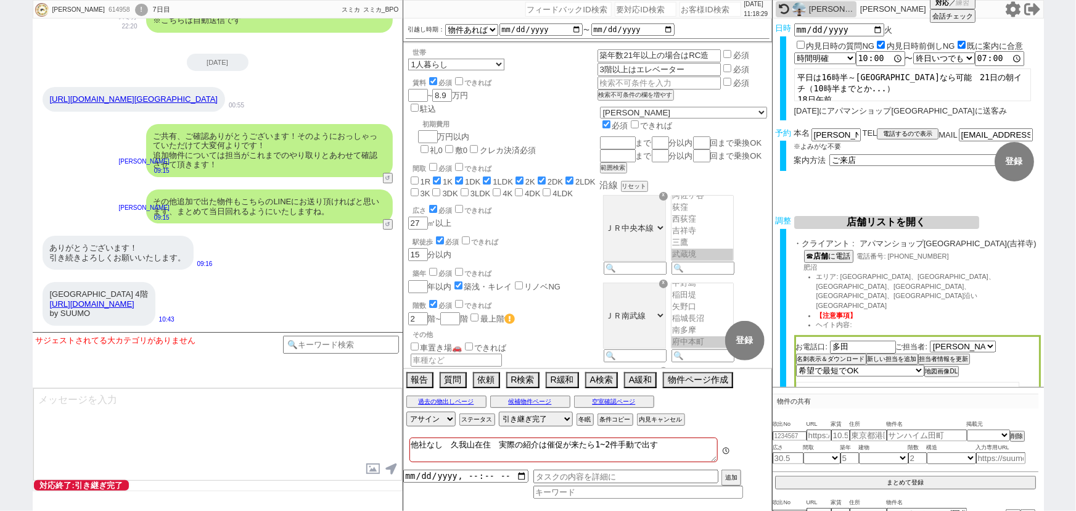
scroll to position [158, 0]
click at [796, 6] on img at bounding box center [800, 9] width 14 height 14
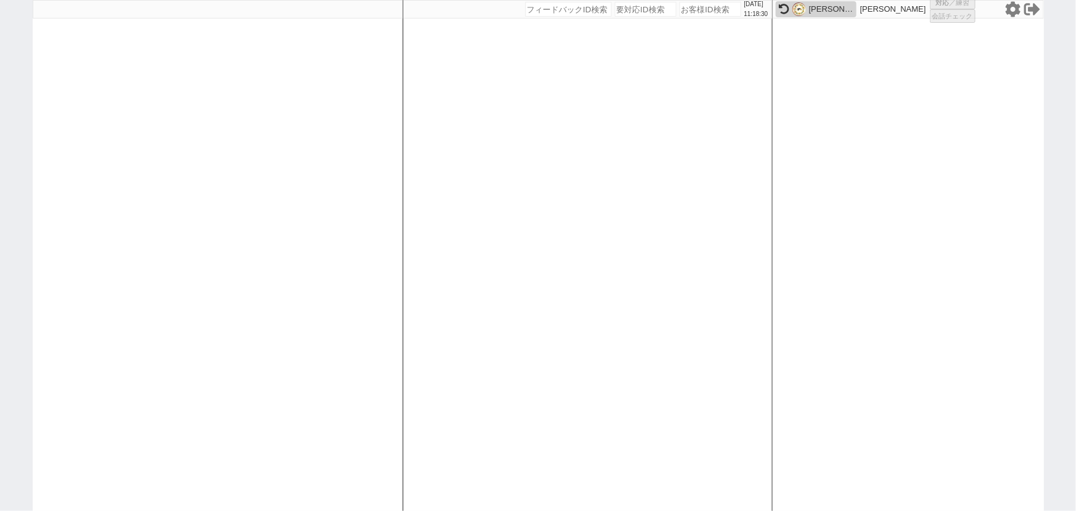
select select
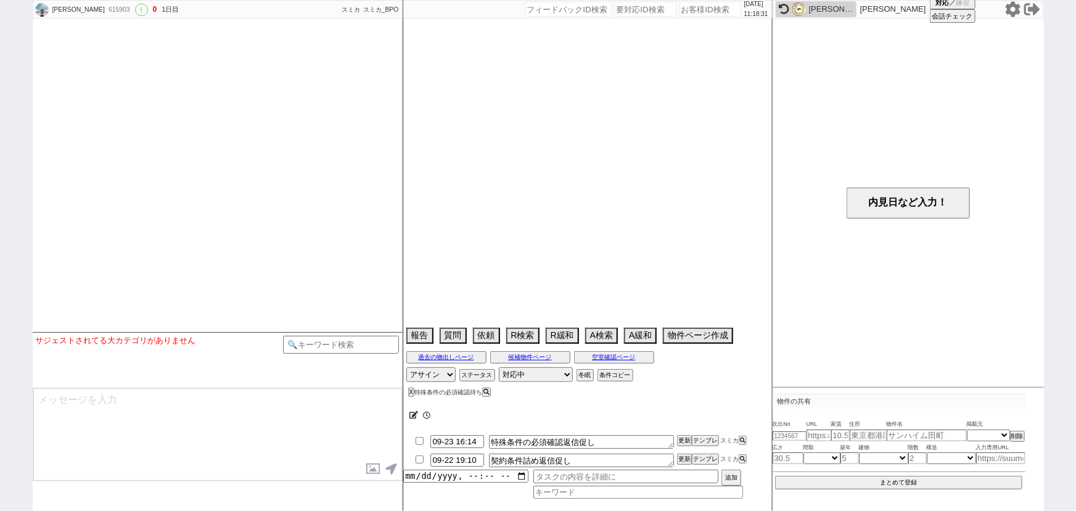
scroll to position [1336, 0]
select select "13"
select select "0"
select select "12"
select select "129"
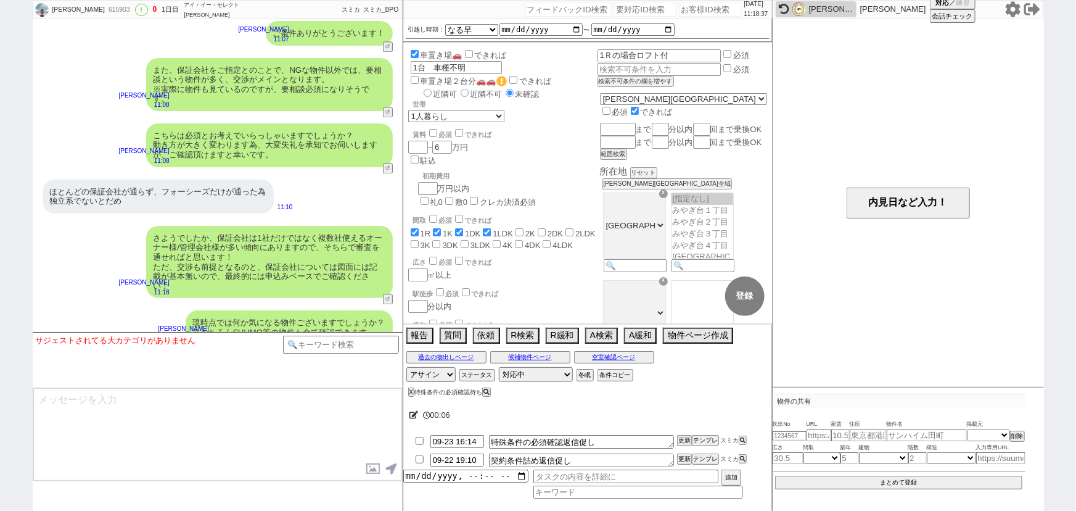
click at [419, 436] on li "09-23 16:14 特殊条件の必須確認返信促し 更新 テンプレ スミカ" at bounding box center [587, 441] width 369 height 19
click at [415, 439] on input "checkbox" at bounding box center [420, 441] width 18 height 8
checkbox input "true"
click at [409, 392] on button "X" at bounding box center [410, 392] width 4 height 7
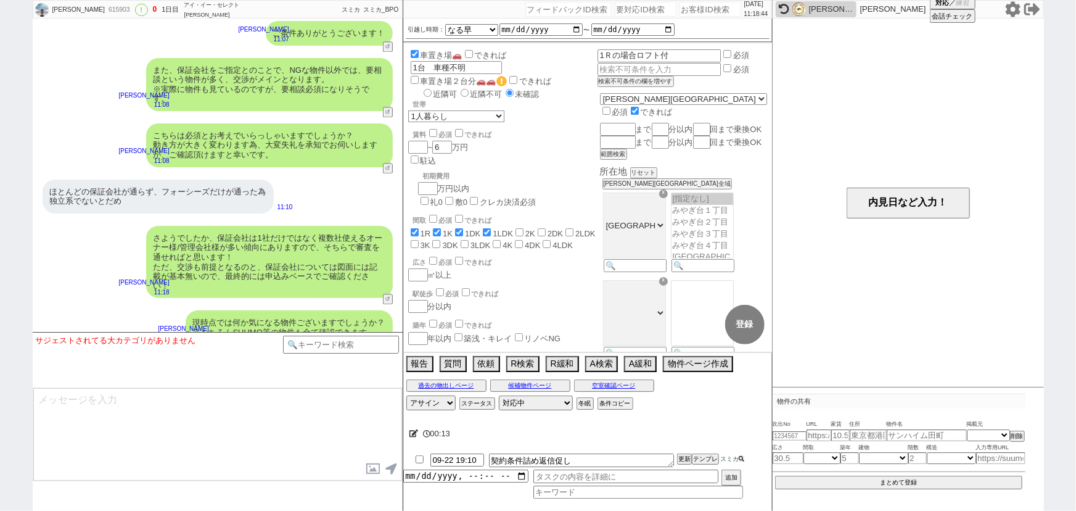
click at [742, 458] on icon at bounding box center [742, 459] width 6 height 6
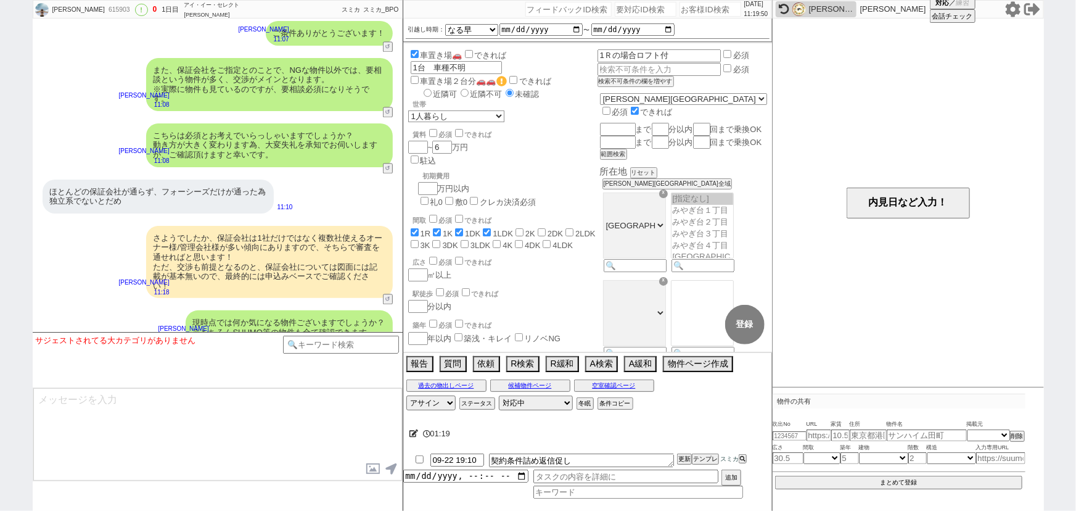
click at [121, 248] on div "さようでしたか、保証会社は1社だけではなく複数社使えるオーナー様/管理会社様が多い傾向にありますので、そちらで審査を通せればと思います！ ただ、交渉も前提とな…" at bounding box center [218, 262] width 370 height 85
